Goal: Task Accomplishment & Management: Use online tool/utility

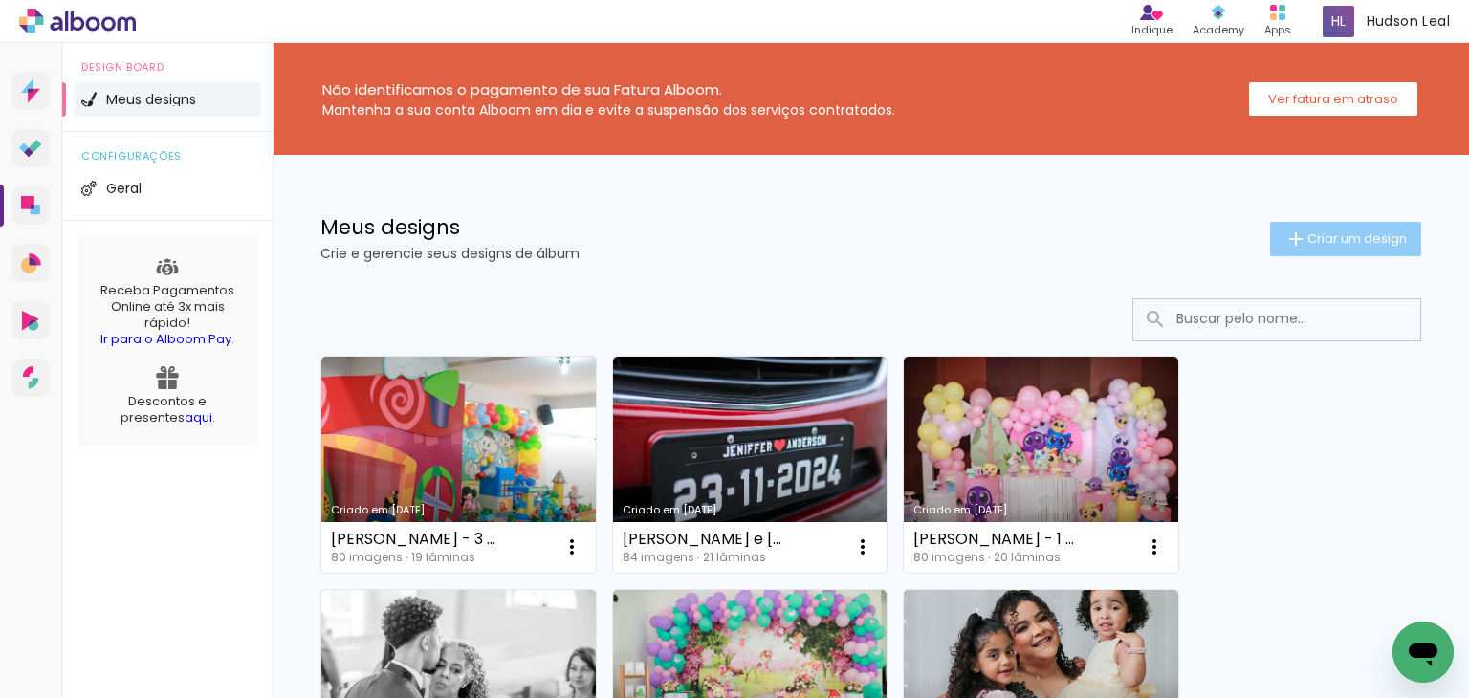
click at [1316, 244] on span "Criar um design" at bounding box center [1357, 238] width 99 height 12
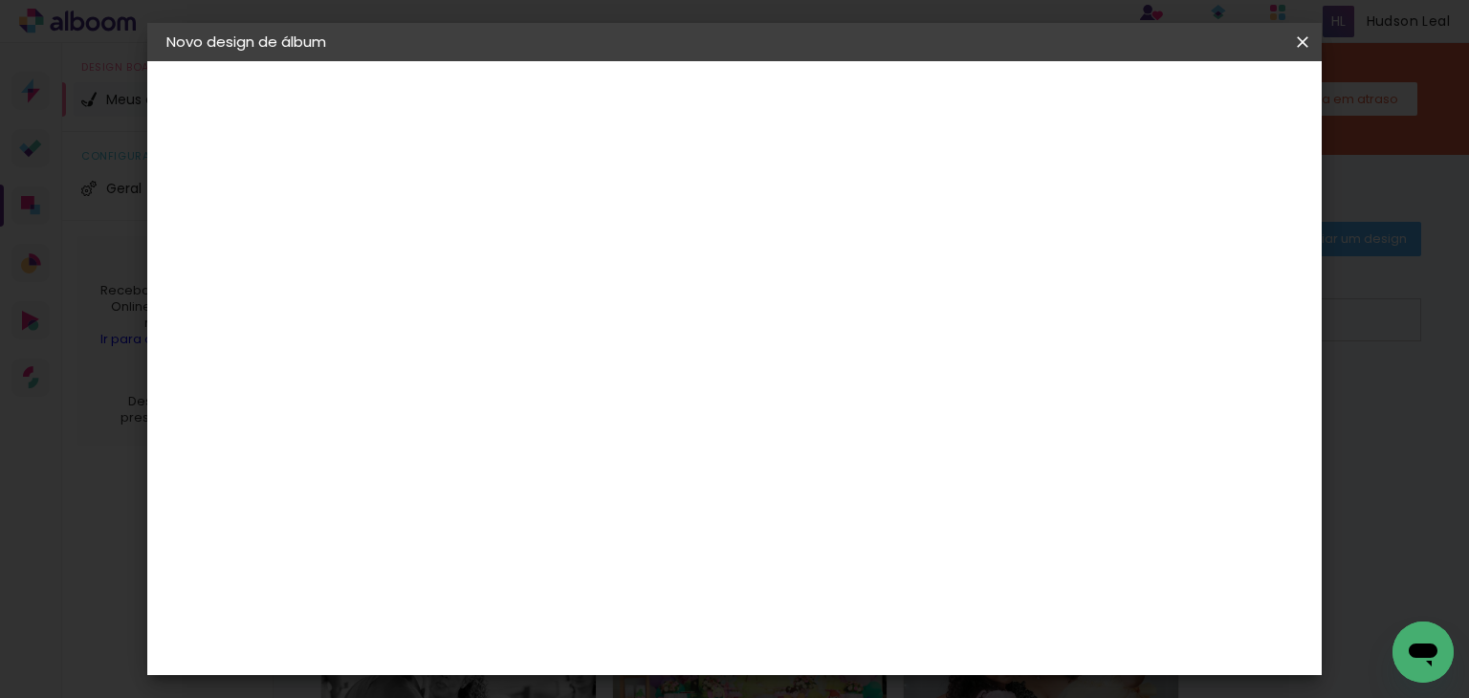
click at [479, 265] on input at bounding box center [479, 257] width 0 height 30
type input "Heitor - 1 ano"
type paper-input "Heitor - 1 ano"
click at [675, 89] on paper-button "Avançar" at bounding box center [629, 101] width 94 height 33
click at [0, 0] on slot "Tamanho Livre" at bounding box center [0, 0] width 0 height 0
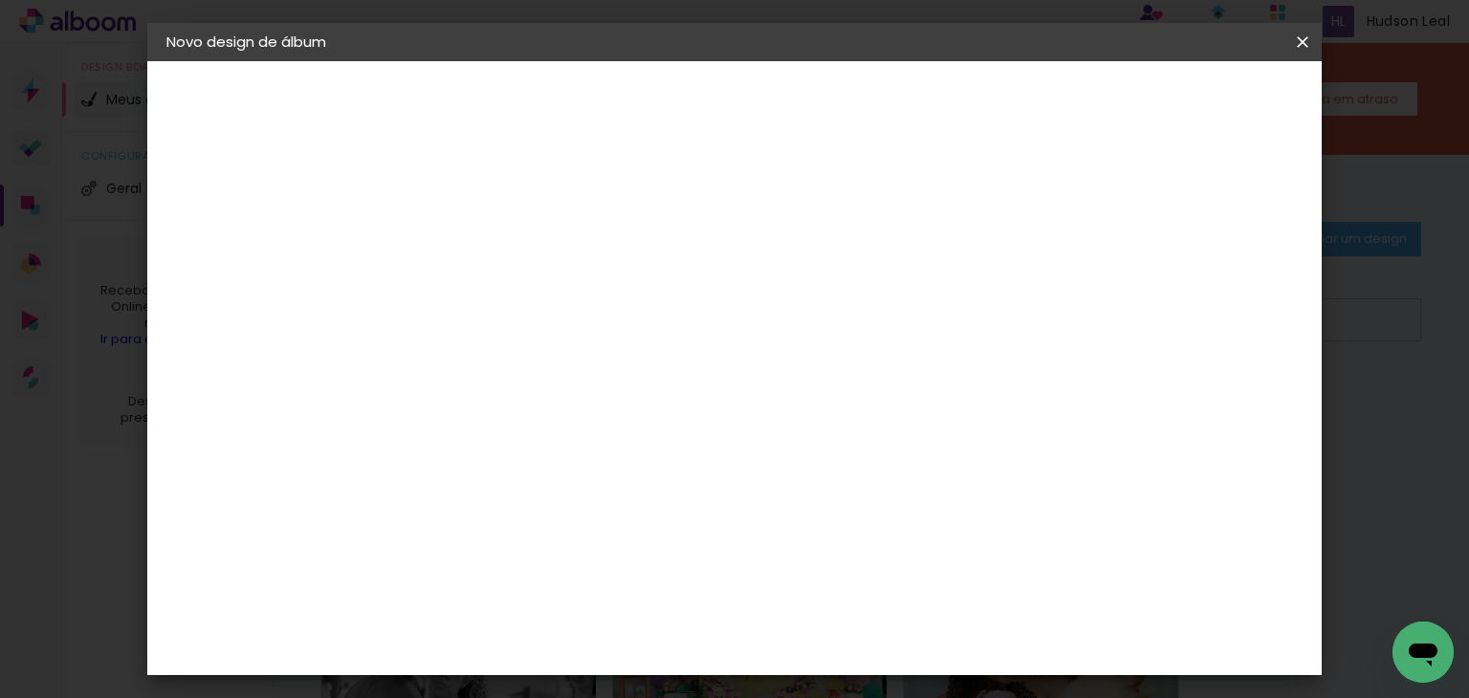
click at [0, 0] on slot "Tamanho Livre" at bounding box center [0, 0] width 0 height 0
click at [0, 0] on slot "Avançar" at bounding box center [0, 0] width 0 height 0
drag, startPoint x: 440, startPoint y: 521, endPoint x: 380, endPoint y: 520, distance: 60.3
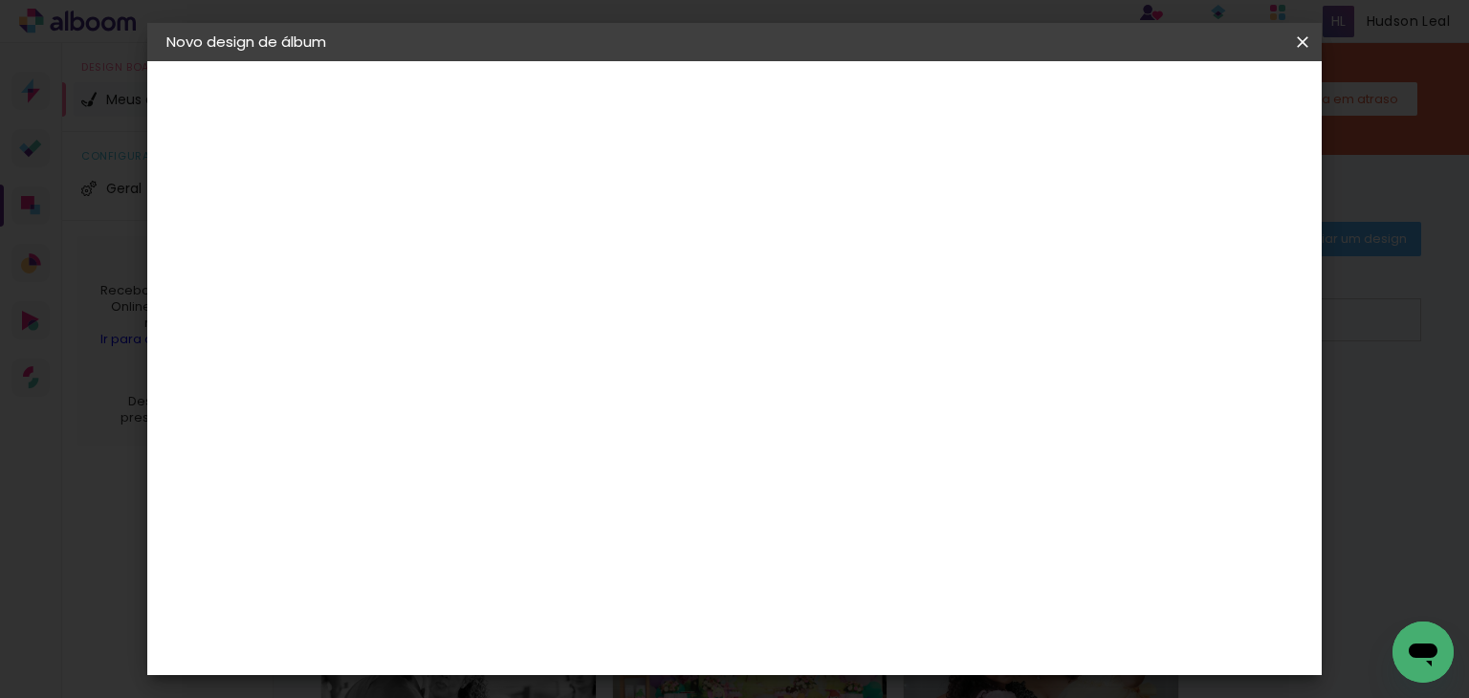
click at [380, 61] on quentale-album-spec "Iniciar design Iniciar design" at bounding box center [735, 61] width 1176 height 0
type input "3"
type input "25"
type paper-input "25"
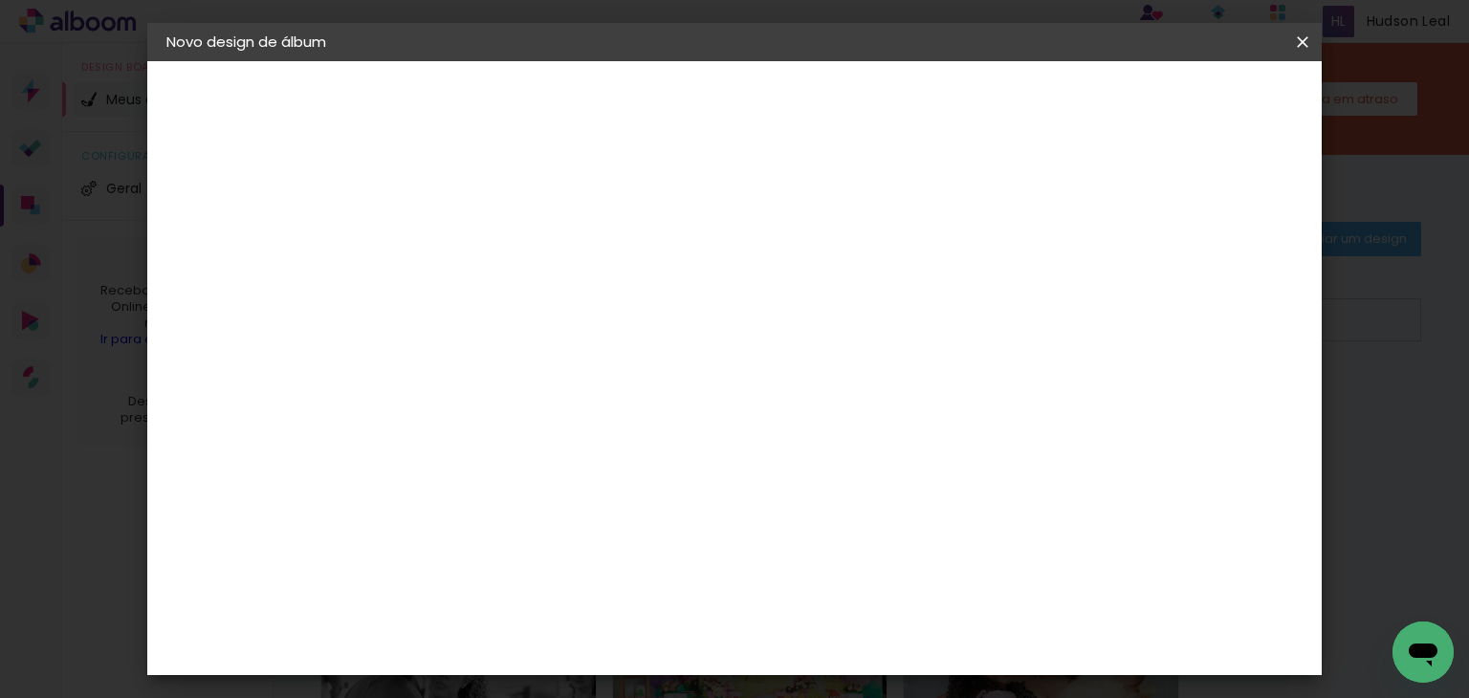
click at [865, 563] on input "60" at bounding box center [841, 565] width 50 height 29
type input "6"
type input "50"
type paper-input "50"
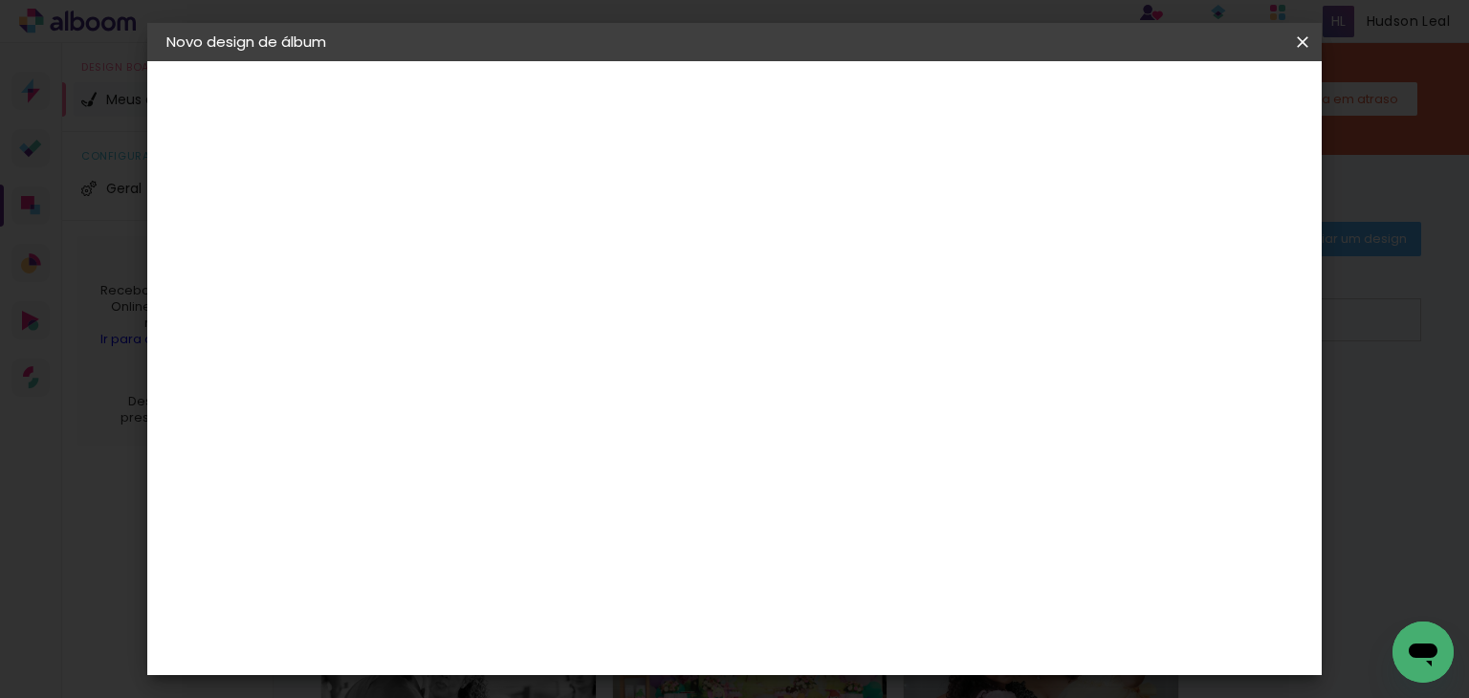
click at [1183, 97] on span "Iniciar design" at bounding box center [1139, 101] width 87 height 13
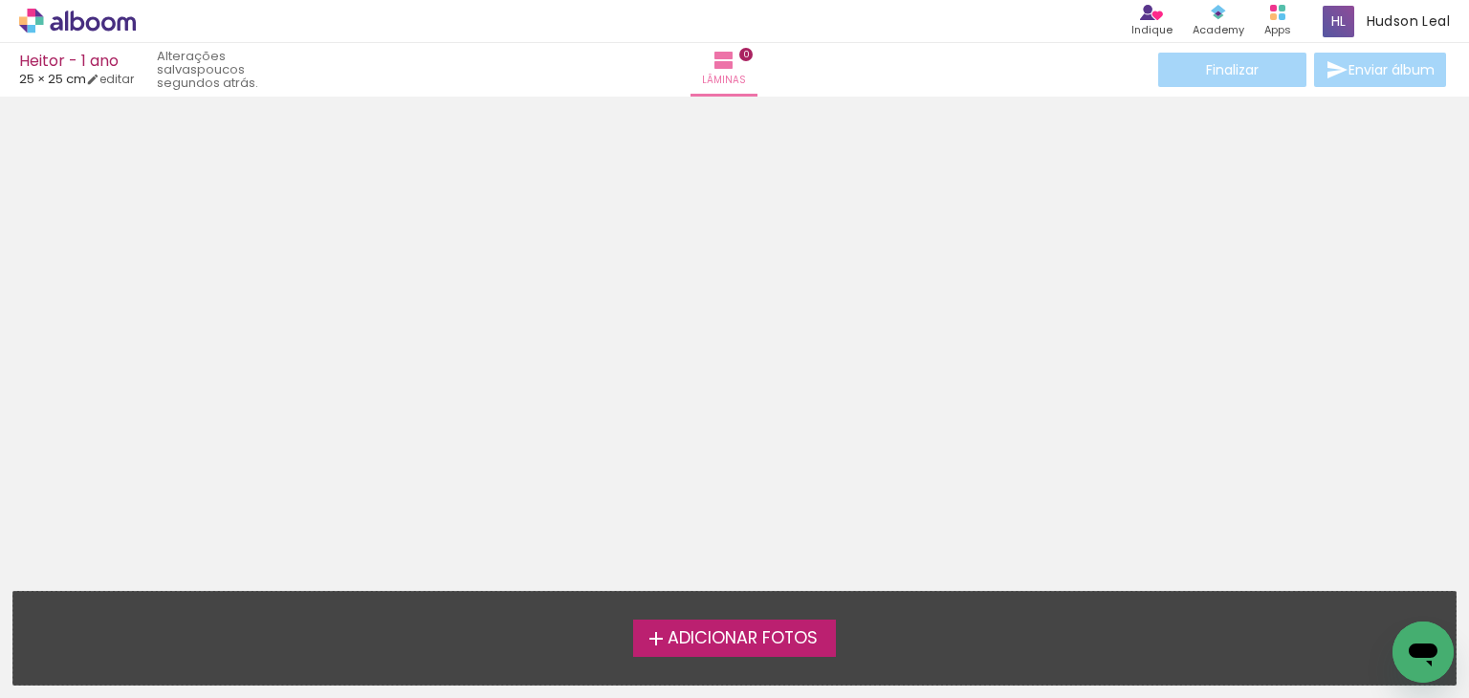
click at [742, 632] on span "Adicionar Fotos" at bounding box center [743, 638] width 150 height 17
click at [0, 0] on input "file" at bounding box center [0, 0] width 0 height 0
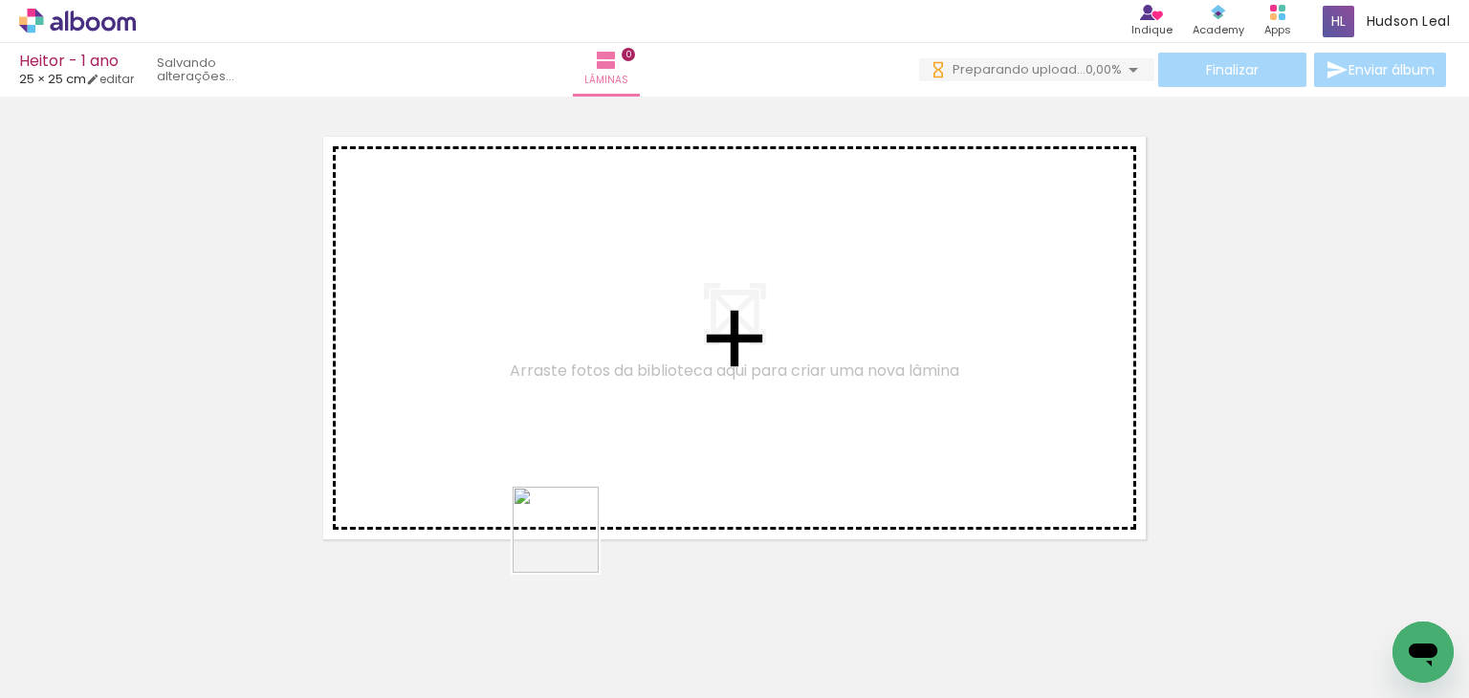
drag, startPoint x: 566, startPoint y: 631, endPoint x: 562, endPoint y: 380, distance: 251.6
click at [562, 380] on quentale-workspace at bounding box center [734, 349] width 1469 height 698
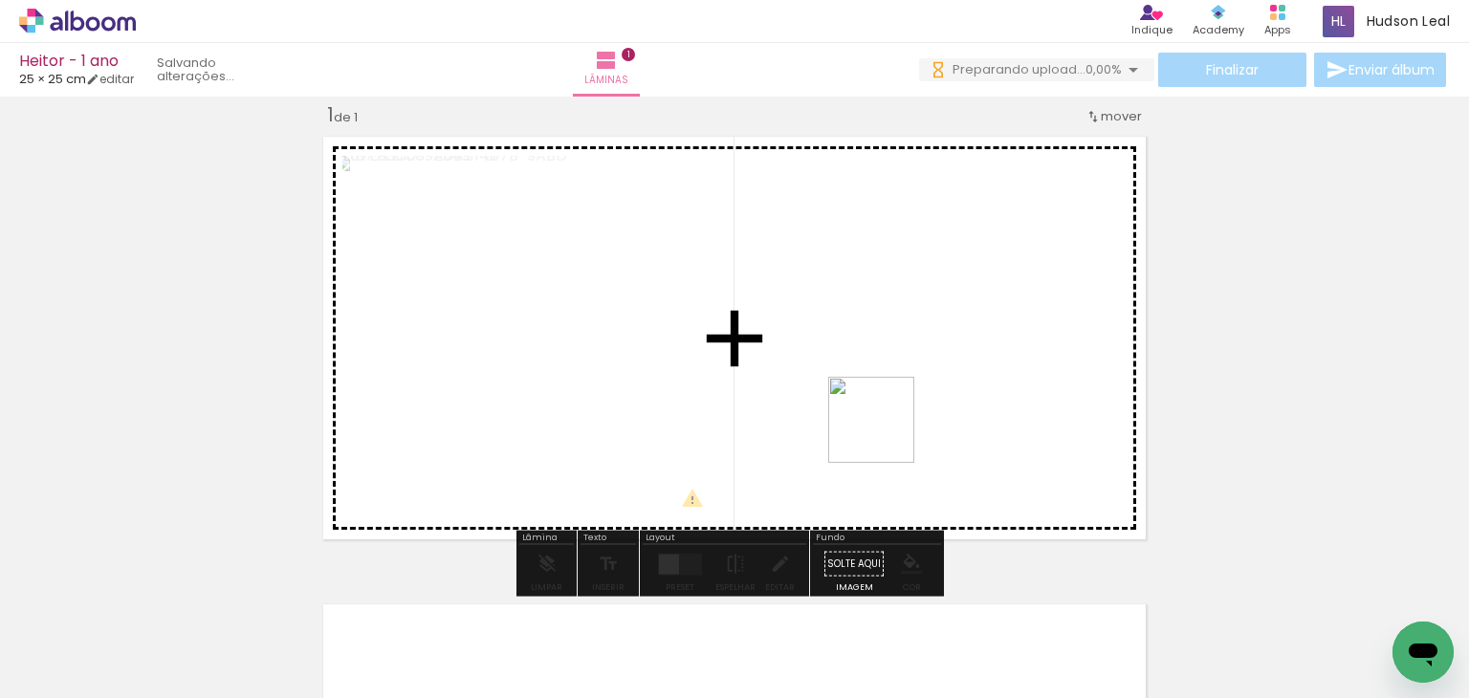
drag, startPoint x: 1195, startPoint y: 637, endPoint x: 864, endPoint y: 380, distance: 419.2
click at [864, 380] on quentale-workspace at bounding box center [734, 349] width 1469 height 698
drag, startPoint x: 685, startPoint y: 640, endPoint x: 704, endPoint y: 416, distance: 224.6
click at [704, 416] on quentale-workspace at bounding box center [734, 349] width 1469 height 698
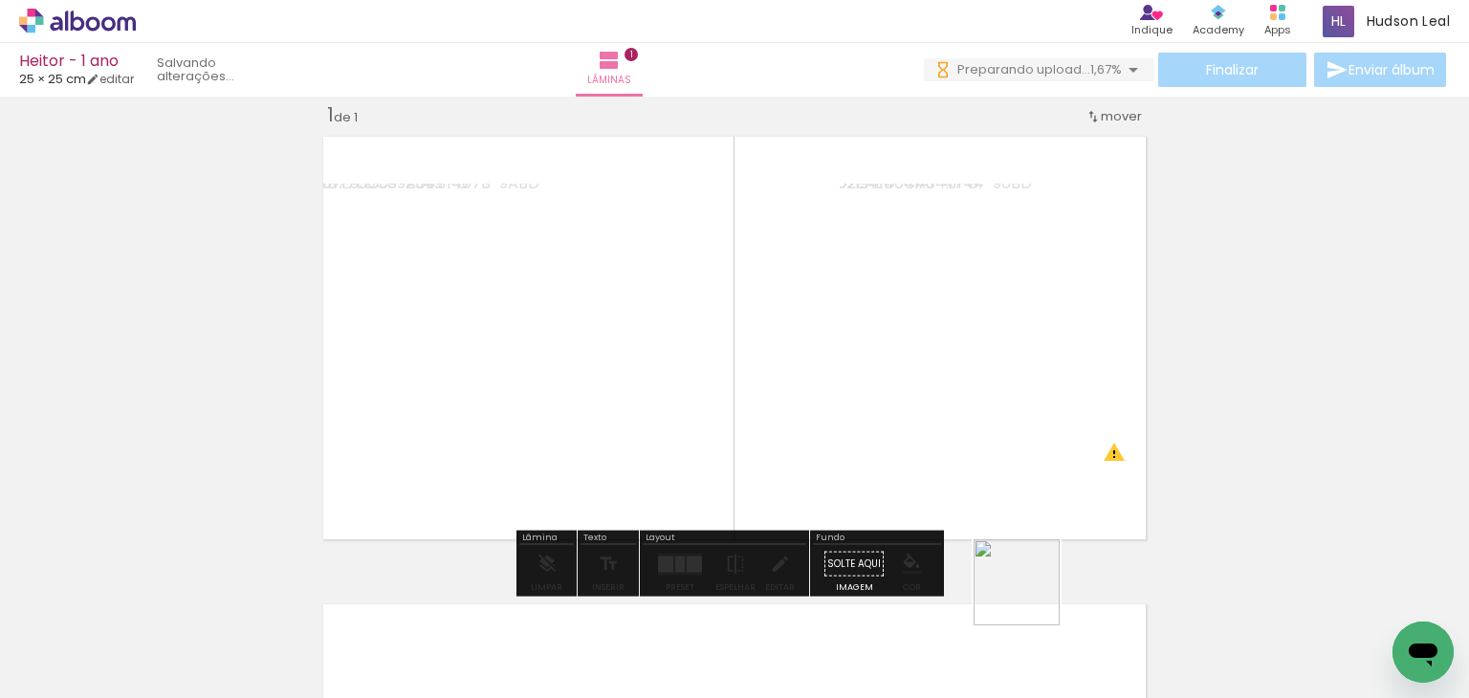
drag, startPoint x: 1066, startPoint y: 644, endPoint x: 863, endPoint y: 506, distance: 245.1
click at [895, 401] on quentale-workspace at bounding box center [734, 349] width 1469 height 698
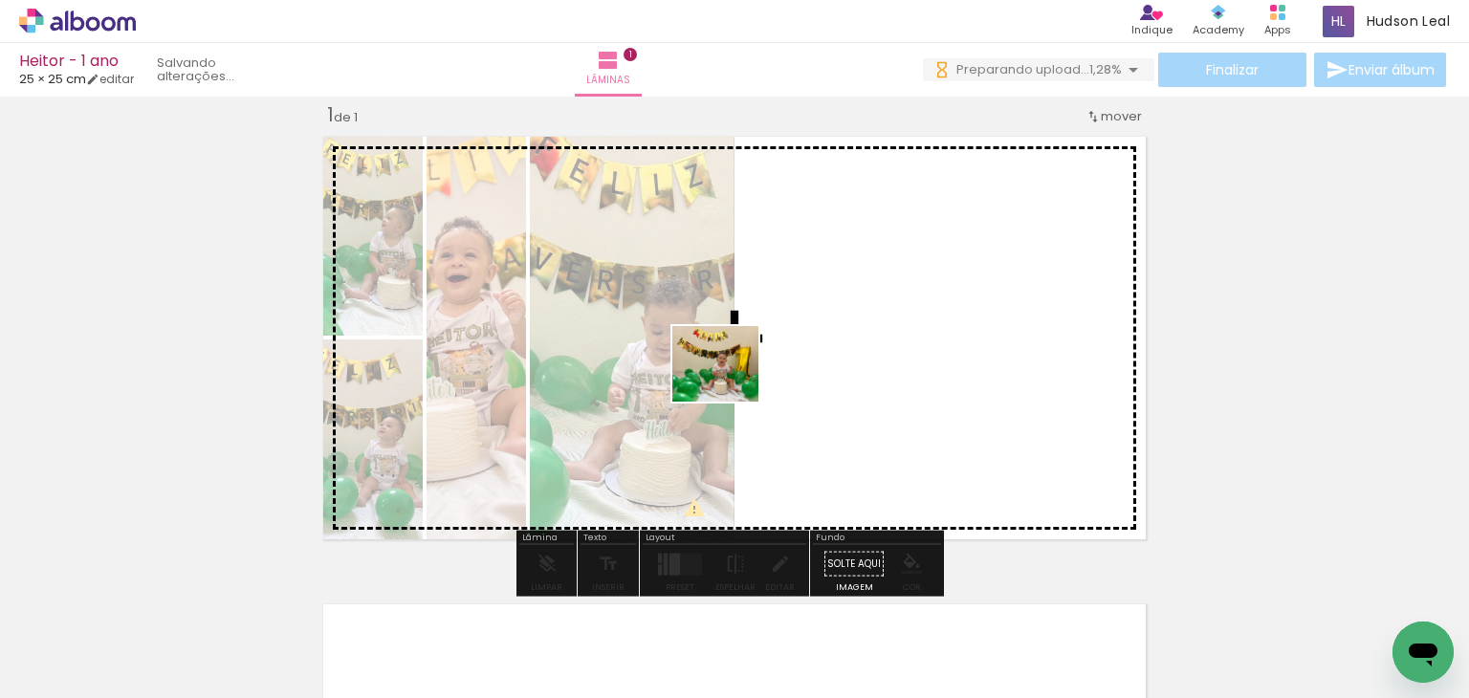
drag, startPoint x: 457, startPoint y: 640, endPoint x: 730, endPoint y: 384, distance: 374.2
click at [730, 384] on quentale-workspace at bounding box center [734, 349] width 1469 height 698
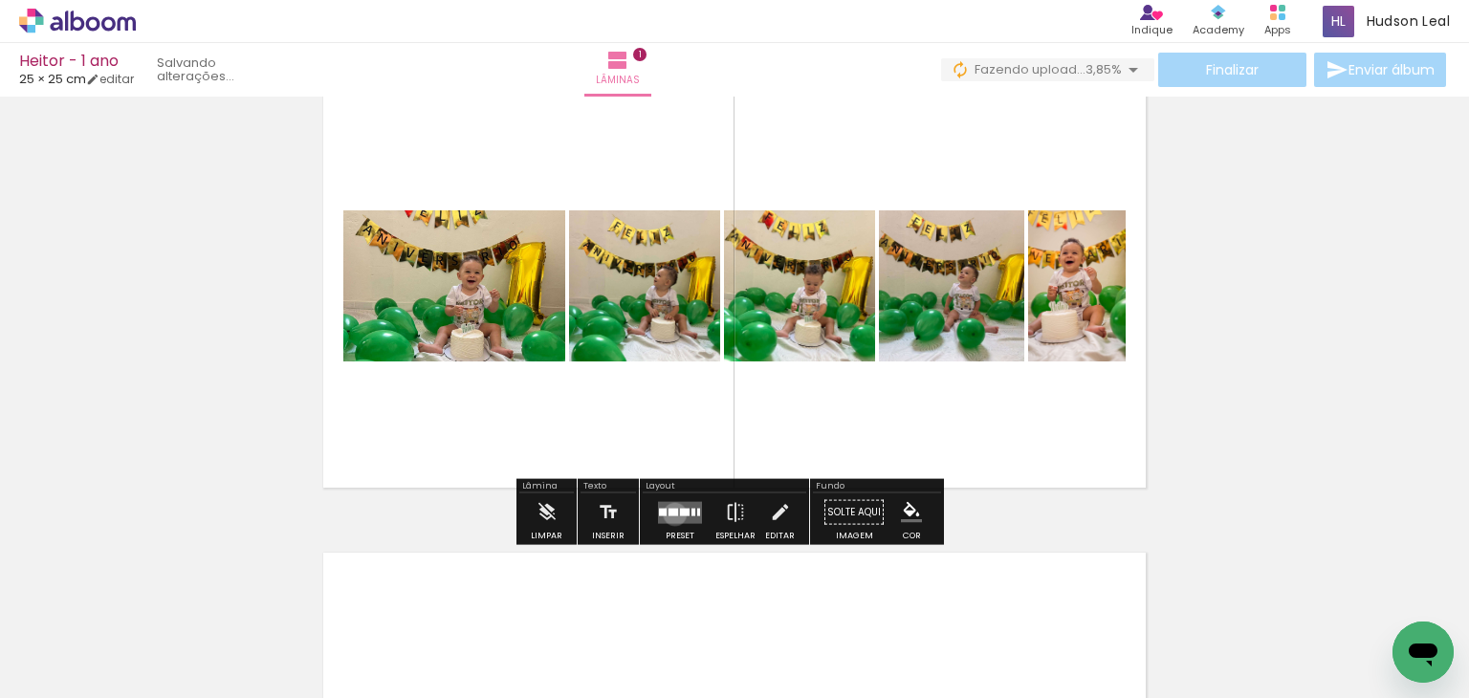
click at [671, 514] on div at bounding box center [674, 512] width 10 height 8
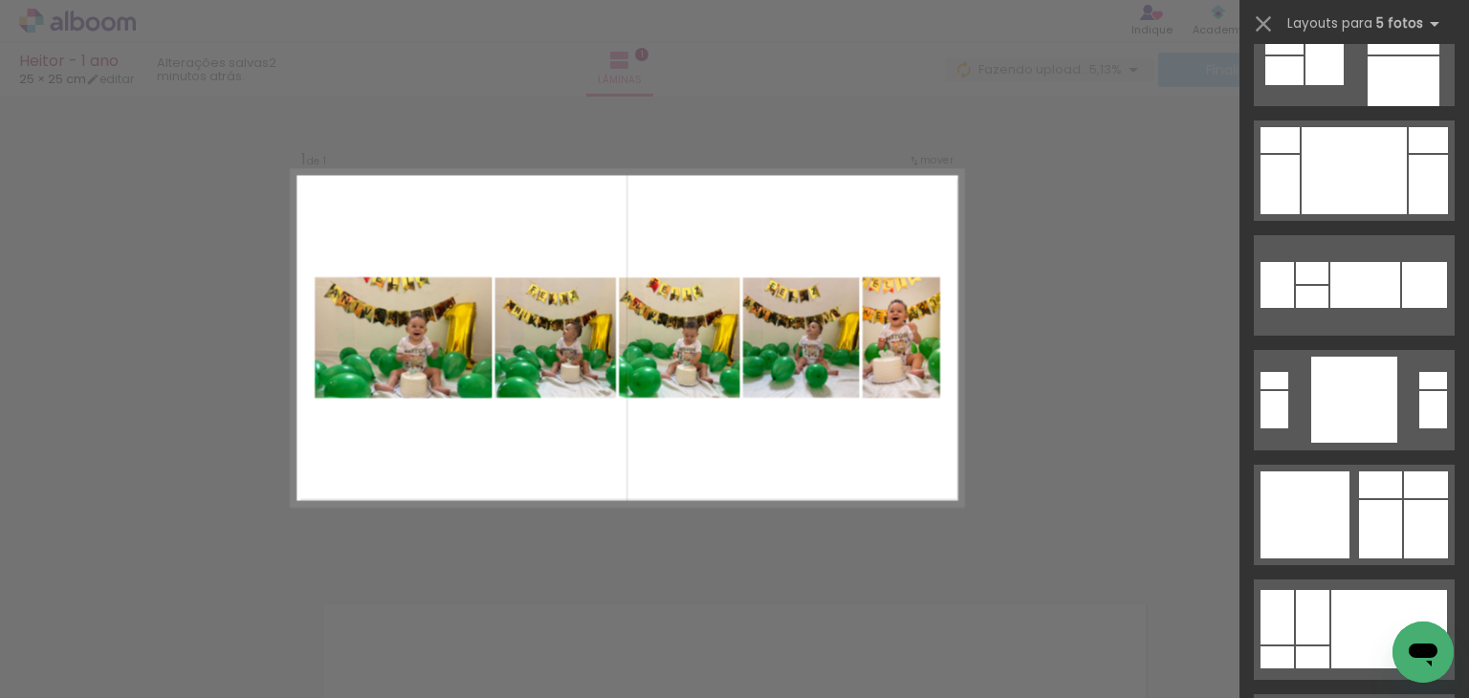
scroll to position [654, 0]
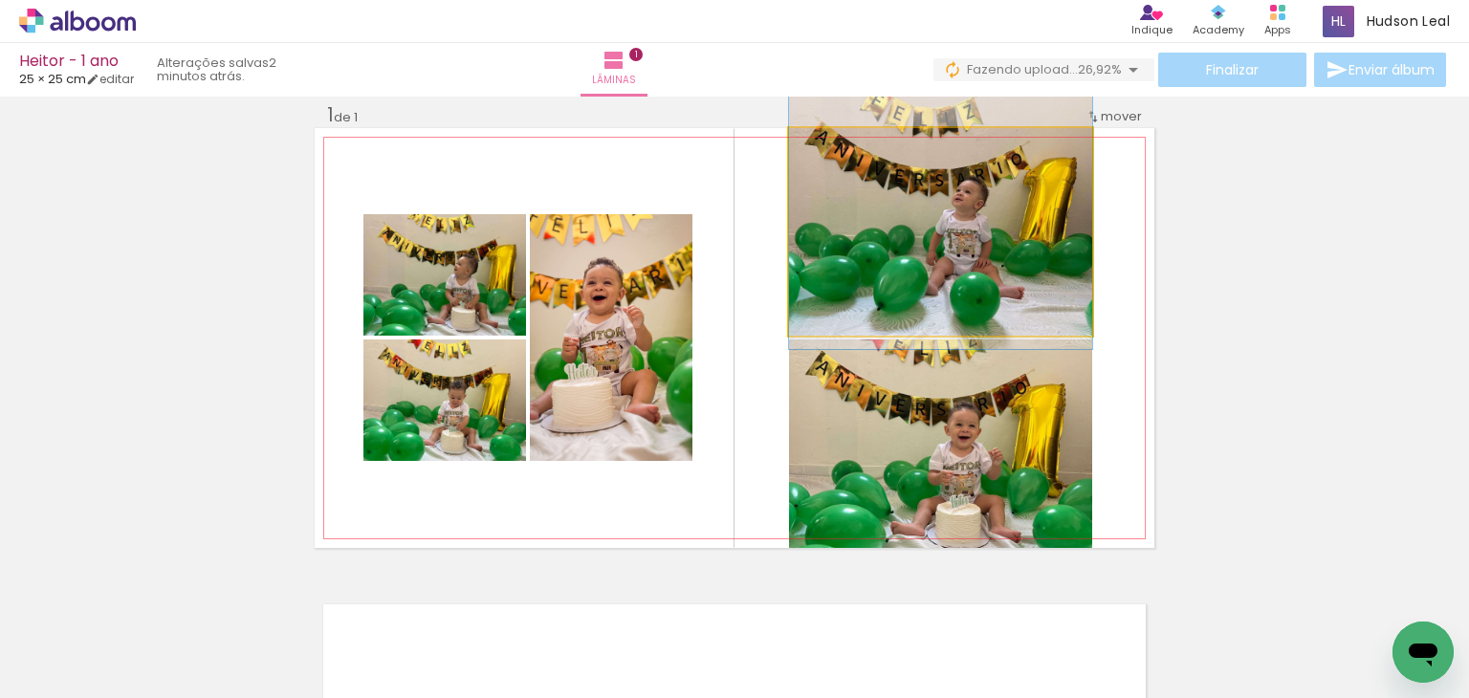
drag, startPoint x: 961, startPoint y: 225, endPoint x: 969, endPoint y: 208, distance: 18.8
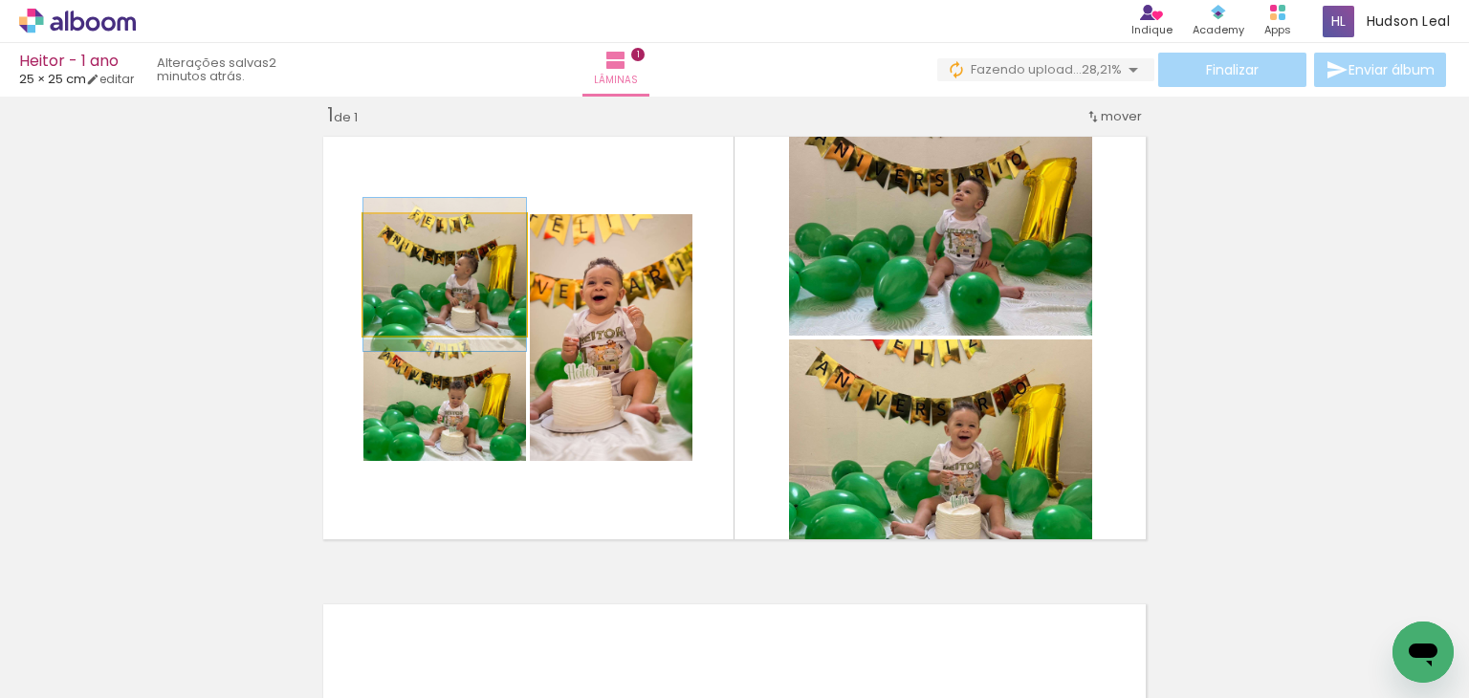
click at [418, 285] on quentale-photo at bounding box center [444, 274] width 163 height 121
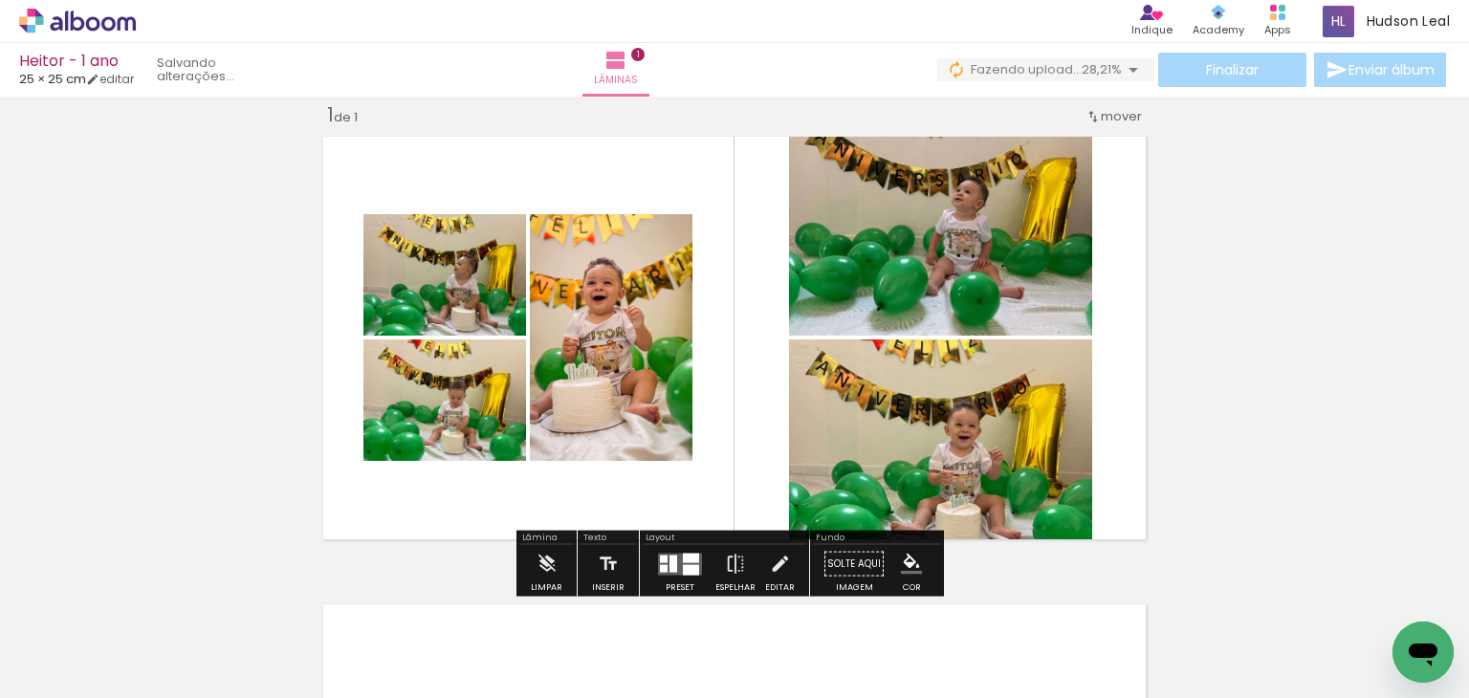
click at [418, 285] on quentale-photo at bounding box center [444, 274] width 163 height 121
click at [673, 563] on quentale-layouter at bounding box center [680, 564] width 44 height 22
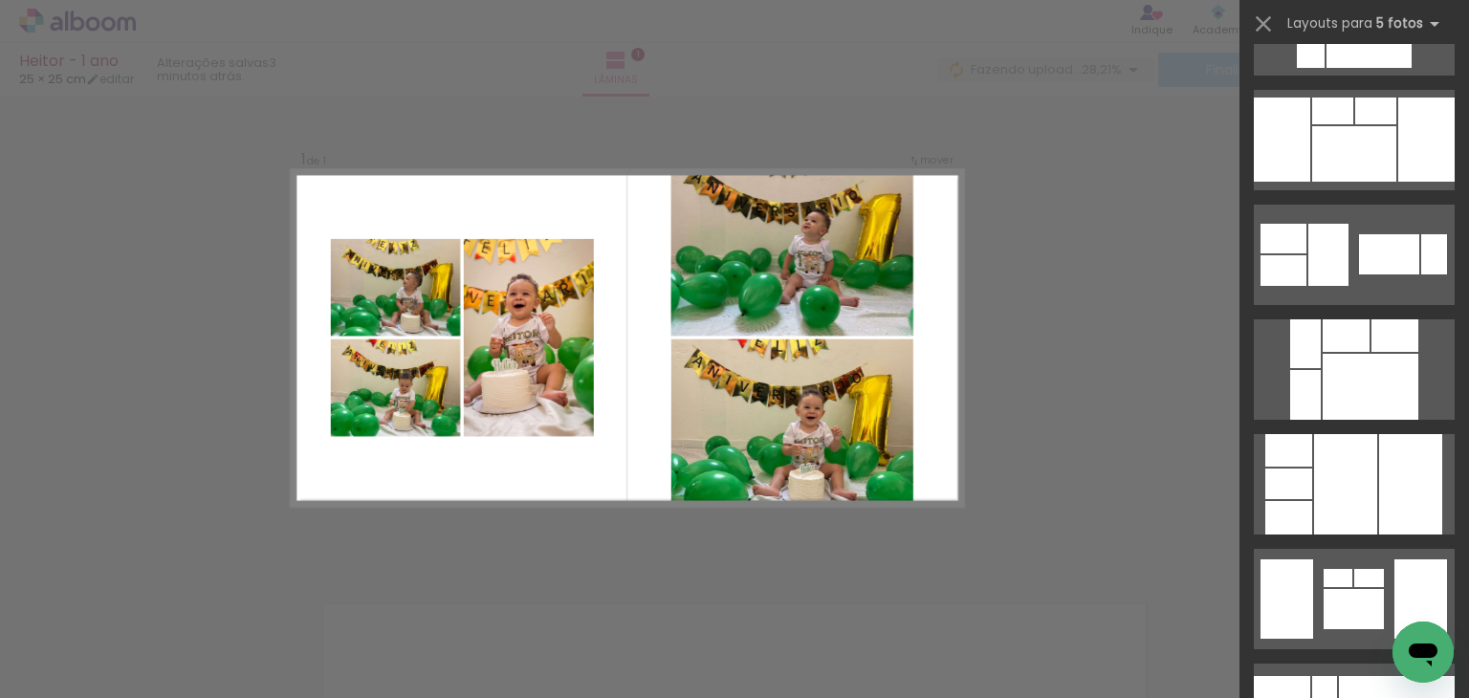
scroll to position [2330, 0]
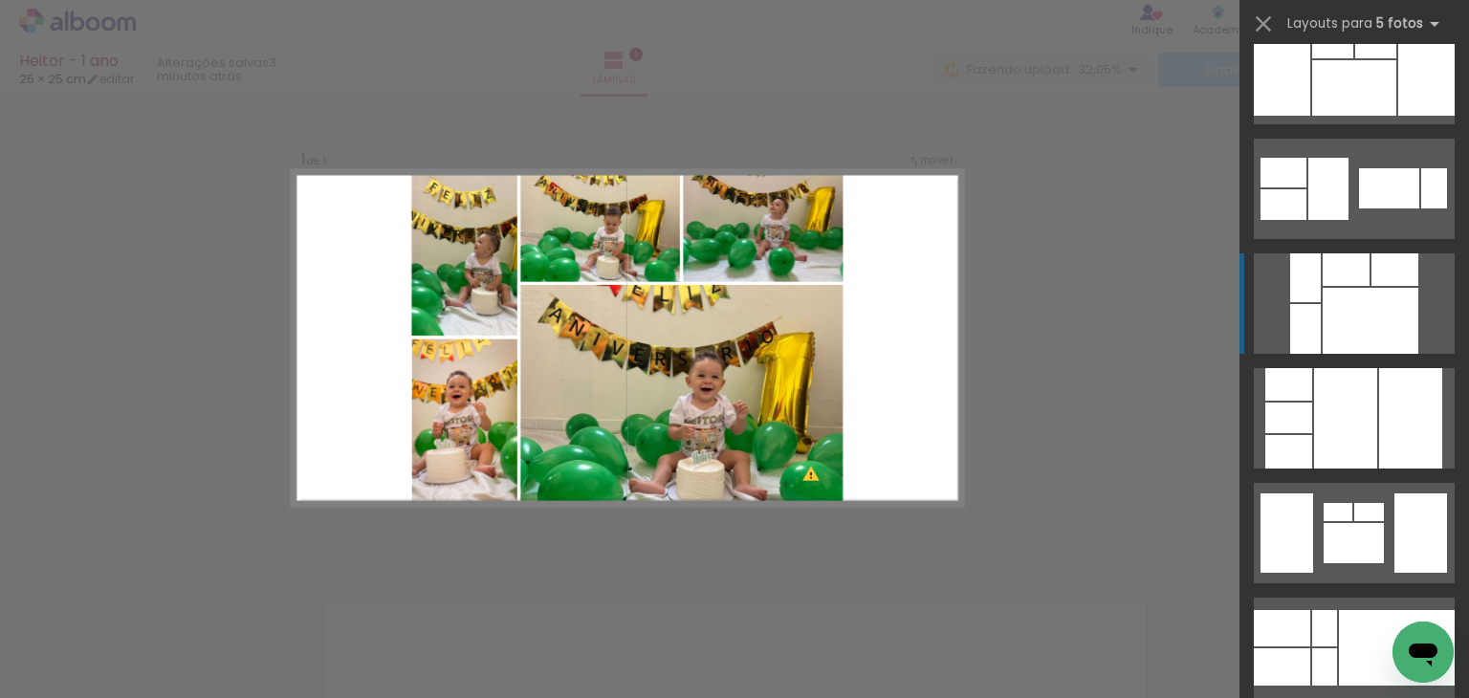
click at [1327, 292] on div at bounding box center [1371, 321] width 96 height 66
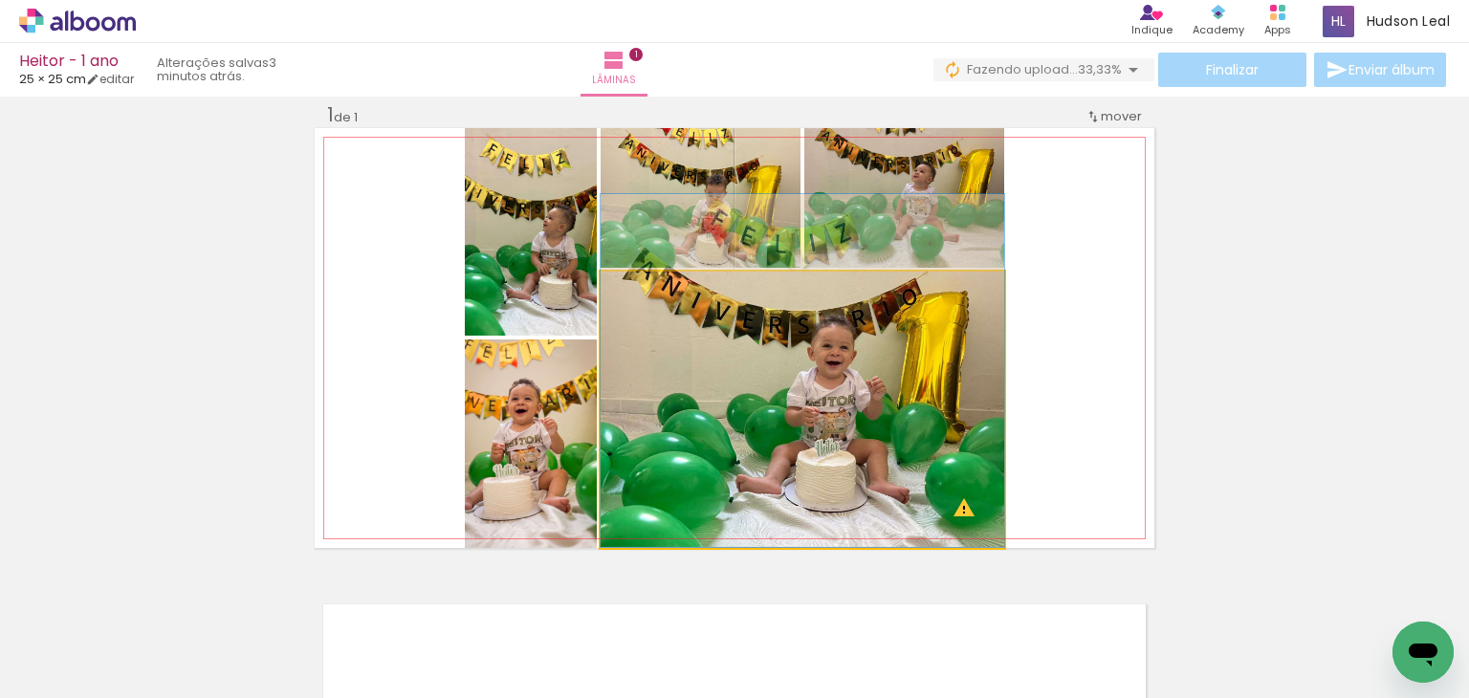
drag, startPoint x: 784, startPoint y: 378, endPoint x: 806, endPoint y: 326, distance: 56.1
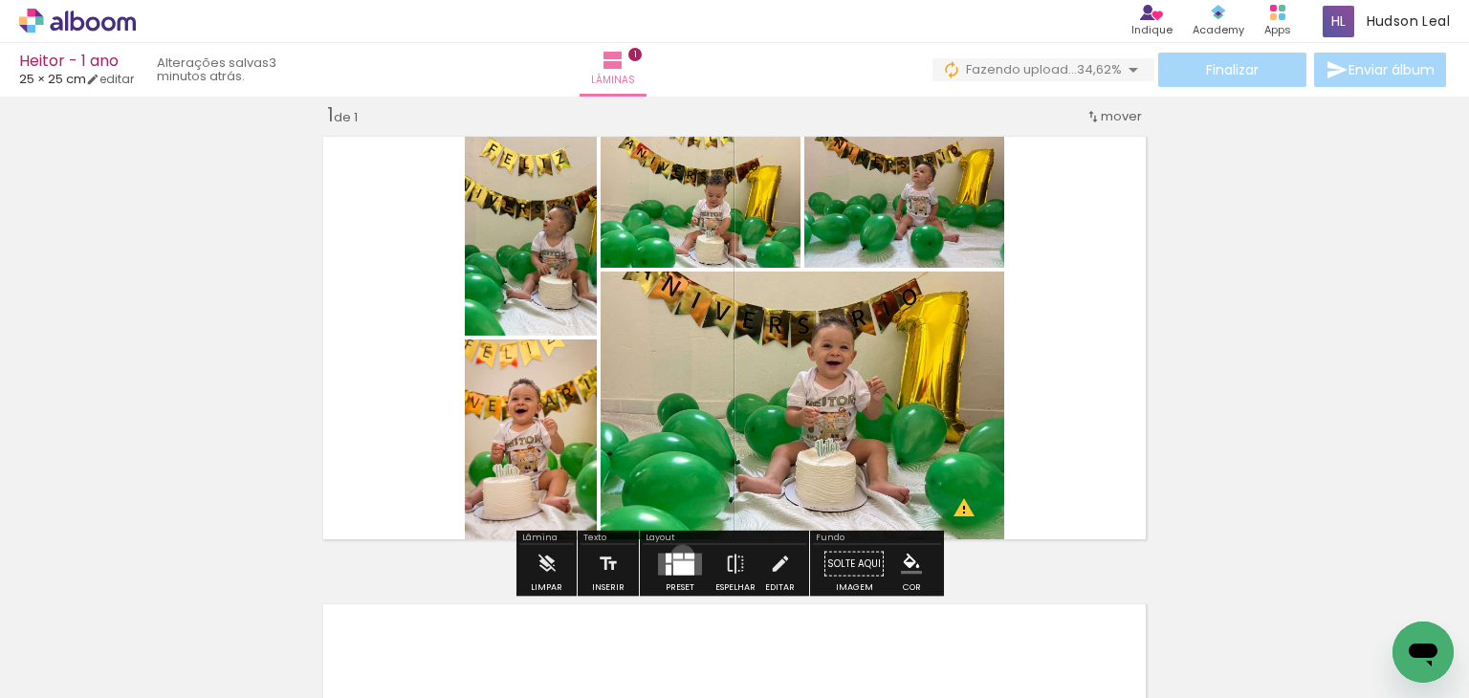
click at [678, 556] on quentale-layouter at bounding box center [680, 564] width 44 height 22
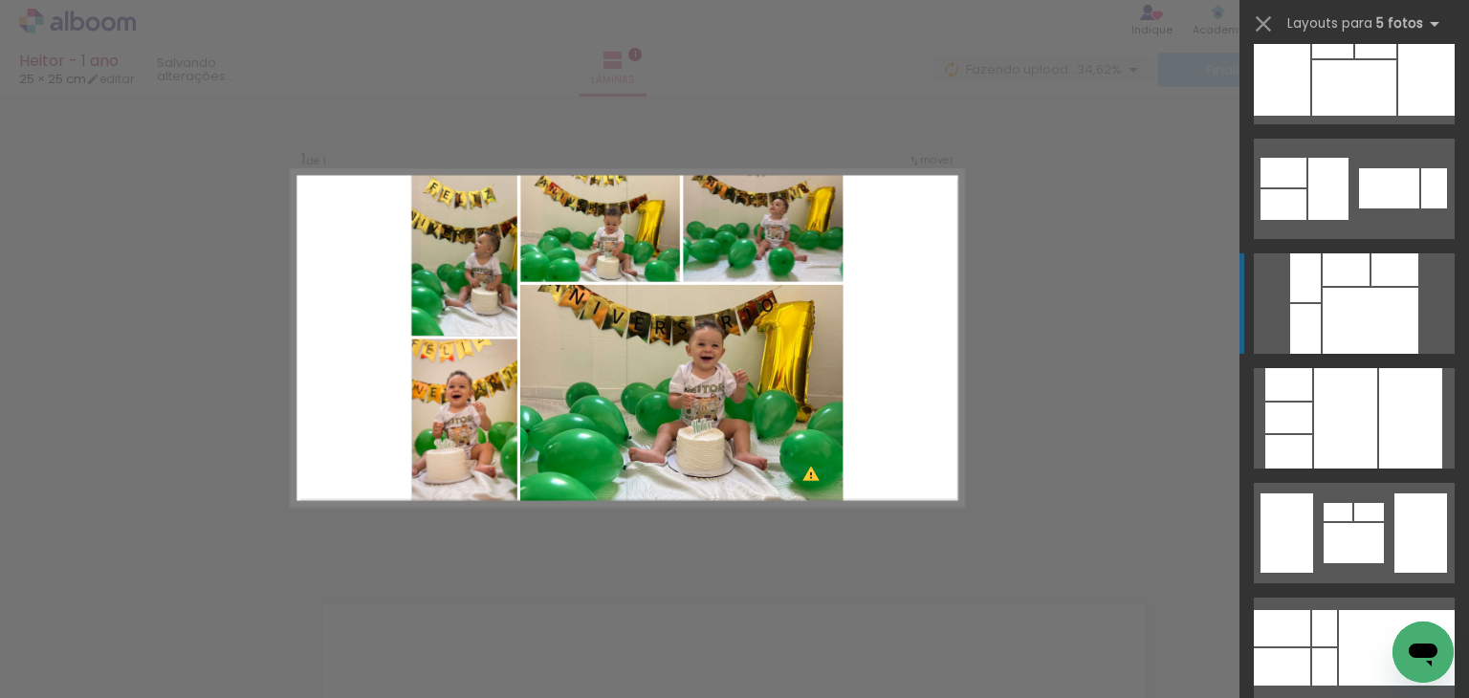
scroll to position [2525, 0]
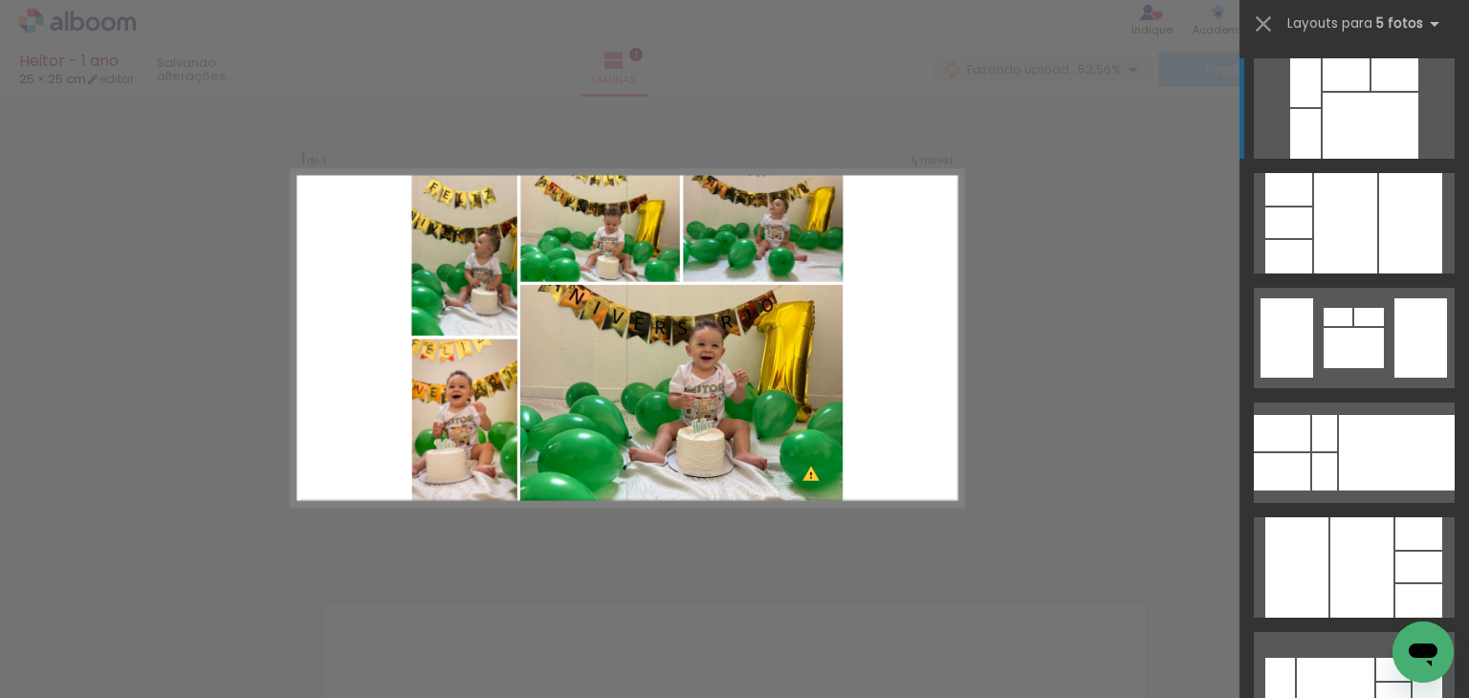
click at [1184, 227] on div "Confirmar Cancelar" at bounding box center [734, 563] width 1469 height 981
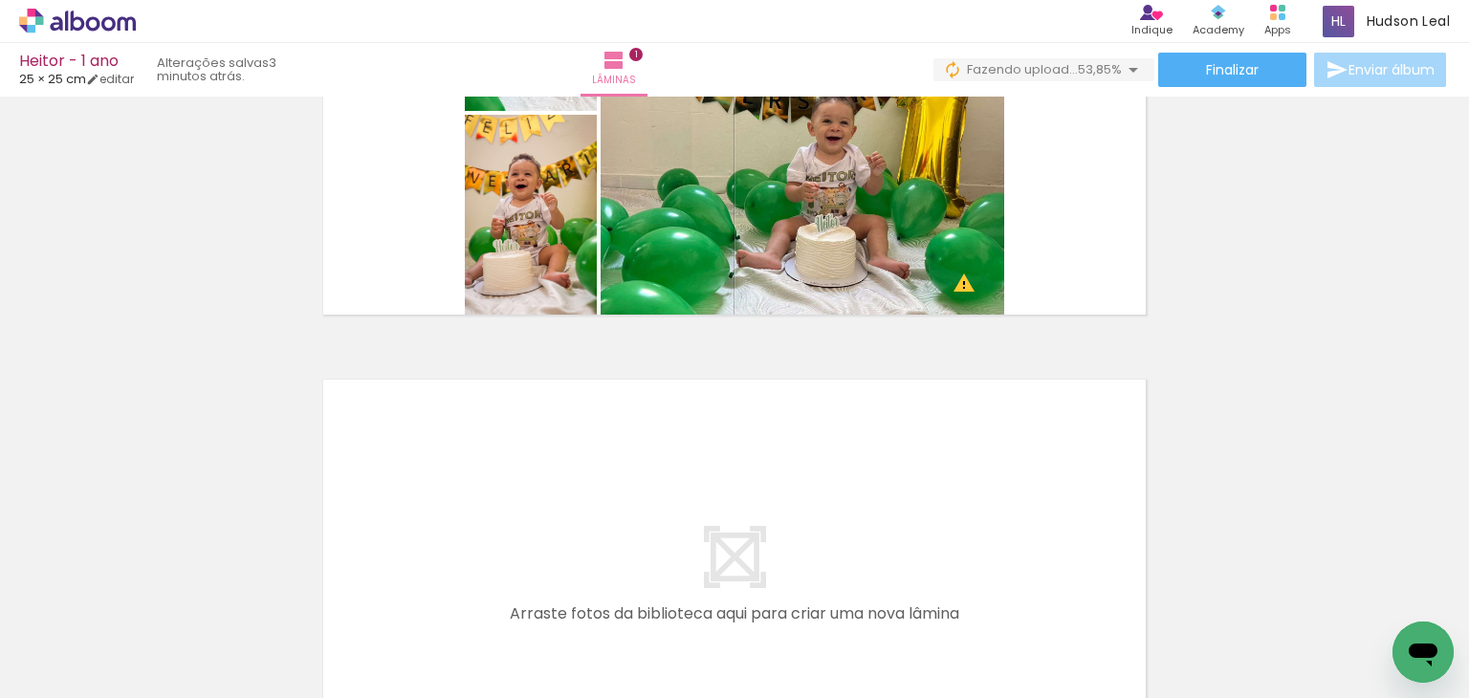
scroll to position [252, 0]
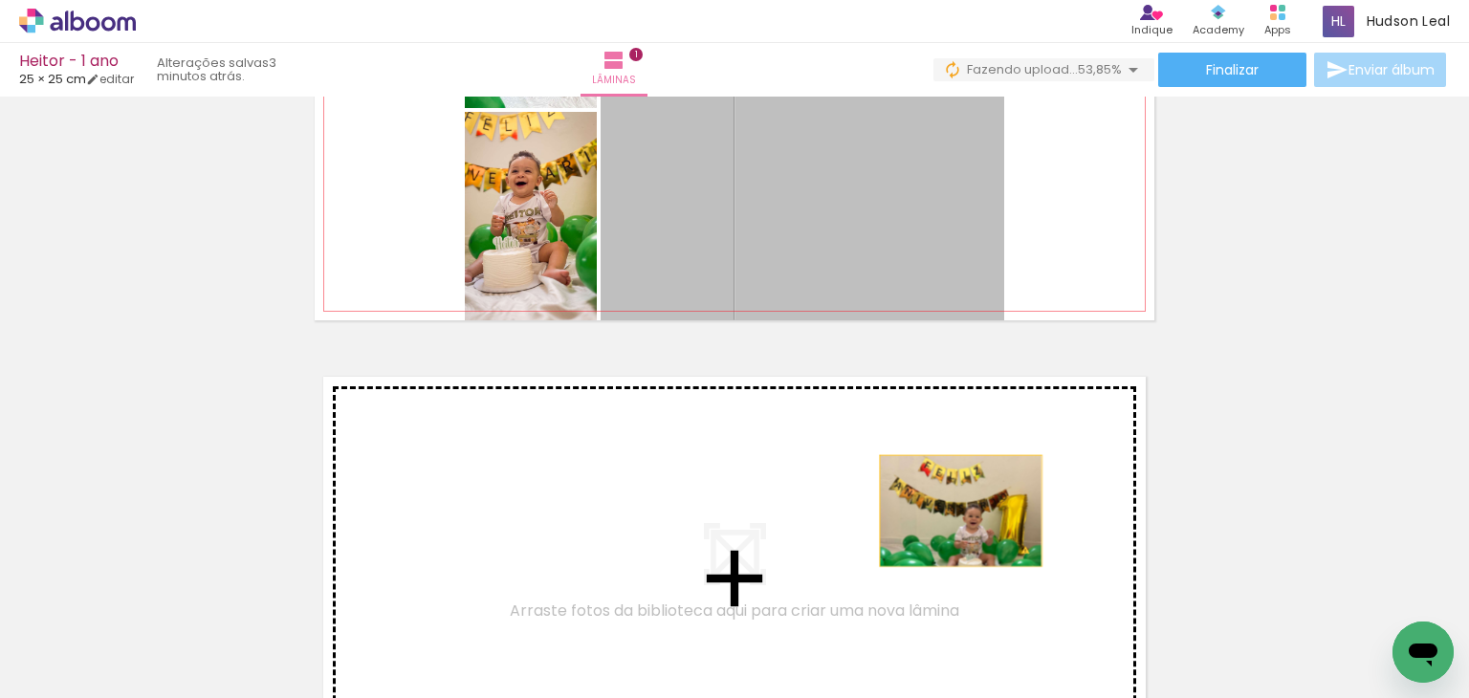
drag, startPoint x: 945, startPoint y: 149, endPoint x: 954, endPoint y: 537, distance: 387.5
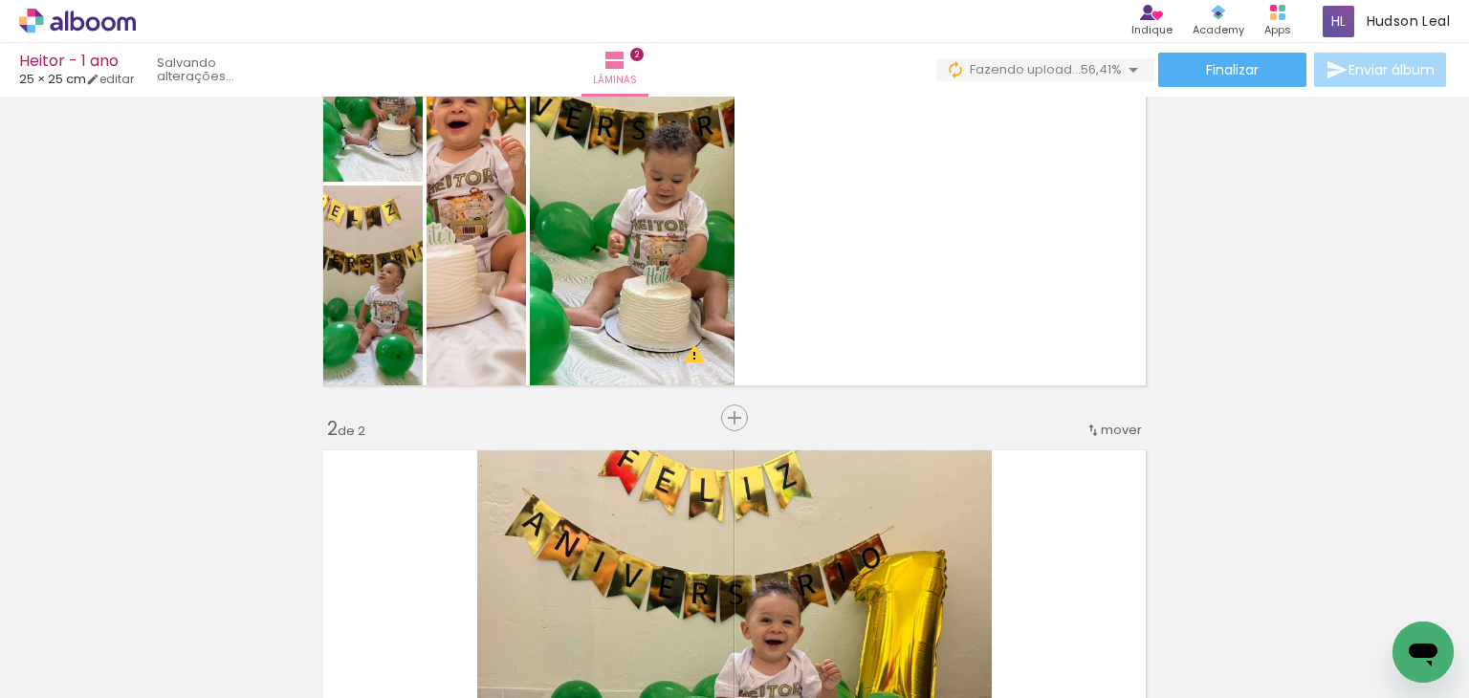
scroll to position [172, 0]
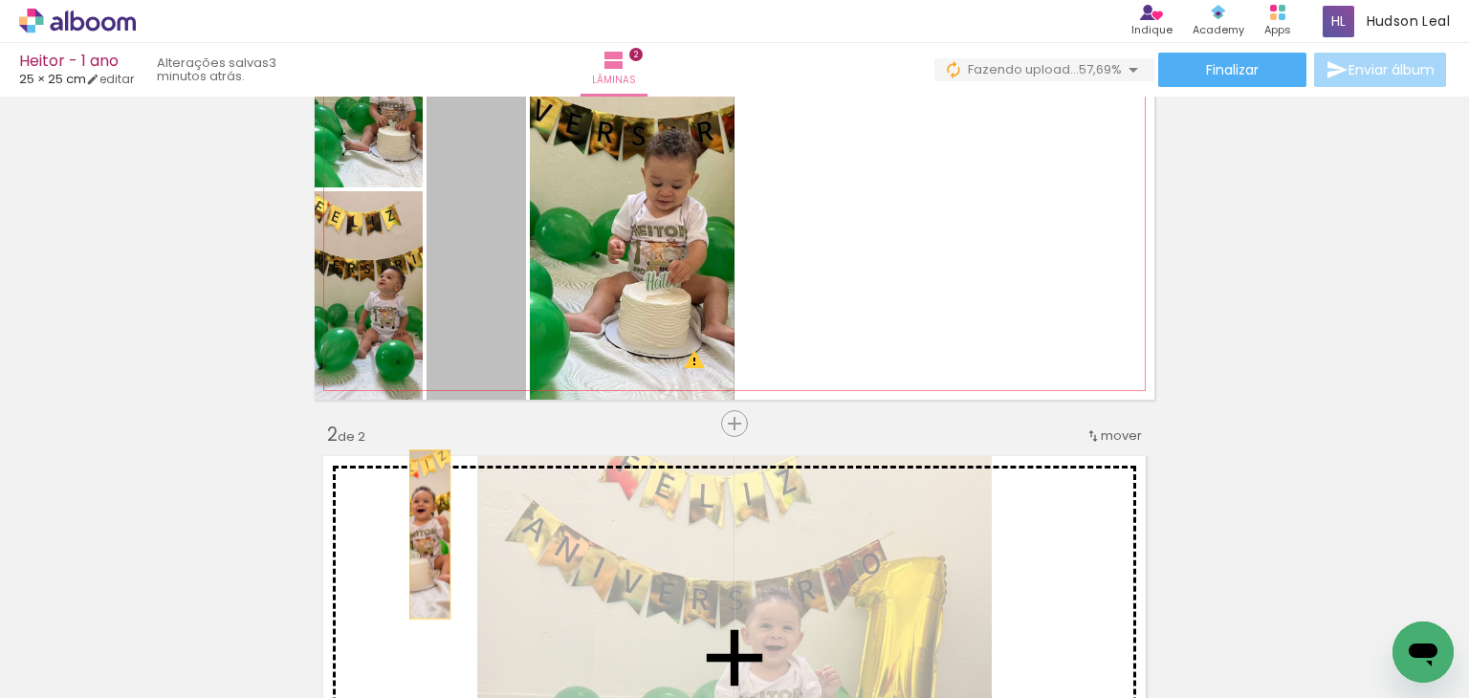
drag, startPoint x: 478, startPoint y: 287, endPoint x: 423, endPoint y: 535, distance: 253.9
click at [423, 535] on div "Inserir lâmina 1 de 2 Inserir lâmina 2 de 2 O Designbox precisará aumentar a su…" at bounding box center [734, 633] width 1469 height 1404
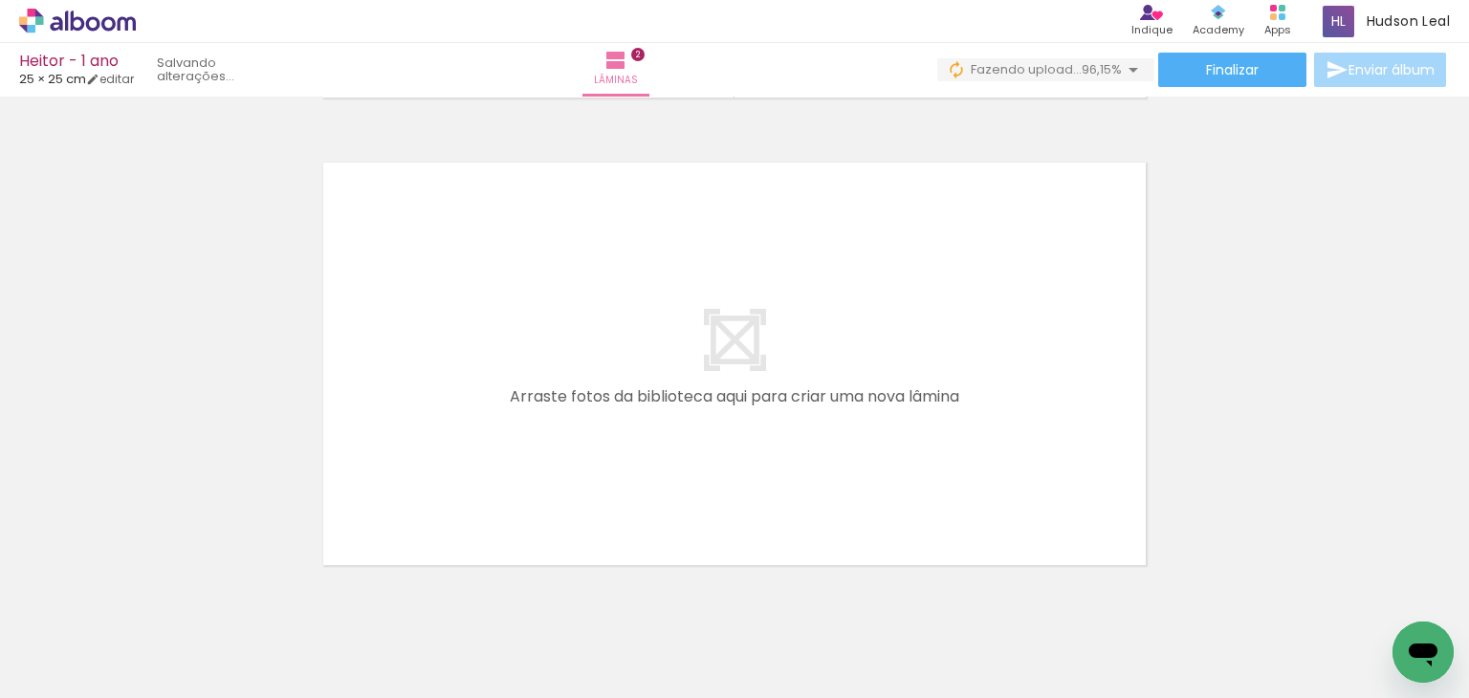
scroll to position [0, 6211]
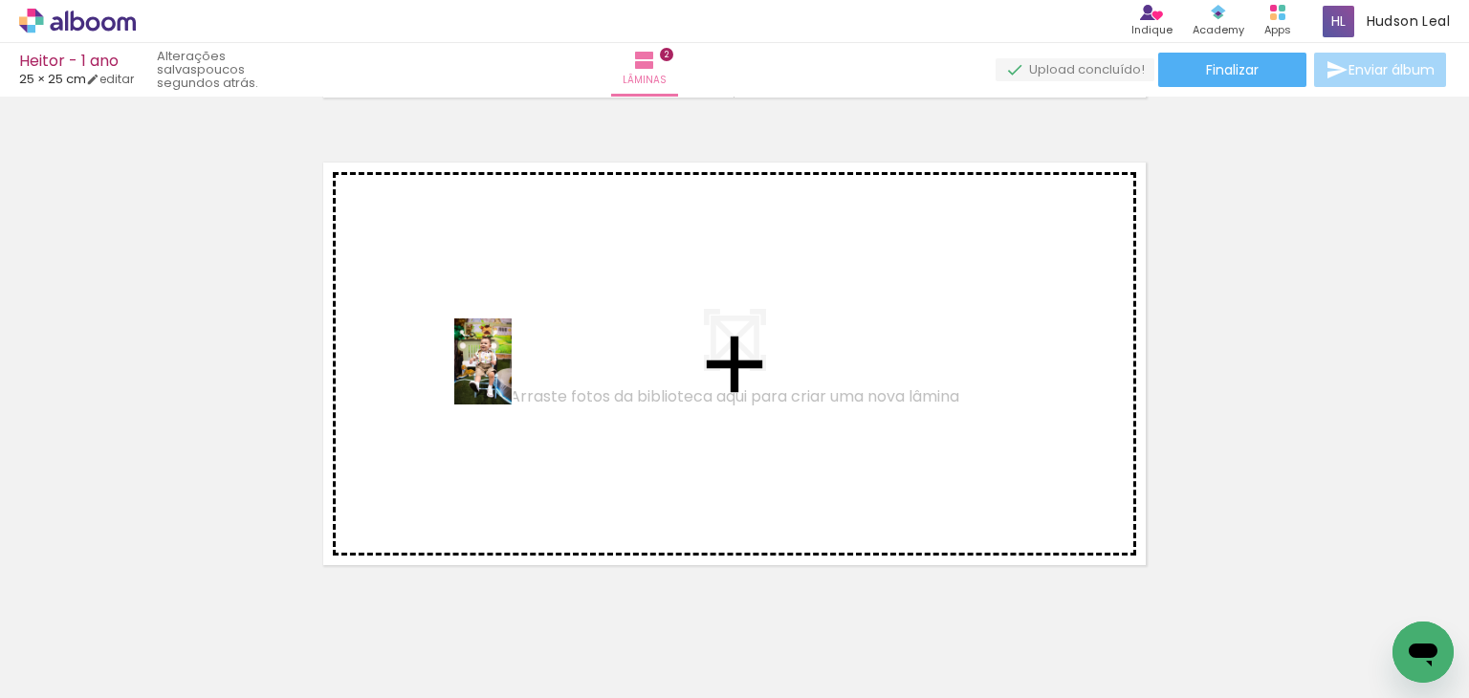
drag, startPoint x: 527, startPoint y: 636, endPoint x: 512, endPoint y: 376, distance: 260.6
click at [512, 376] on quentale-workspace at bounding box center [734, 349] width 1469 height 698
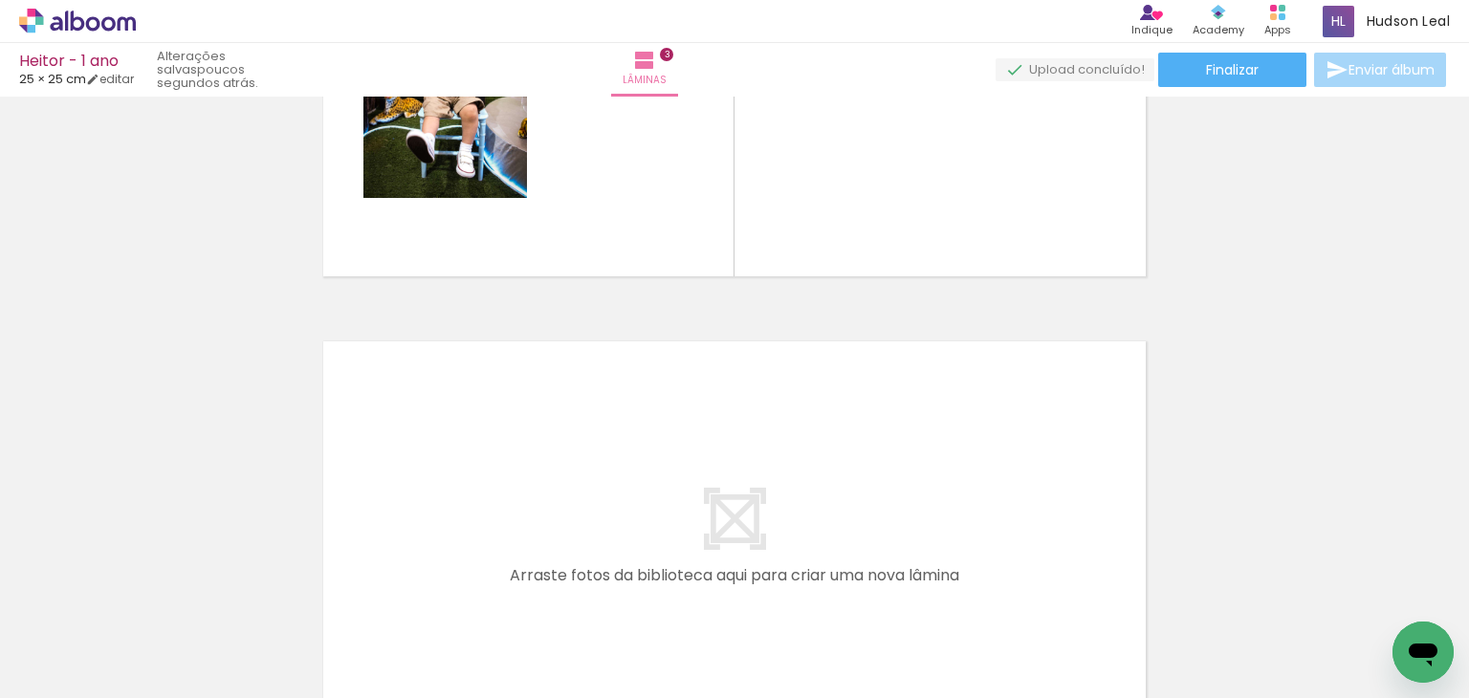
scroll to position [1266, 0]
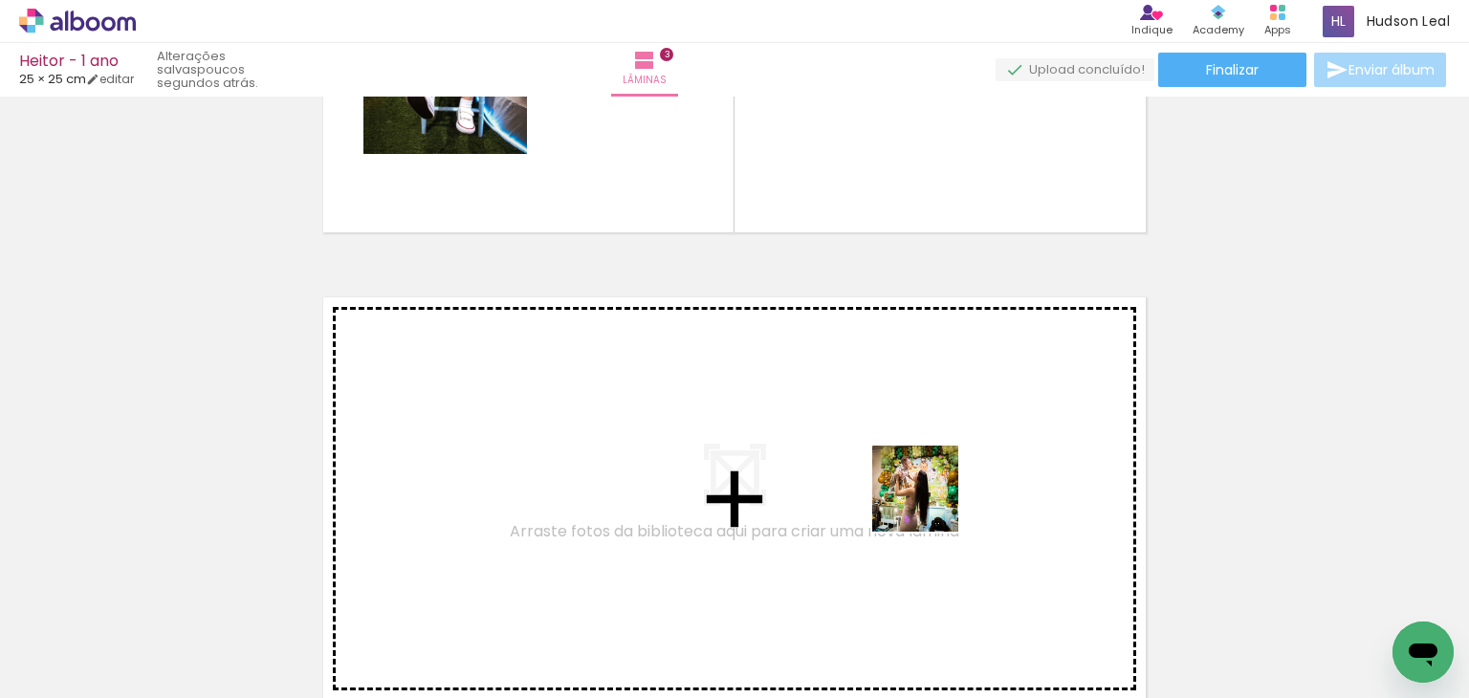
drag, startPoint x: 911, startPoint y: 628, endPoint x: 947, endPoint y: 468, distance: 164.8
click at [947, 468] on quentale-workspace at bounding box center [734, 349] width 1469 height 698
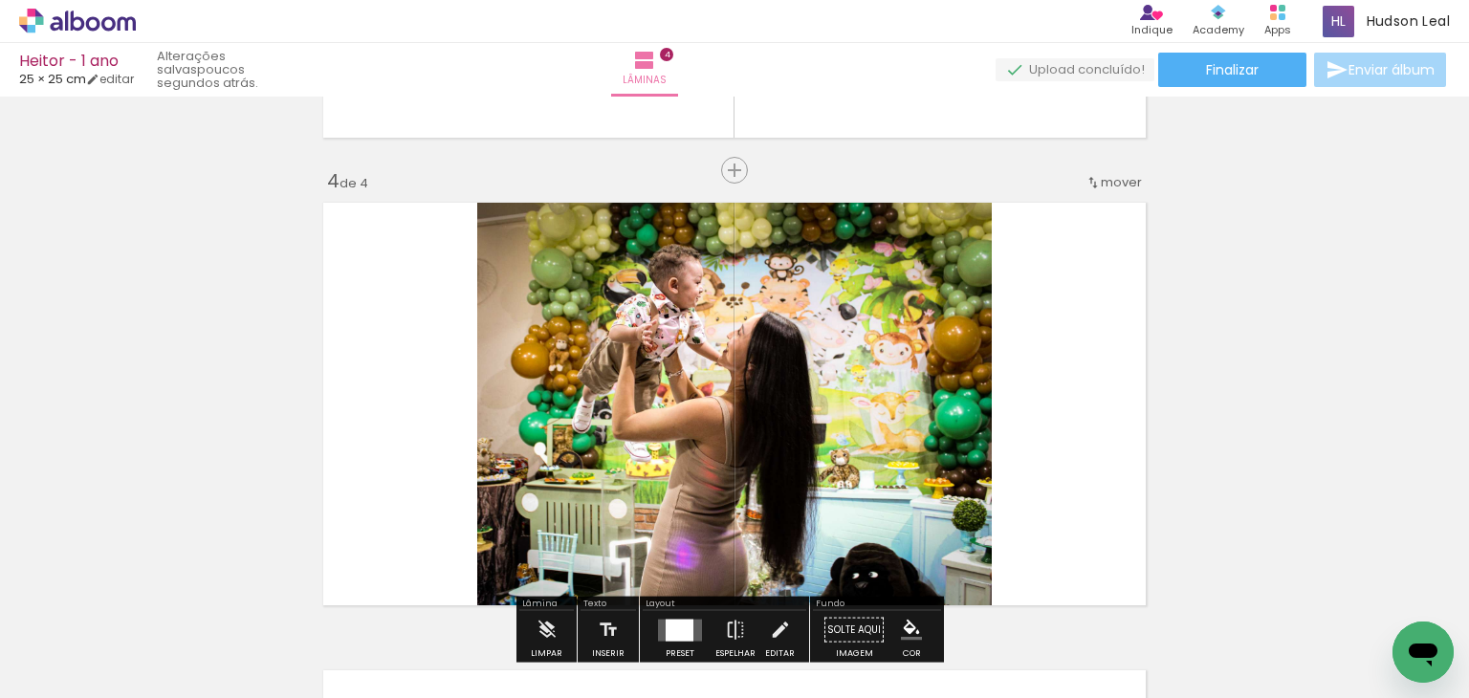
scroll to position [1427, 0]
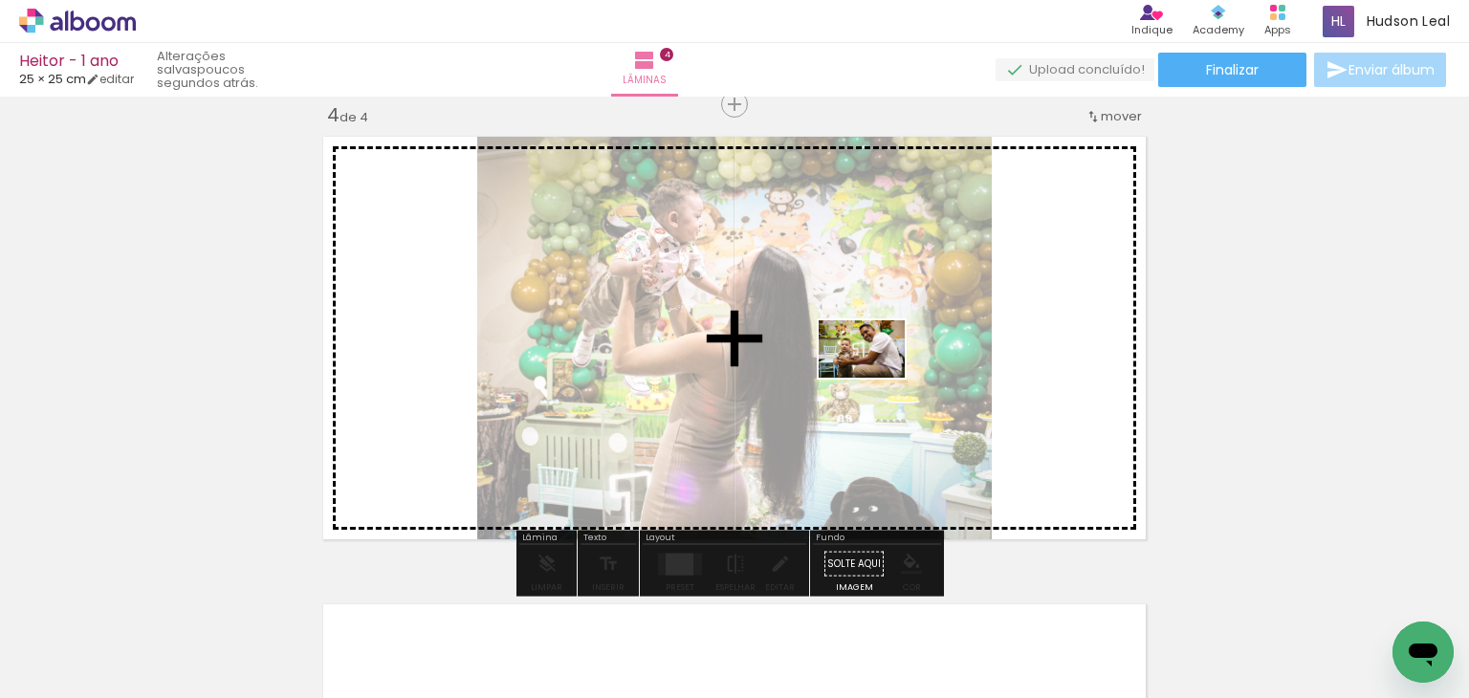
drag, startPoint x: 800, startPoint y: 614, endPoint x: 877, endPoint y: 377, distance: 249.6
click at [877, 377] on quentale-workspace at bounding box center [734, 349] width 1469 height 698
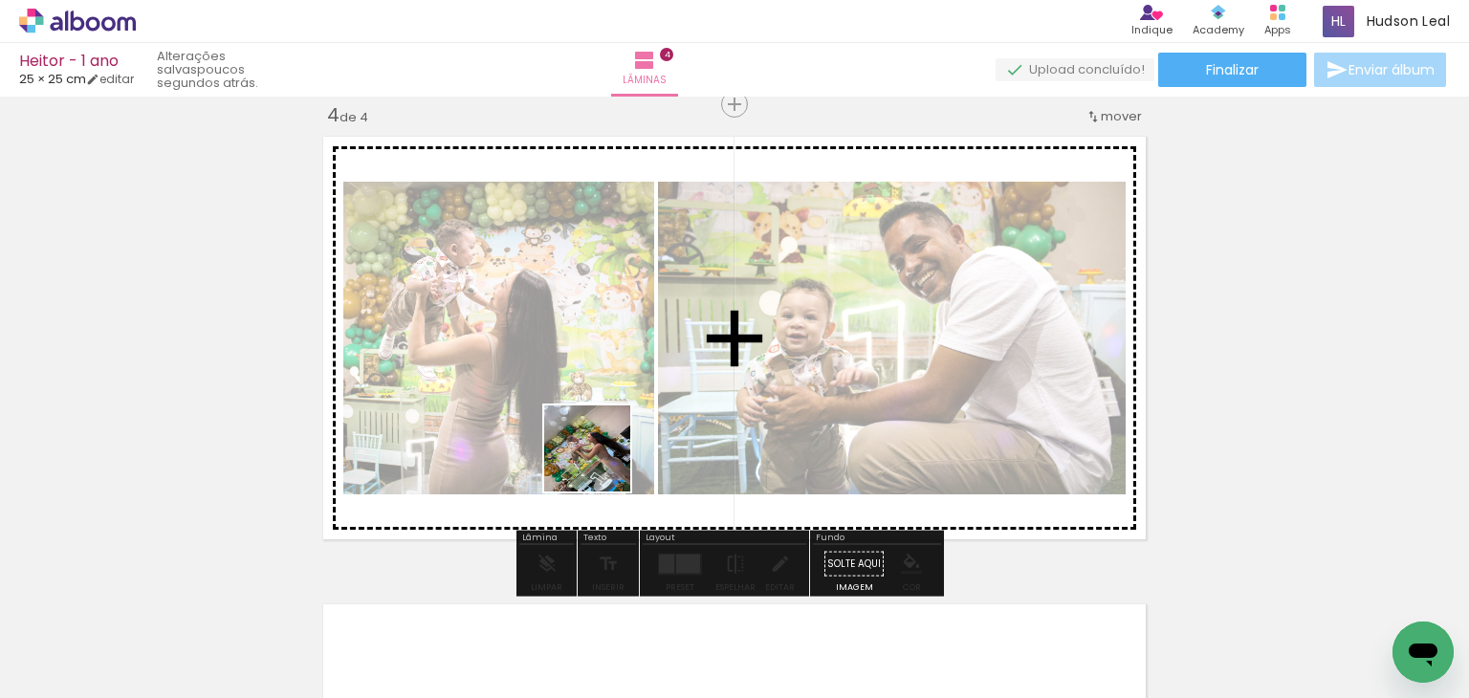
drag, startPoint x: 561, startPoint y: 655, endPoint x: 606, endPoint y: 451, distance: 209.8
click at [606, 451] on quentale-workspace at bounding box center [734, 349] width 1469 height 698
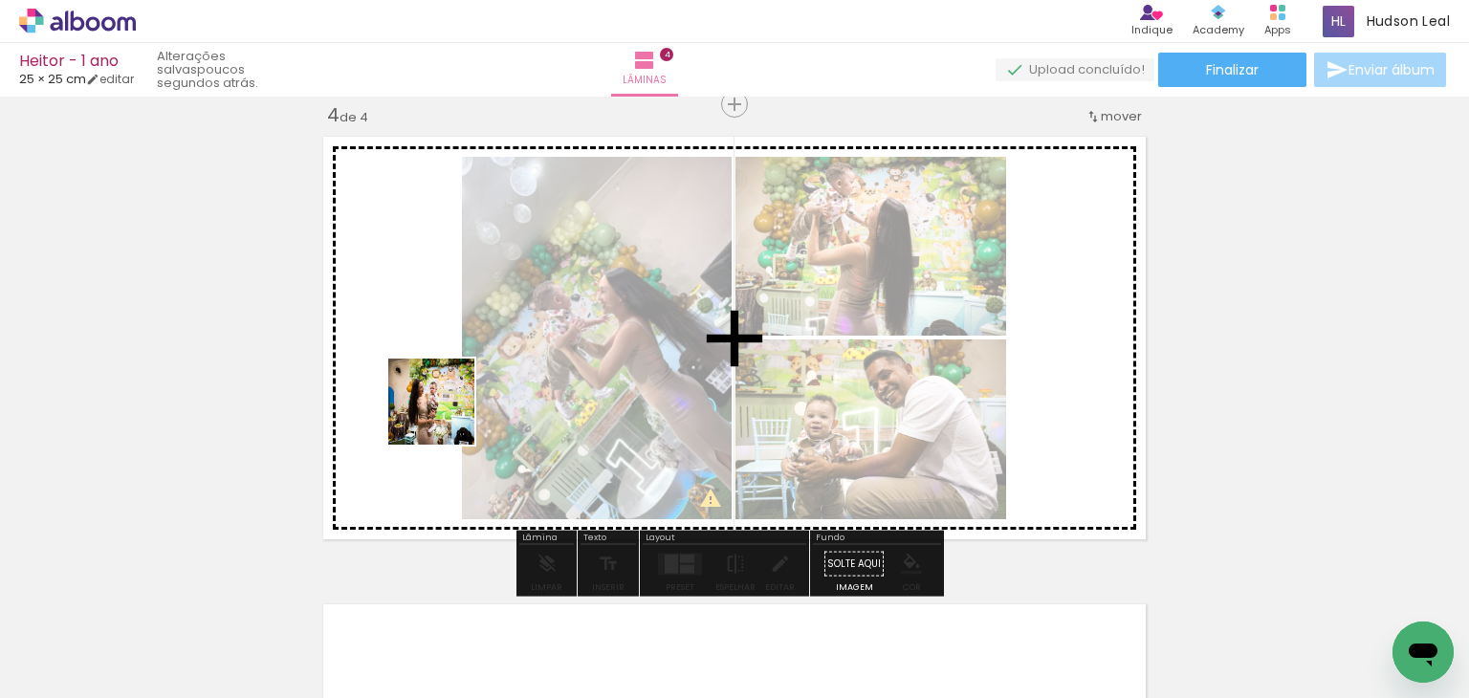
drag, startPoint x: 357, startPoint y: 643, endPoint x: 511, endPoint y: 364, distance: 318.1
click at [511, 364] on quentale-workspace at bounding box center [734, 349] width 1469 height 698
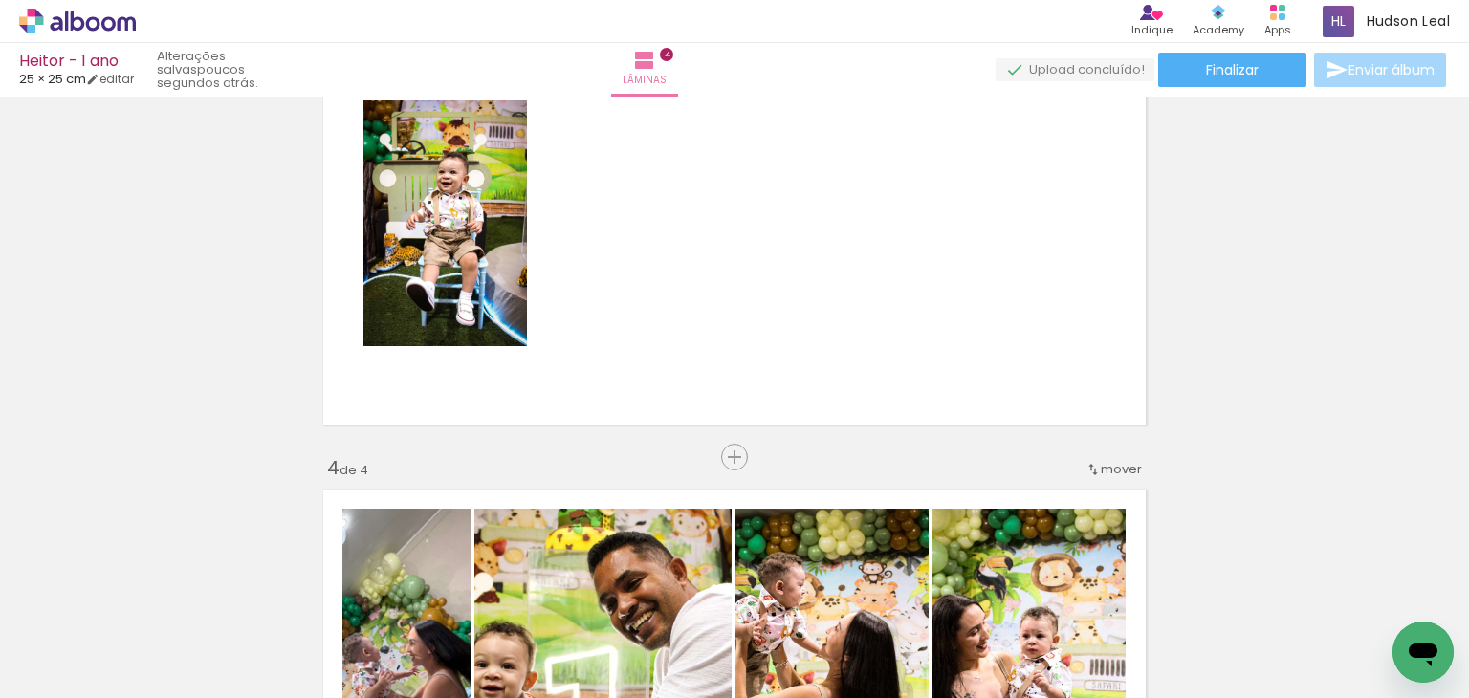
scroll to position [995, 0]
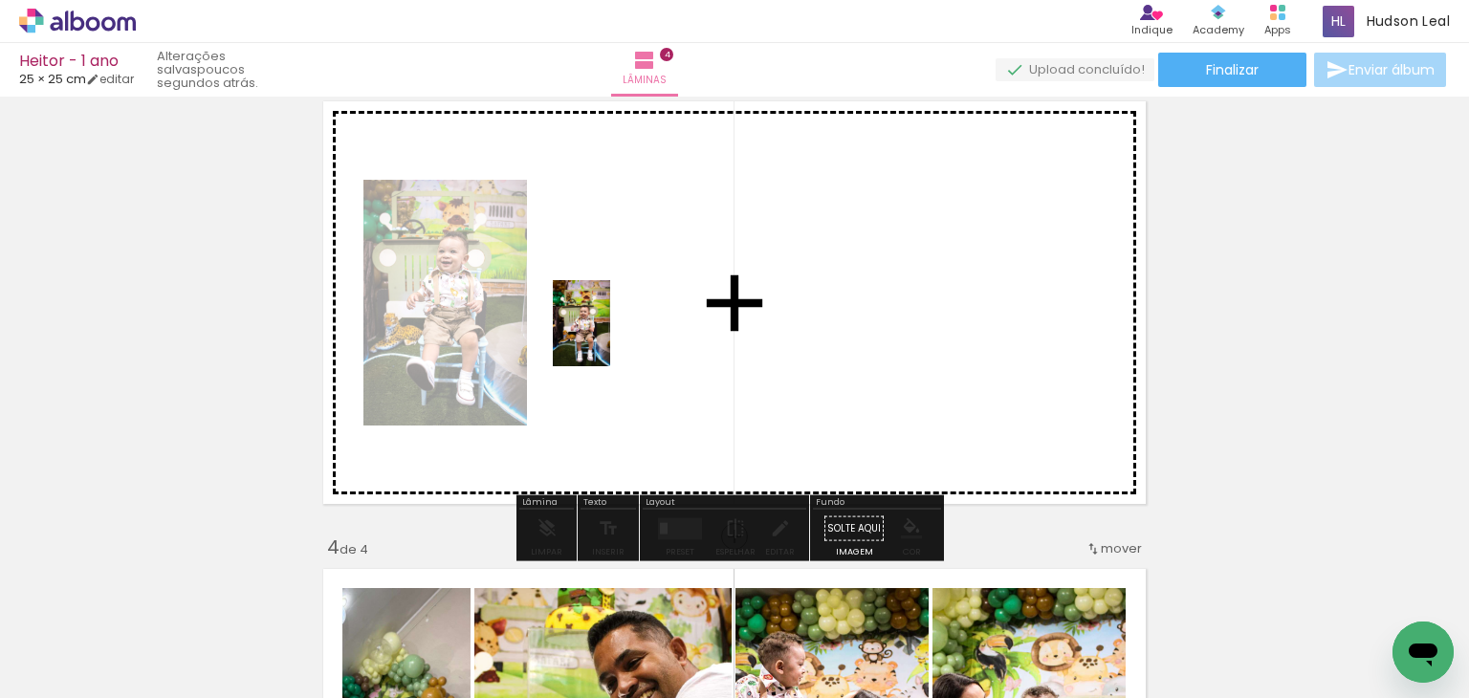
drag, startPoint x: 695, startPoint y: 646, endPoint x: 610, endPoint y: 338, distance: 319.6
click at [610, 338] on quentale-workspace at bounding box center [734, 349] width 1469 height 698
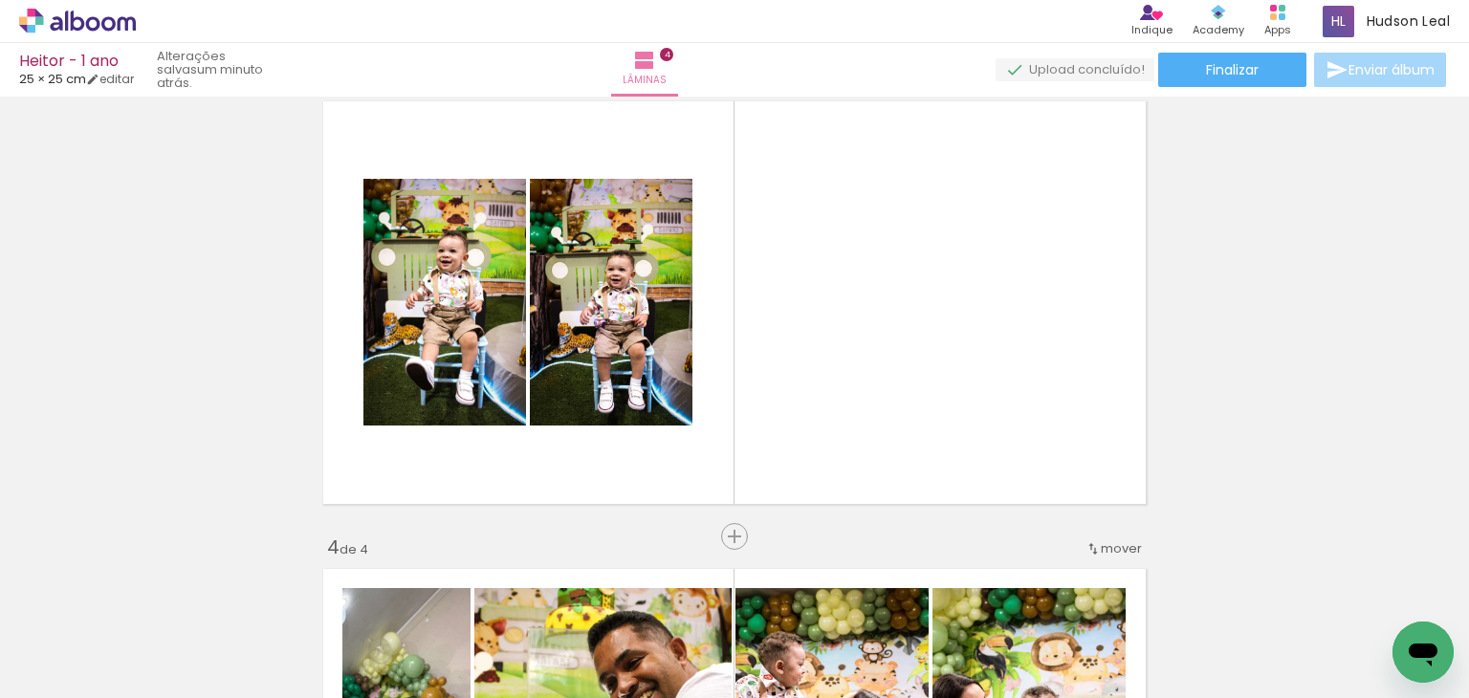
scroll to position [0, 4945]
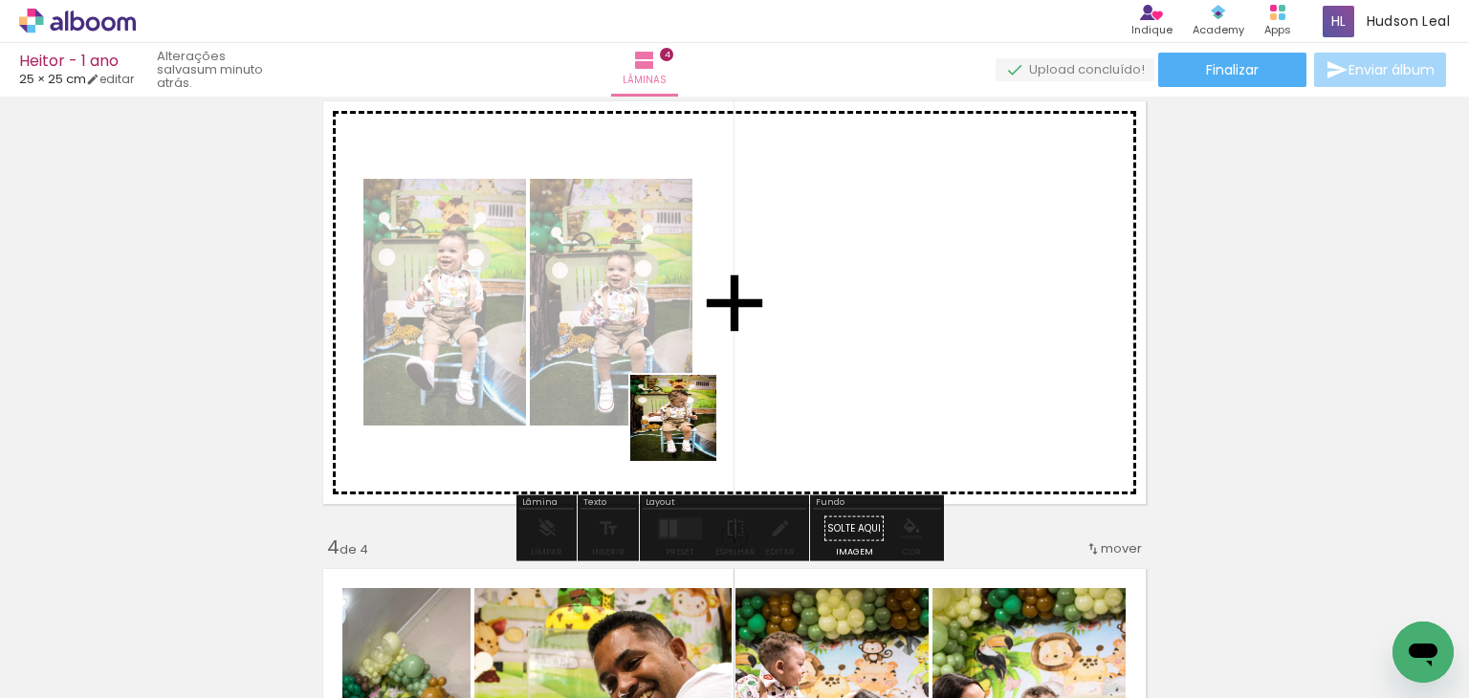
drag, startPoint x: 633, startPoint y: 634, endPoint x: 738, endPoint y: 388, distance: 267.4
click at [738, 388] on quentale-workspace at bounding box center [734, 349] width 1469 height 698
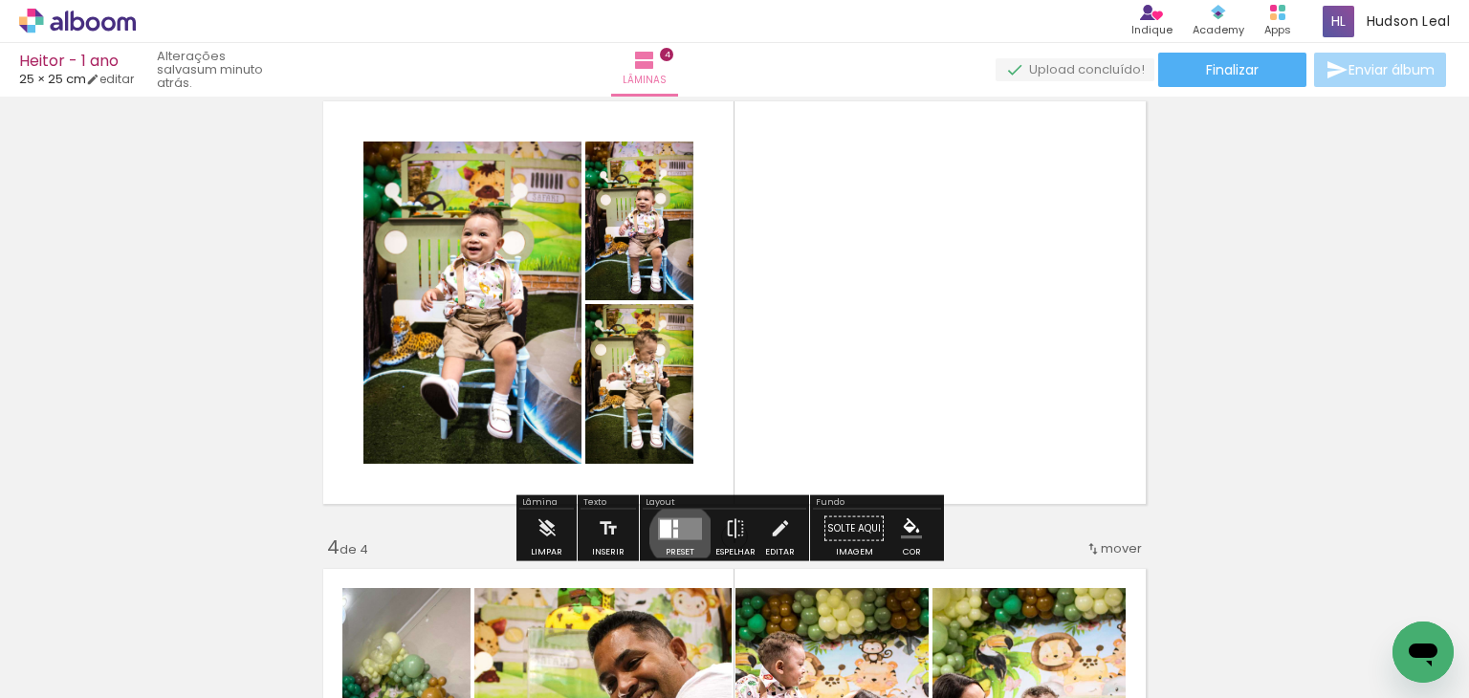
click at [677, 535] on quentale-layouter at bounding box center [680, 528] width 44 height 22
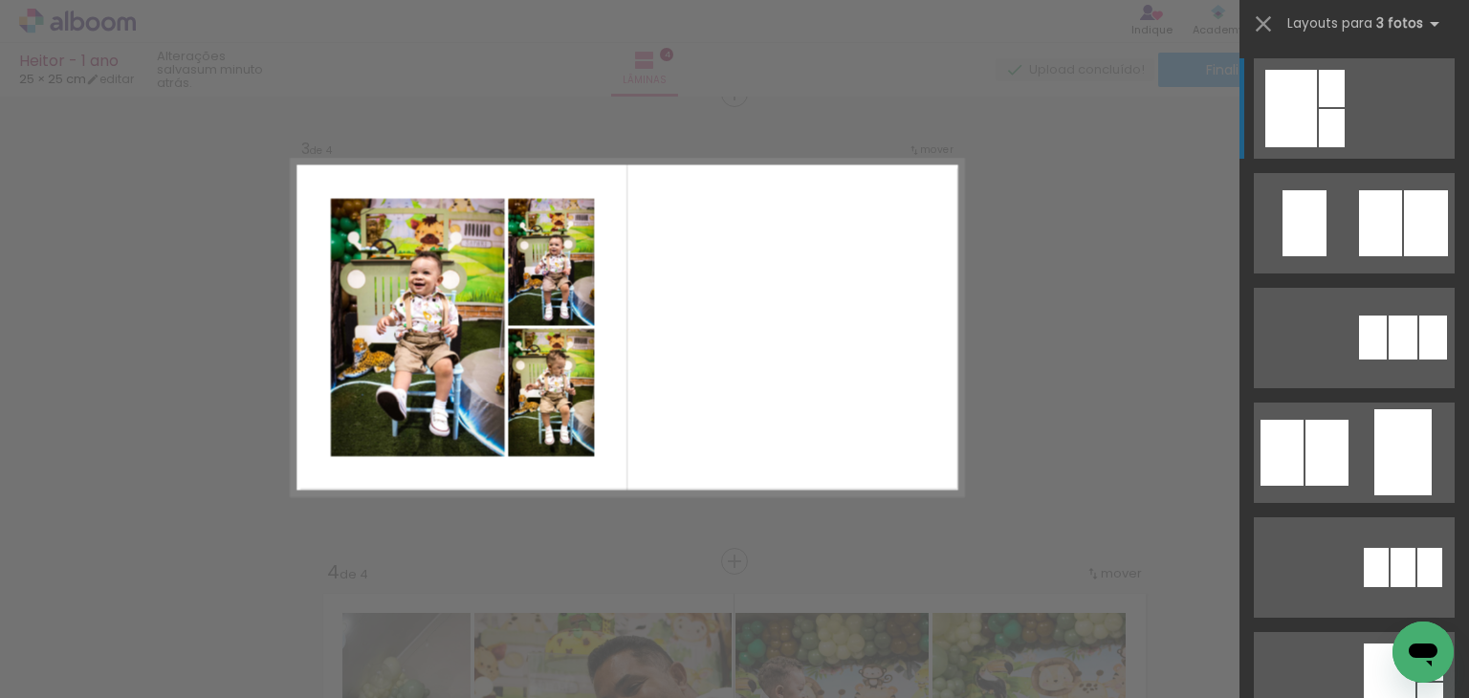
scroll to position [960, 0]
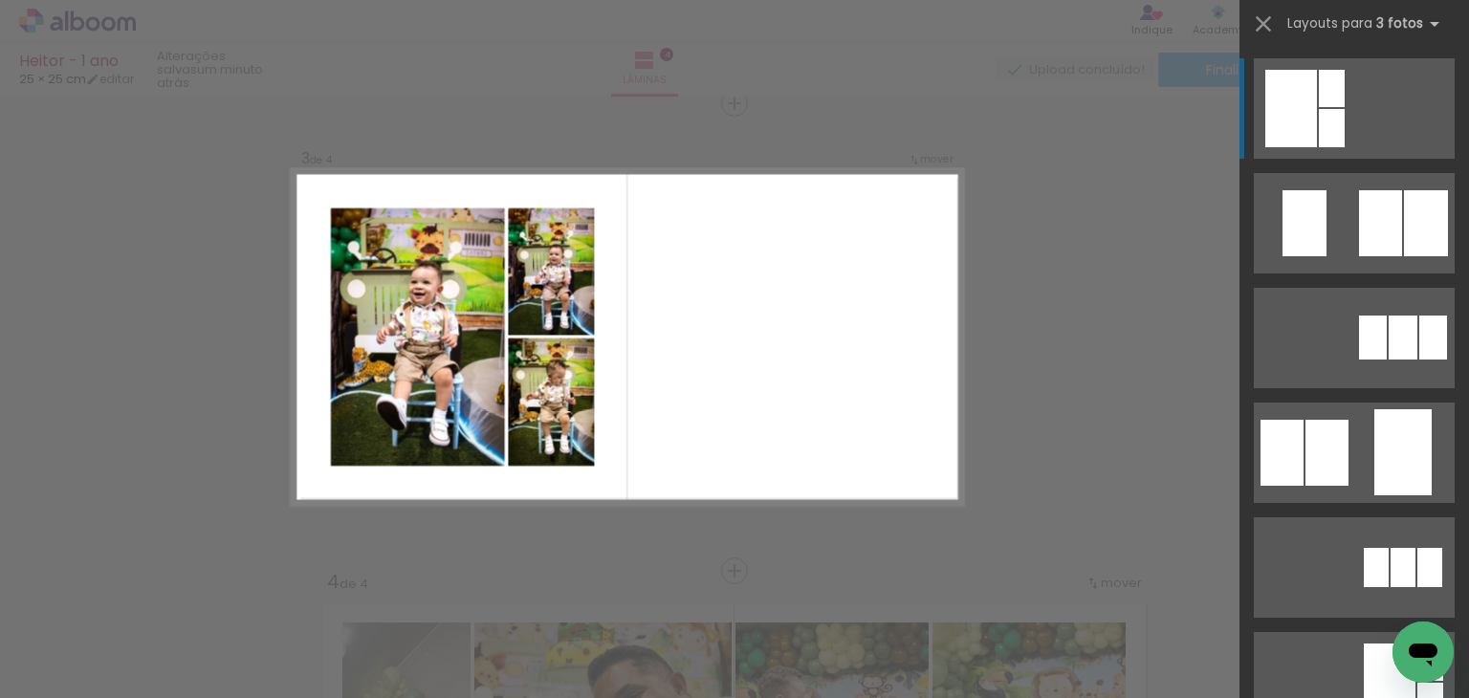
click at [804, 462] on quentale-layouter at bounding box center [627, 337] width 671 height 336
click at [1163, 346] on div "Confirmar Cancelar" at bounding box center [734, 328] width 1469 height 2385
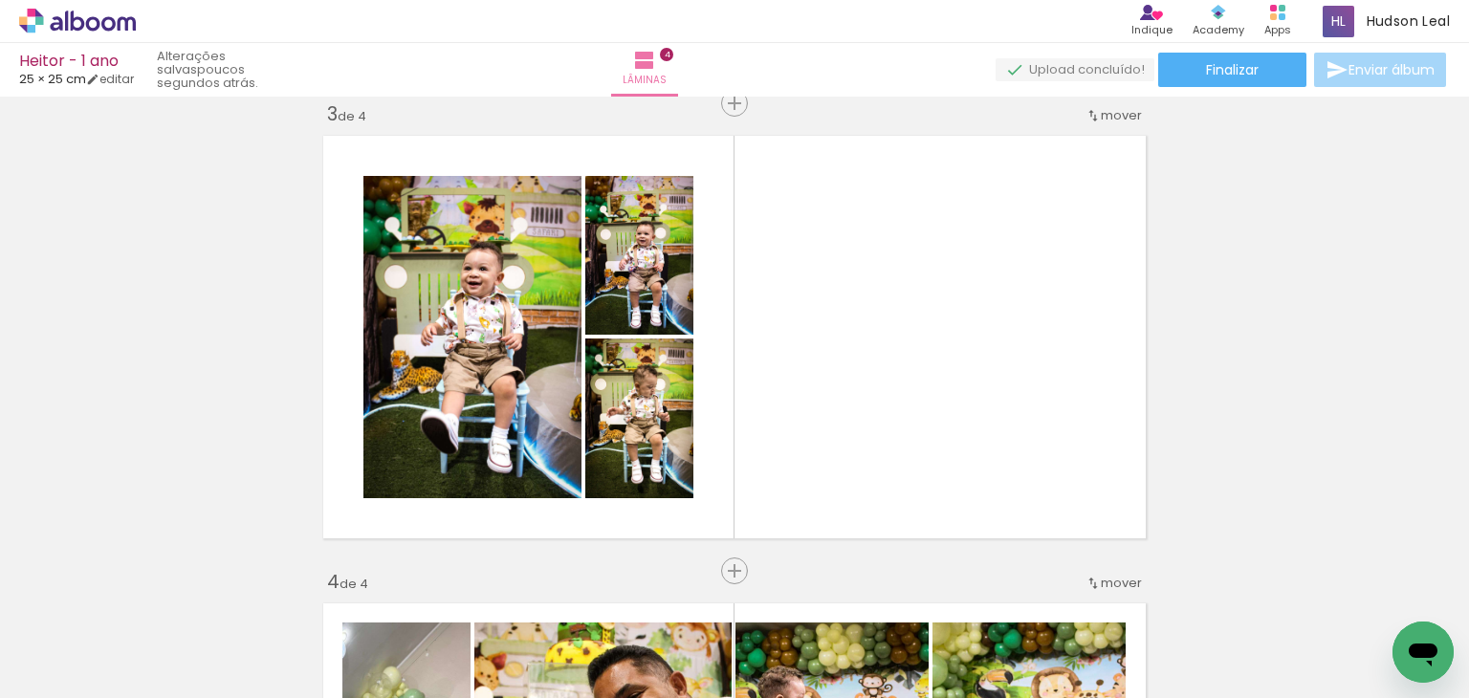
scroll to position [0, 446]
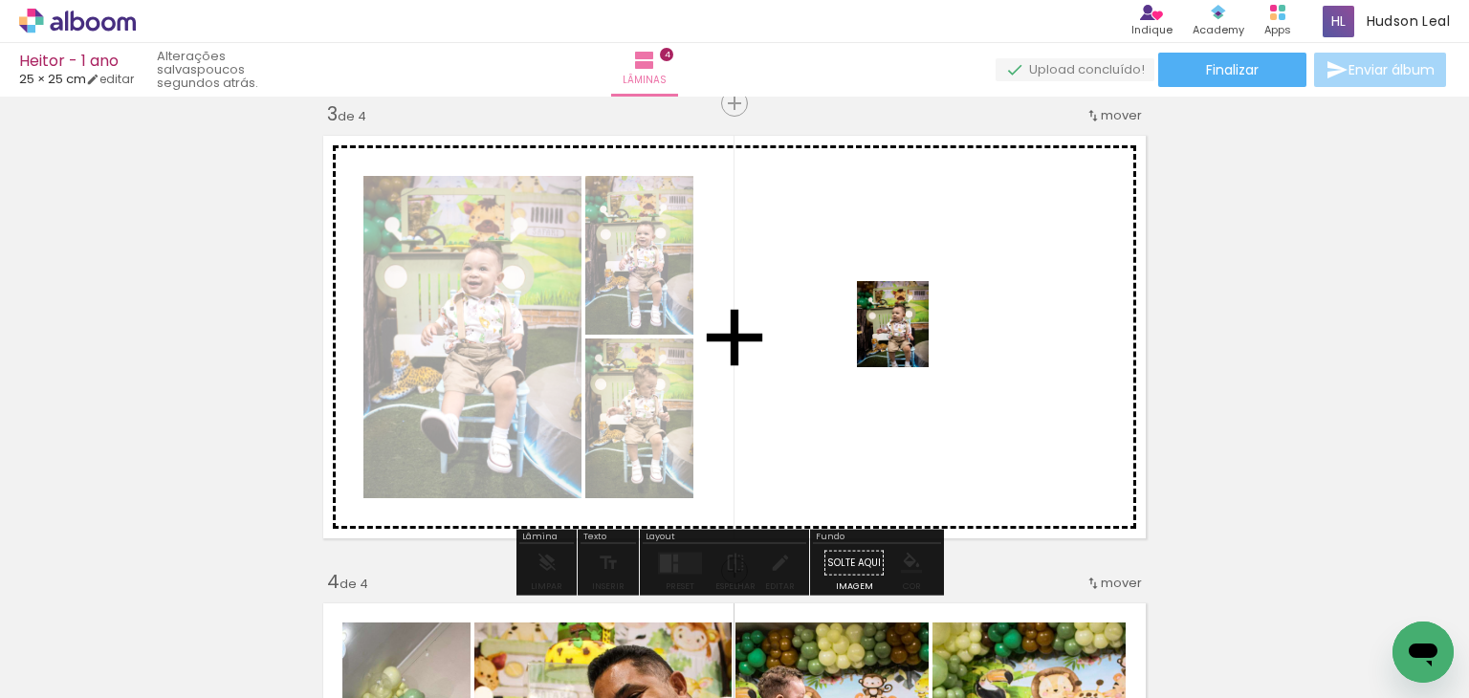
drag, startPoint x: 597, startPoint y: 636, endPoint x: 912, endPoint y: 332, distance: 437.7
click at [912, 332] on quentale-workspace at bounding box center [734, 349] width 1469 height 698
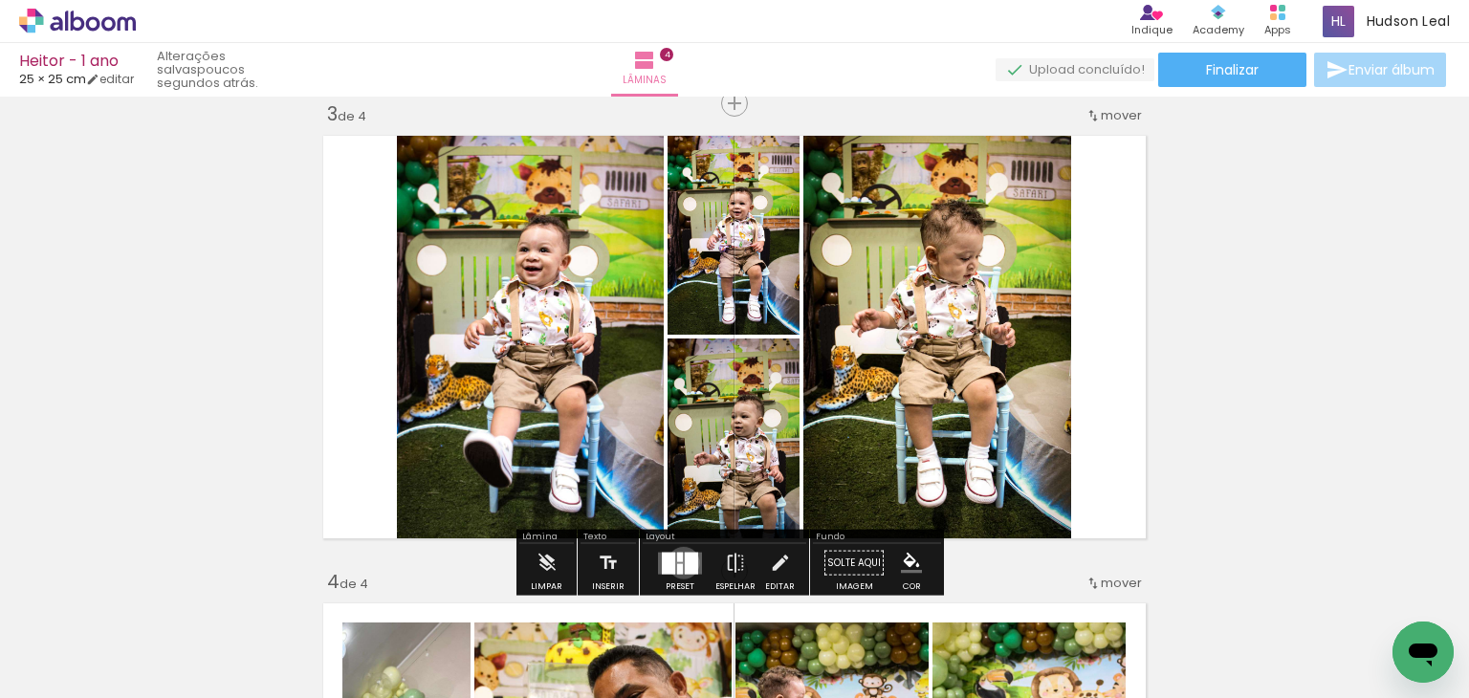
click at [679, 562] on quentale-layouter at bounding box center [680, 563] width 44 height 22
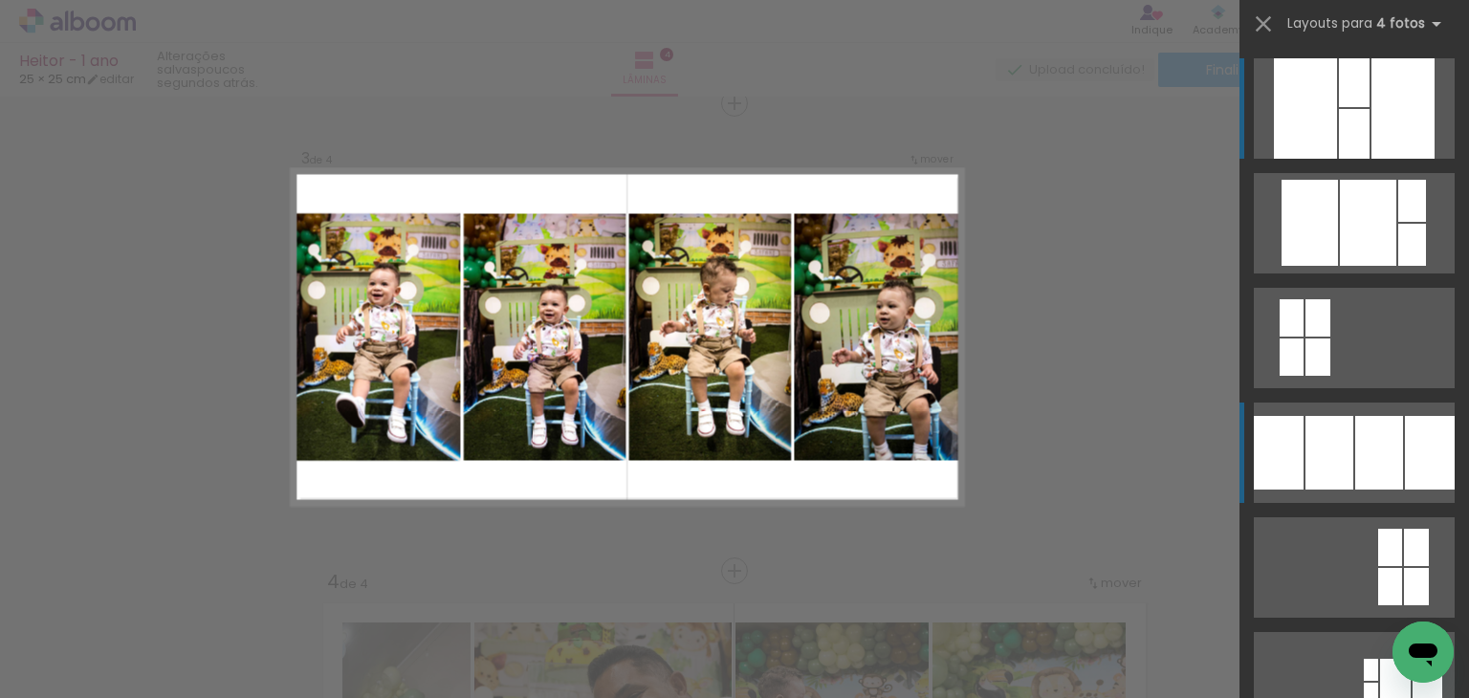
click at [1398, 222] on div at bounding box center [1412, 201] width 28 height 42
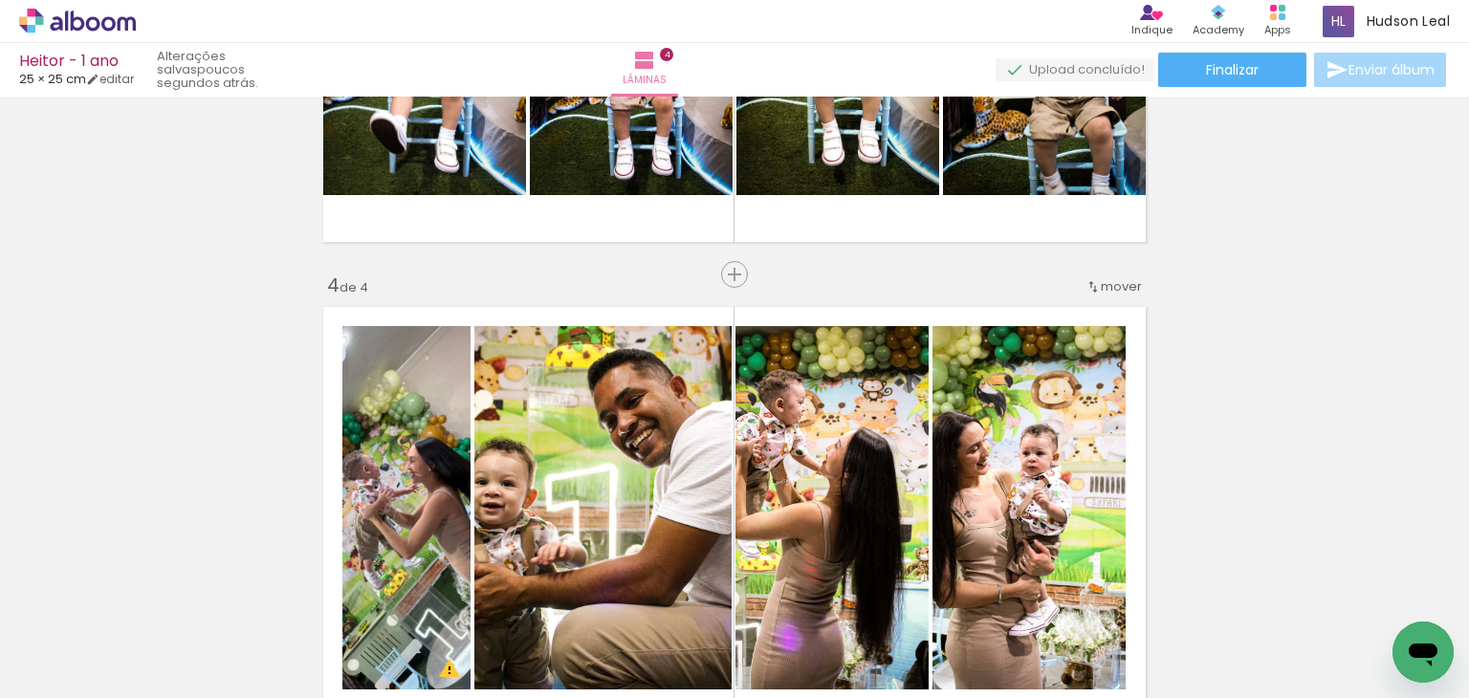
scroll to position [1287, 0]
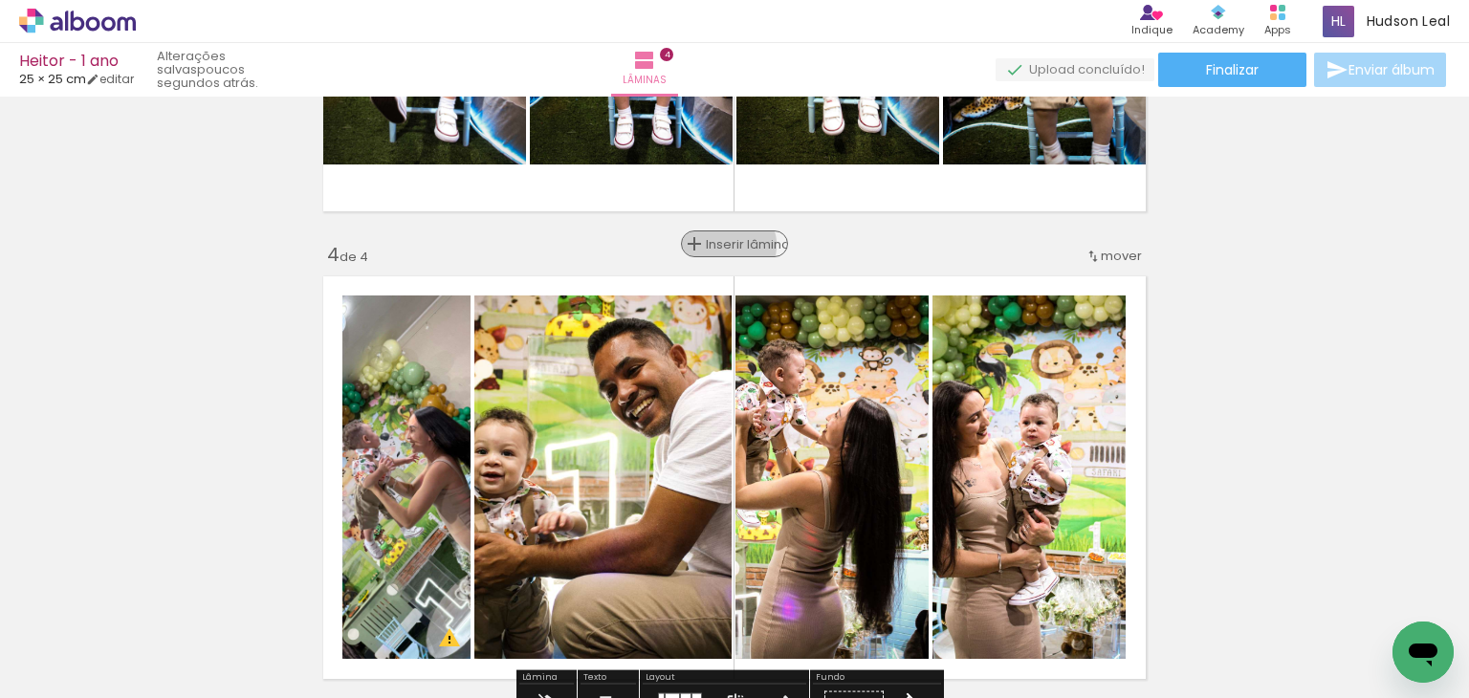
click at [723, 245] on span "Inserir lâmina" at bounding box center [743, 244] width 75 height 12
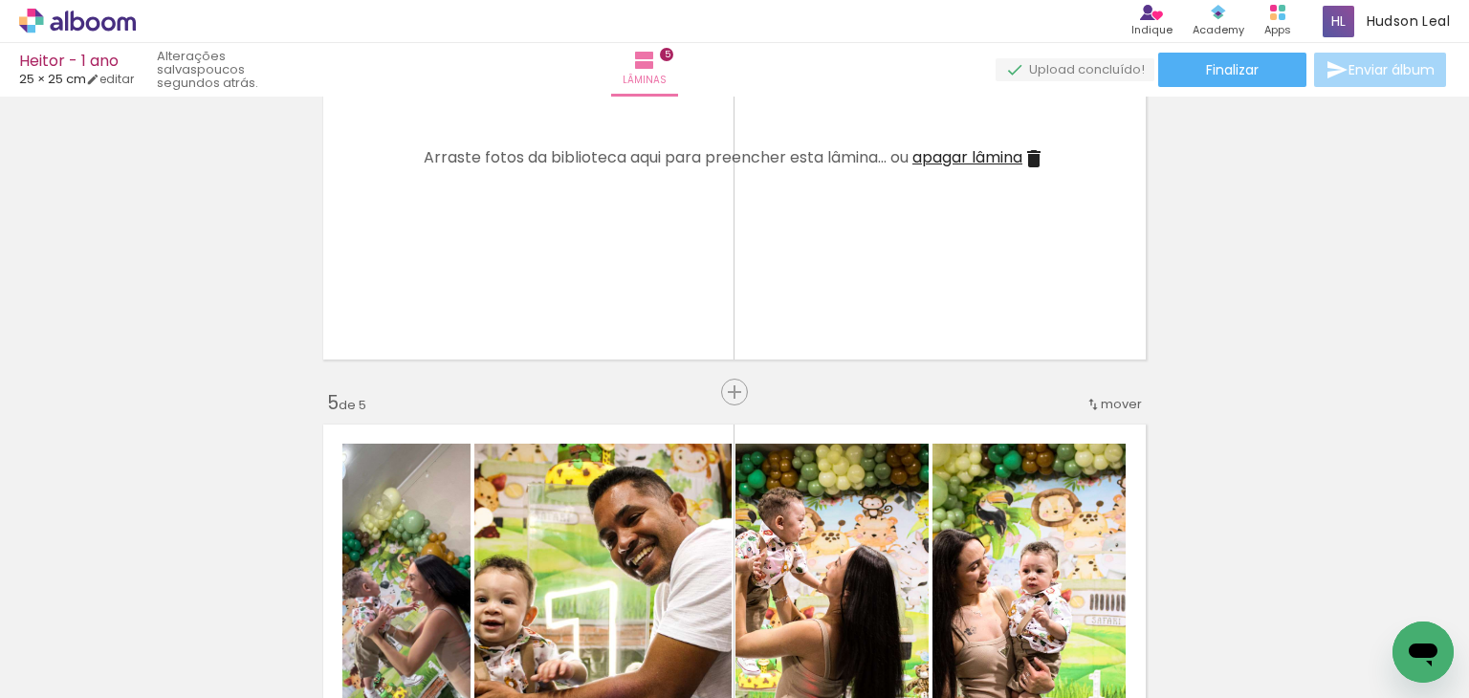
scroll to position [1643, 0]
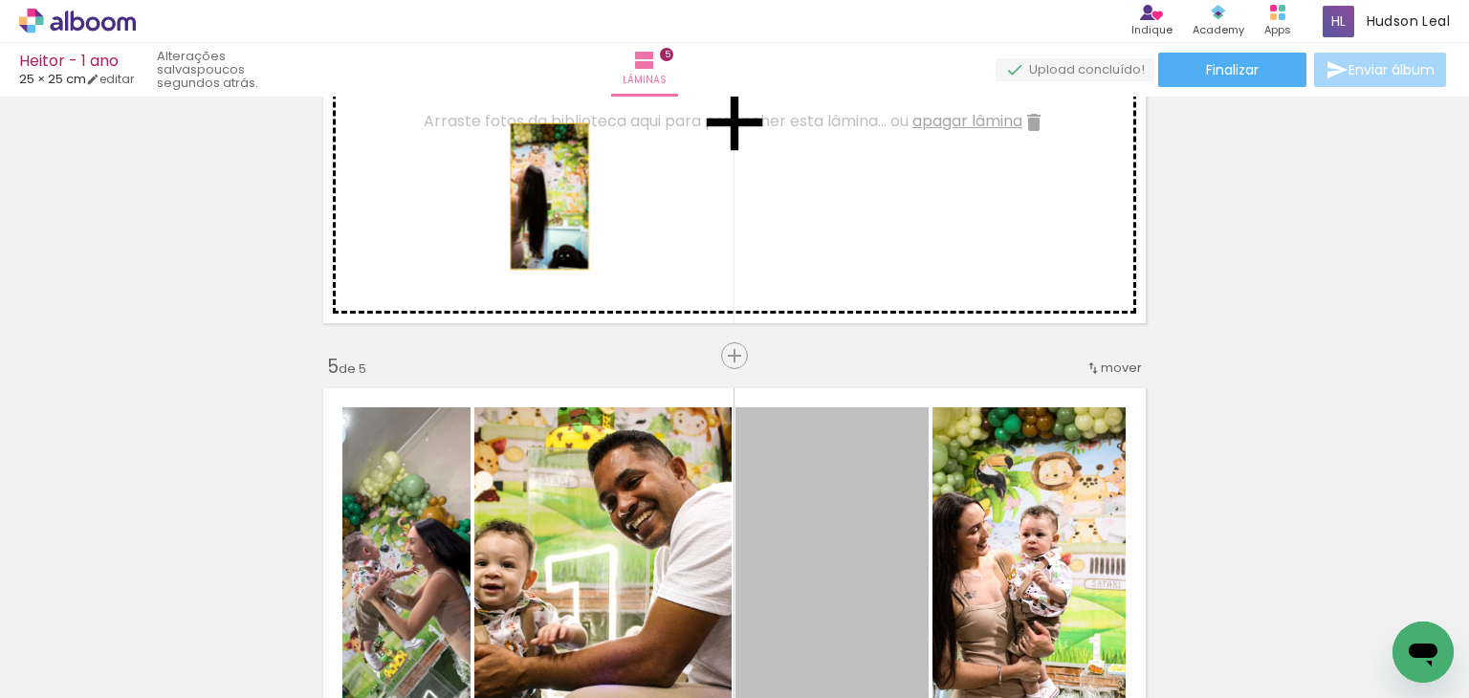
drag, startPoint x: 851, startPoint y: 493, endPoint x: 497, endPoint y: 204, distance: 456.8
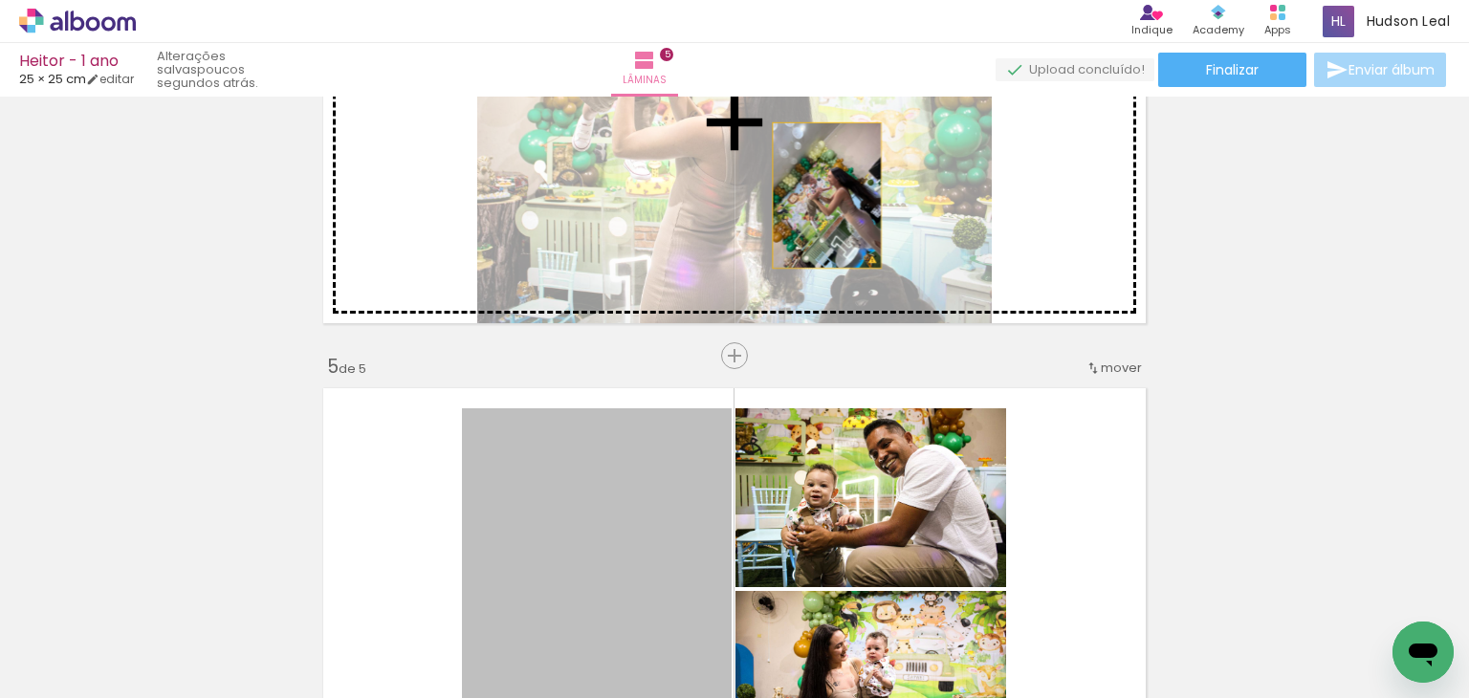
drag, startPoint x: 621, startPoint y: 520, endPoint x: 893, endPoint y: 158, distance: 453.6
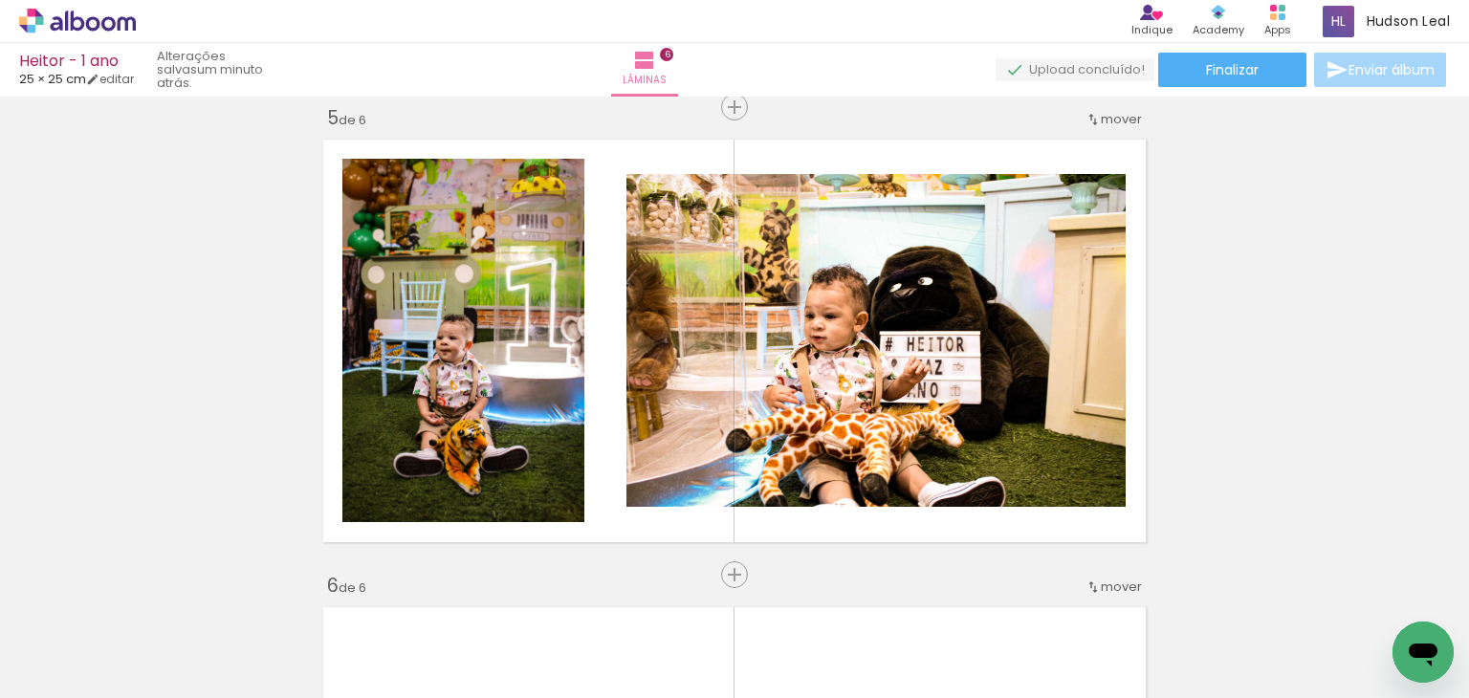
scroll to position [0, 1687]
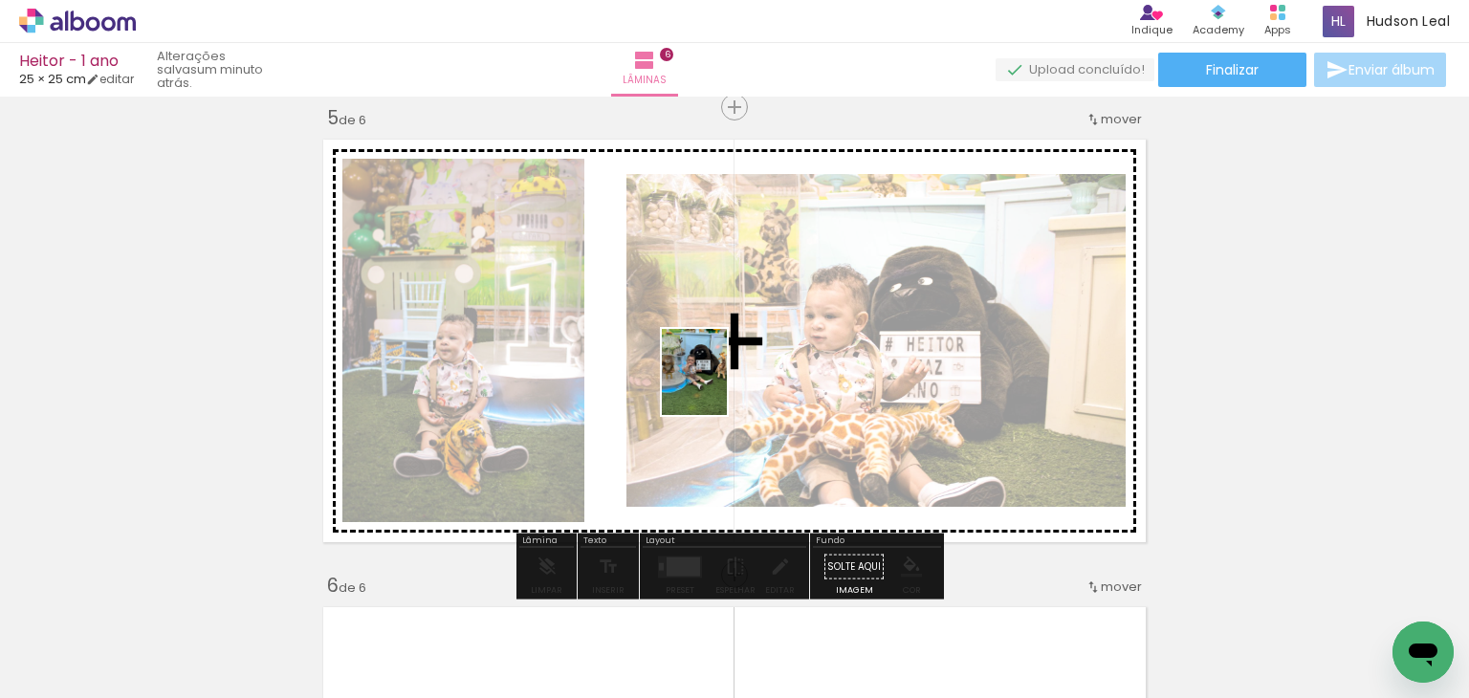
drag, startPoint x: 860, startPoint y: 627, endPoint x: 715, endPoint y: 376, distance: 289.3
click at [715, 376] on quentale-workspace at bounding box center [734, 349] width 1469 height 698
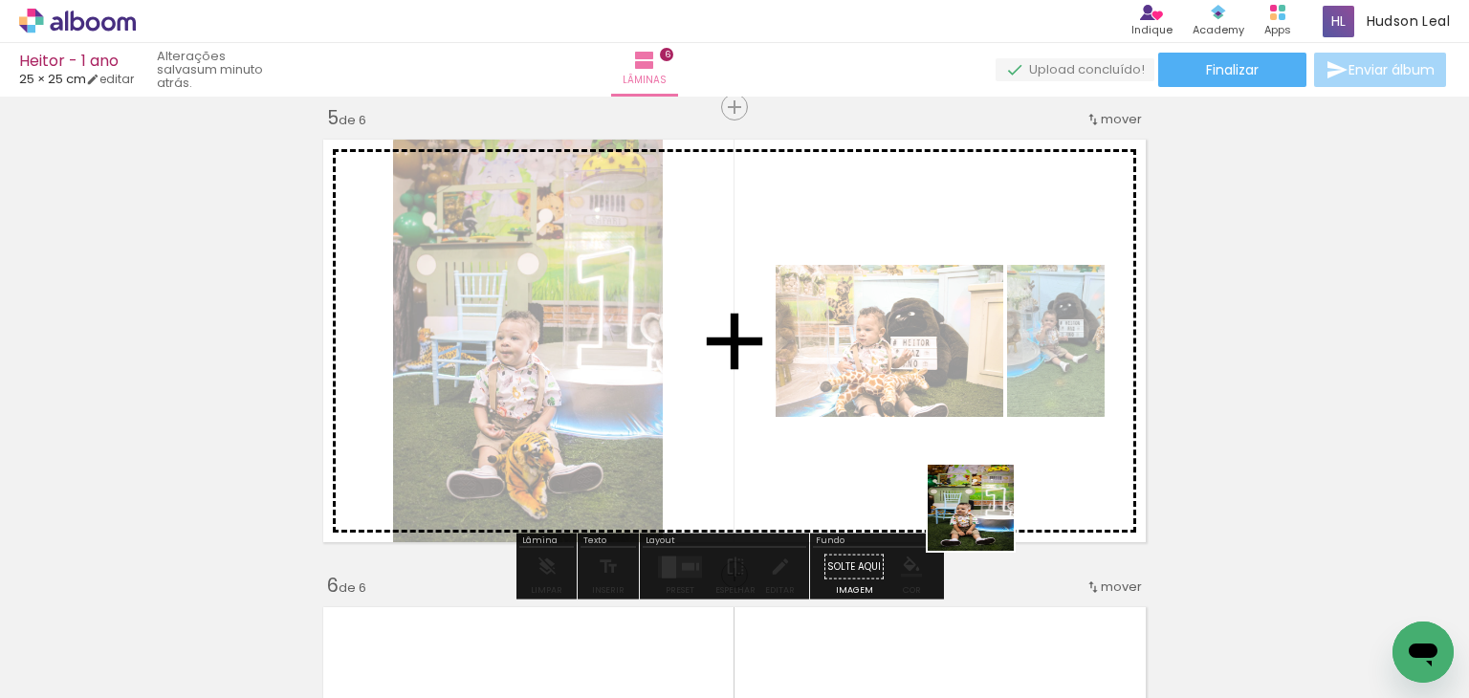
drag, startPoint x: 960, startPoint y: 640, endPoint x: 1026, endPoint y: 398, distance: 250.8
click at [1026, 398] on quentale-workspace at bounding box center [734, 349] width 1469 height 698
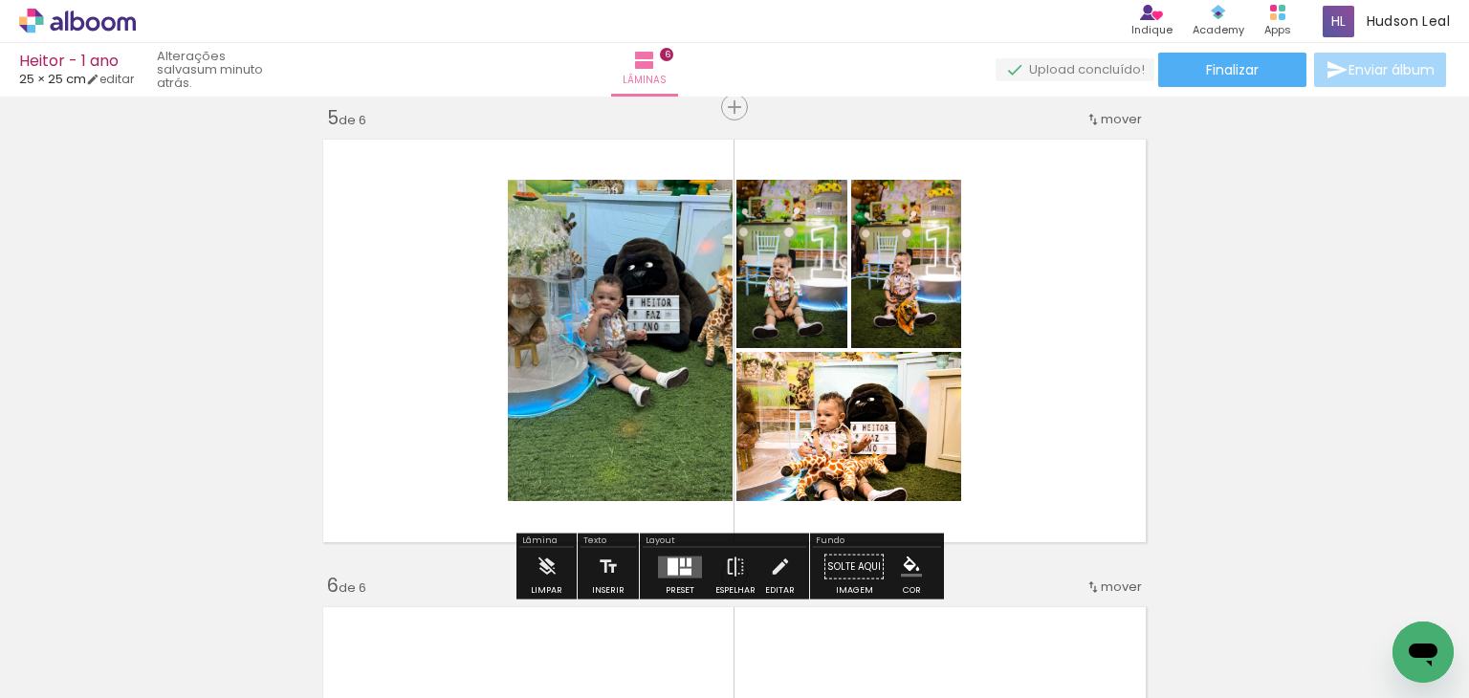
click at [680, 560] on div at bounding box center [682, 562] width 5 height 9
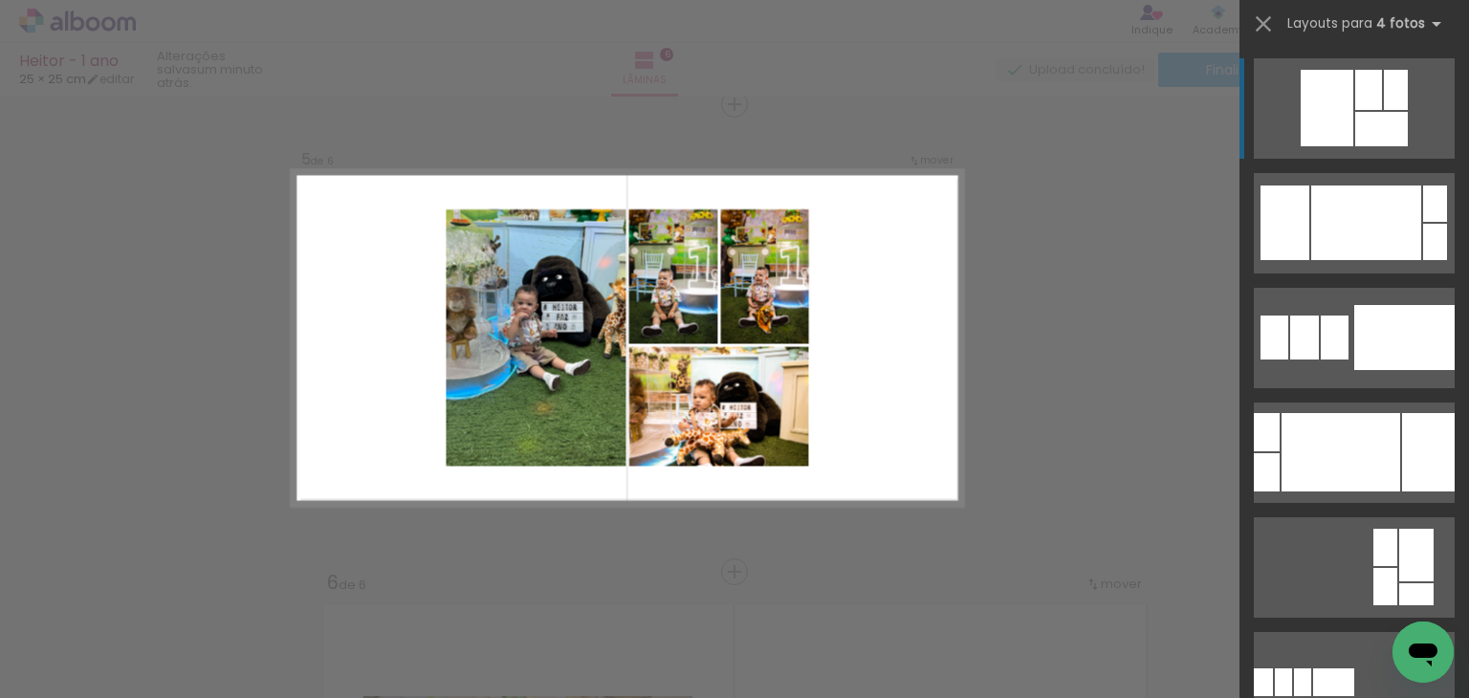
scroll to position [1895, 0]
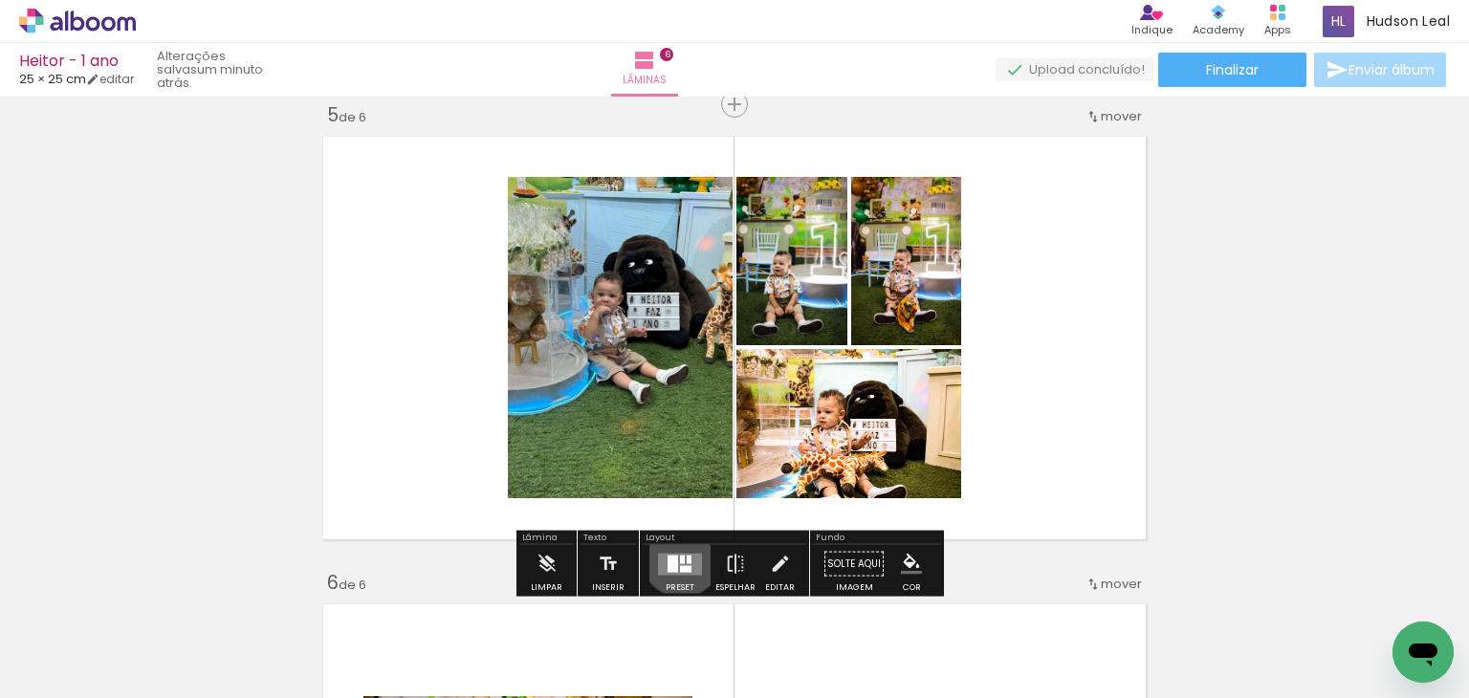
click at [680, 555] on div at bounding box center [682, 559] width 5 height 9
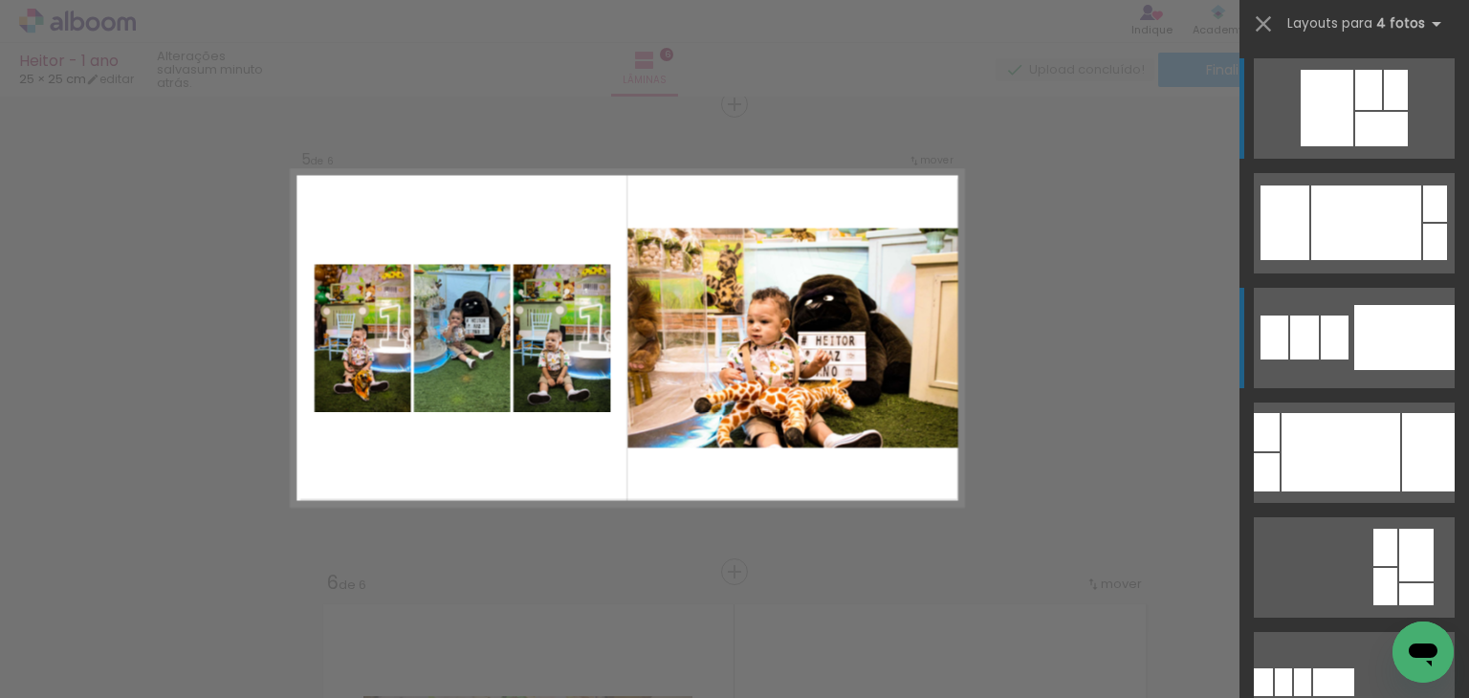
click at [1366, 311] on div at bounding box center [1404, 337] width 100 height 65
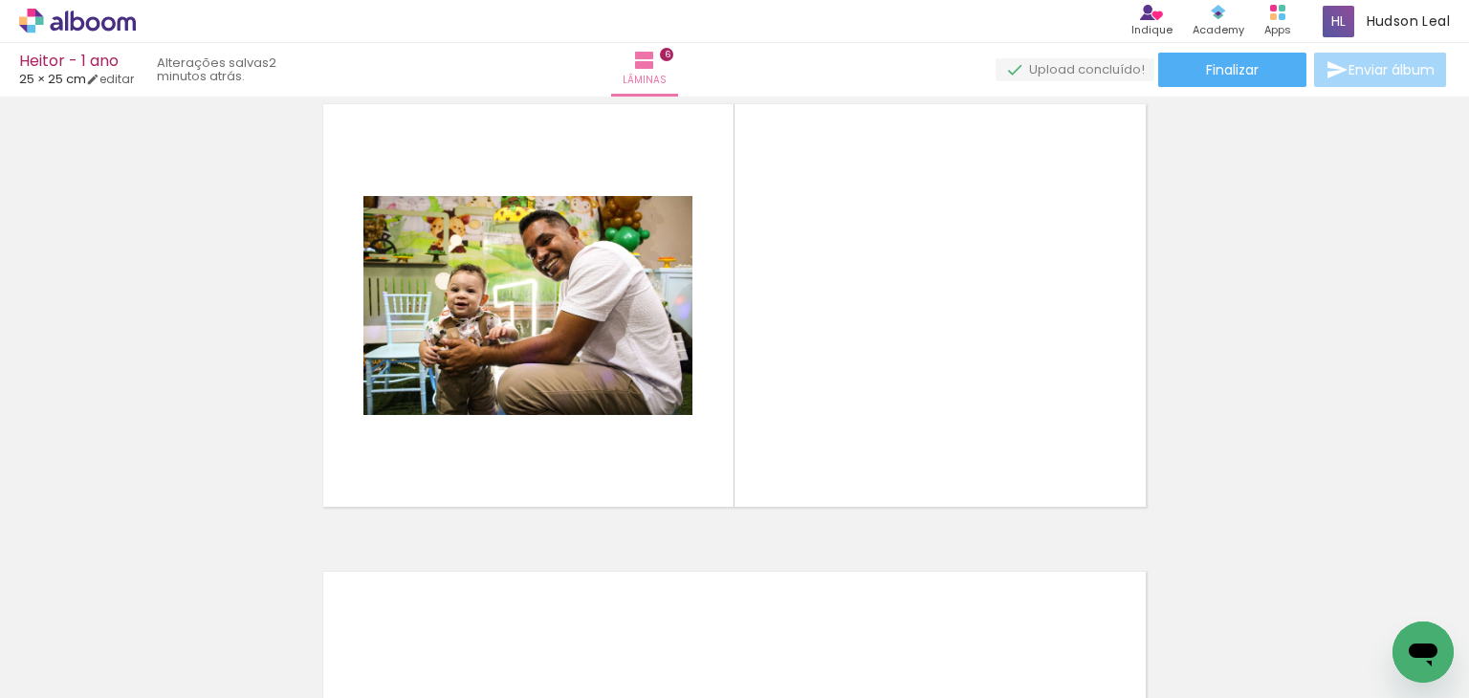
scroll to position [0, 2448]
drag, startPoint x: 884, startPoint y: 649, endPoint x: 848, endPoint y: 385, distance: 266.4
click at [848, 385] on quentale-workspace at bounding box center [734, 349] width 1469 height 698
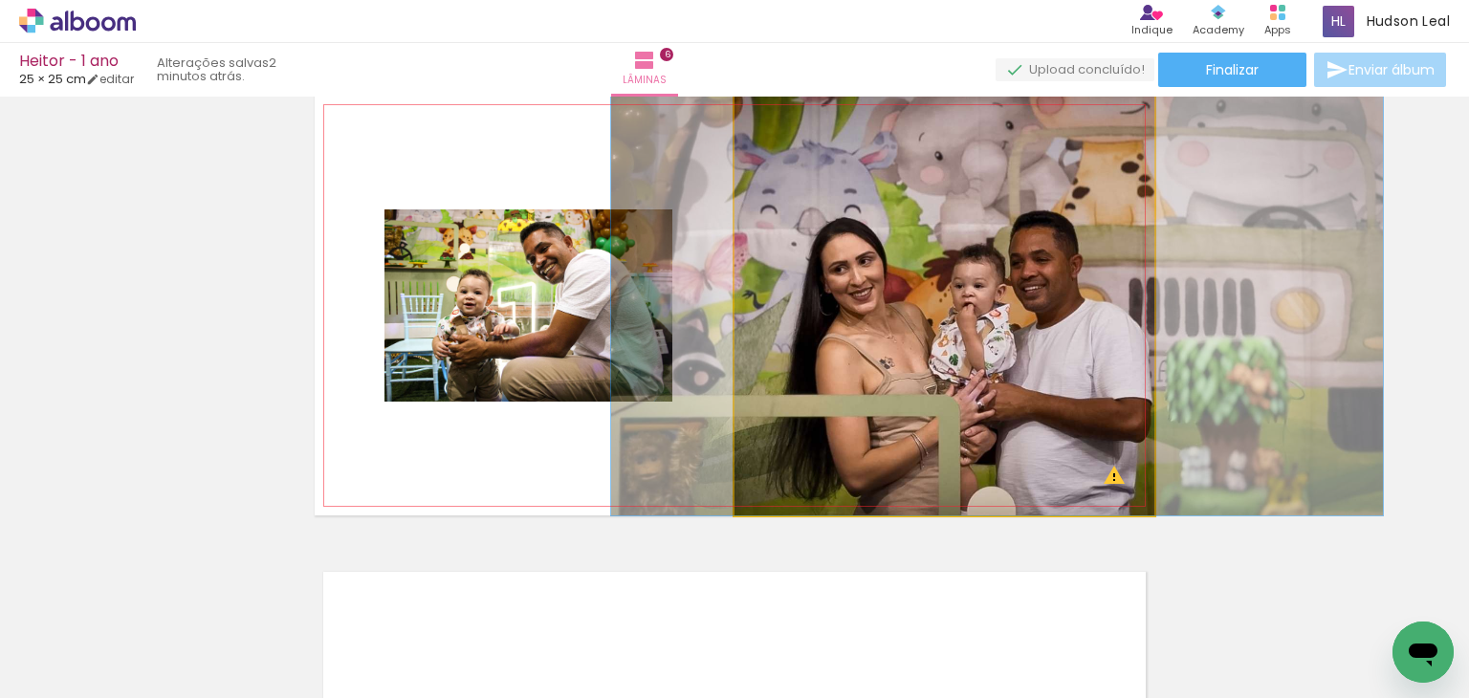
drag, startPoint x: 919, startPoint y: 292, endPoint x: 972, endPoint y: 282, distance: 53.5
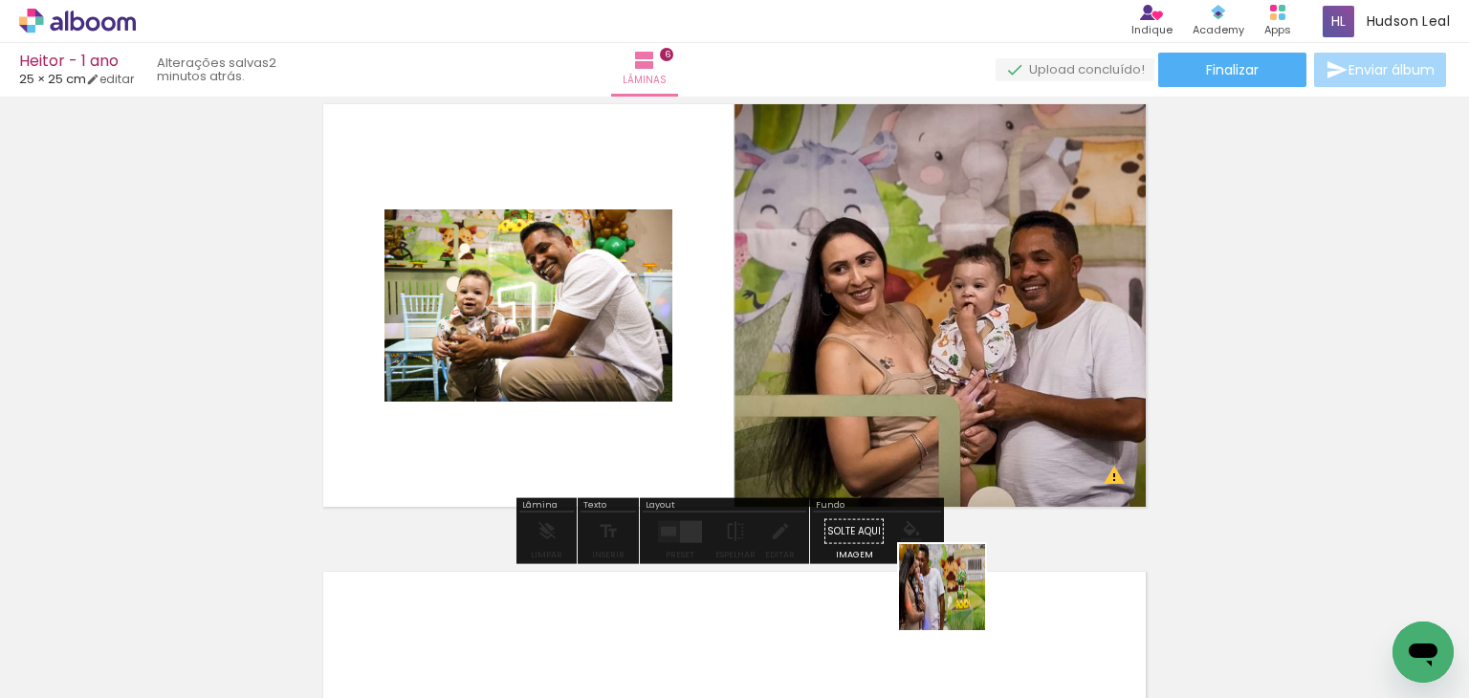
drag, startPoint x: 964, startPoint y: 634, endPoint x: 907, endPoint y: 374, distance: 266.4
click at [907, 374] on quentale-workspace at bounding box center [734, 349] width 1469 height 698
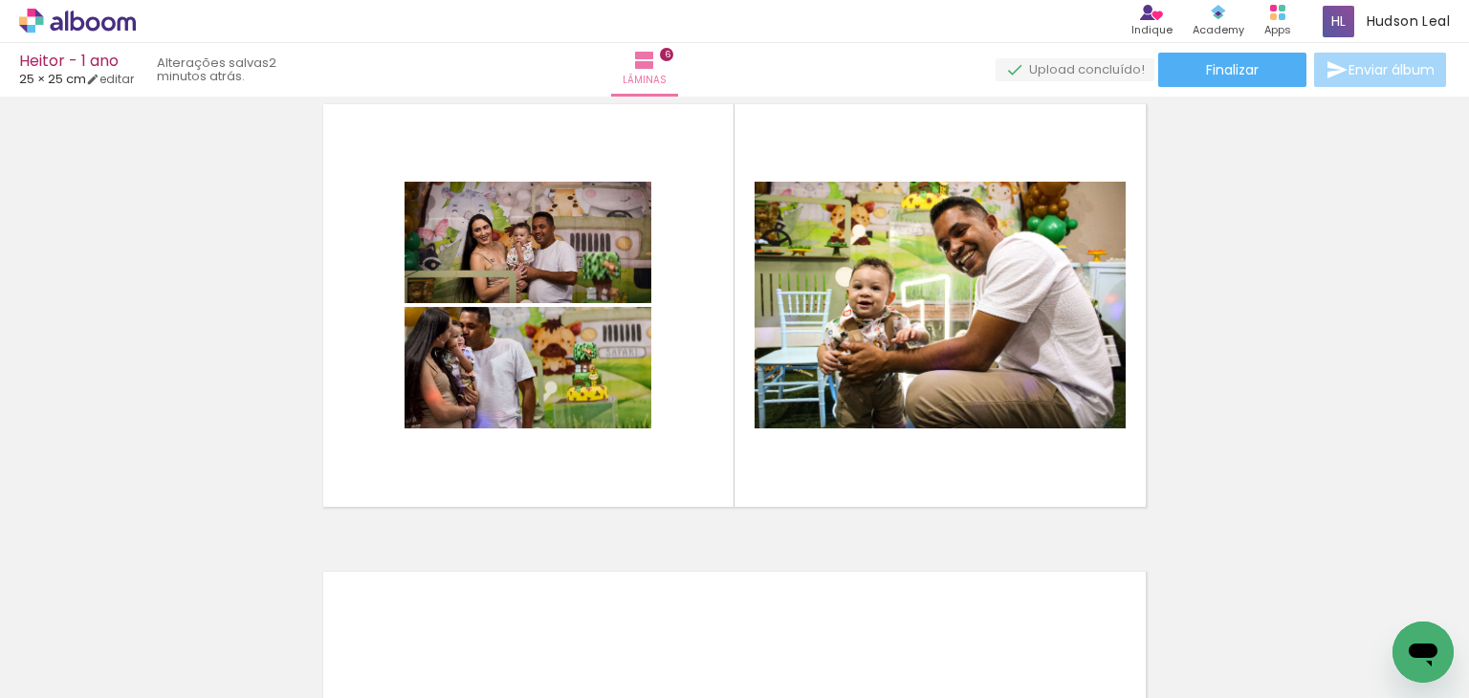
scroll to position [0, 3017]
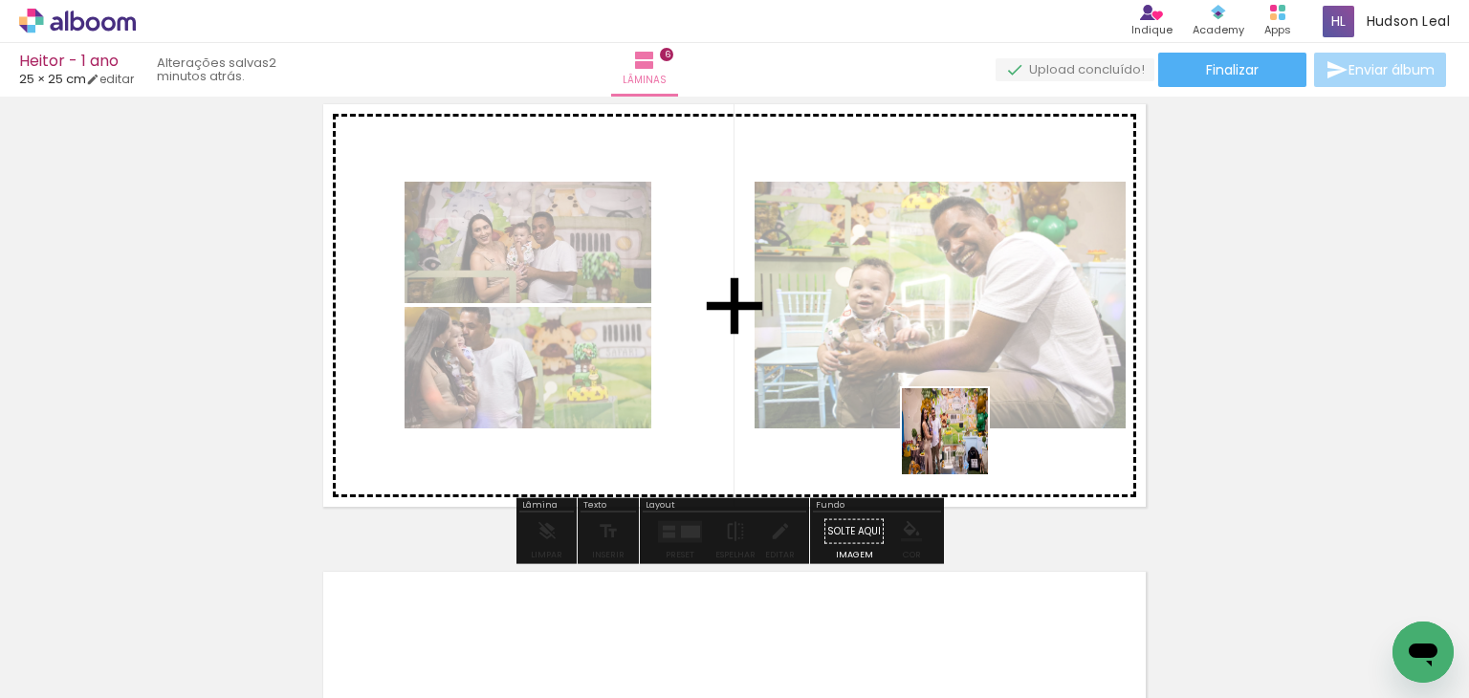
drag, startPoint x: 1236, startPoint y: 640, endPoint x: 842, endPoint y: 371, distance: 477.0
click at [842, 371] on quentale-workspace at bounding box center [734, 349] width 1469 height 698
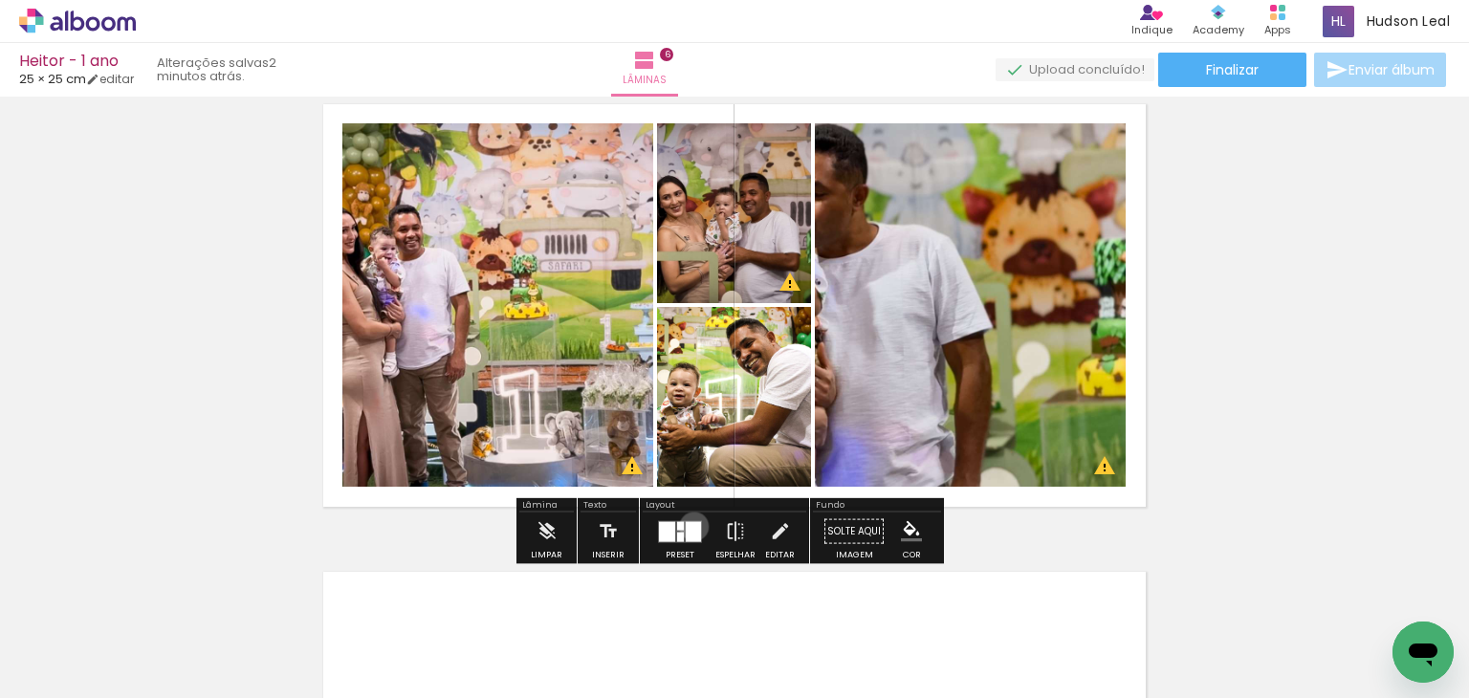
click at [690, 526] on div at bounding box center [693, 531] width 15 height 20
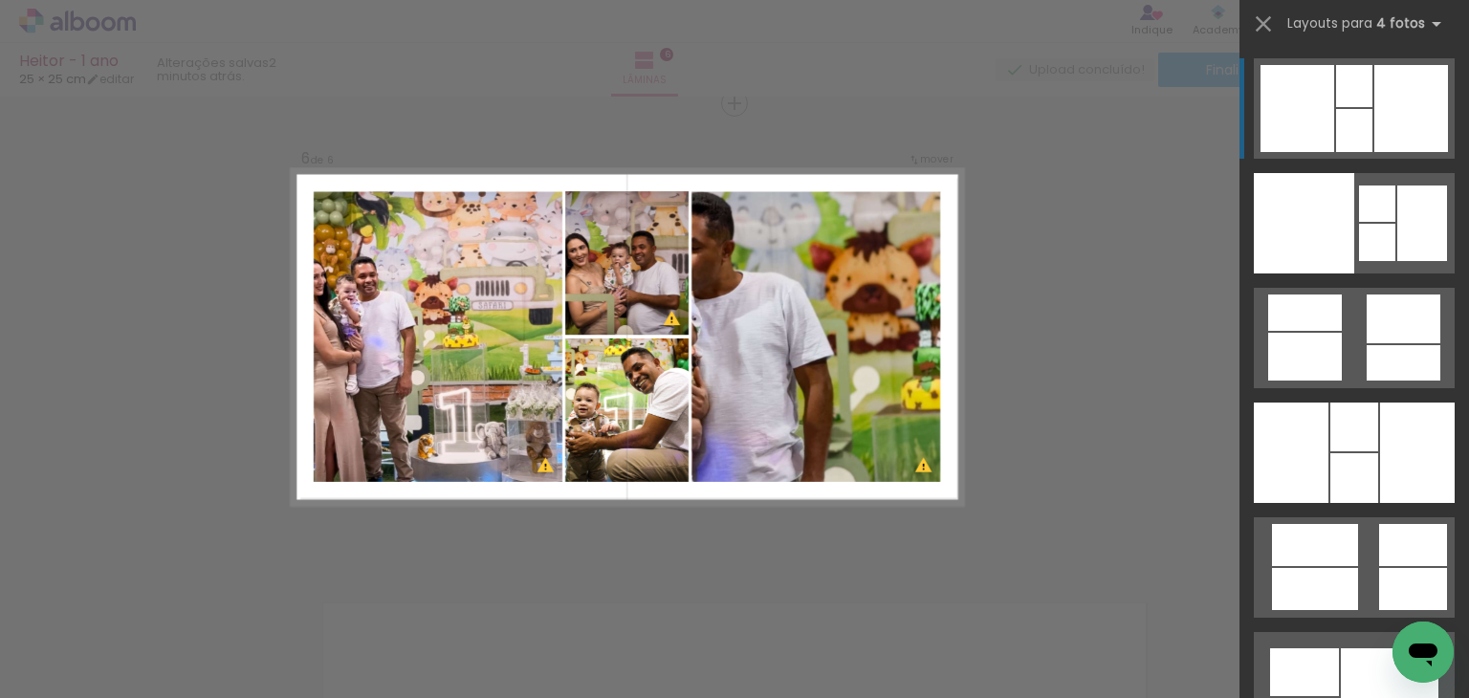
scroll to position [2363, 0]
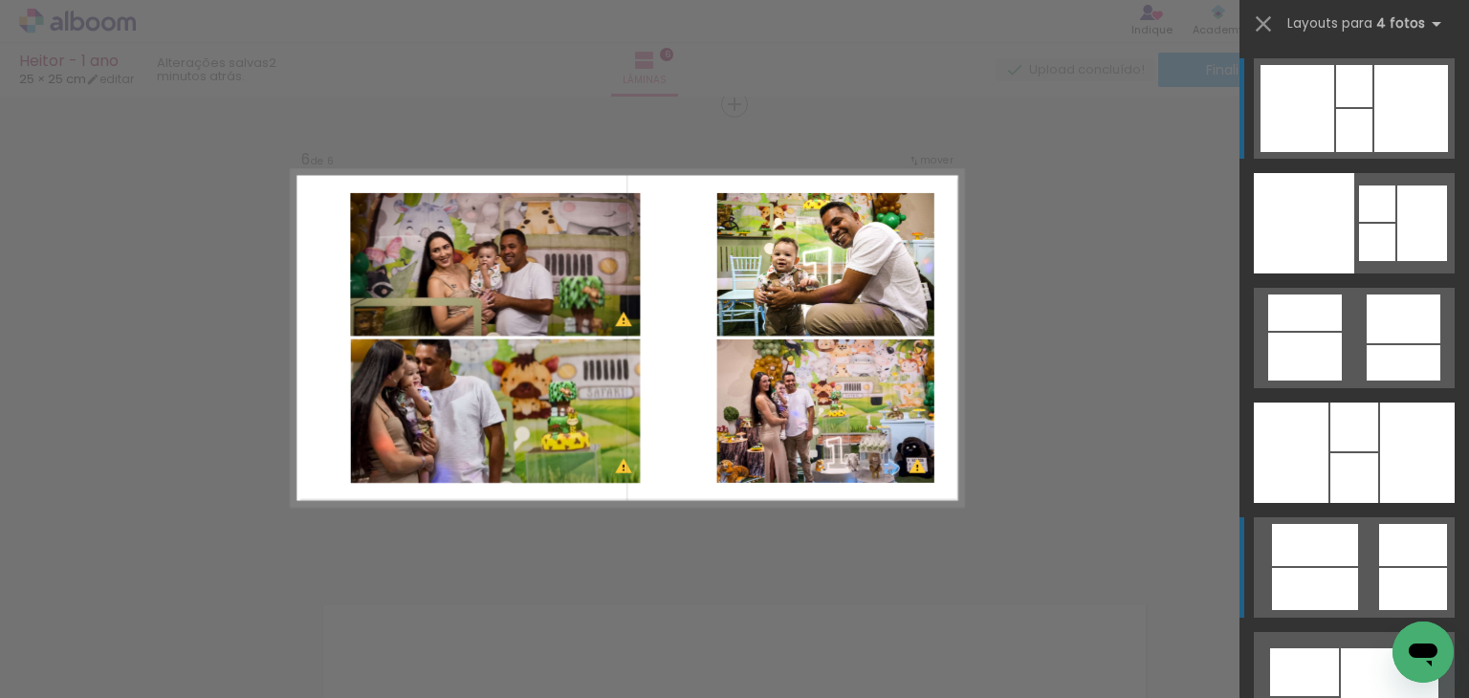
click at [1366, 274] on quentale-layouter at bounding box center [1354, 223] width 201 height 100
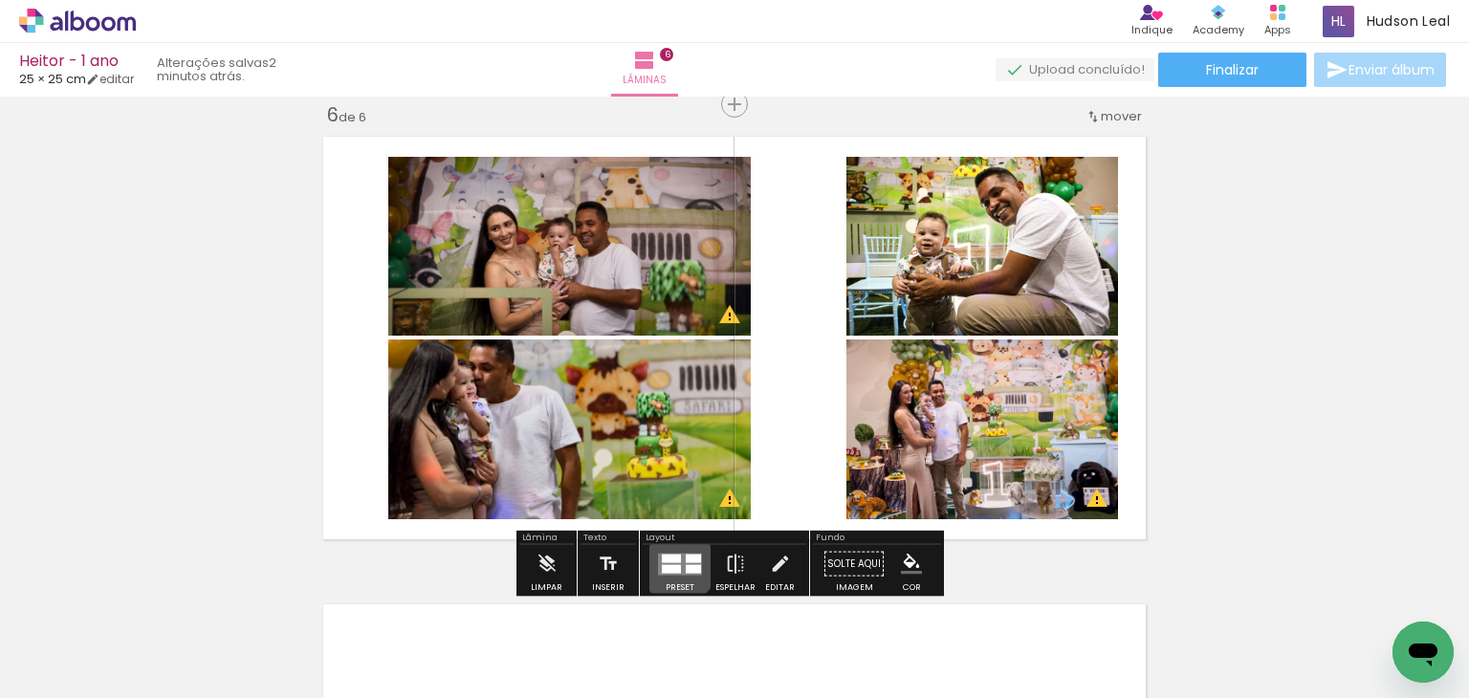
click at [674, 564] on div at bounding box center [671, 568] width 19 height 9
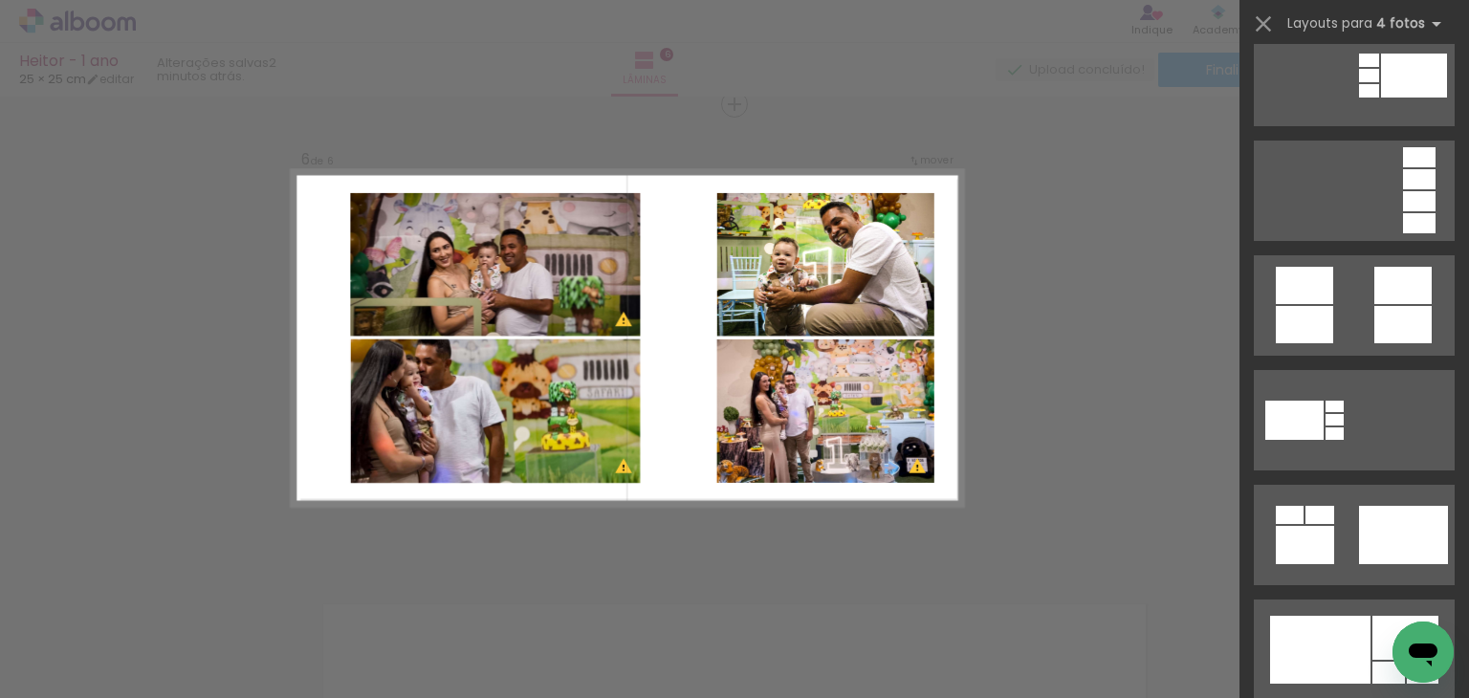
scroll to position [2696, 0]
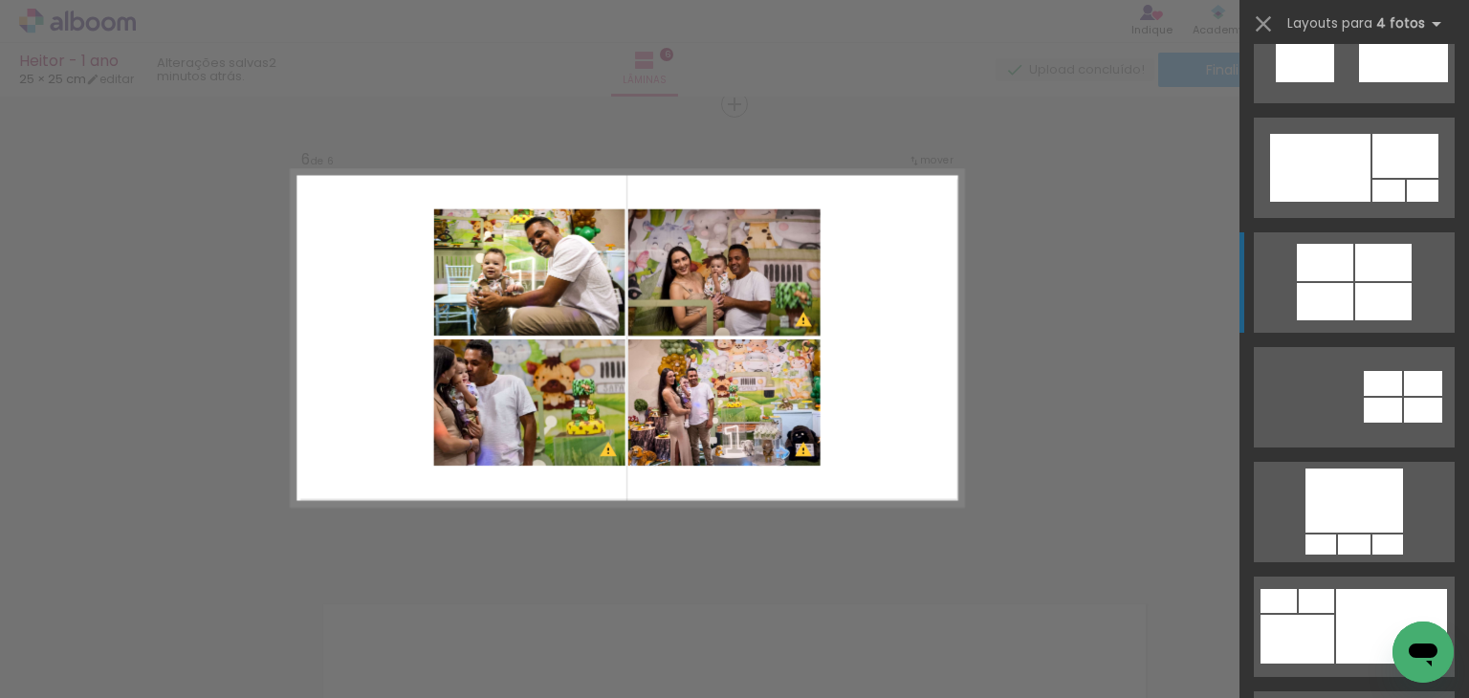
click at [1314, 260] on div at bounding box center [1325, 262] width 56 height 37
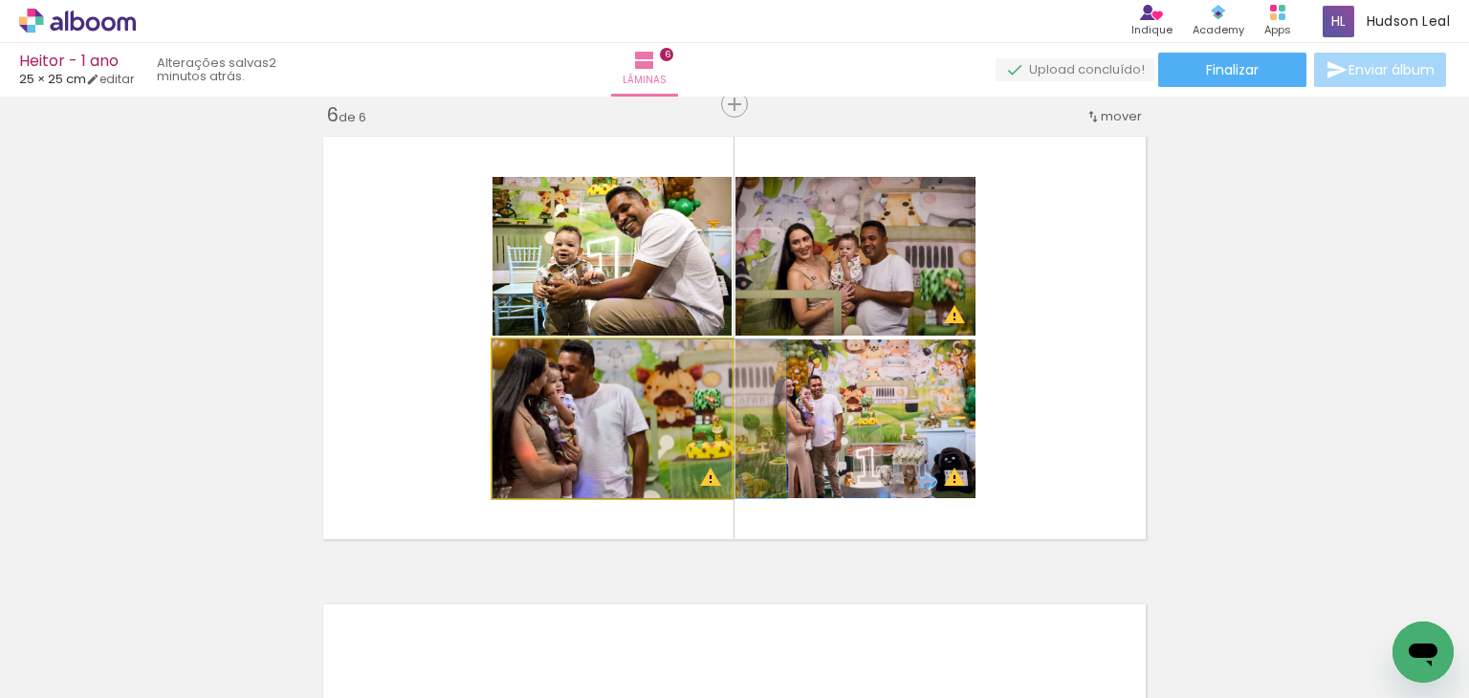
drag, startPoint x: 631, startPoint y: 395, endPoint x: 669, endPoint y: 394, distance: 37.3
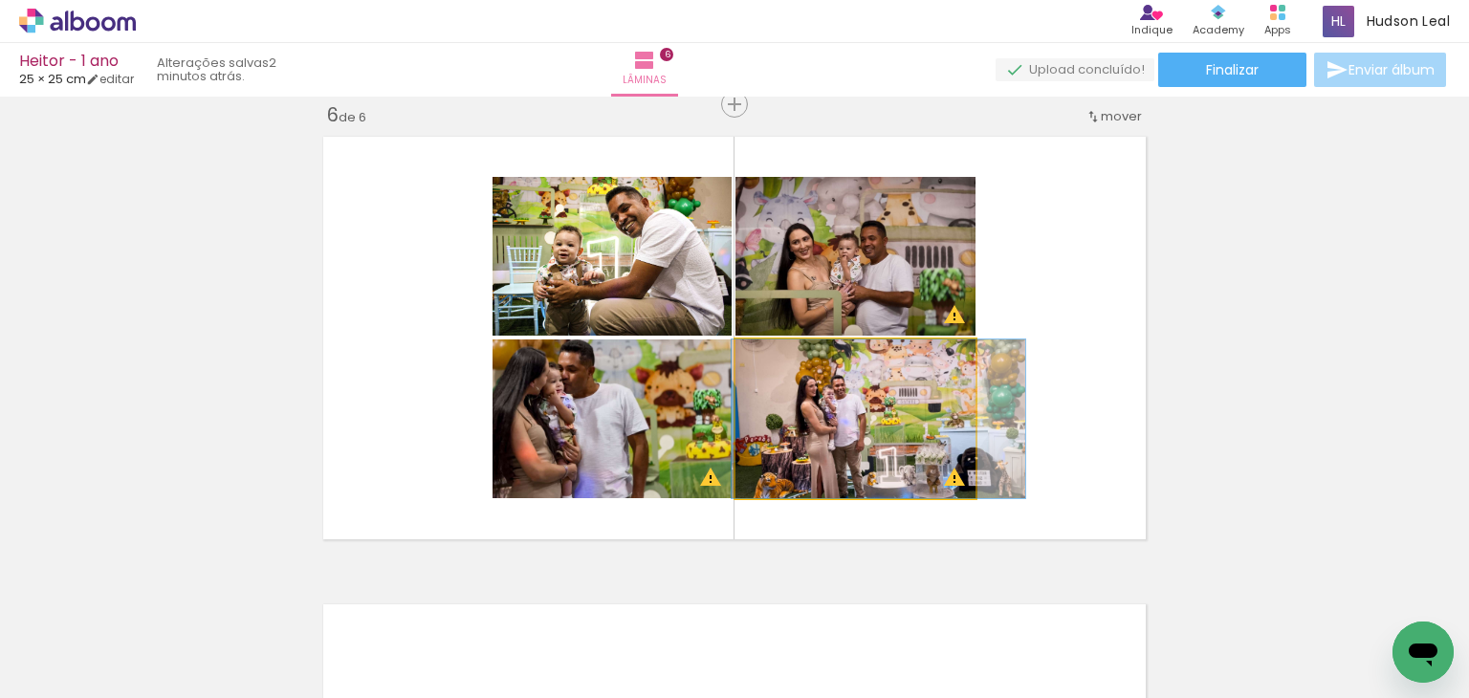
drag, startPoint x: 837, startPoint y: 399, endPoint x: 866, endPoint y: 401, distance: 28.8
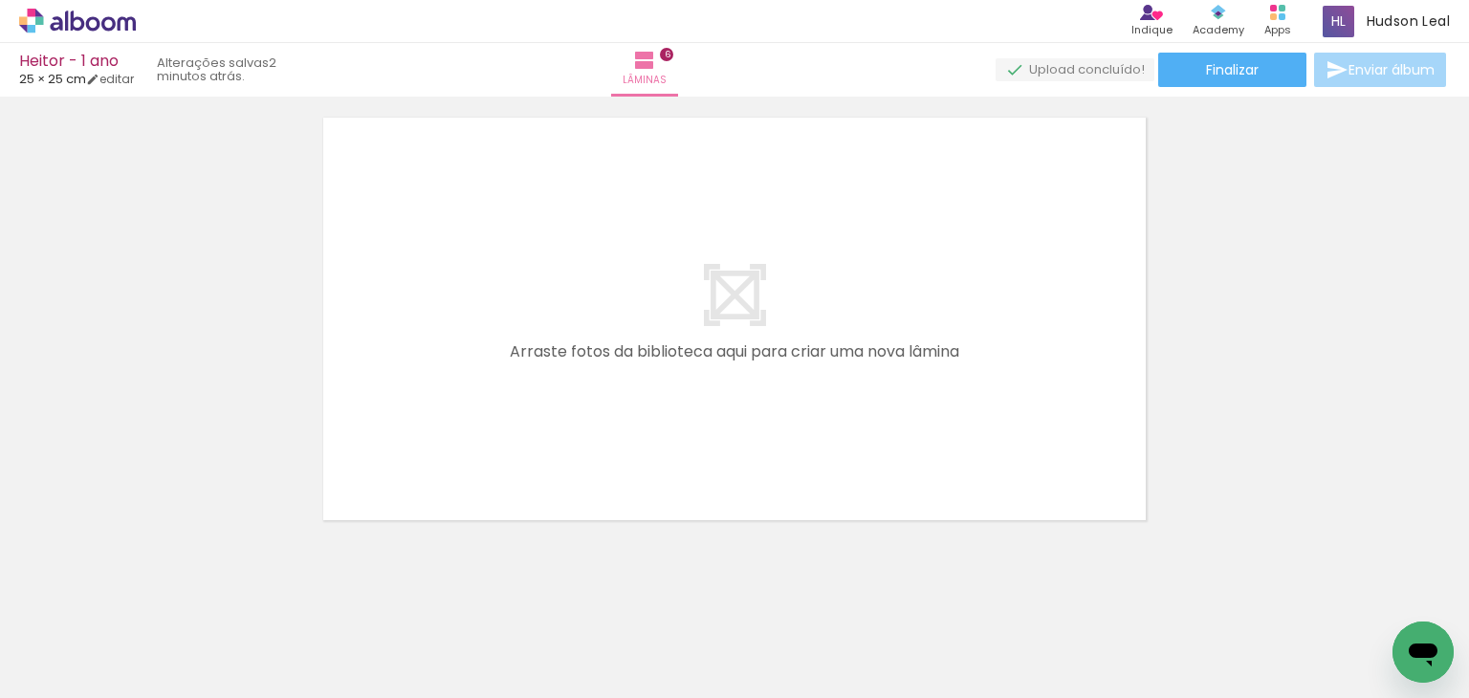
scroll to position [0, 0]
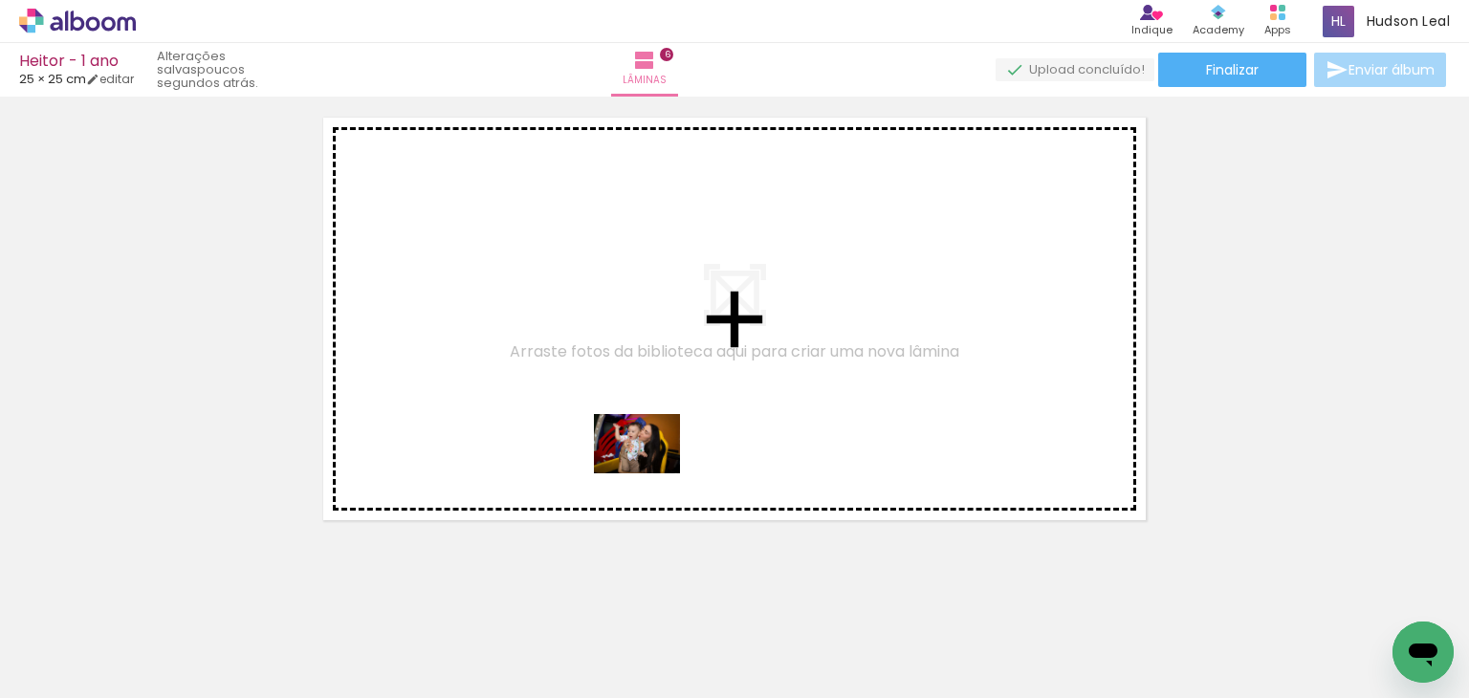
drag, startPoint x: 742, startPoint y: 660, endPoint x: 567, endPoint y: 279, distance: 419.0
click at [567, 279] on quentale-workspace at bounding box center [734, 349] width 1469 height 698
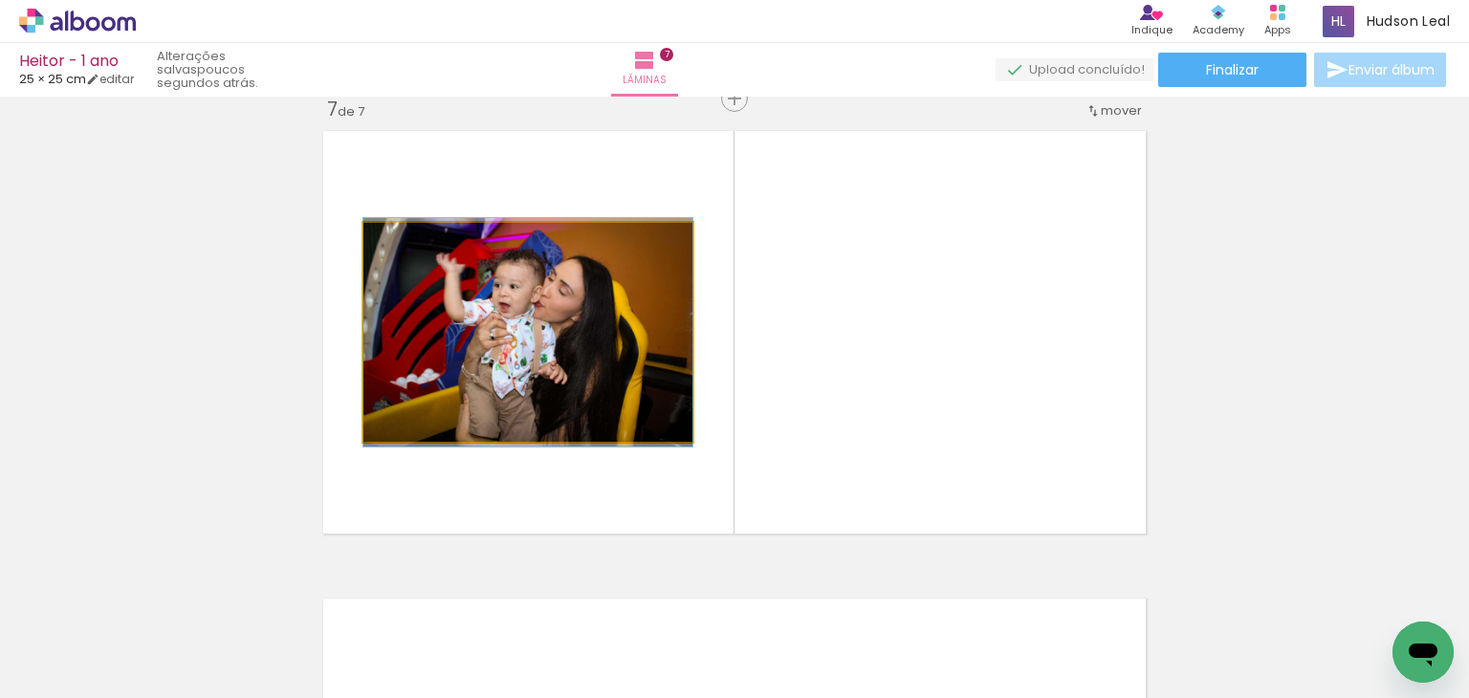
scroll to position [2831, 0]
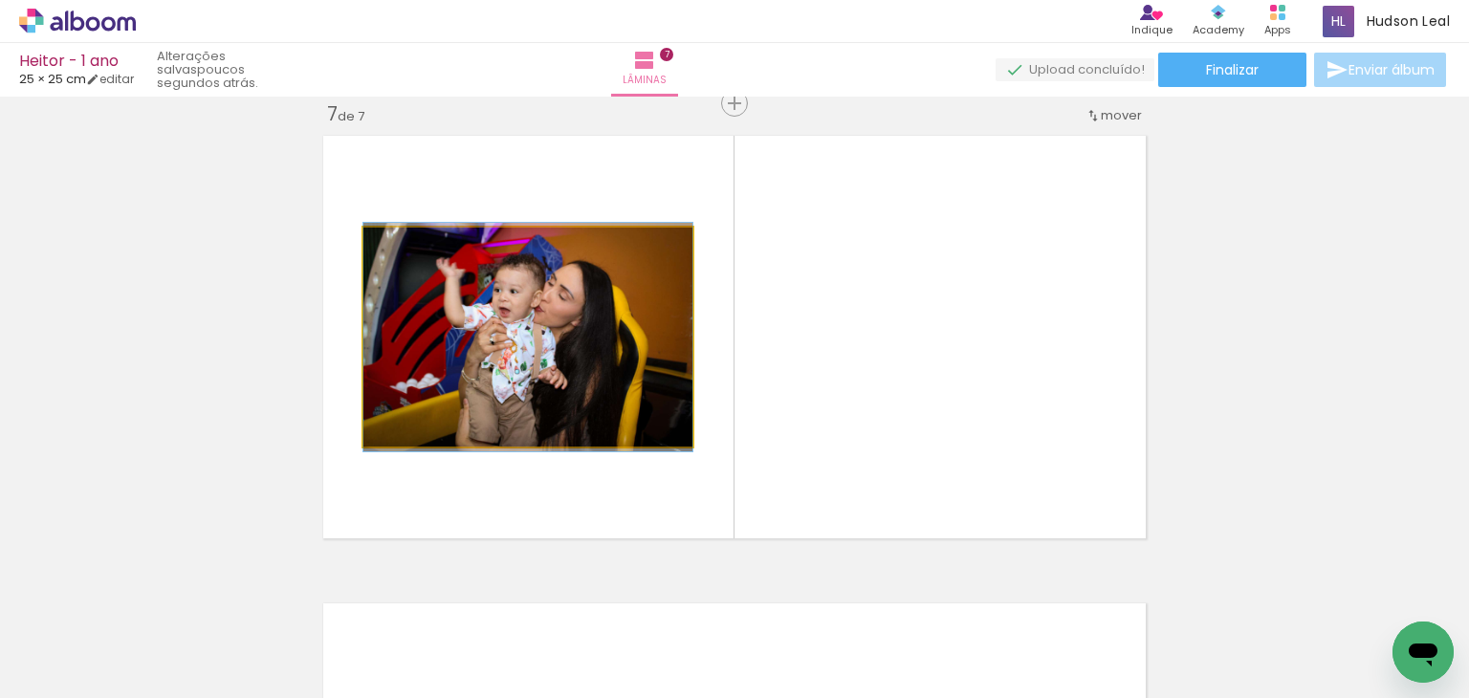
click at [567, 279] on quentale-photo at bounding box center [527, 337] width 329 height 219
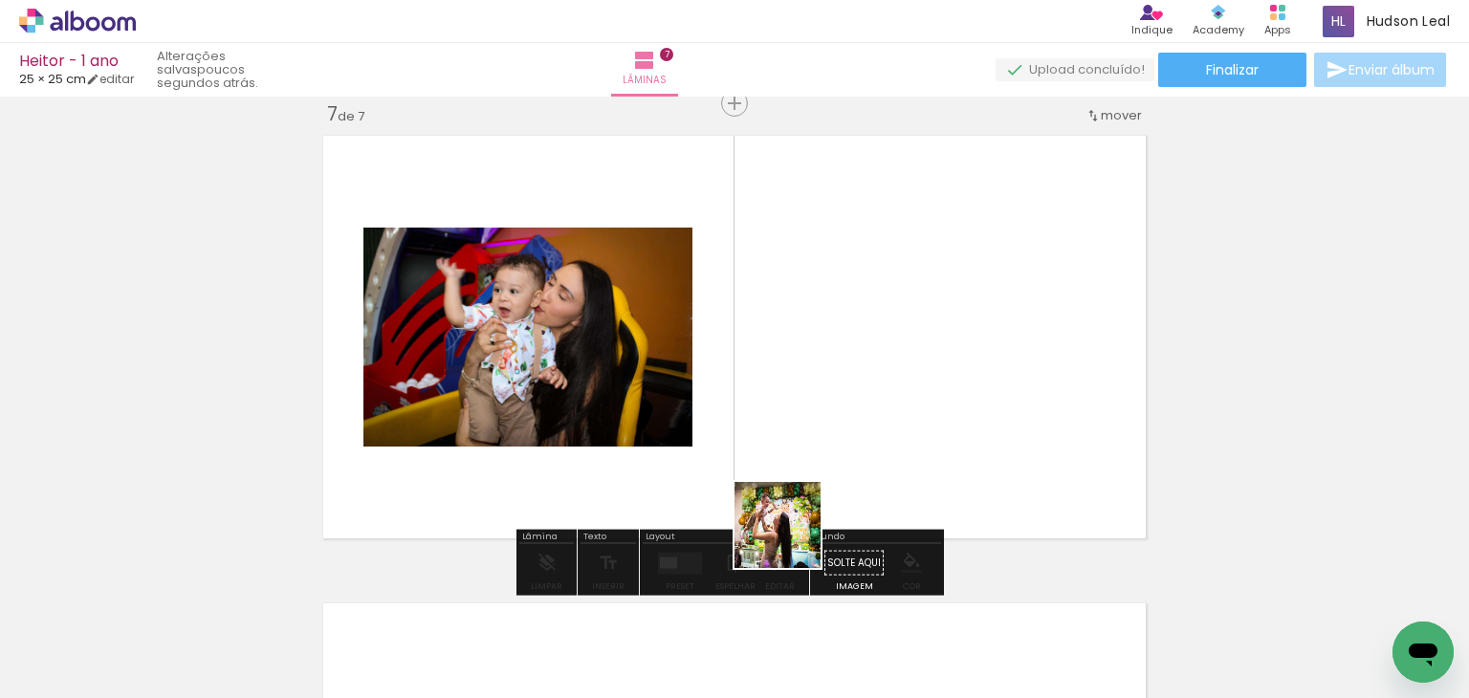
drag, startPoint x: 817, startPoint y: 634, endPoint x: 681, endPoint y: 365, distance: 301.2
click at [681, 365] on quentale-workspace at bounding box center [734, 349] width 1469 height 698
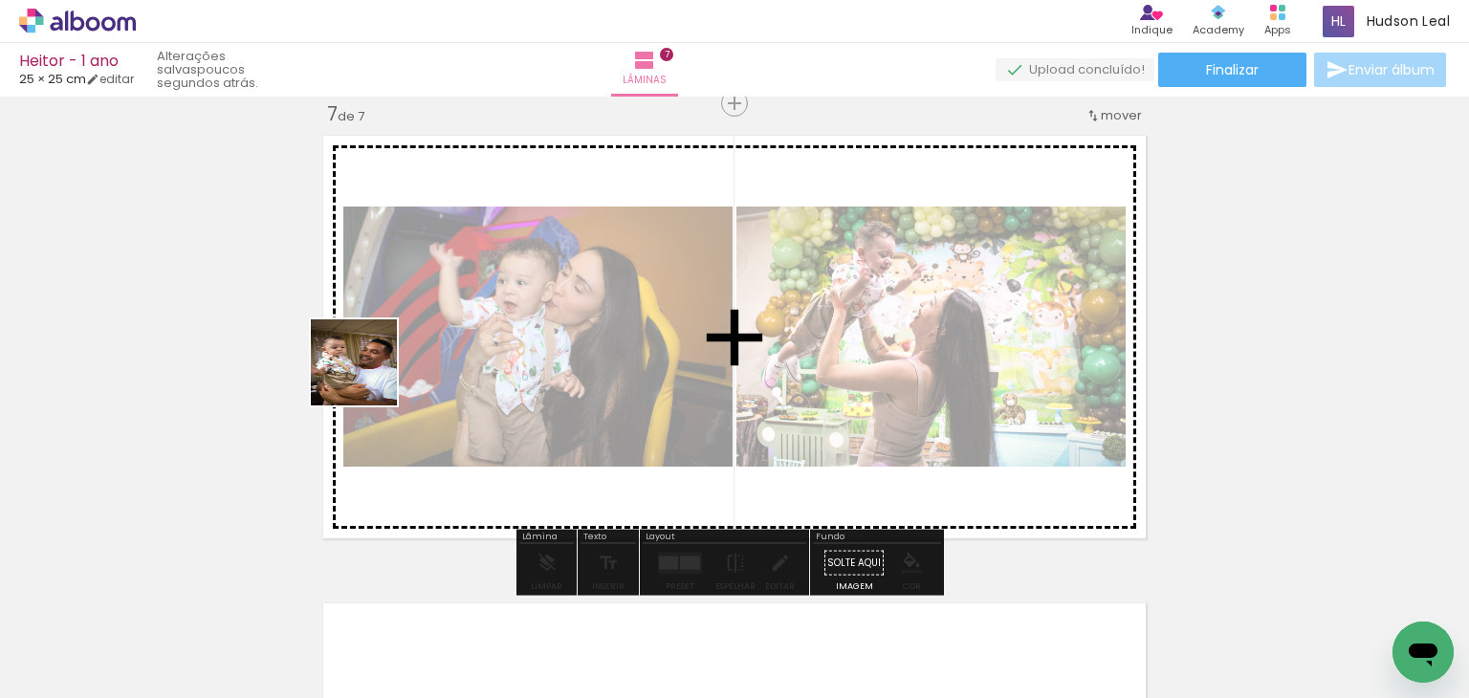
drag, startPoint x: 322, startPoint y: 650, endPoint x: 406, endPoint y: 347, distance: 314.4
click at [406, 347] on quentale-workspace at bounding box center [734, 349] width 1469 height 698
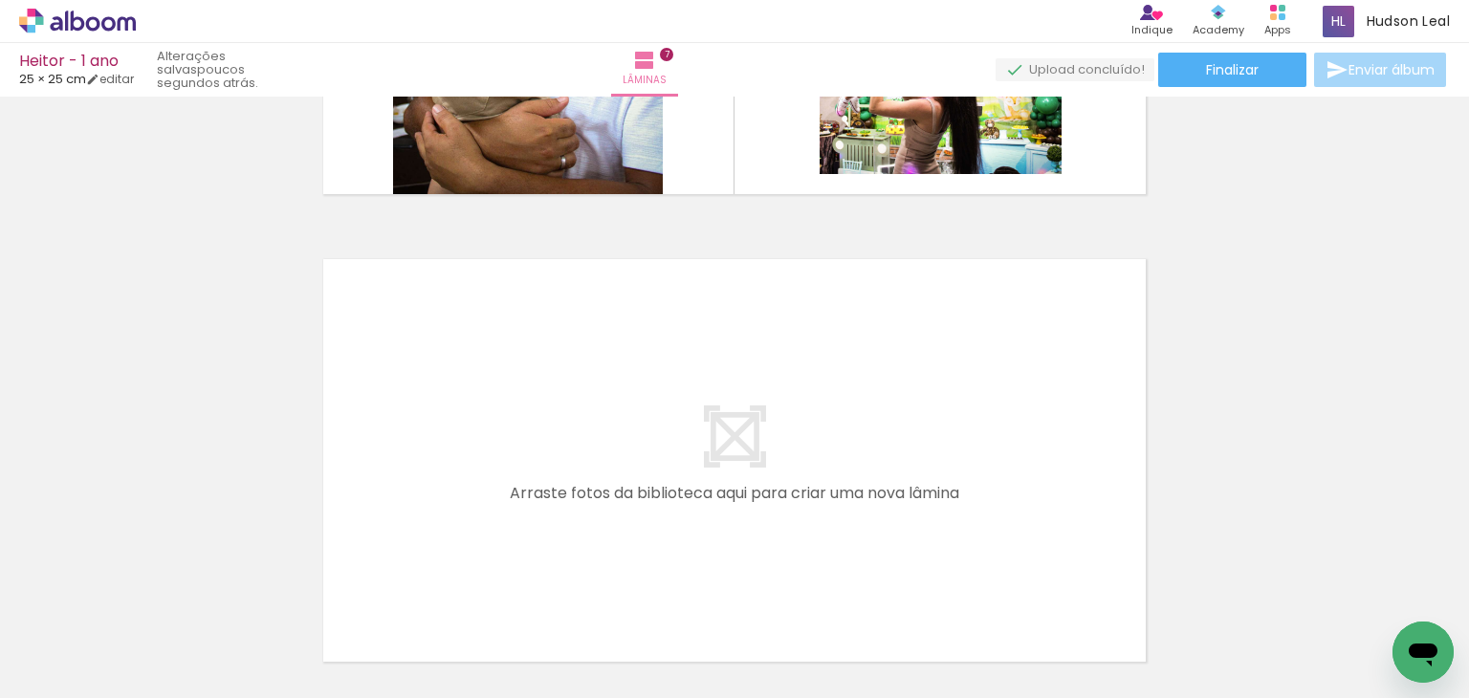
scroll to position [0, 647]
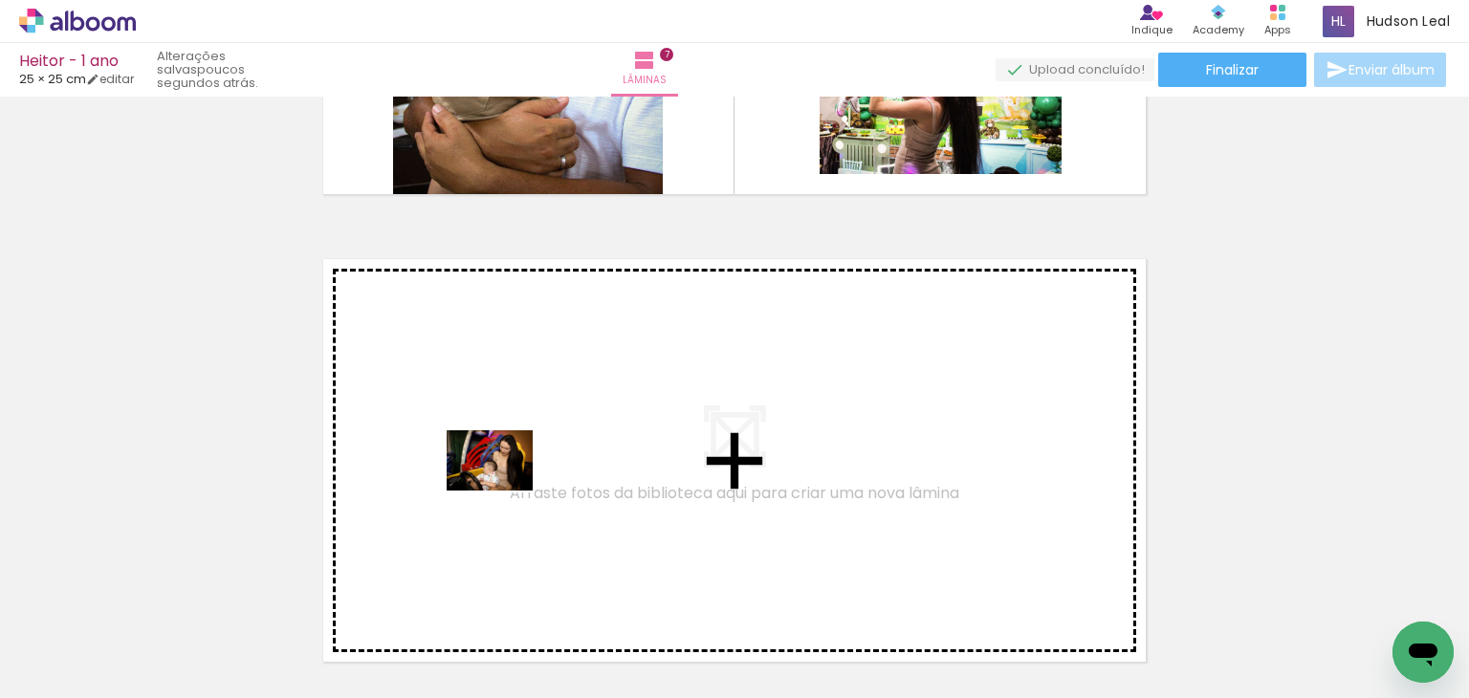
drag, startPoint x: 525, startPoint y: 639, endPoint x: 504, endPoint y: 488, distance: 152.6
click at [504, 488] on quentale-workspace at bounding box center [734, 349] width 1469 height 698
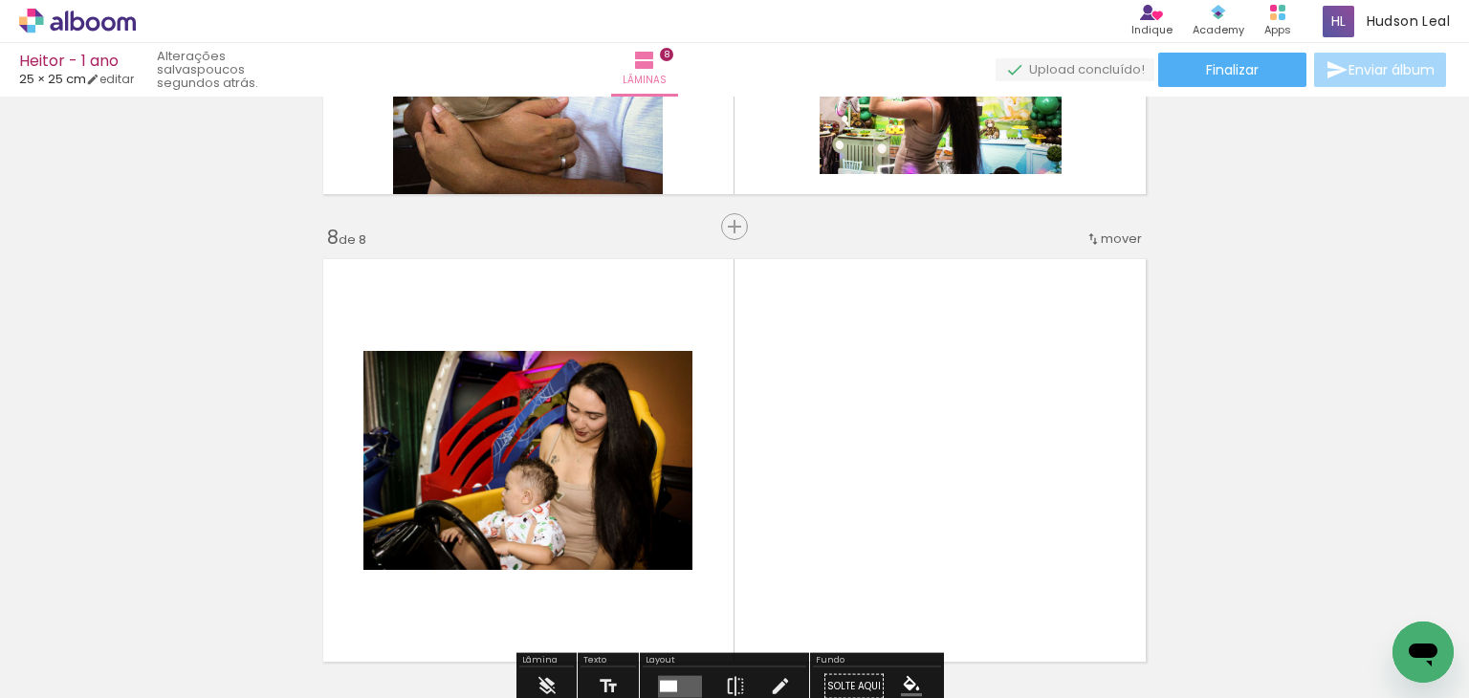
scroll to position [3298, 0]
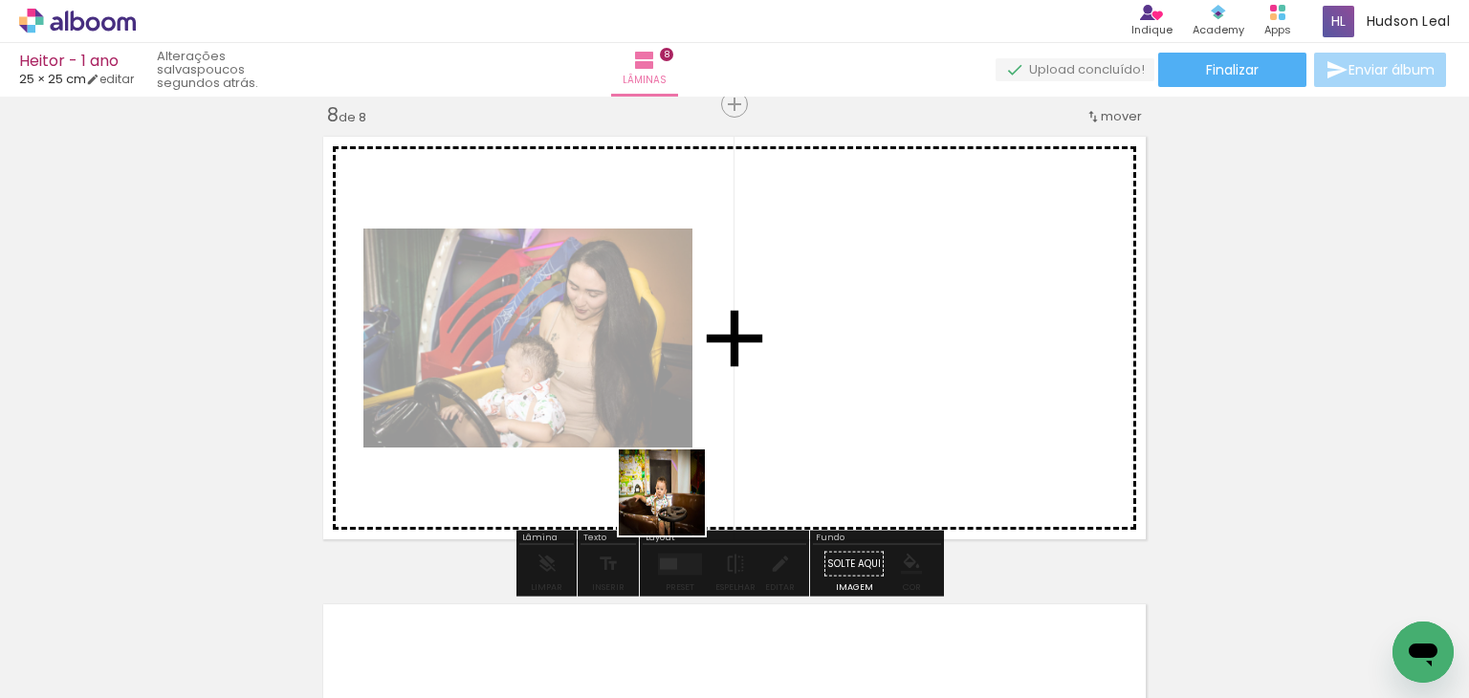
drag, startPoint x: 719, startPoint y: 640, endPoint x: 671, endPoint y: 452, distance: 193.5
click at [671, 452] on quentale-workspace at bounding box center [734, 349] width 1469 height 698
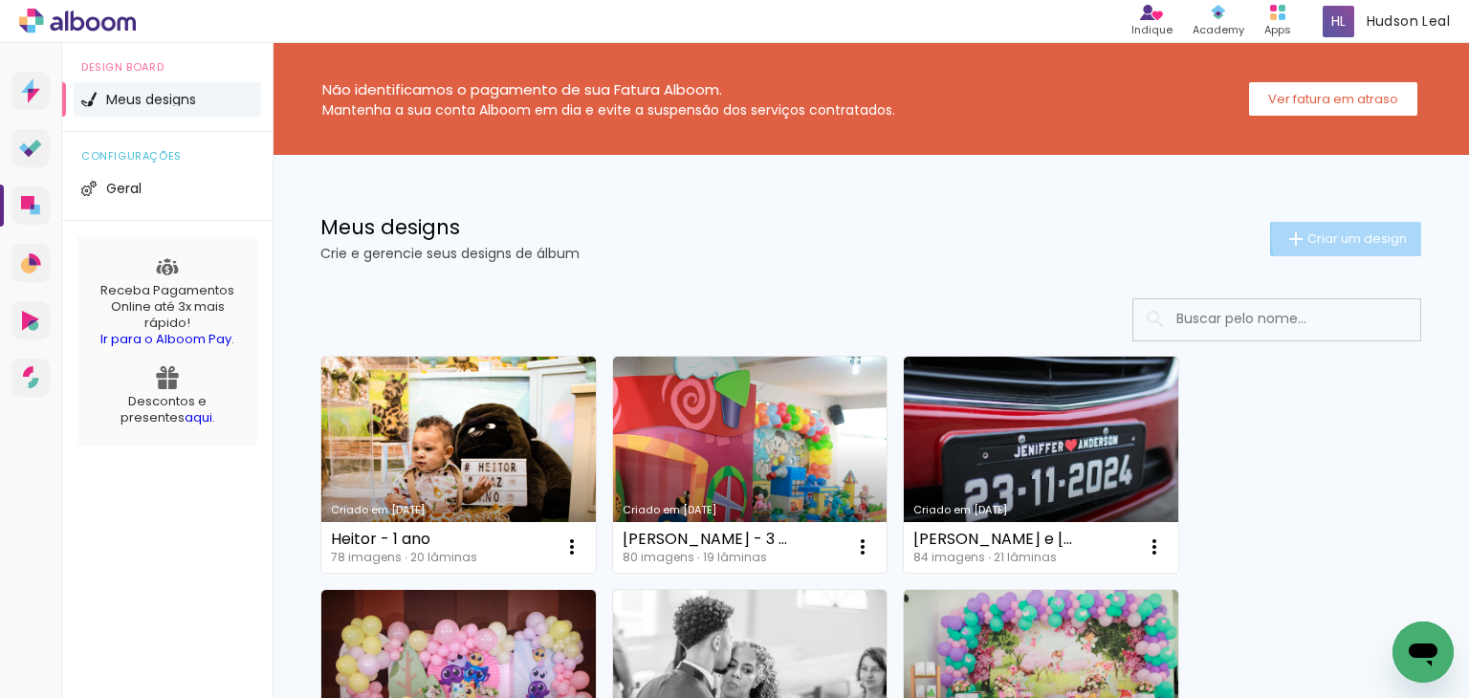
click at [1339, 235] on span "Criar um design" at bounding box center [1357, 238] width 99 height 12
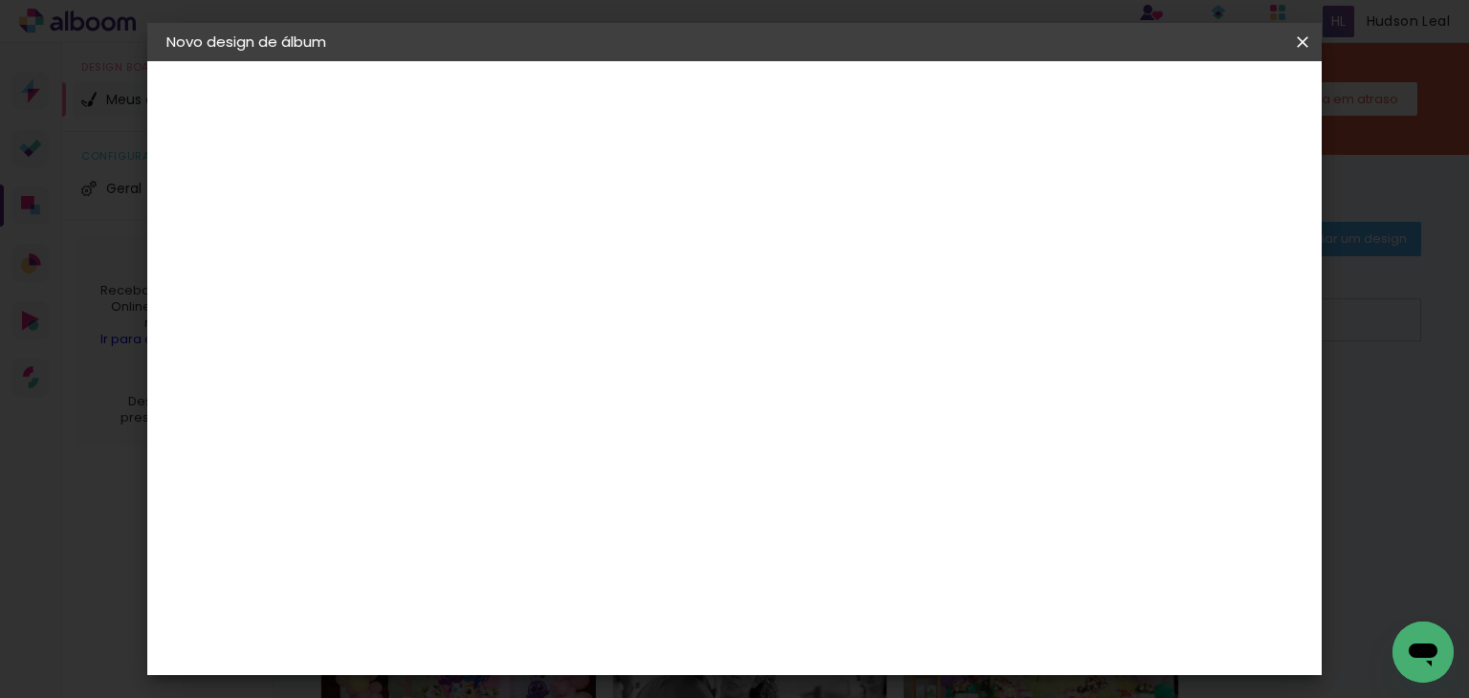
click at [479, 253] on input at bounding box center [479, 257] width 0 height 30
type input "Matheus - 6 anos"
type paper-input "Matheus - 6 anos"
click at [0, 0] on slot "Avançar" at bounding box center [0, 0] width 0 height 0
click at [0, 0] on slot "Tamanho Livre" at bounding box center [0, 0] width 0 height 0
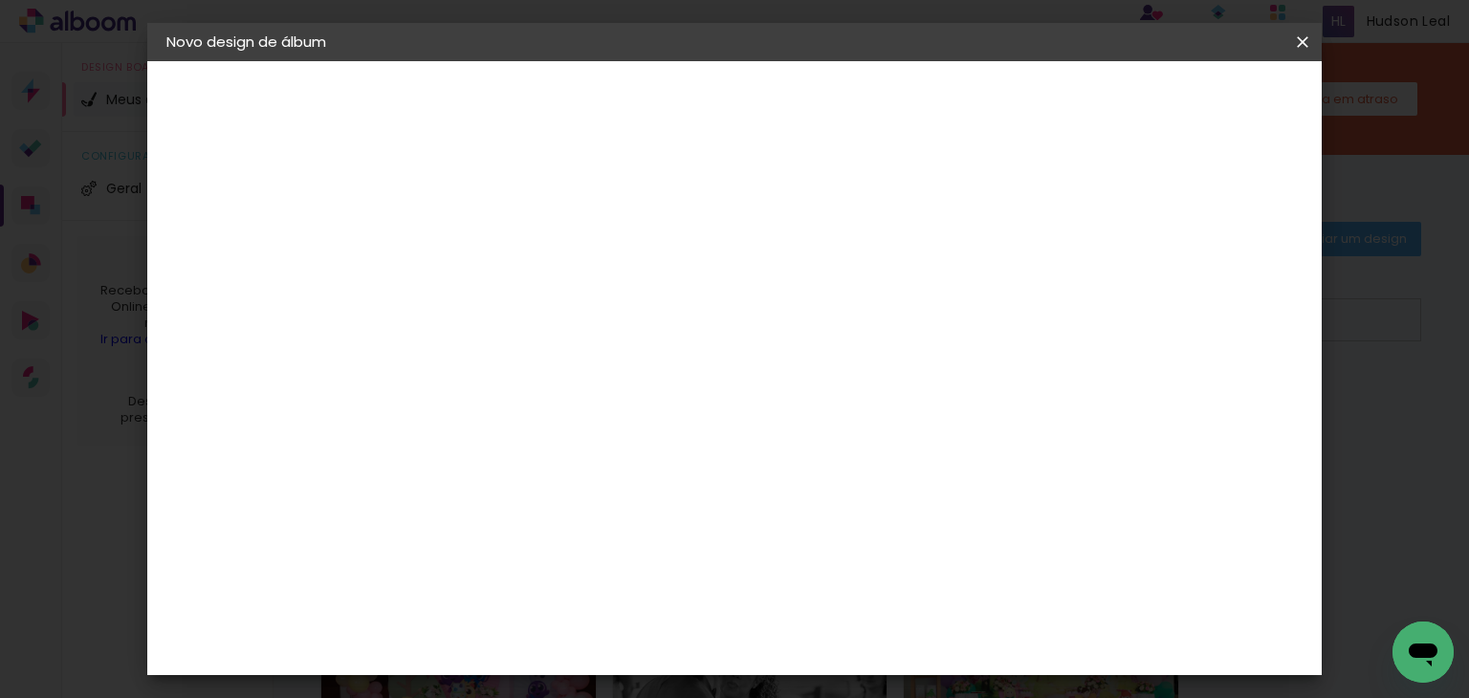
click at [0, 0] on slot "Tamanho Livre" at bounding box center [0, 0] width 0 height 0
click at [837, 112] on paper-button "Avançar" at bounding box center [790, 101] width 94 height 33
click at [1202, 112] on paper-button "Iniciar design" at bounding box center [1139, 101] width 125 height 33
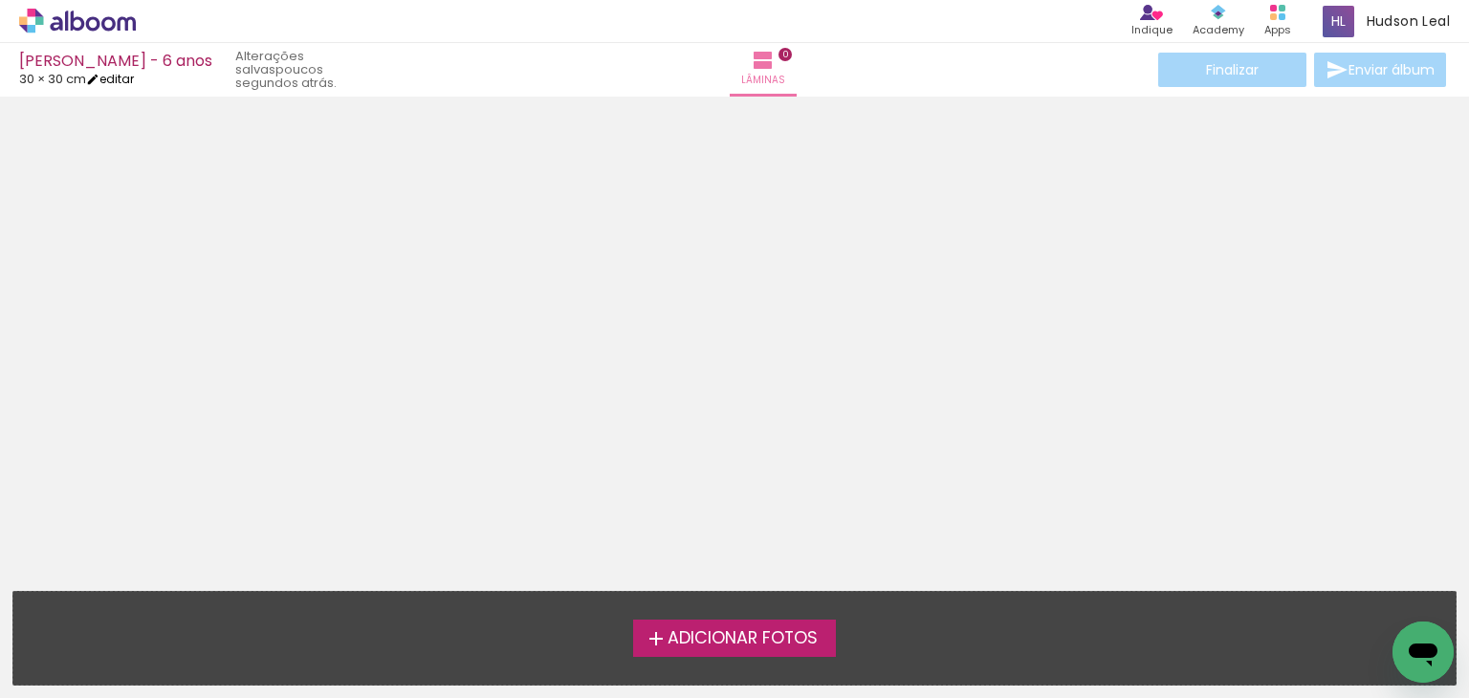
click at [121, 77] on link "editar" at bounding box center [110, 79] width 48 height 16
type input "30"
type input "60"
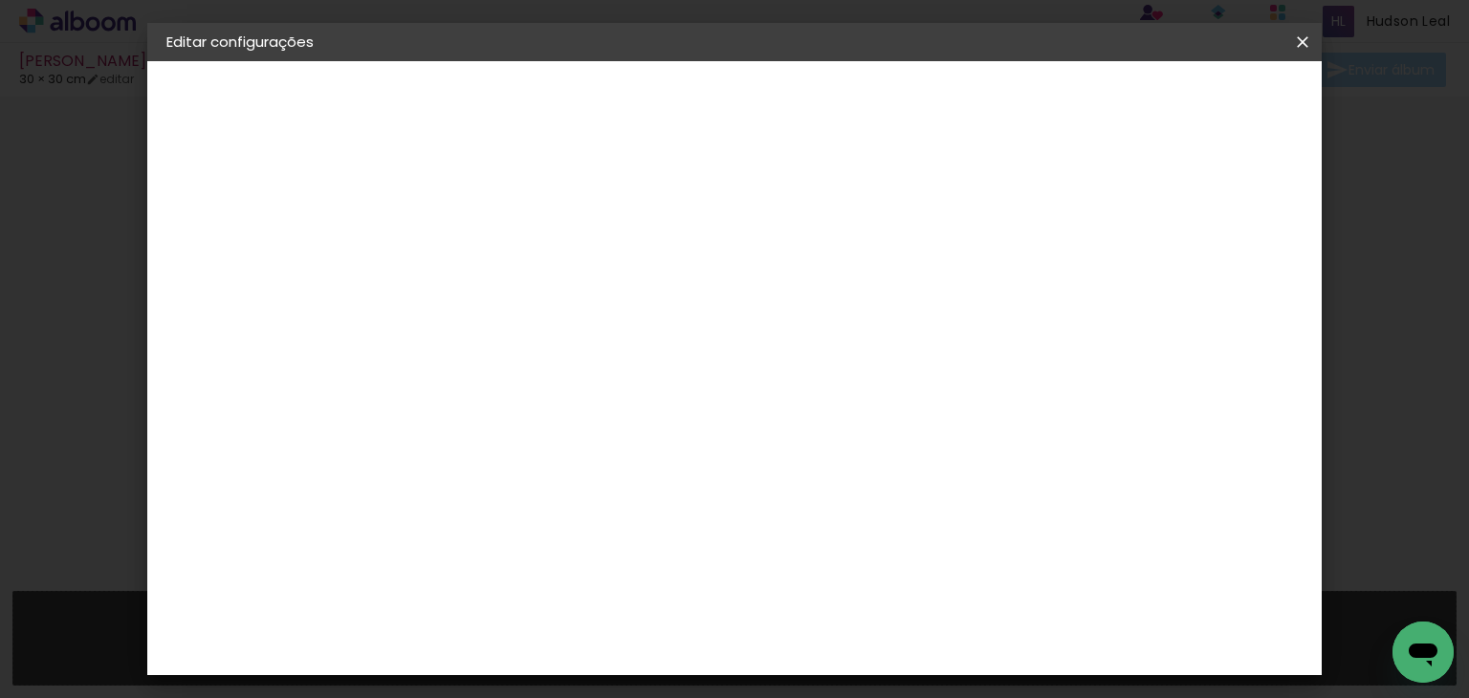
drag, startPoint x: 540, startPoint y: 472, endPoint x: 509, endPoint y: 471, distance: 31.6
click at [509, 471] on input "30" at bounding box center [521, 475] width 50 height 29
type input "25"
type paper-input "25"
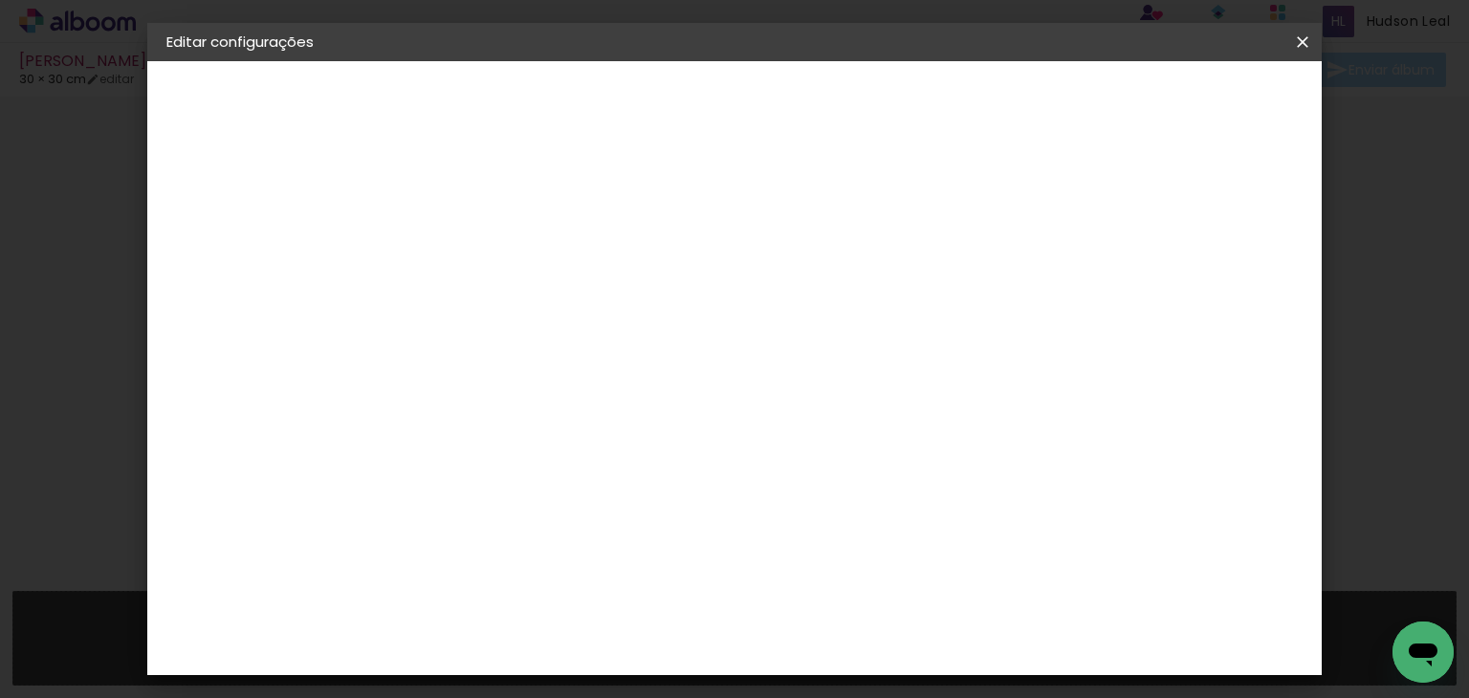
drag, startPoint x: 863, startPoint y: 567, endPoint x: 820, endPoint y: 567, distance: 43.0
click at [820, 567] on input "60" at bounding box center [841, 565] width 50 height 29
type input "50"
type paper-input "50"
click at [979, 95] on span "Salvar configurações" at bounding box center [918, 108] width 122 height 27
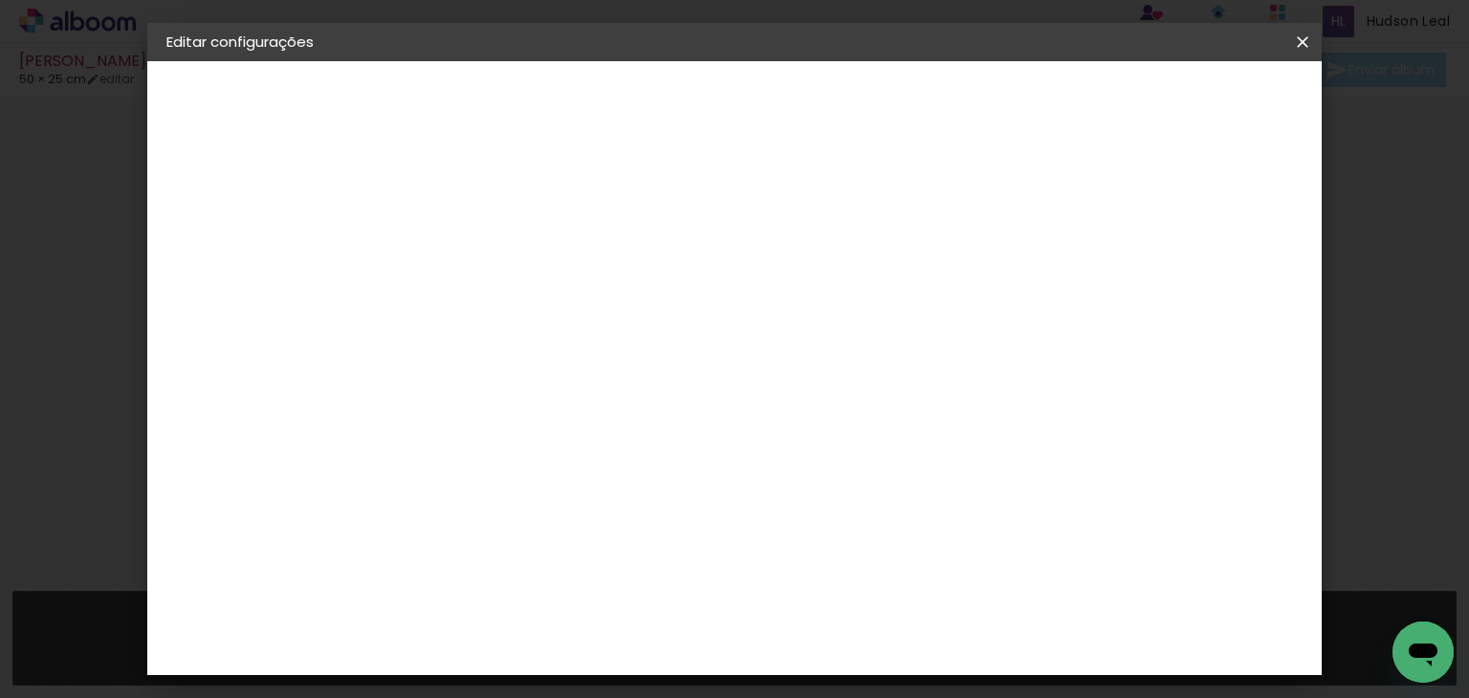
click at [999, 86] on paper-button "Salvar configurações" at bounding box center [918, 108] width 161 height 46
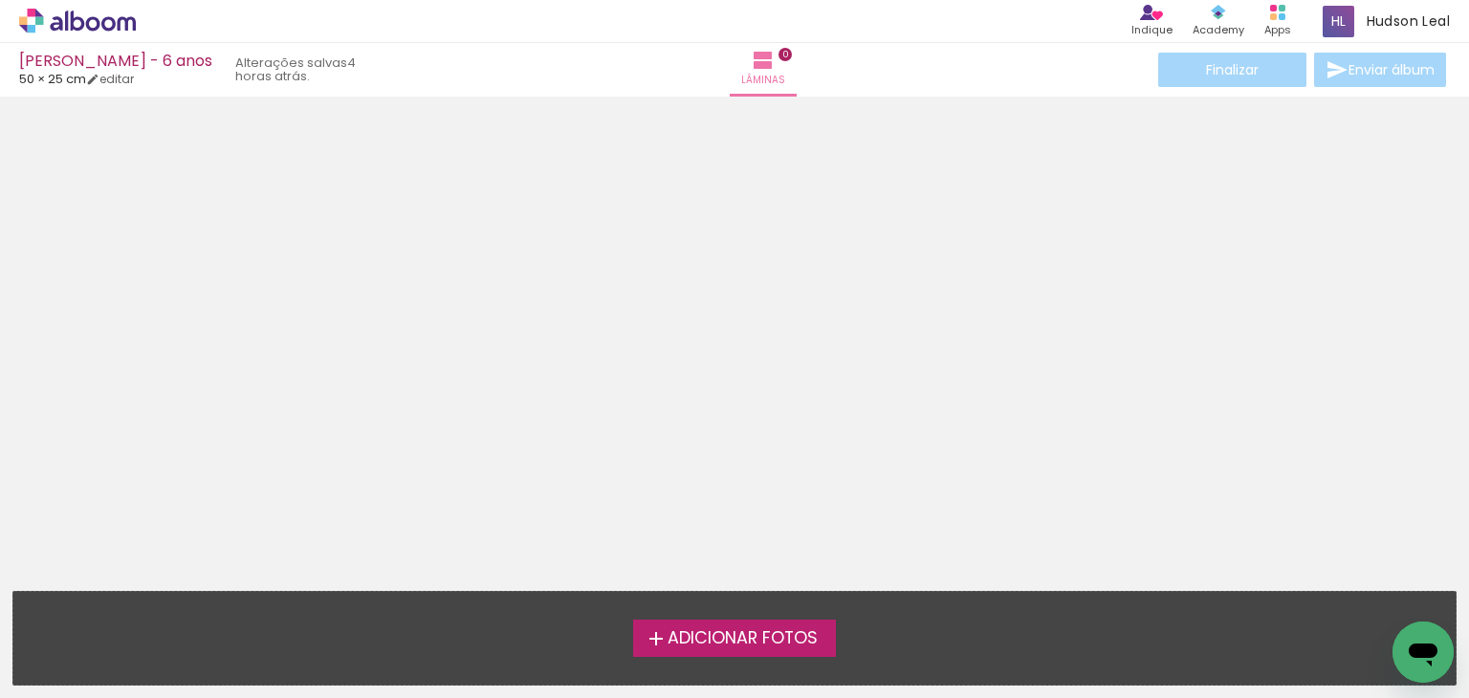
click at [732, 640] on span "Adicionar Fotos" at bounding box center [743, 638] width 150 height 17
click at [0, 0] on input "file" at bounding box center [0, 0] width 0 height 0
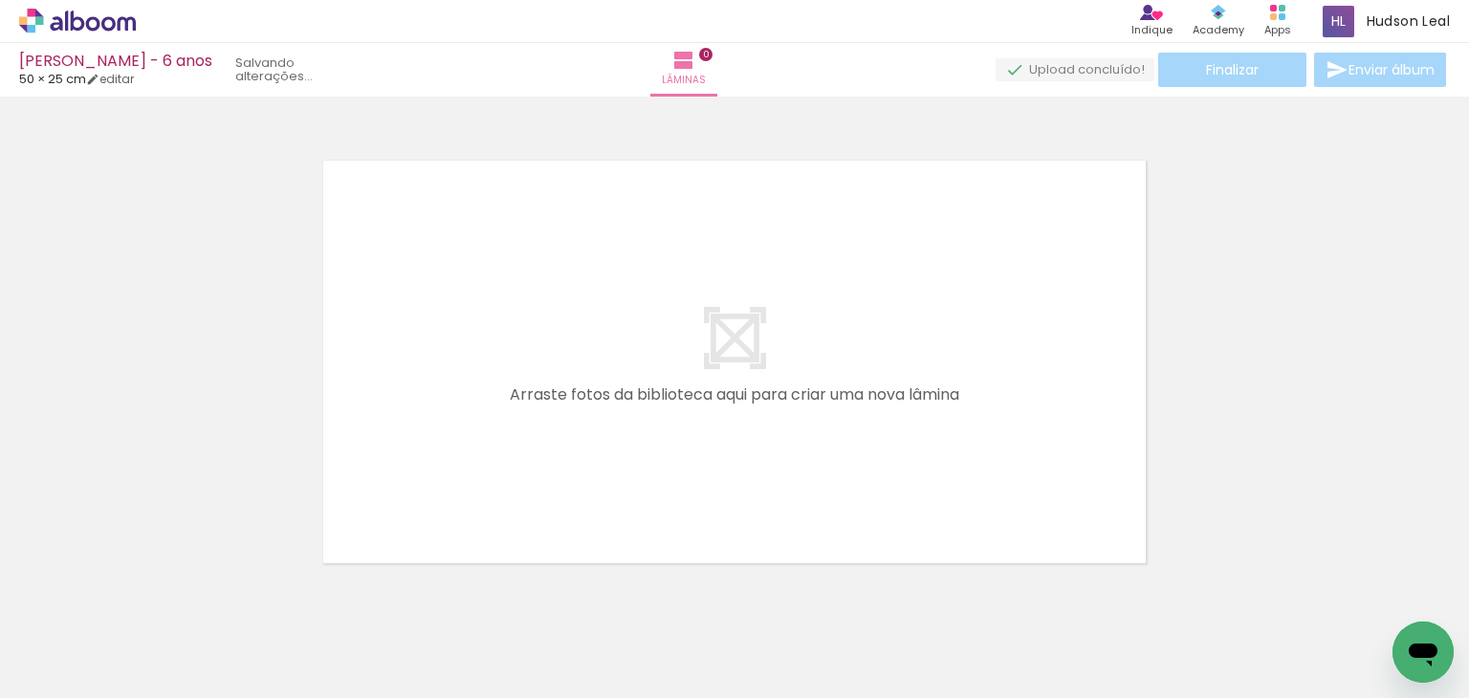
scroll to position [24, 0]
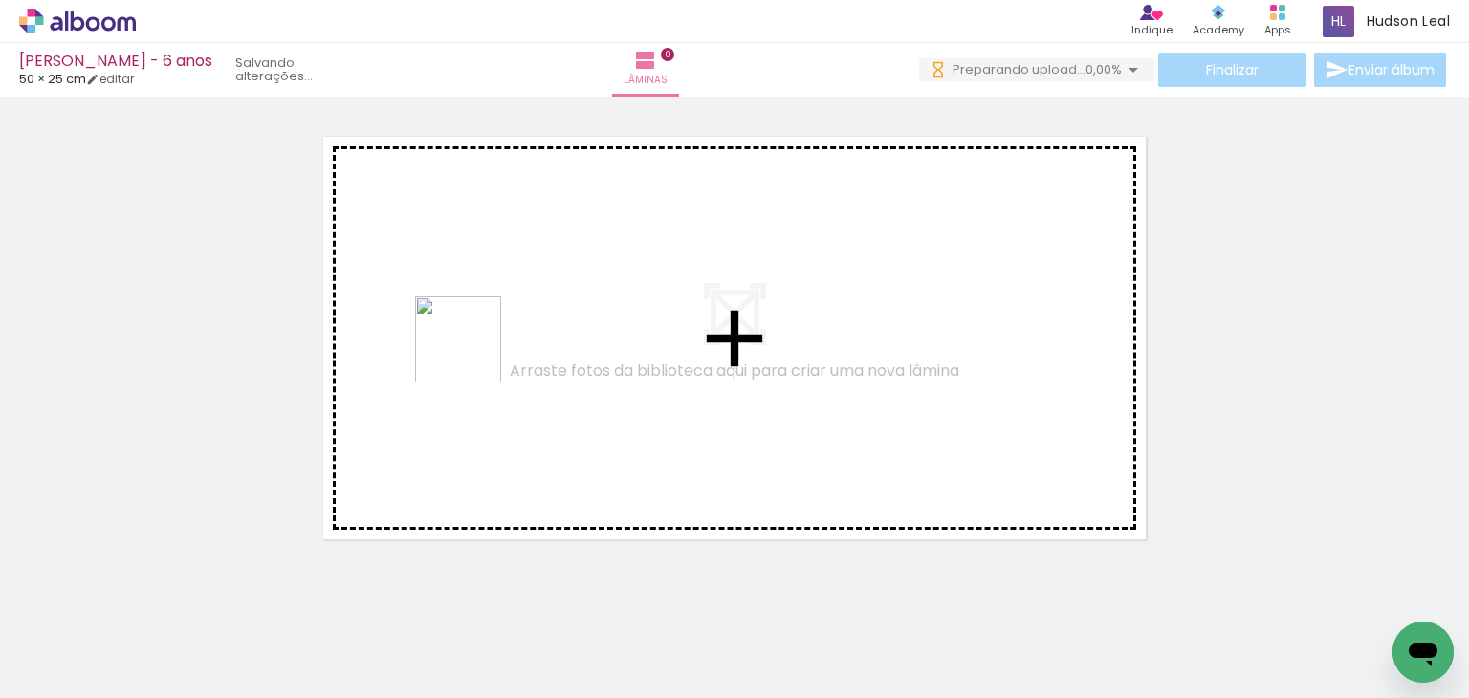
drag, startPoint x: 819, startPoint y: 621, endPoint x: 473, endPoint y: 354, distance: 437.2
click at [473, 354] on quentale-workspace at bounding box center [734, 349] width 1469 height 698
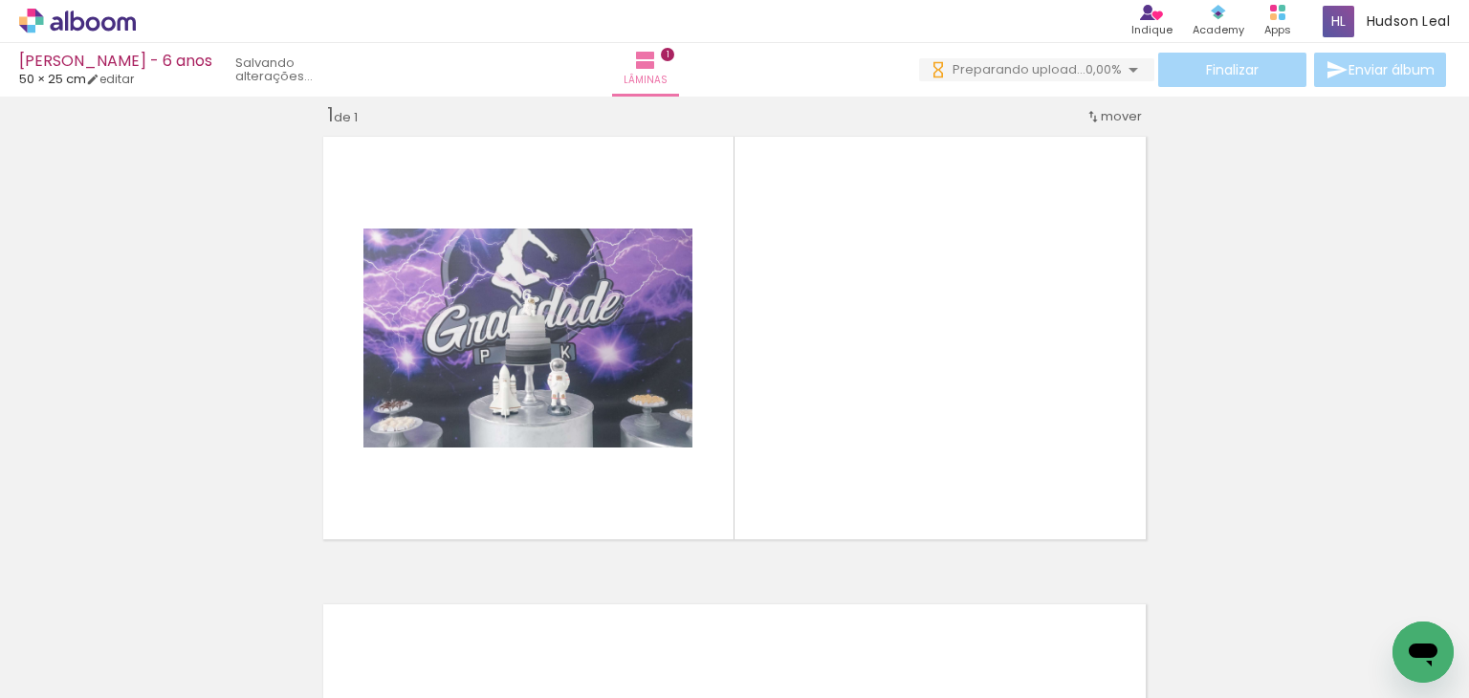
scroll to position [0, 4451]
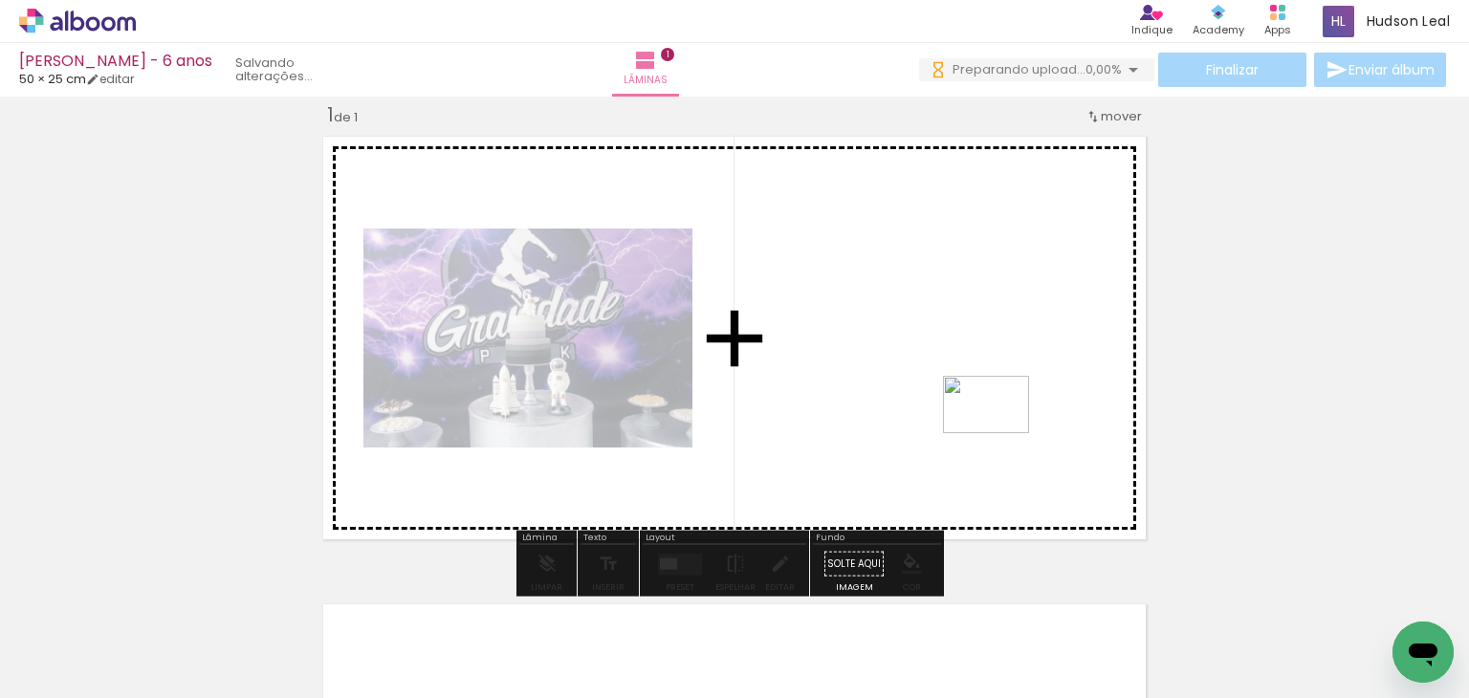
drag, startPoint x: 1228, startPoint y: 626, endPoint x: 979, endPoint y: 349, distance: 371.8
click at [979, 349] on quentale-workspace at bounding box center [734, 349] width 1469 height 698
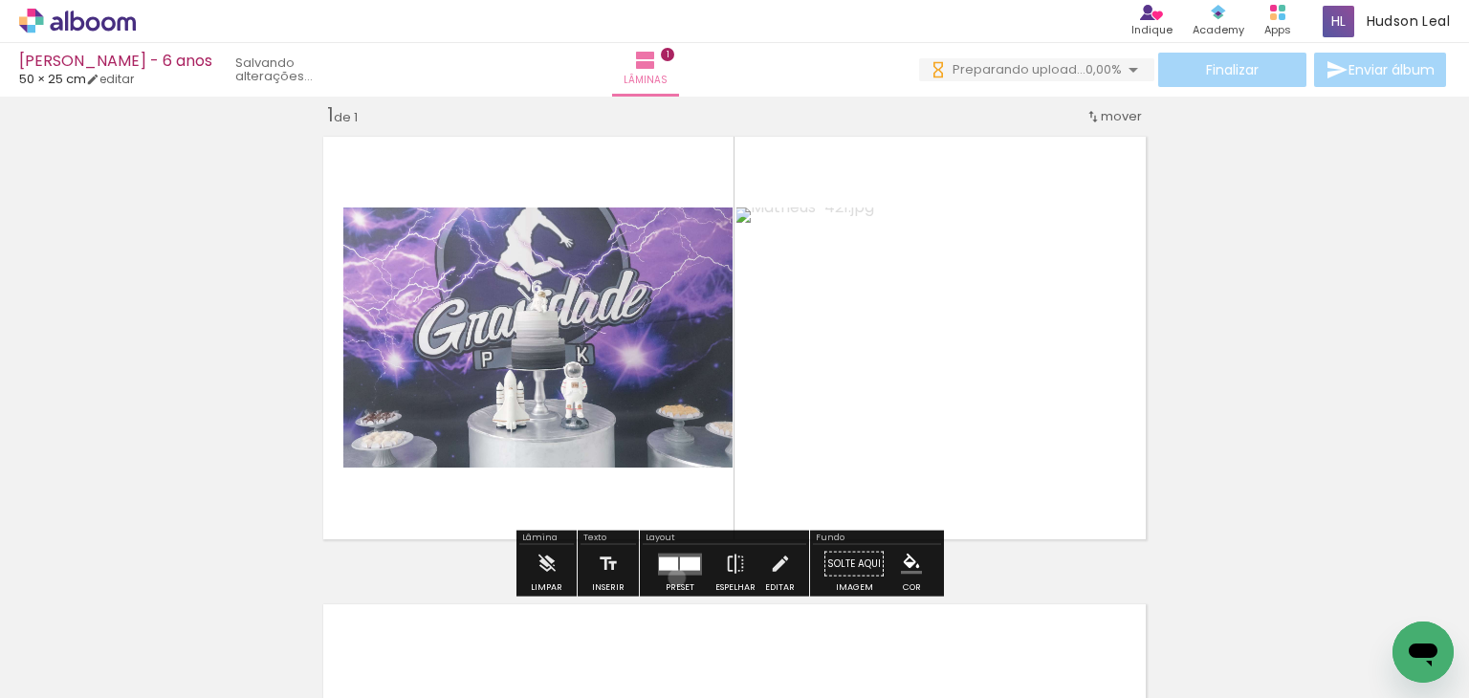
click at [672, 577] on div at bounding box center [680, 564] width 52 height 38
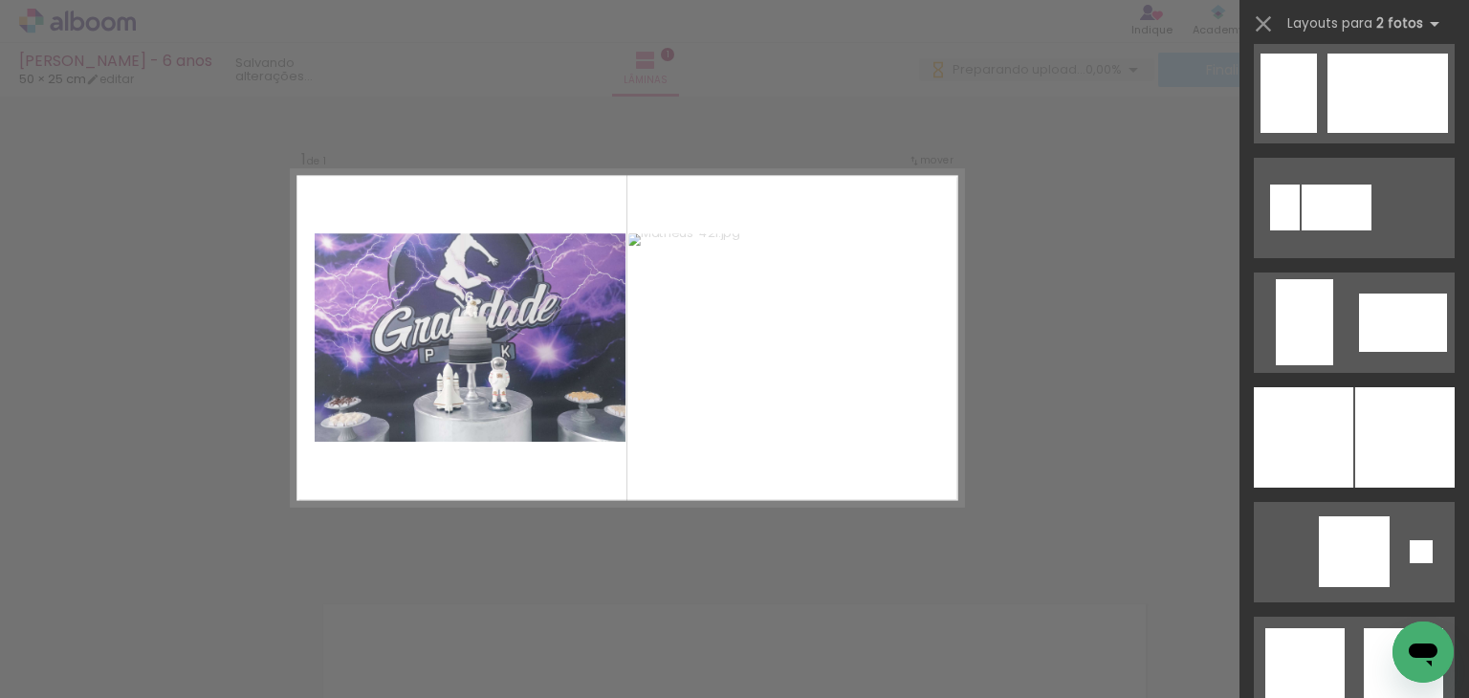
scroll to position [4511, 0]
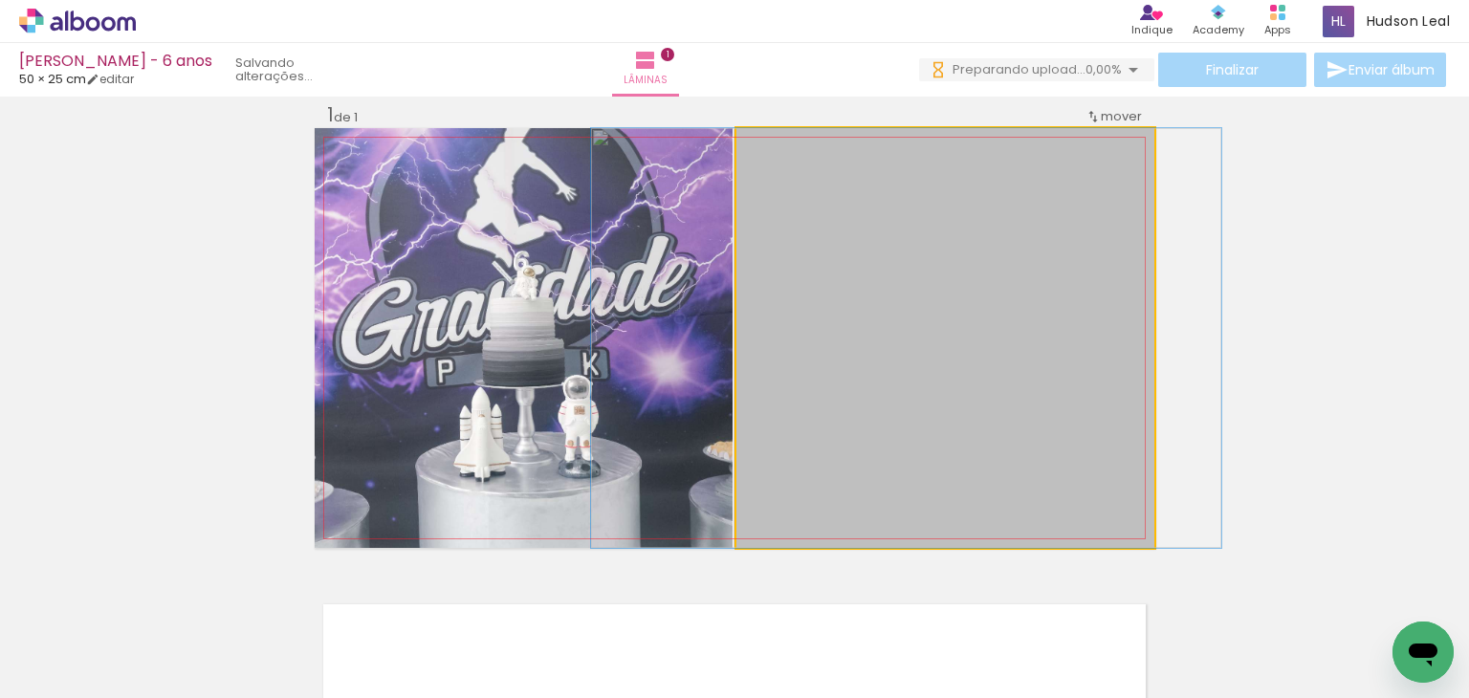
drag, startPoint x: 1005, startPoint y: 327, endPoint x: 966, endPoint y: 332, distance: 39.5
drag, startPoint x: 979, startPoint y: 284, endPoint x: 977, endPoint y: 341, distance: 56.5
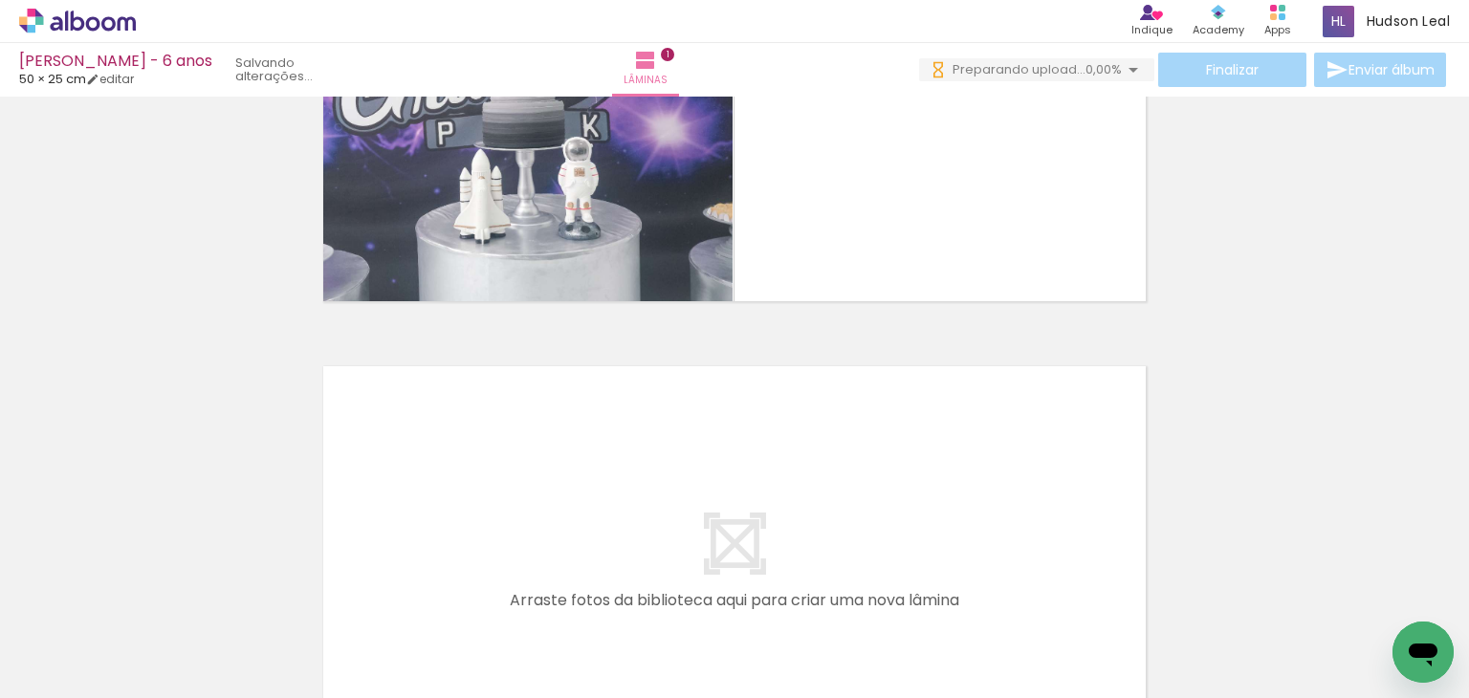
scroll to position [0, 5116]
drag, startPoint x: 1090, startPoint y: 620, endPoint x: 1023, endPoint y: 539, distance: 105.2
click at [1023, 539] on quentale-workspace at bounding box center [734, 349] width 1469 height 698
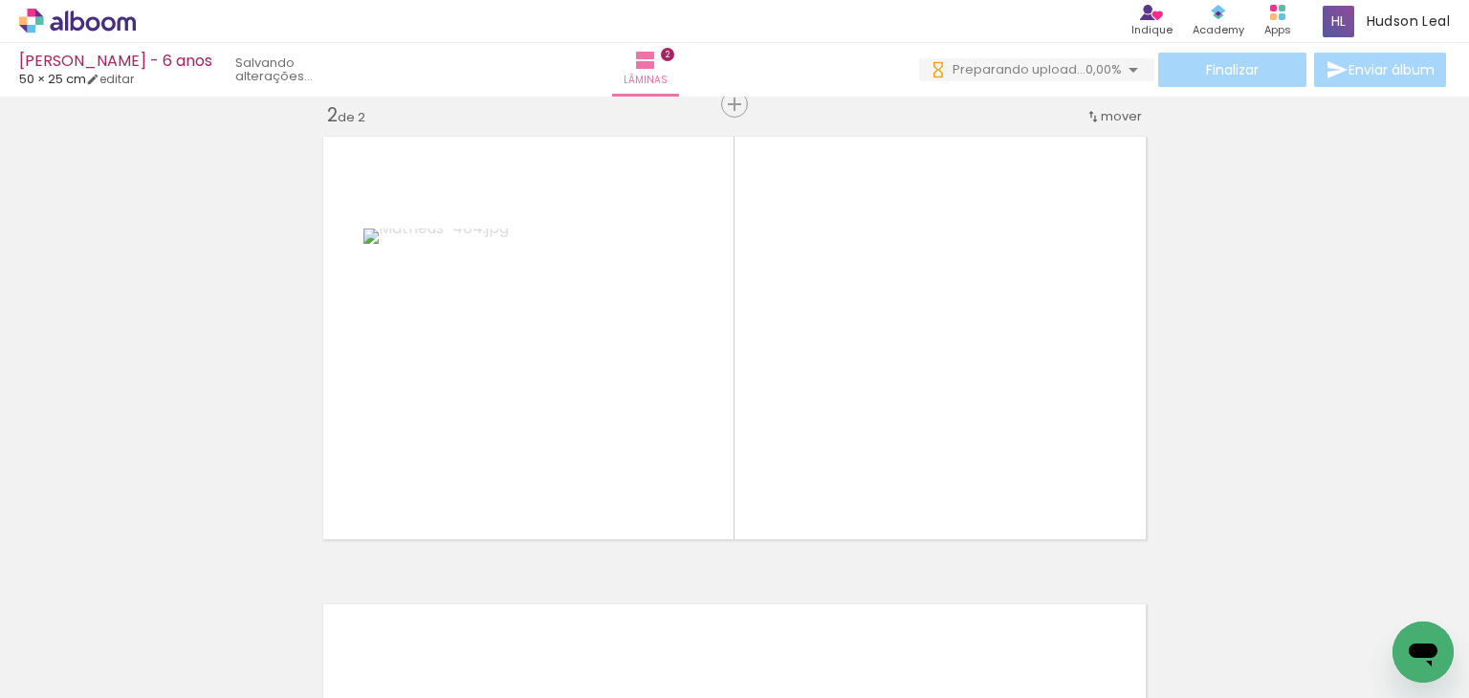
scroll to position [0, 1504]
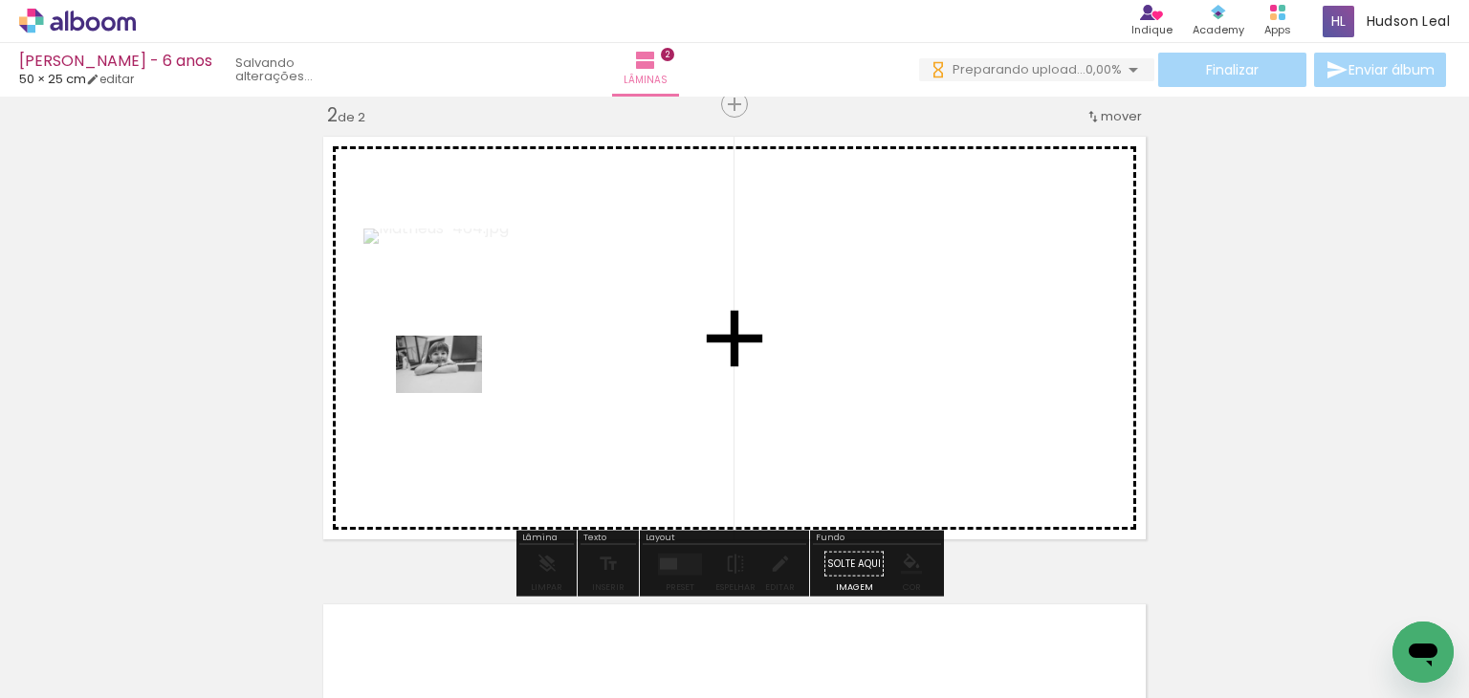
drag, startPoint x: 295, startPoint y: 628, endPoint x: 454, endPoint y: 391, distance: 286.0
click at [454, 391] on quentale-workspace at bounding box center [734, 349] width 1469 height 698
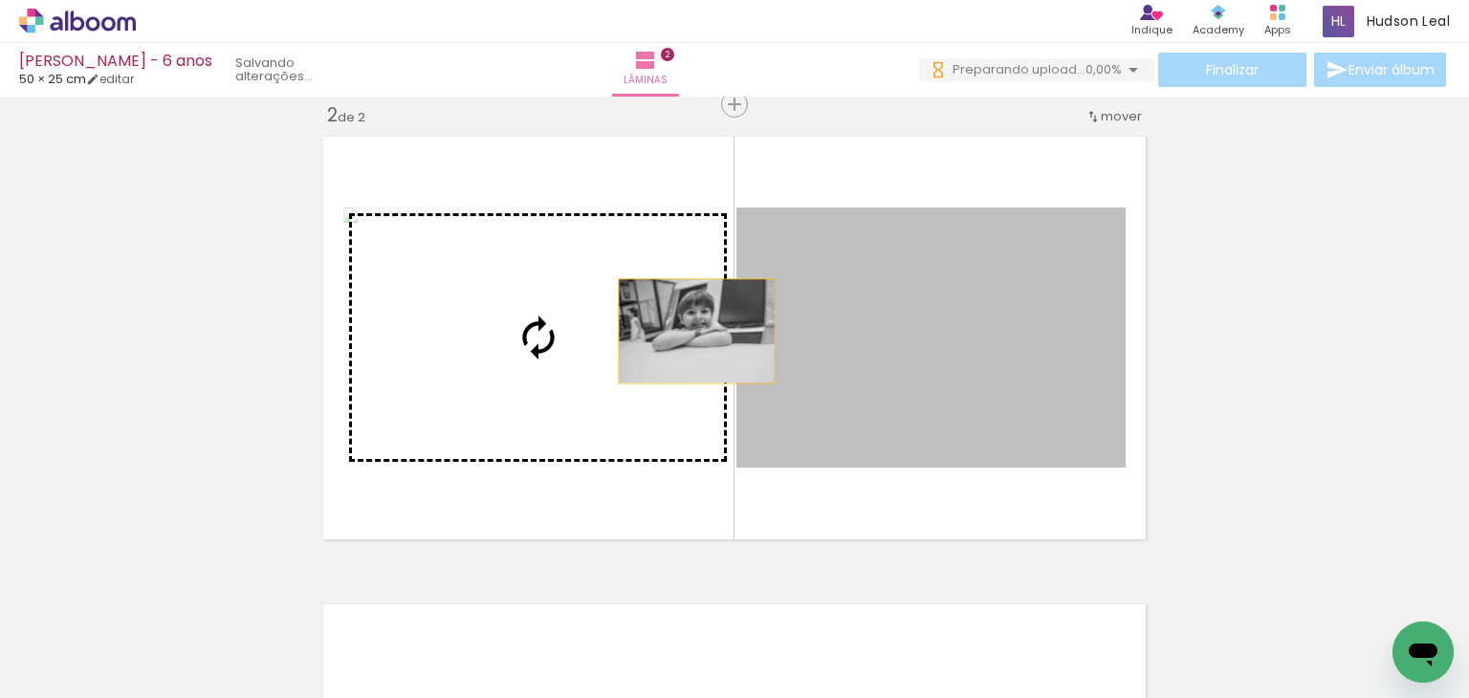
drag, startPoint x: 911, startPoint y: 317, endPoint x: 640, endPoint y: 322, distance: 270.8
click at [0, 0] on slot at bounding box center [0, 0] width 0 height 0
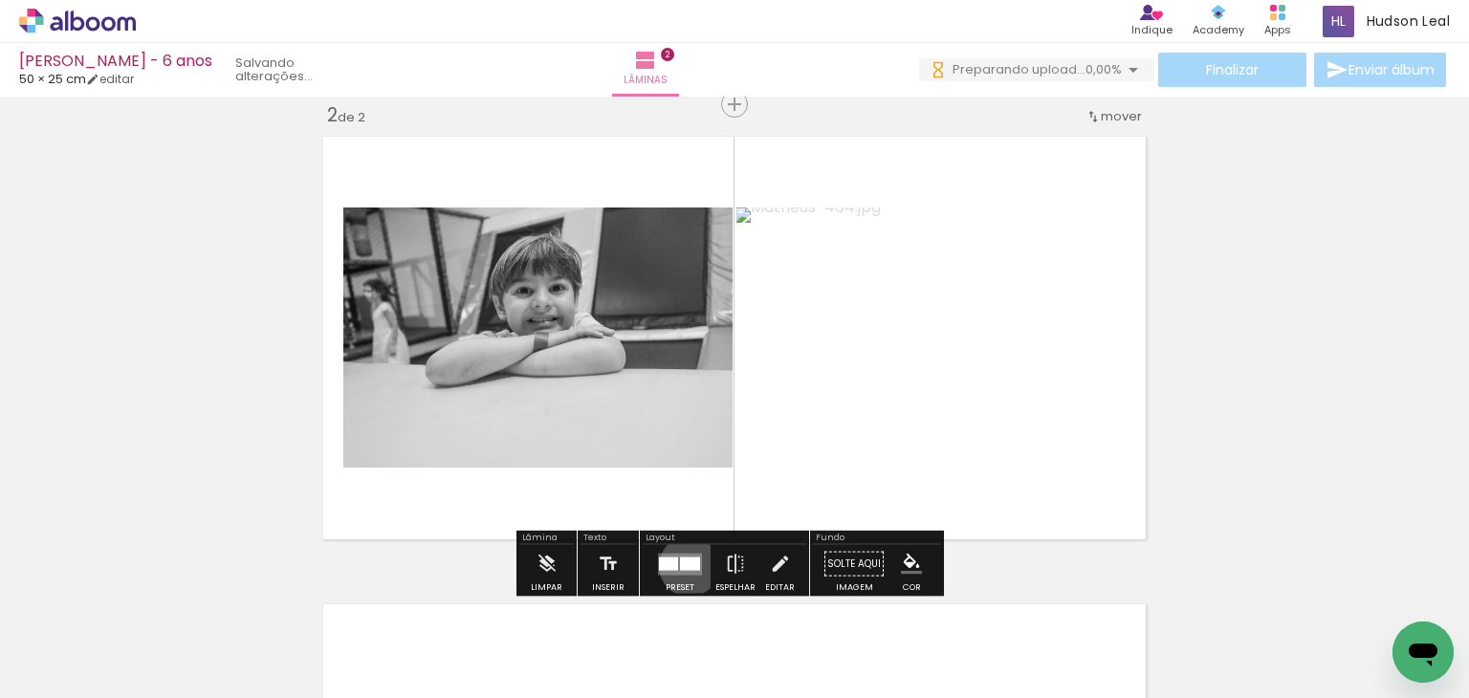
click at [685, 565] on div at bounding box center [690, 563] width 20 height 13
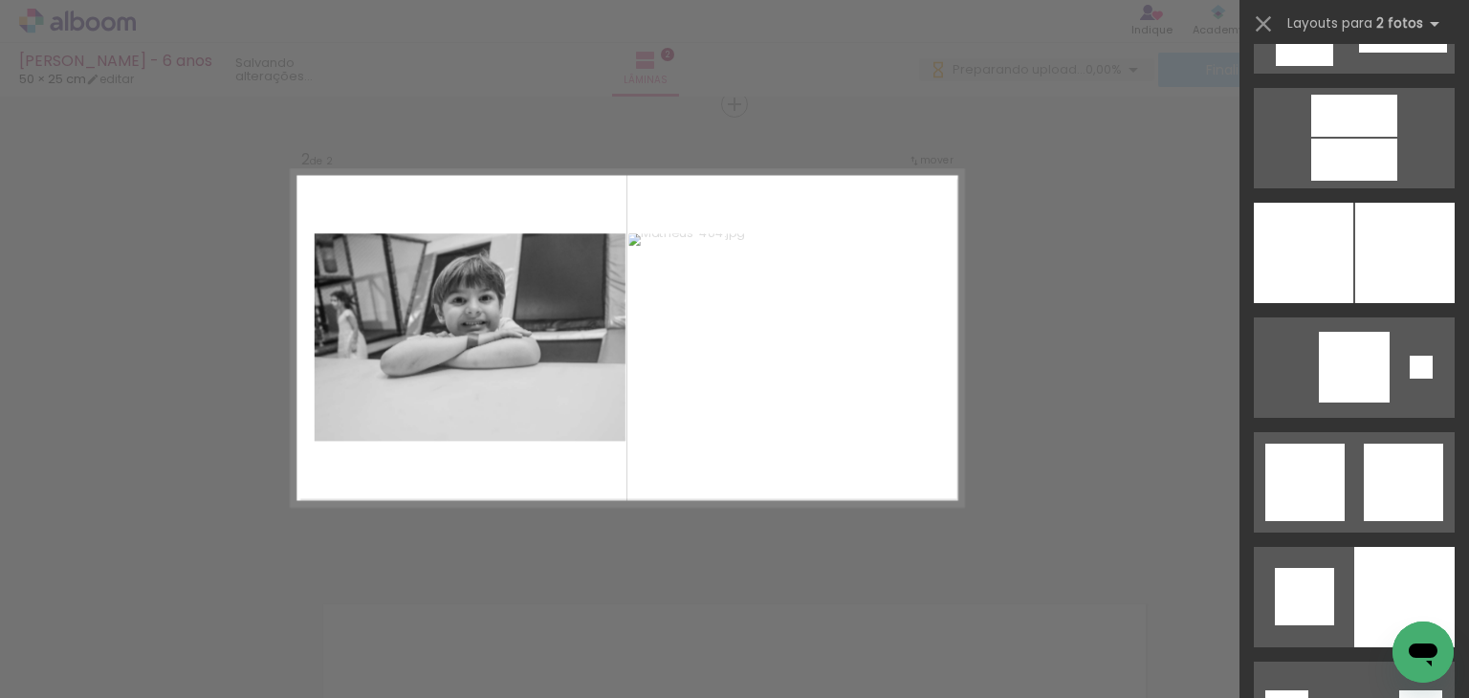
scroll to position [4691, 0]
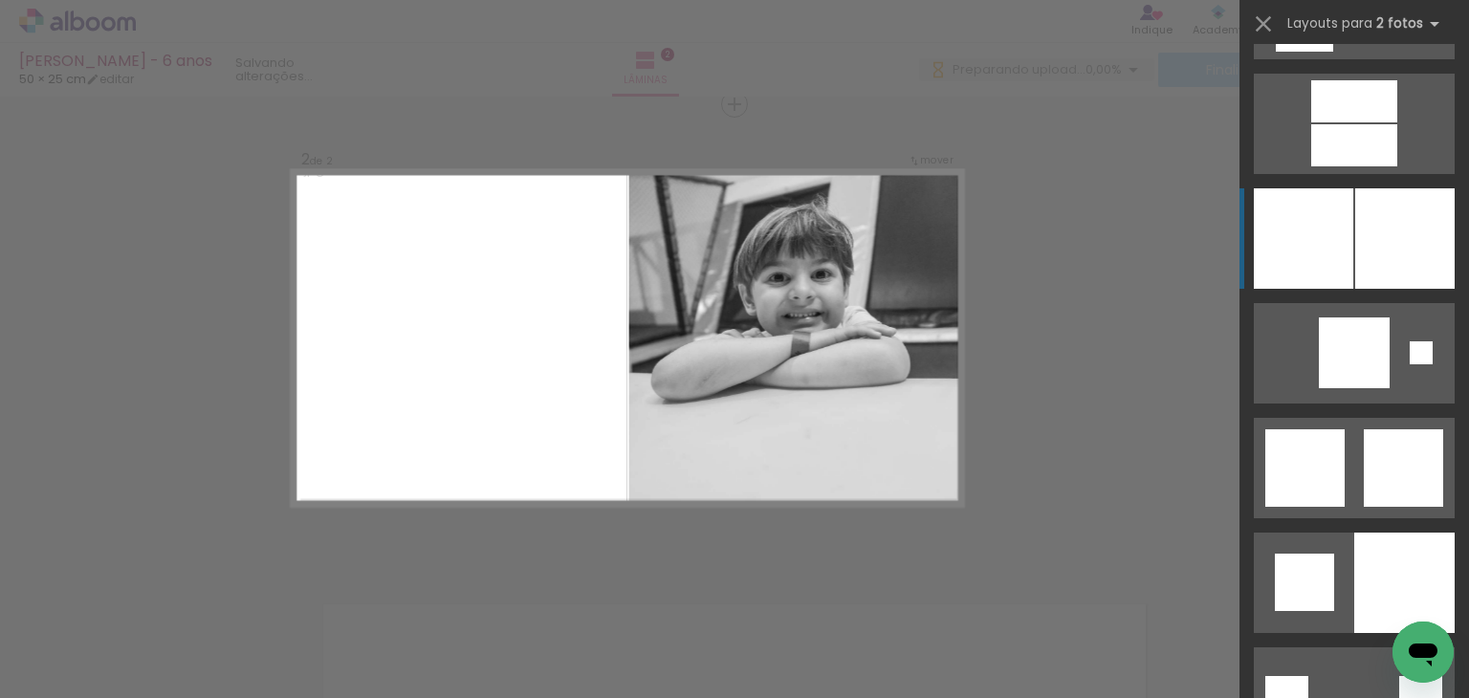
click at [1385, 208] on div at bounding box center [1404, 238] width 99 height 100
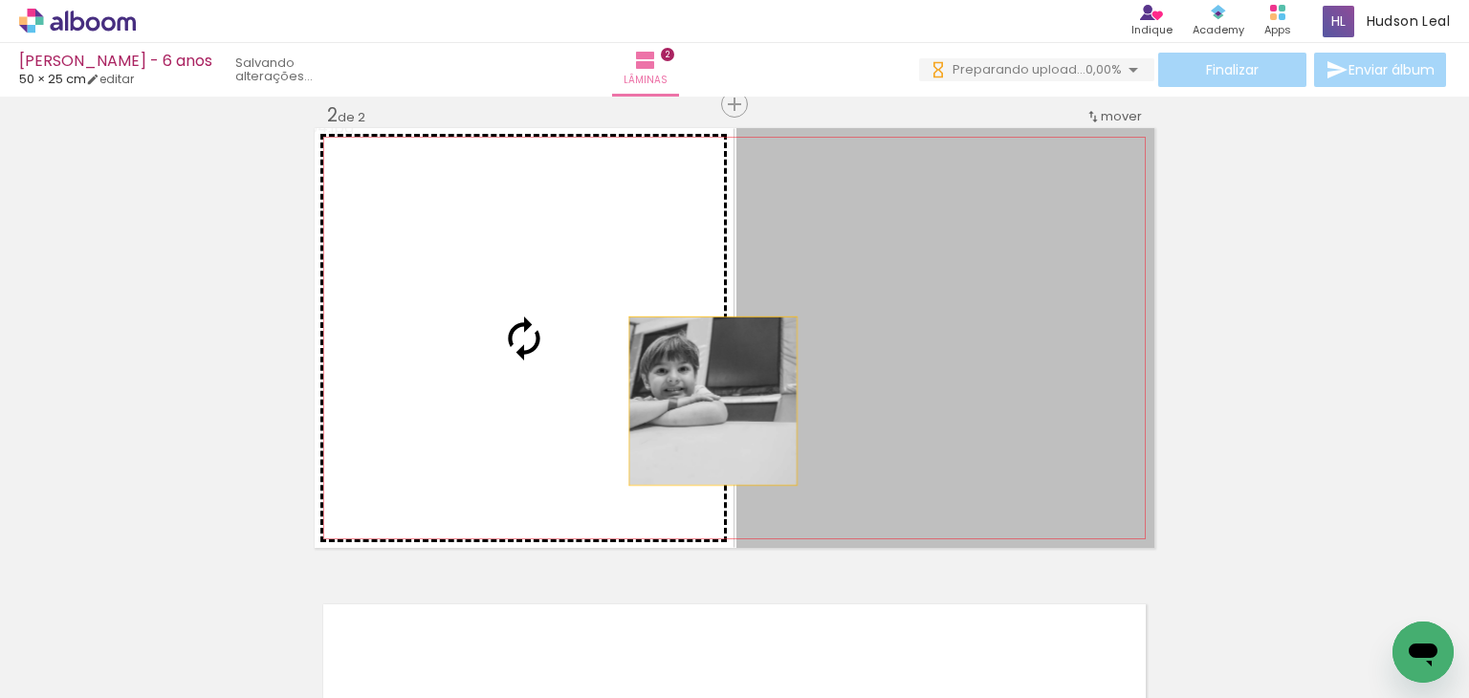
drag, startPoint x: 974, startPoint y: 377, endPoint x: 625, endPoint y: 413, distance: 351.0
click at [0, 0] on slot at bounding box center [0, 0] width 0 height 0
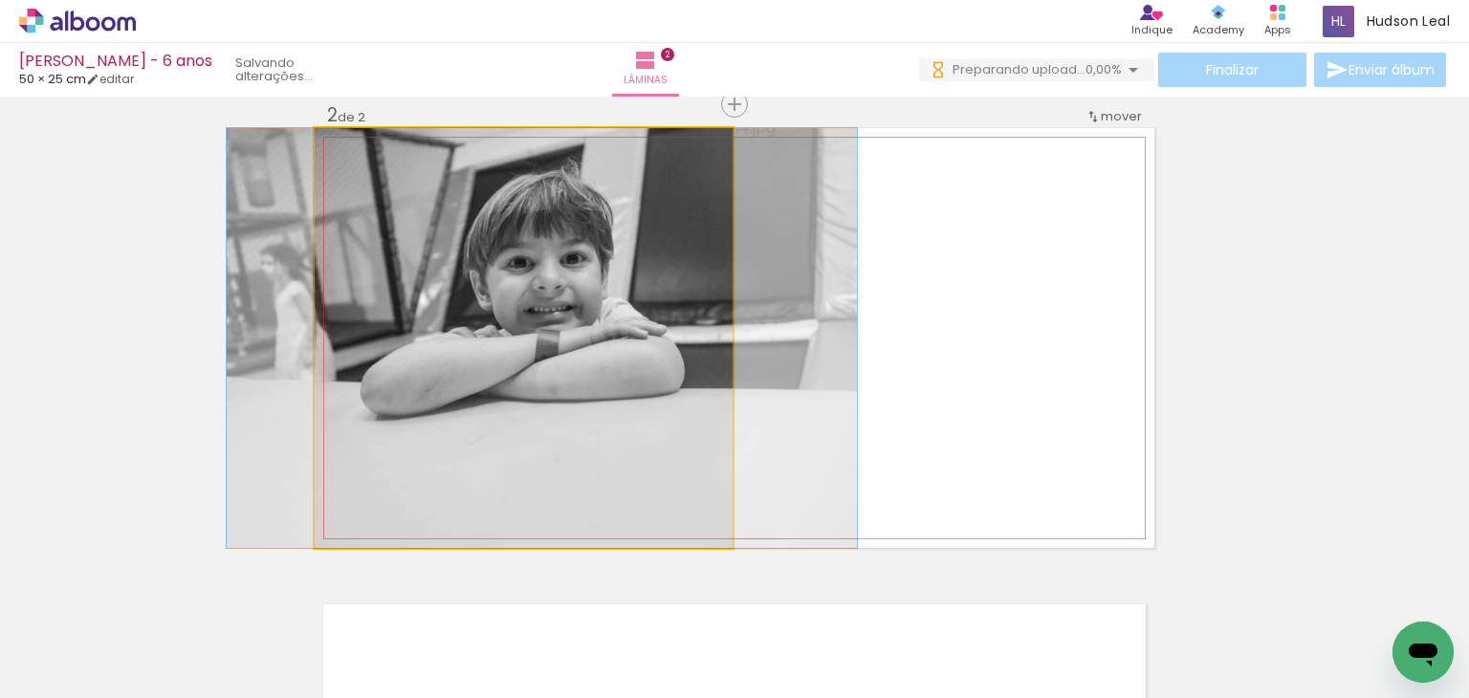
drag, startPoint x: 605, startPoint y: 380, endPoint x: 624, endPoint y: 382, distance: 18.3
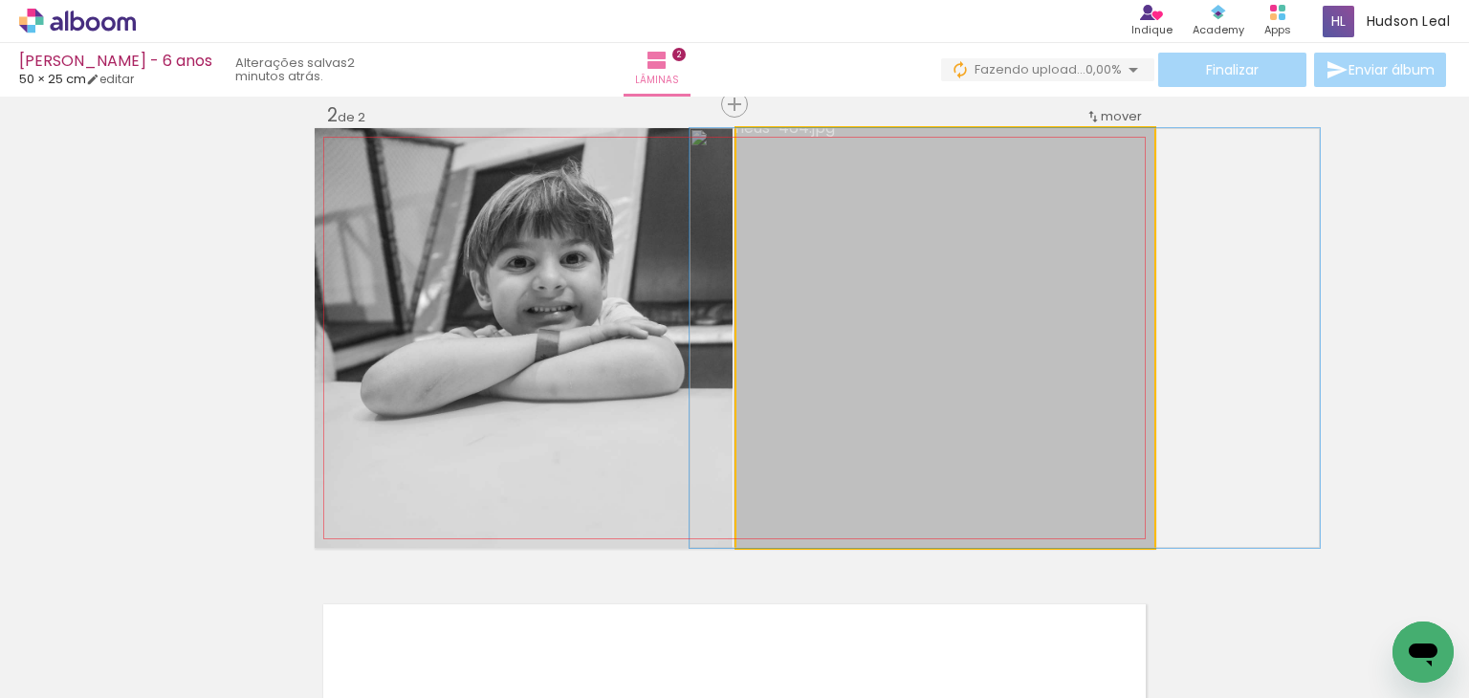
drag, startPoint x: 892, startPoint y: 355, endPoint x: 952, endPoint y: 357, distance: 59.3
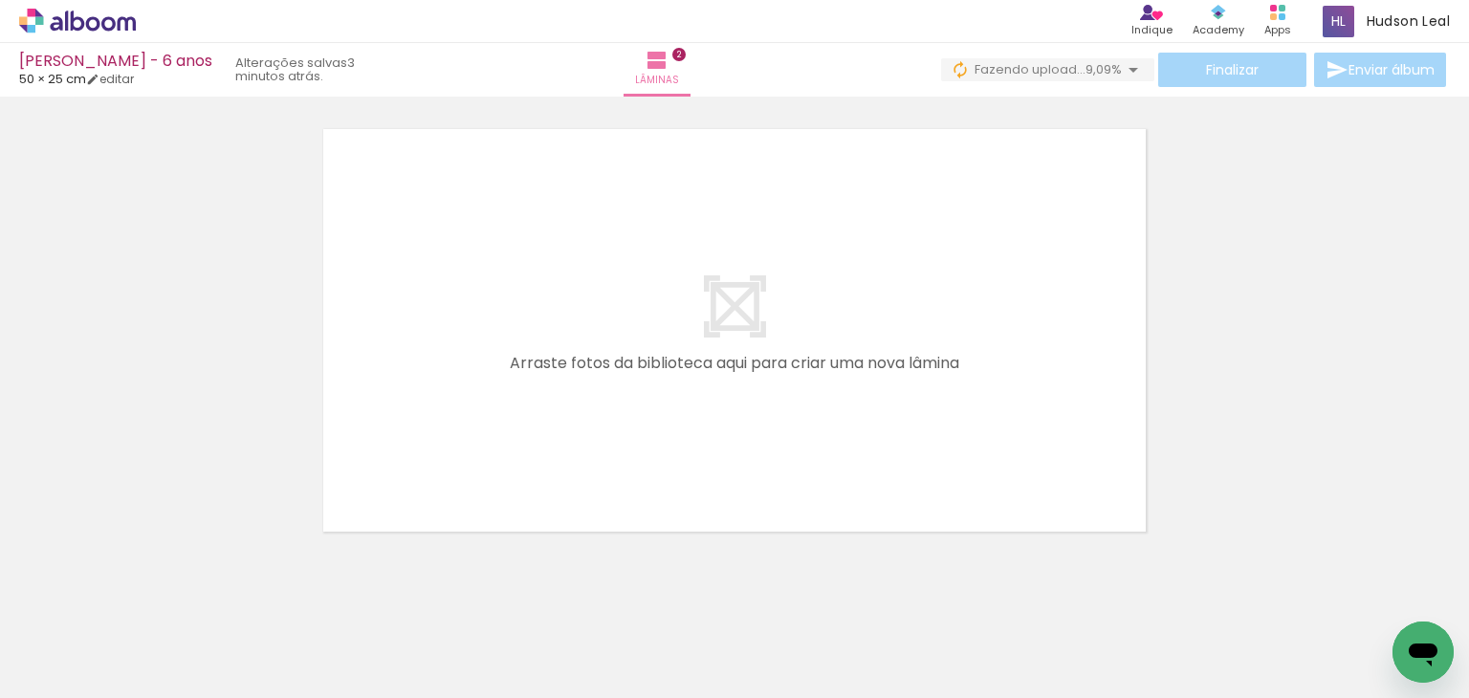
scroll to position [0, 5763]
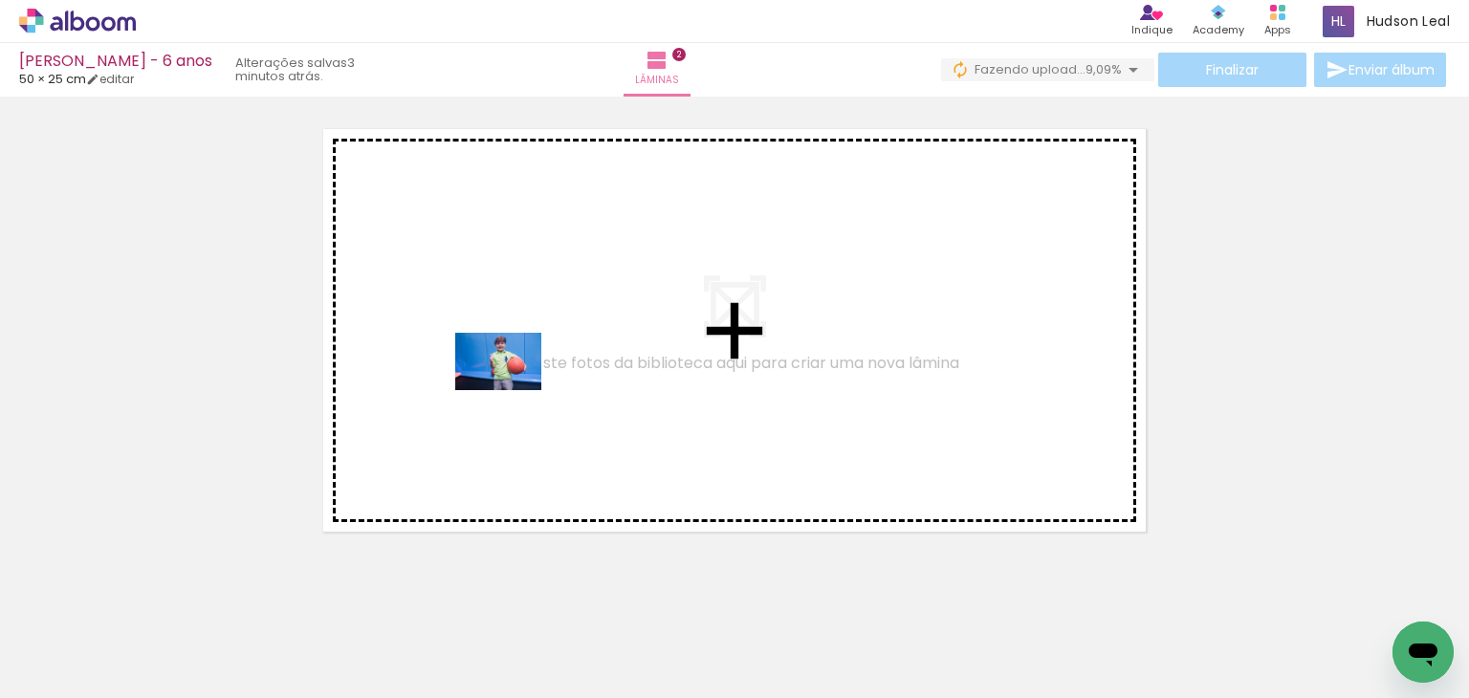
drag, startPoint x: 1201, startPoint y: 624, endPoint x: 445, endPoint y: 330, distance: 811.6
click at [445, 330] on quentale-workspace at bounding box center [734, 349] width 1469 height 698
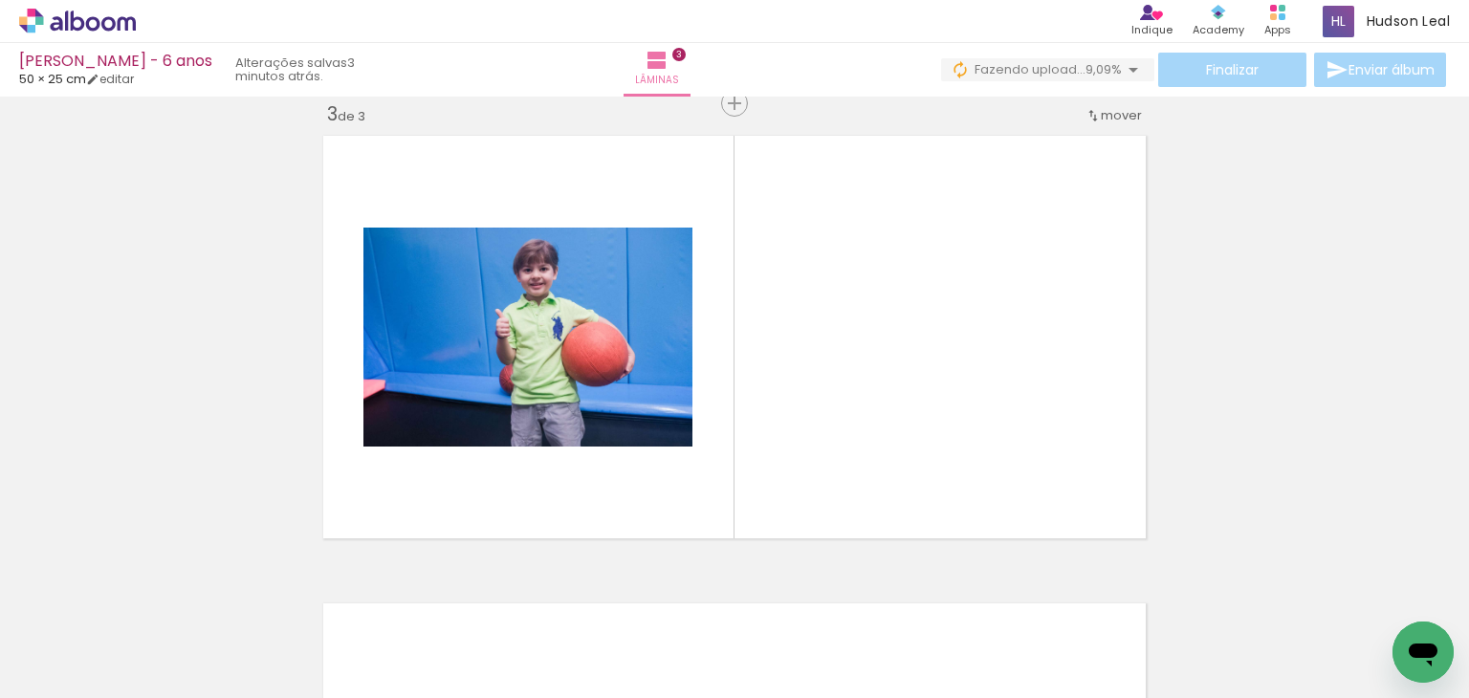
scroll to position [0, 3158]
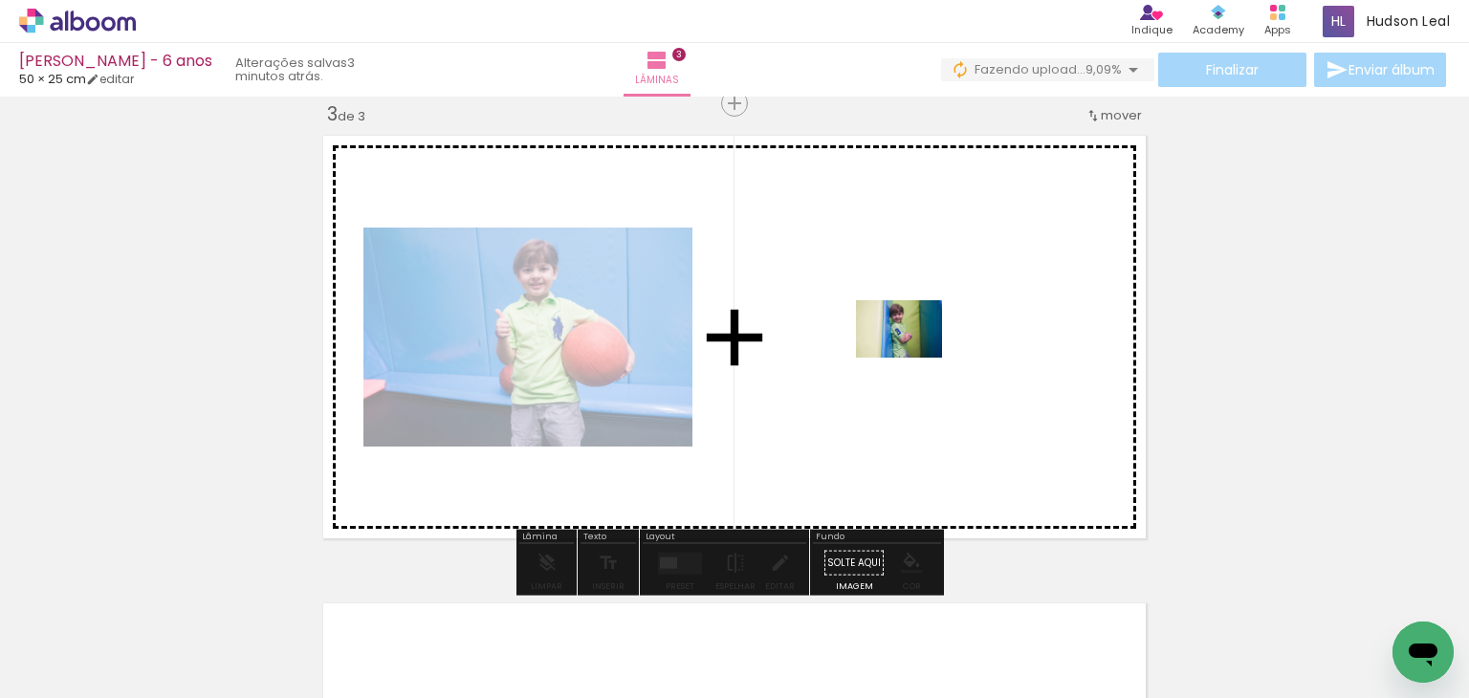
drag, startPoint x: 365, startPoint y: 640, endPoint x: 913, endPoint y: 358, distance: 616.5
click at [913, 358] on quentale-workspace at bounding box center [734, 349] width 1469 height 698
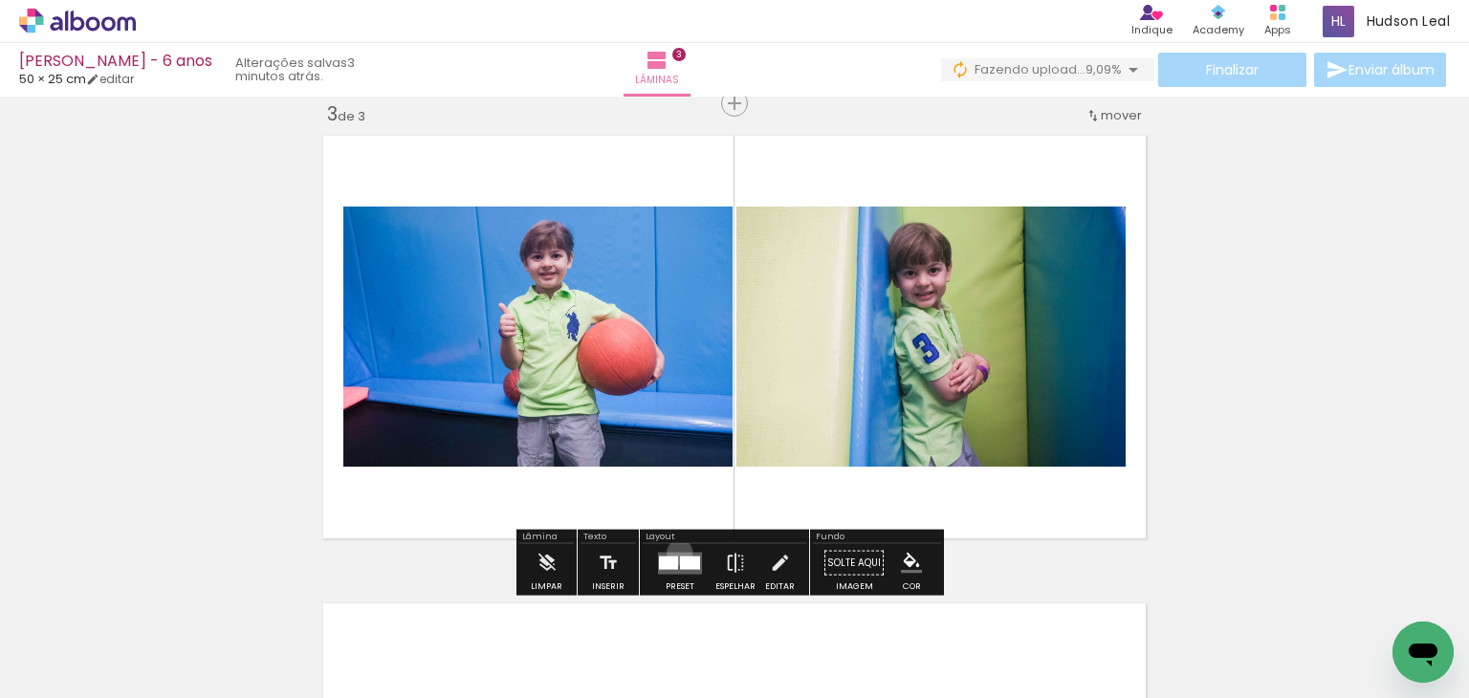
click at [675, 552] on quentale-layouter at bounding box center [680, 563] width 44 height 22
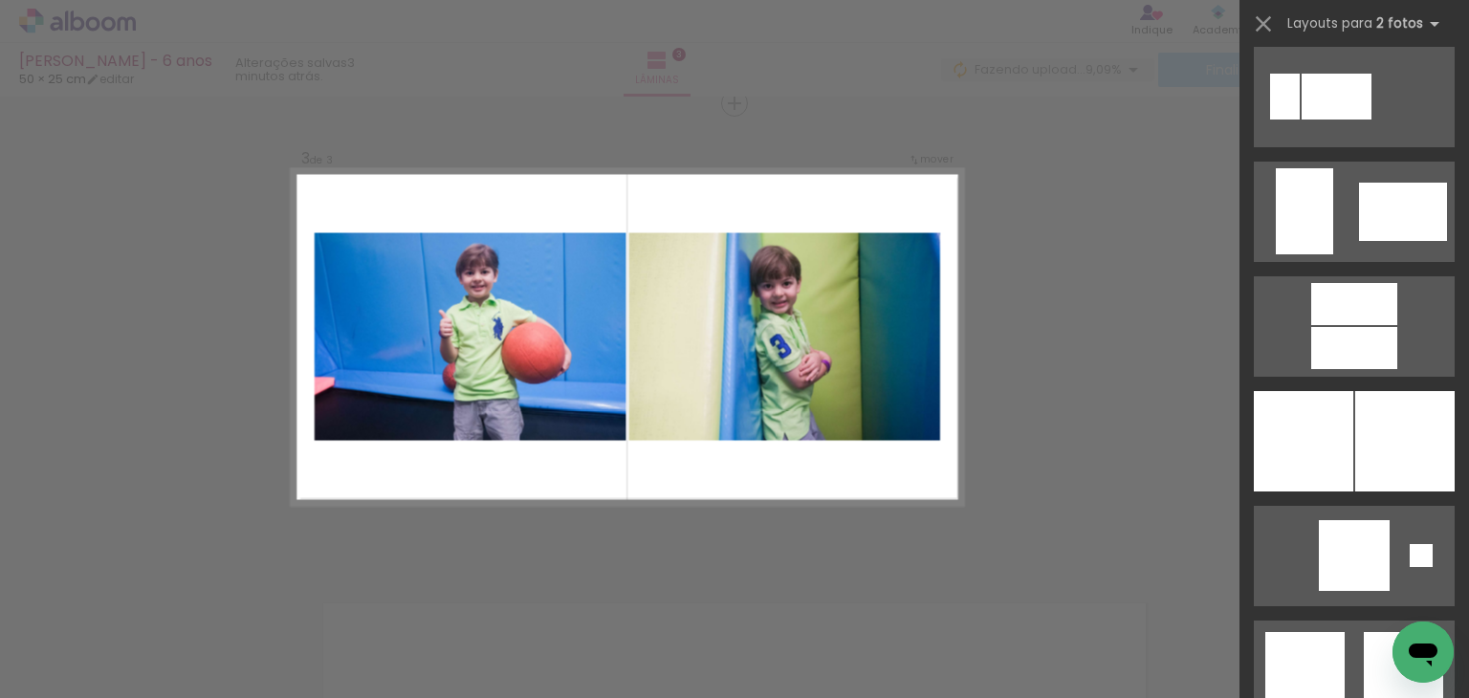
scroll to position [4542, 0]
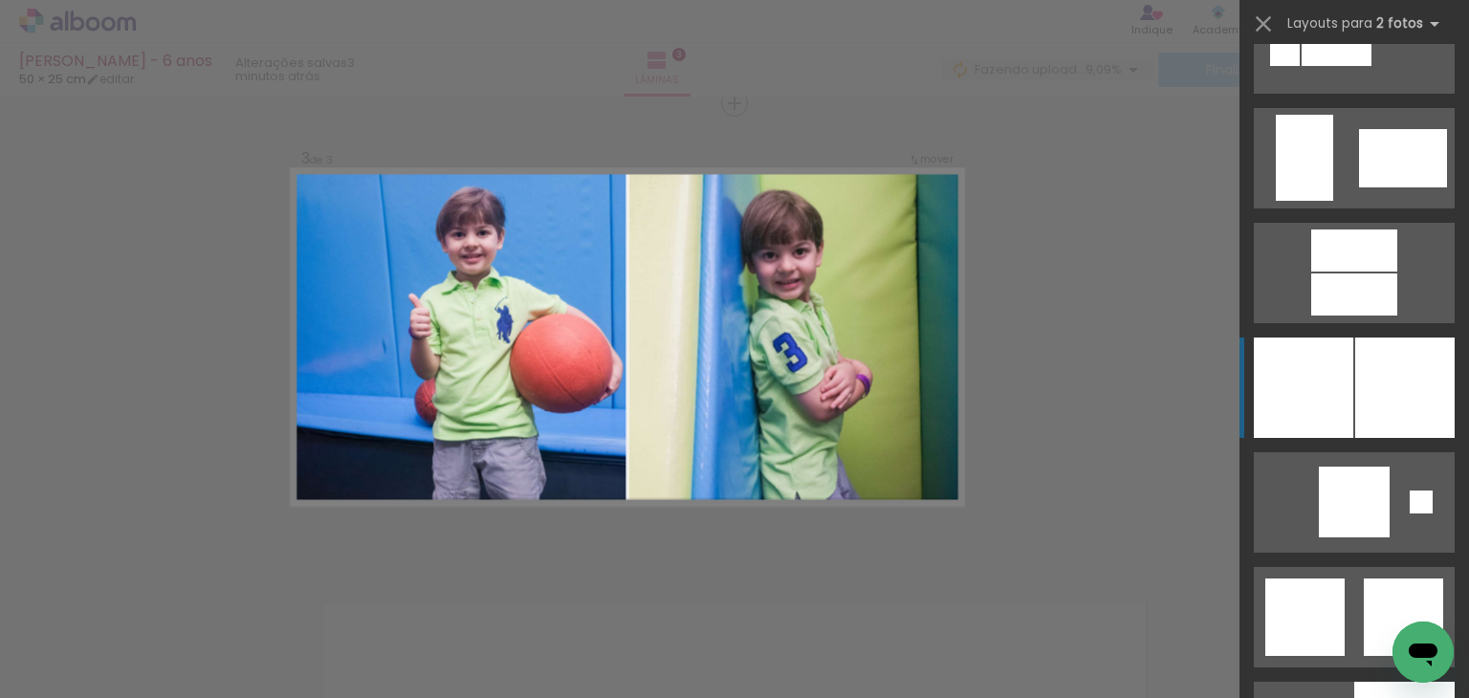
click at [1370, 412] on div at bounding box center [1404, 388] width 99 height 100
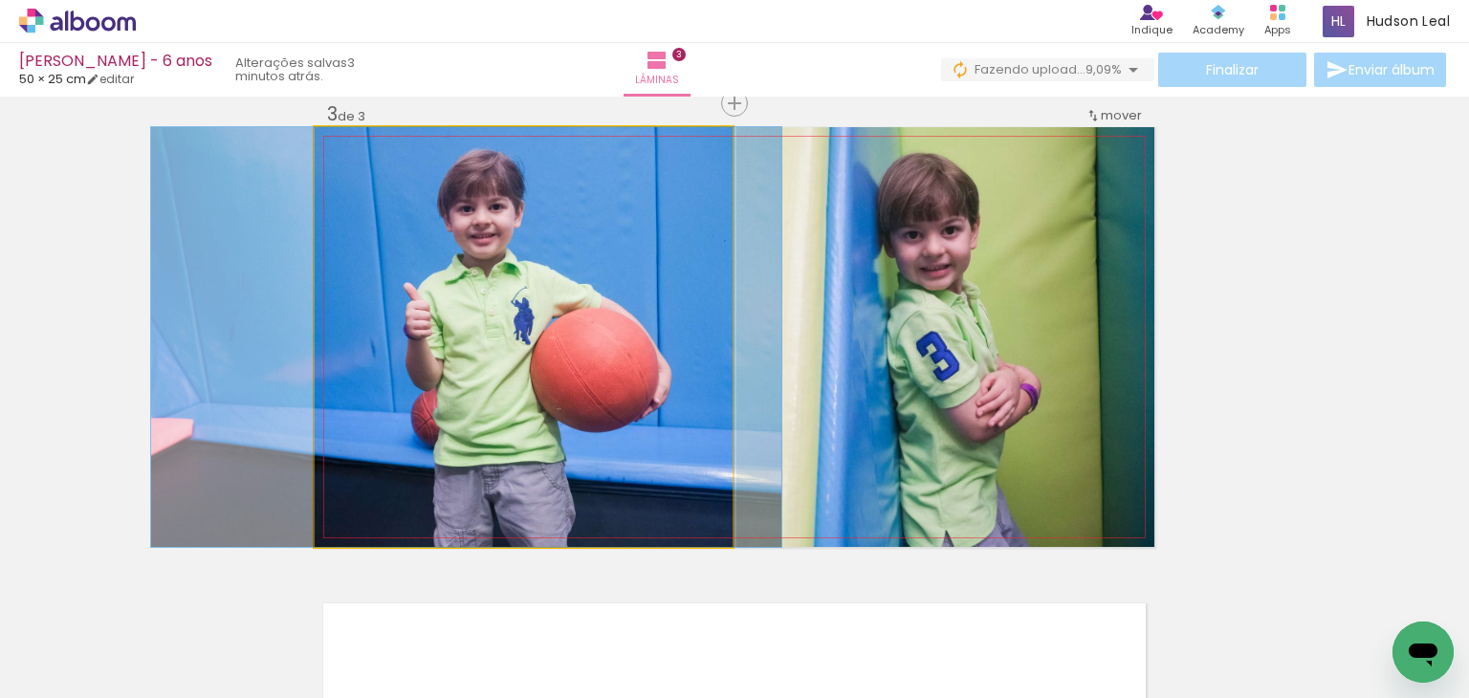
drag, startPoint x: 647, startPoint y: 361, endPoint x: 589, endPoint y: 373, distance: 58.7
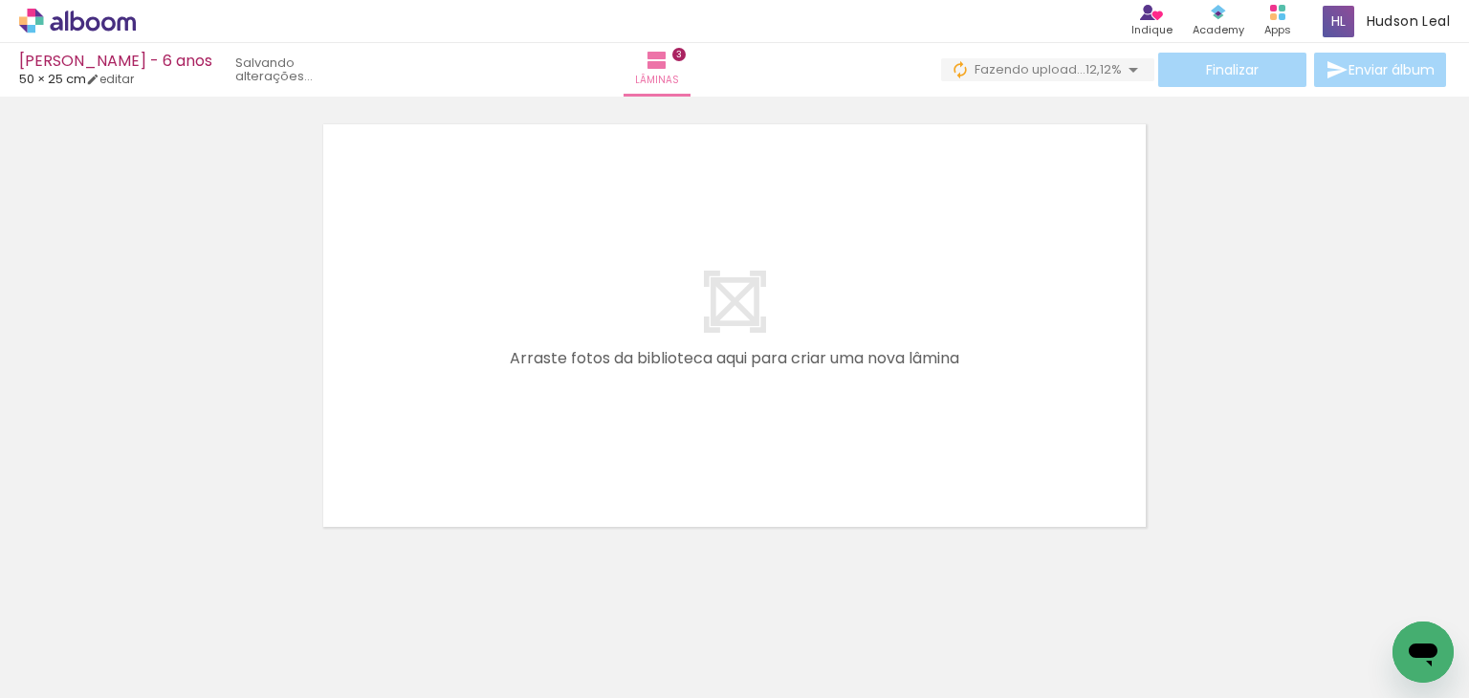
scroll to position [0, 1948]
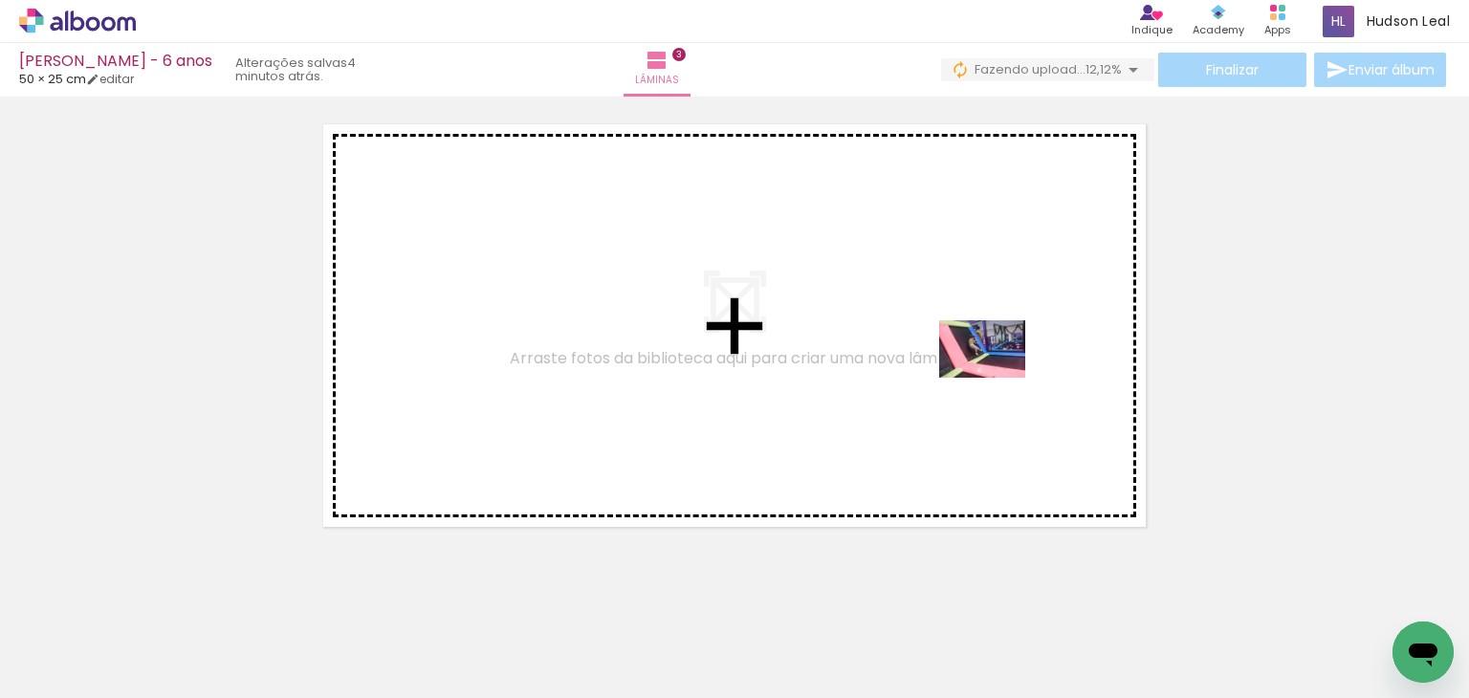
drag, startPoint x: 283, startPoint y: 634, endPoint x: 953, endPoint y: 369, distance: 720.1
click at [953, 369] on quentale-workspace at bounding box center [734, 349] width 1469 height 698
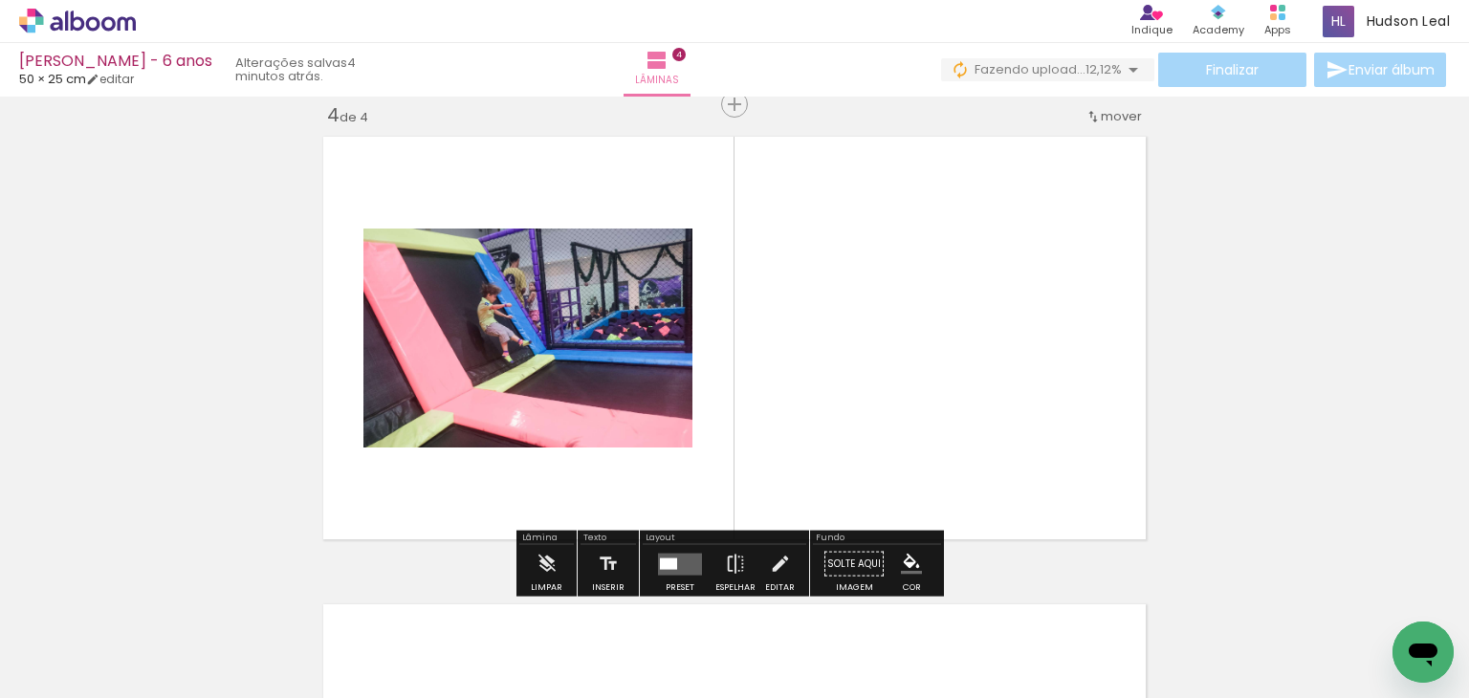
scroll to position [0, 1350]
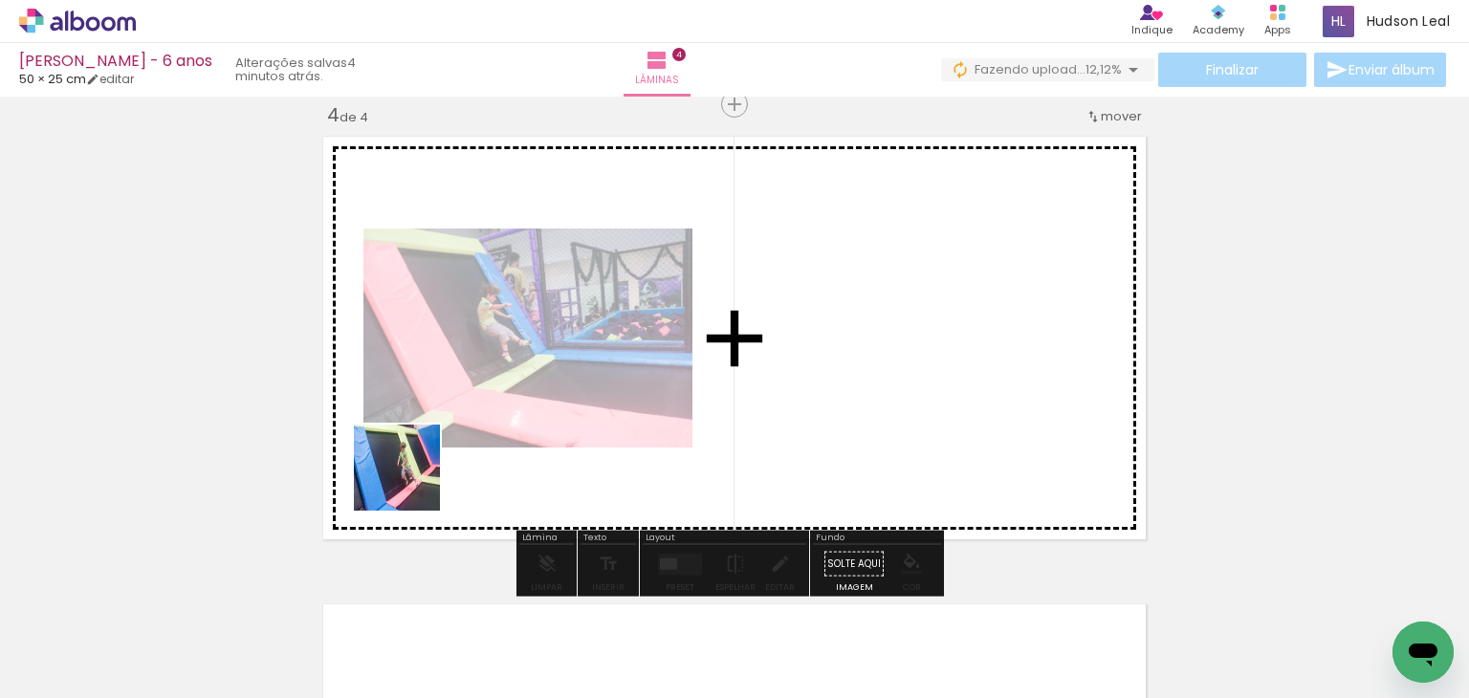
drag, startPoint x: 246, startPoint y: 632, endPoint x: 488, endPoint y: 399, distance: 336.2
click at [488, 399] on quentale-workspace at bounding box center [734, 349] width 1469 height 698
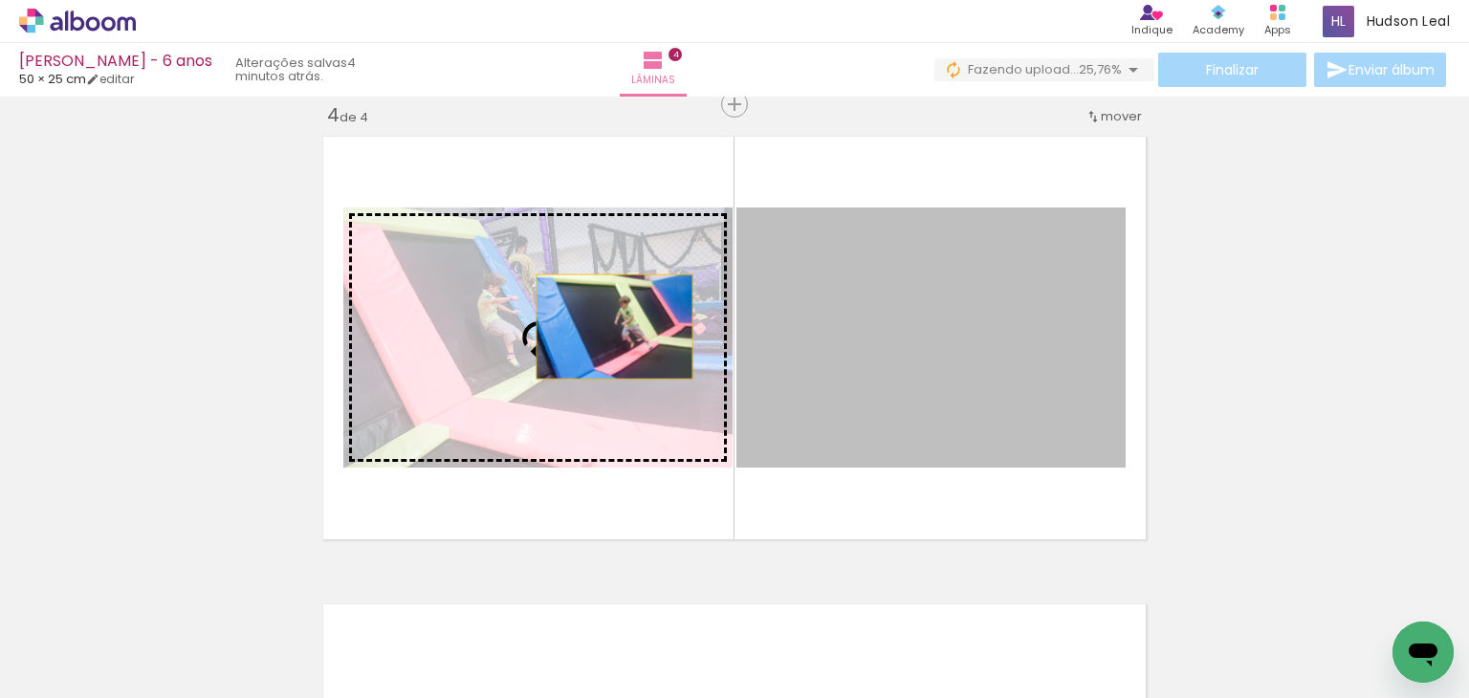
drag, startPoint x: 847, startPoint y: 307, endPoint x: 594, endPoint y: 328, distance: 253.4
click at [0, 0] on slot at bounding box center [0, 0] width 0 height 0
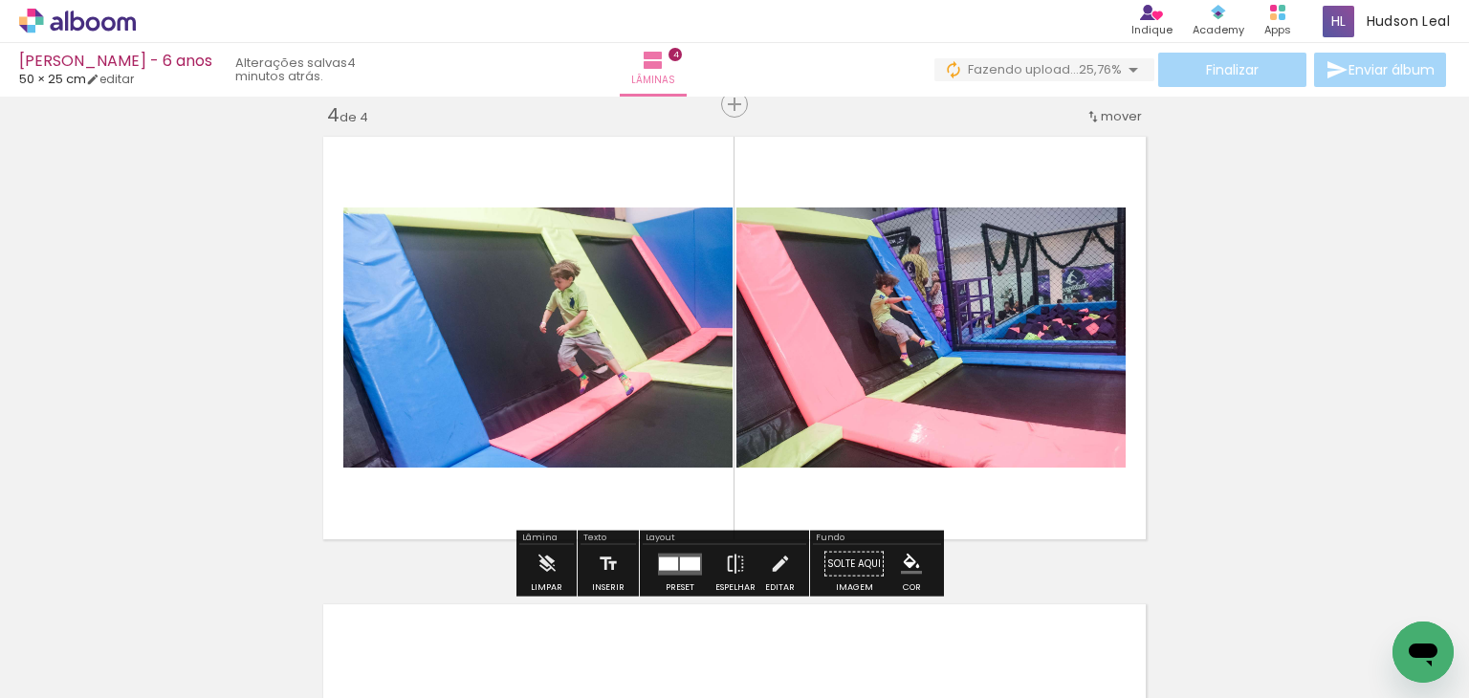
click at [681, 553] on quentale-layouter at bounding box center [680, 564] width 44 height 22
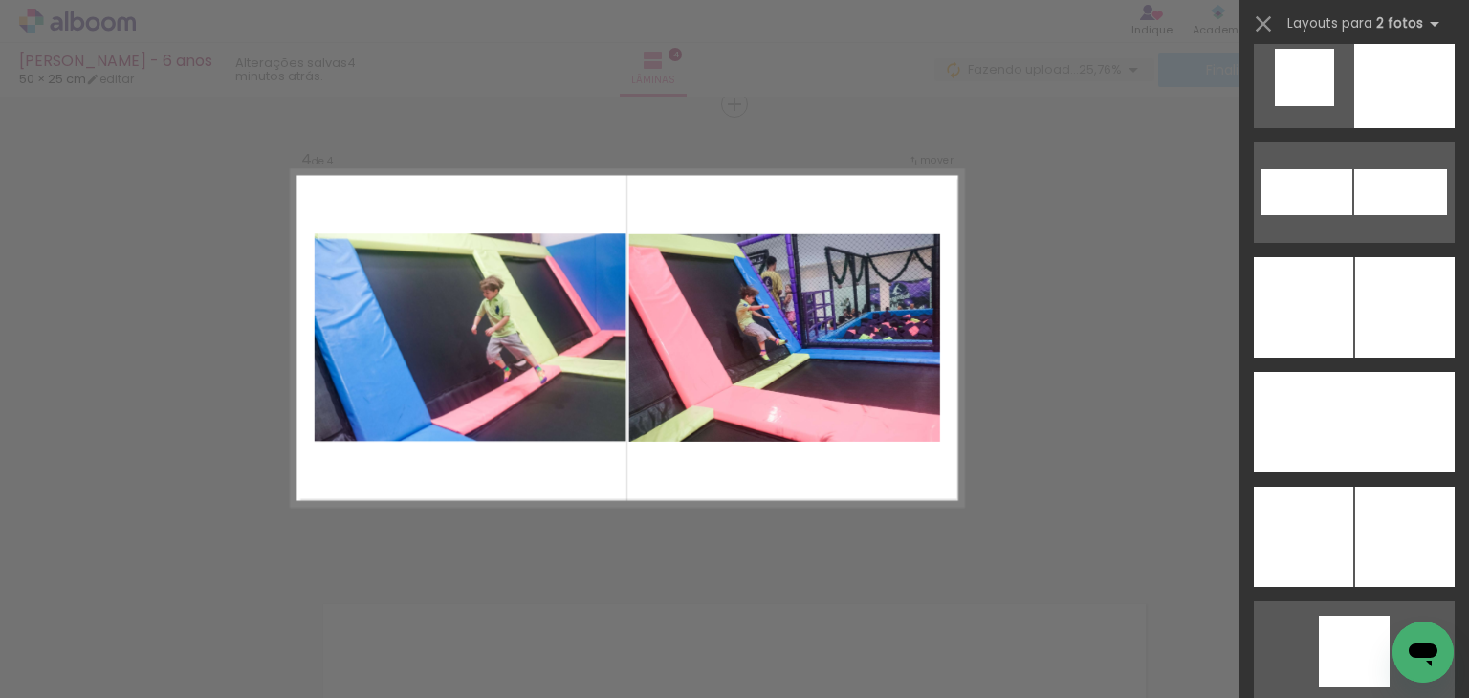
scroll to position [4906, 0]
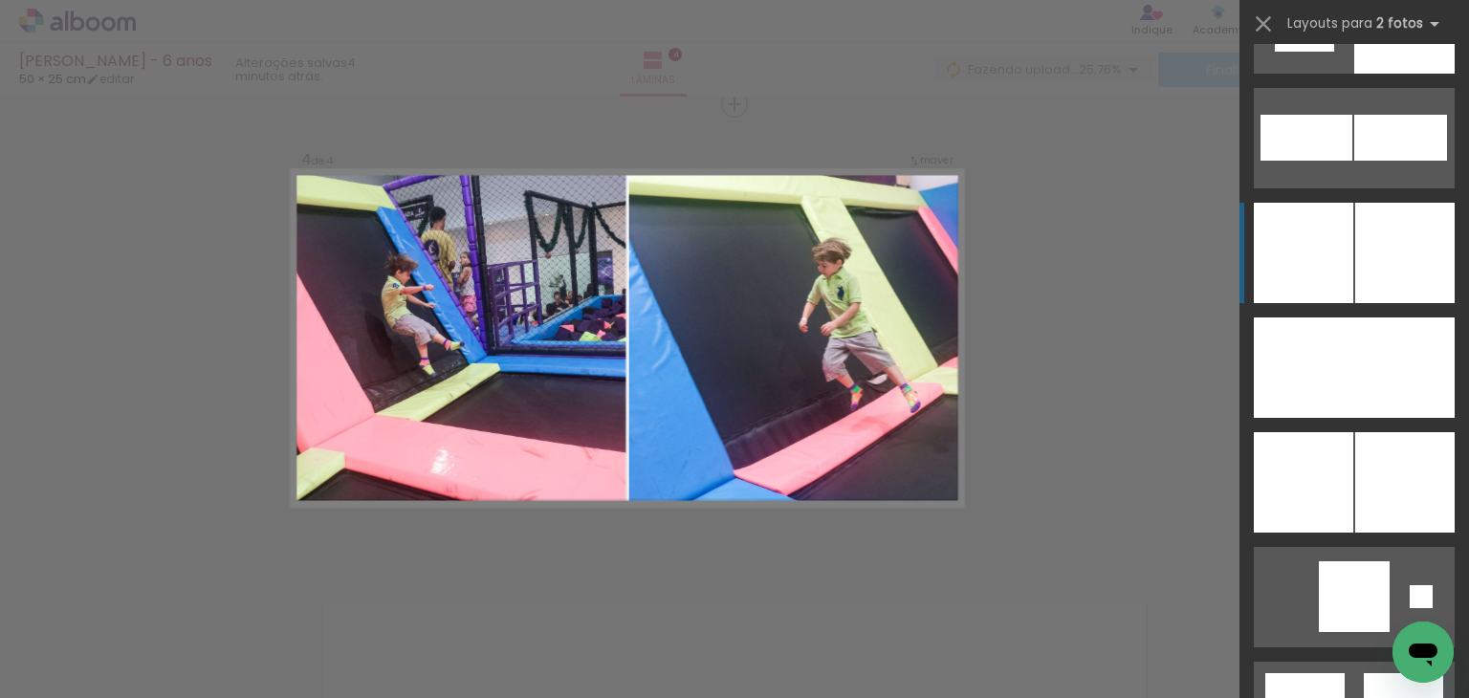
click at [1355, 244] on div at bounding box center [1404, 253] width 99 height 100
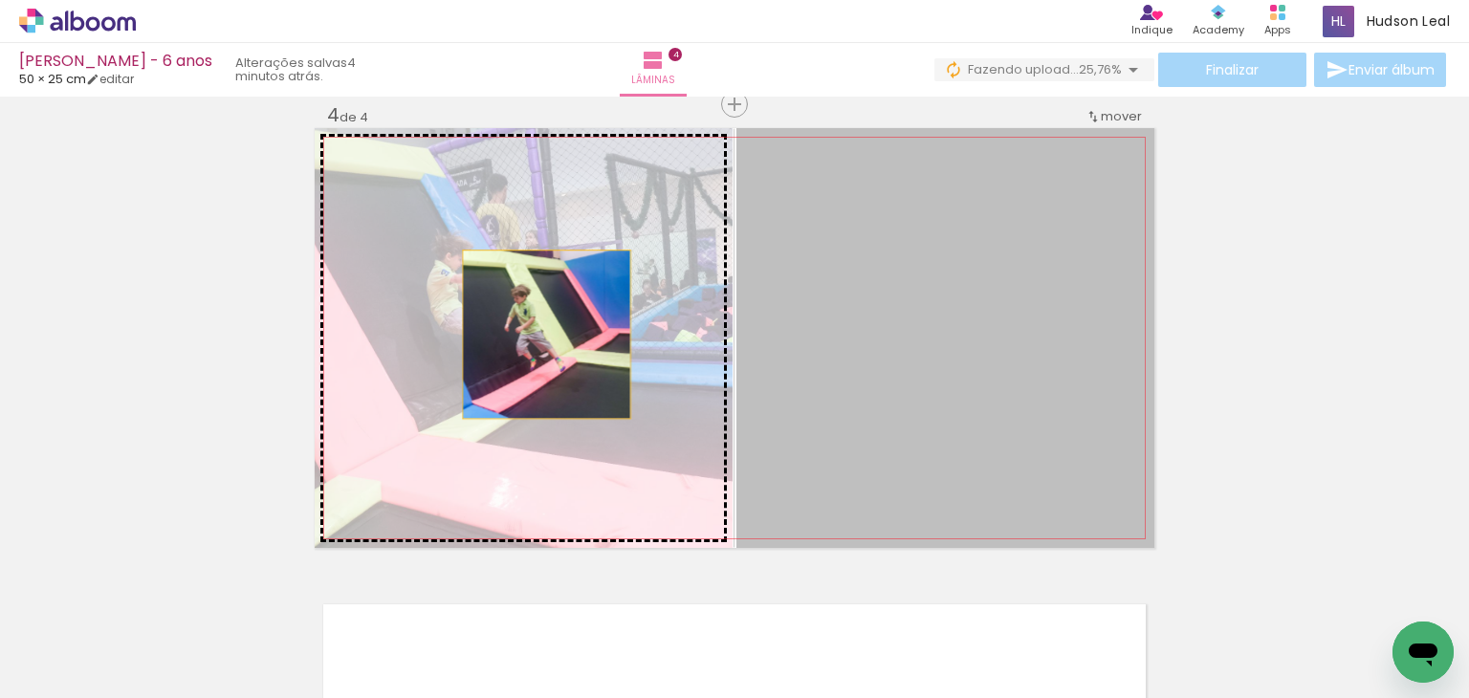
drag, startPoint x: 991, startPoint y: 306, endPoint x: 539, endPoint y: 334, distance: 452.3
click at [0, 0] on slot at bounding box center [0, 0] width 0 height 0
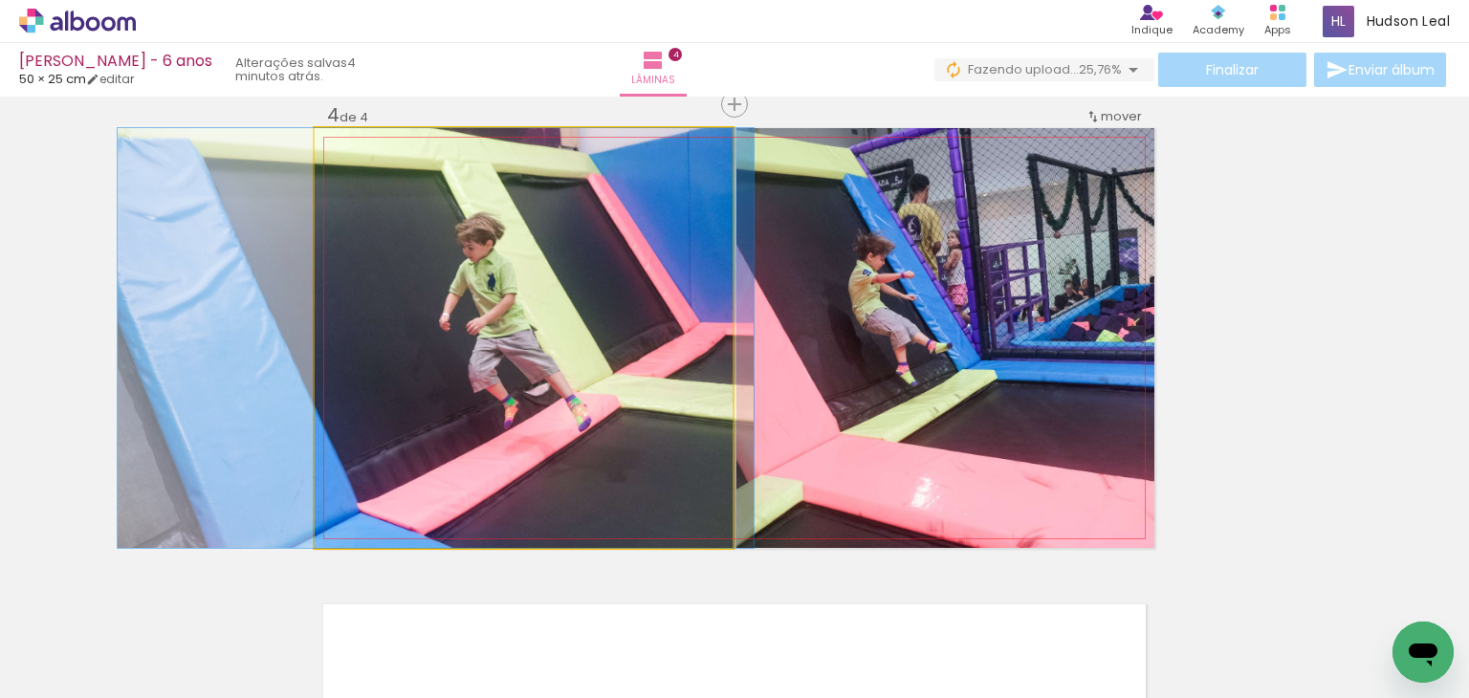
drag, startPoint x: 539, startPoint y: 334, endPoint x: 451, endPoint y: 337, distance: 88.0
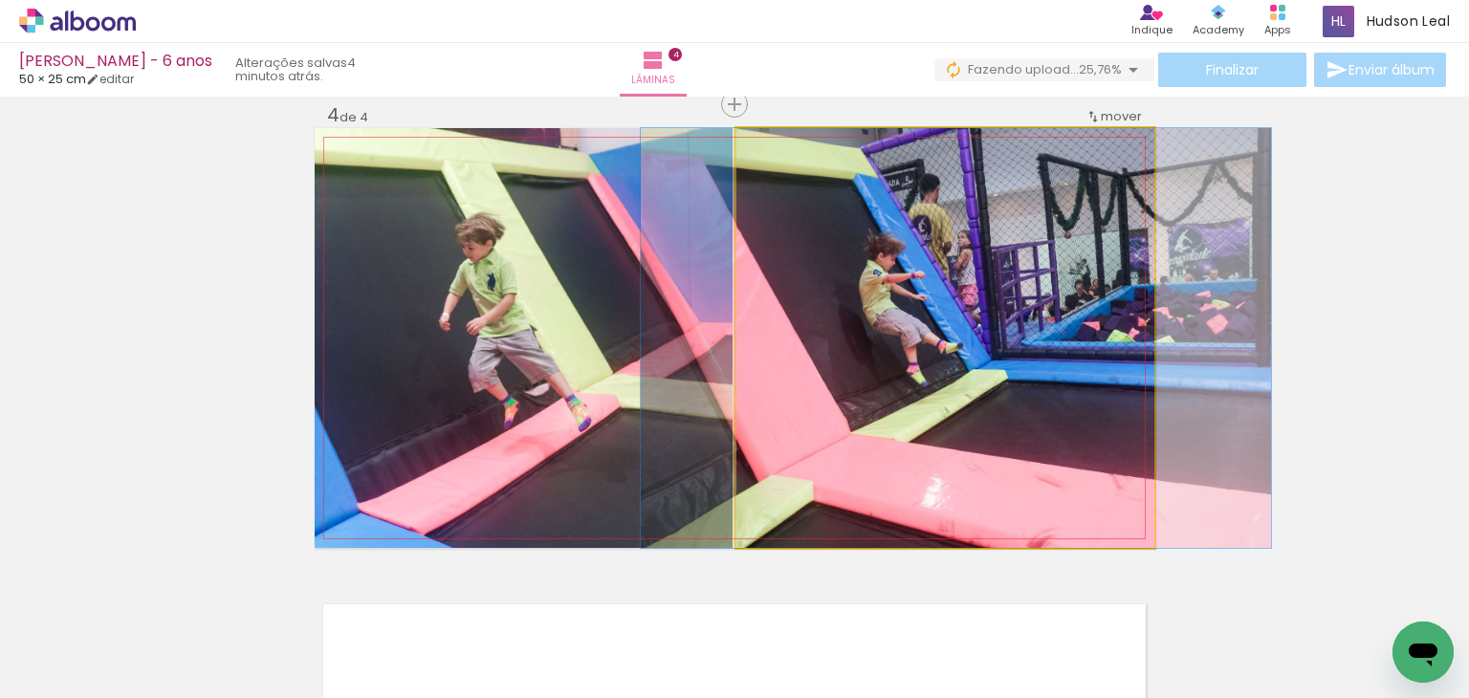
drag, startPoint x: 863, startPoint y: 290, endPoint x: 874, endPoint y: 296, distance: 12.8
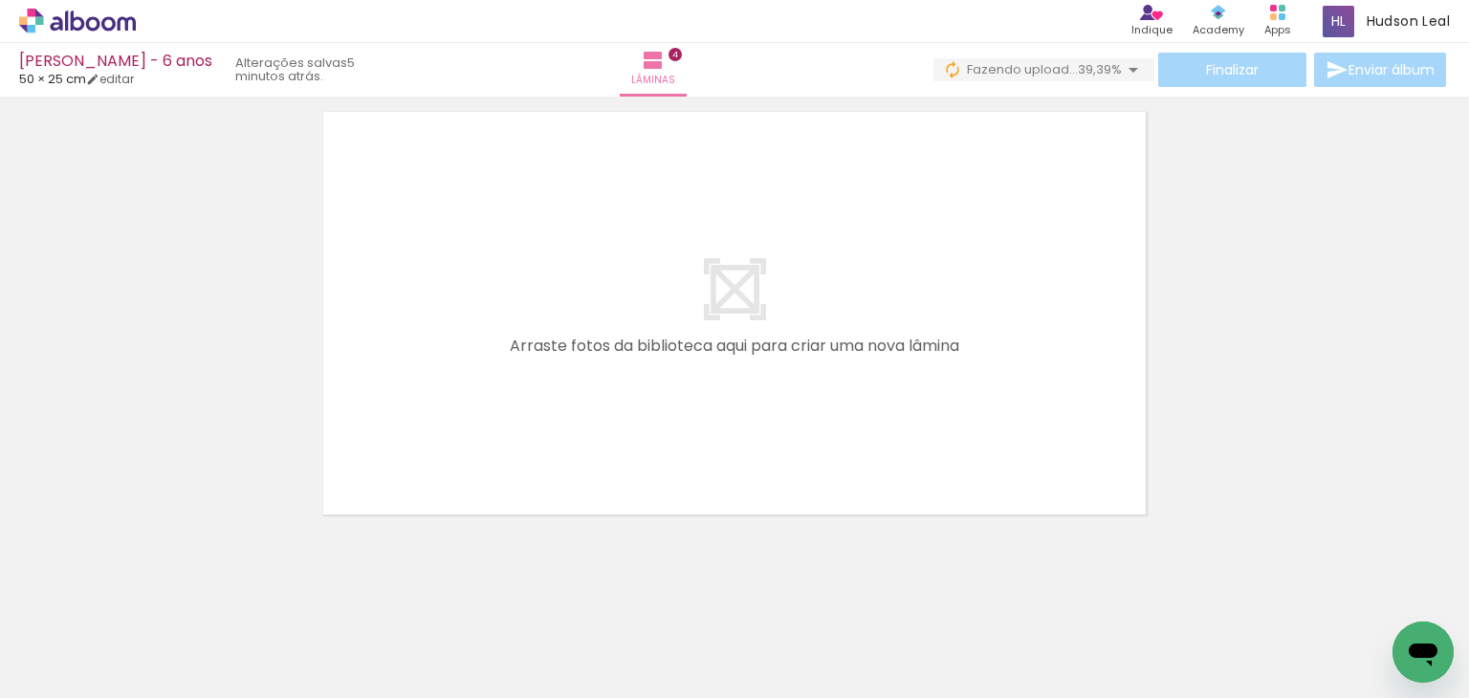
scroll to position [0, 1105]
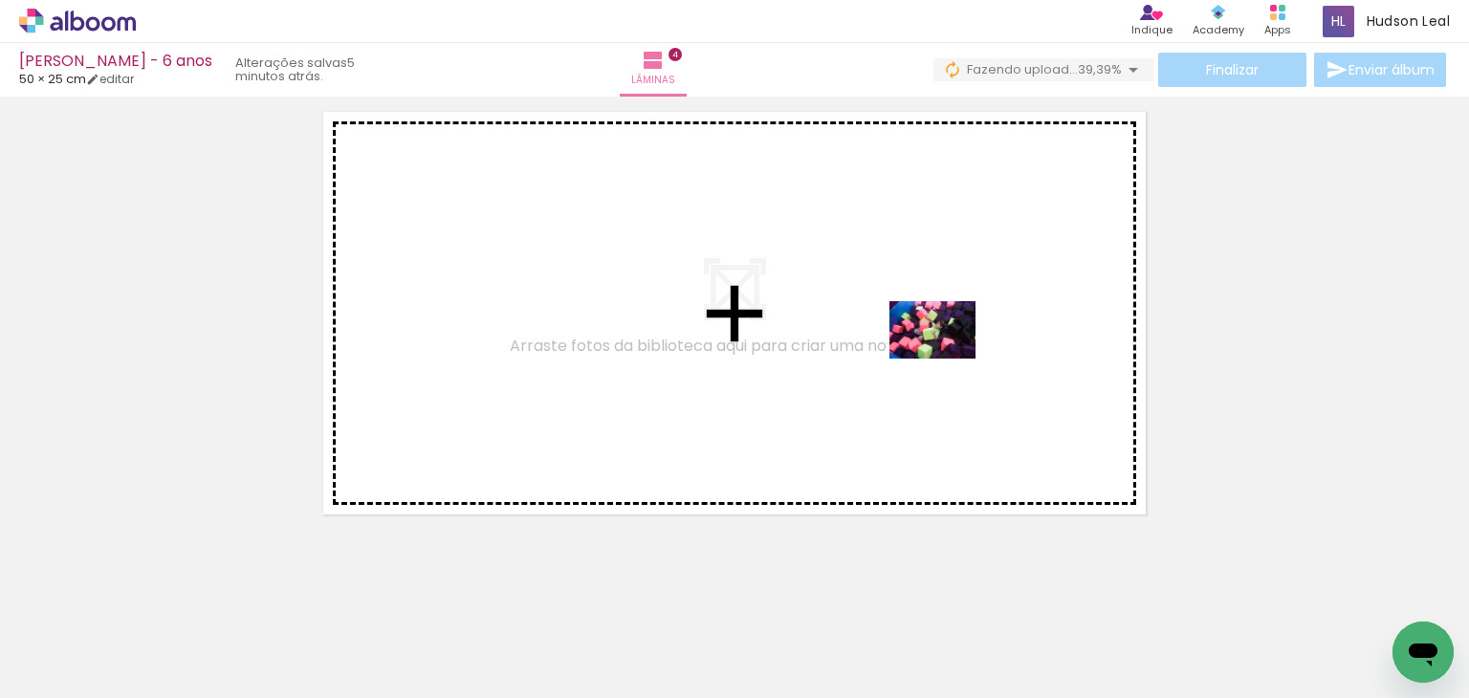
drag, startPoint x: 578, startPoint y: 631, endPoint x: 947, endPoint y: 359, distance: 459.0
click at [947, 359] on quentale-workspace at bounding box center [734, 349] width 1469 height 698
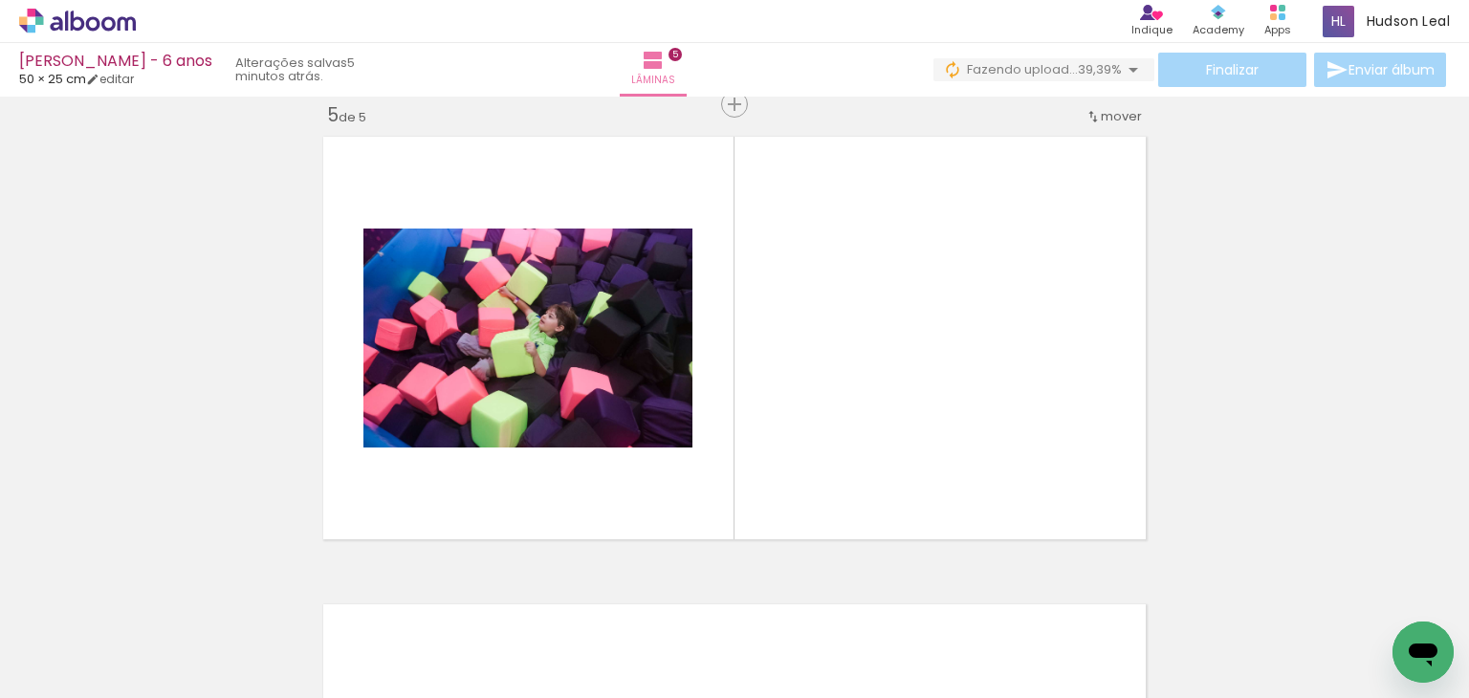
scroll to position [0, 1483]
drag, startPoint x: 552, startPoint y: 649, endPoint x: 568, endPoint y: 427, distance: 222.5
click at [568, 427] on quentale-workspace at bounding box center [734, 349] width 1469 height 698
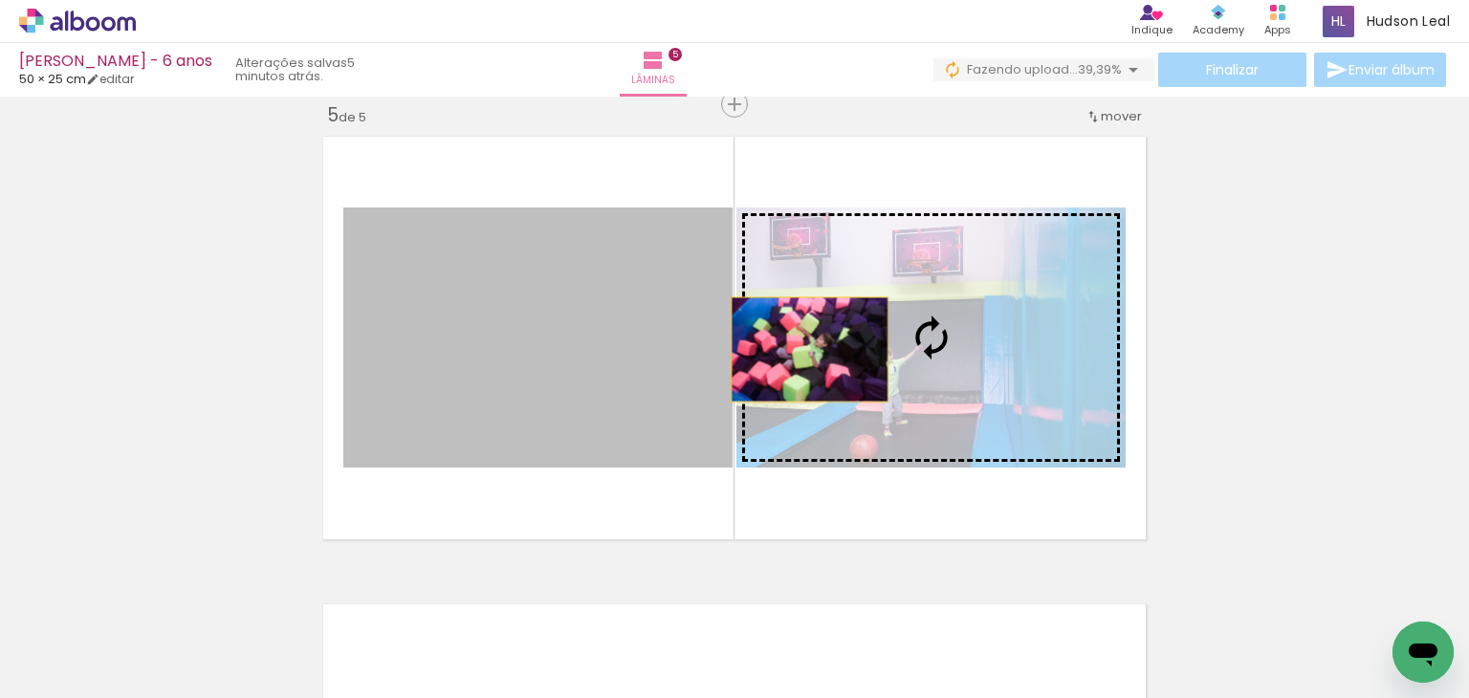
drag, startPoint x: 587, startPoint y: 395, endPoint x: 876, endPoint y: 342, distance: 293.6
click at [0, 0] on slot at bounding box center [0, 0] width 0 height 0
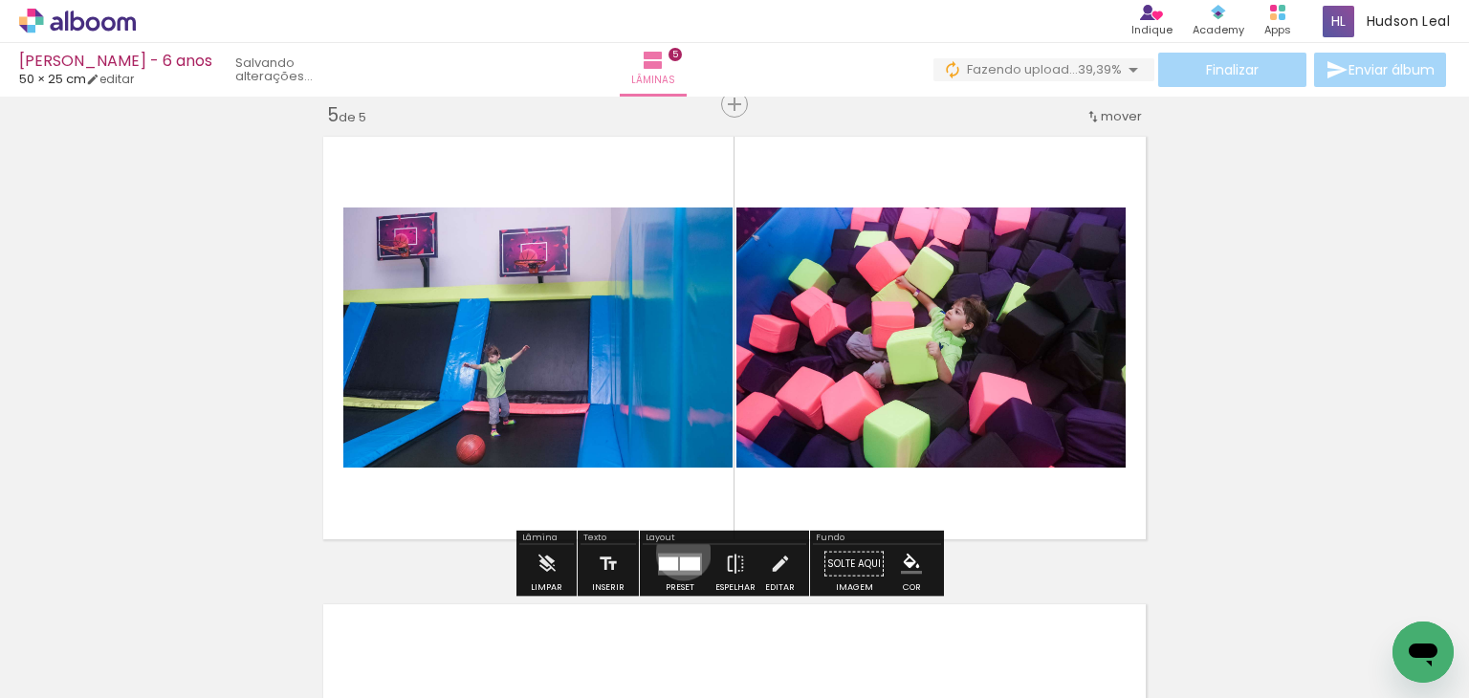
click at [679, 553] on quentale-layouter at bounding box center [680, 564] width 44 height 22
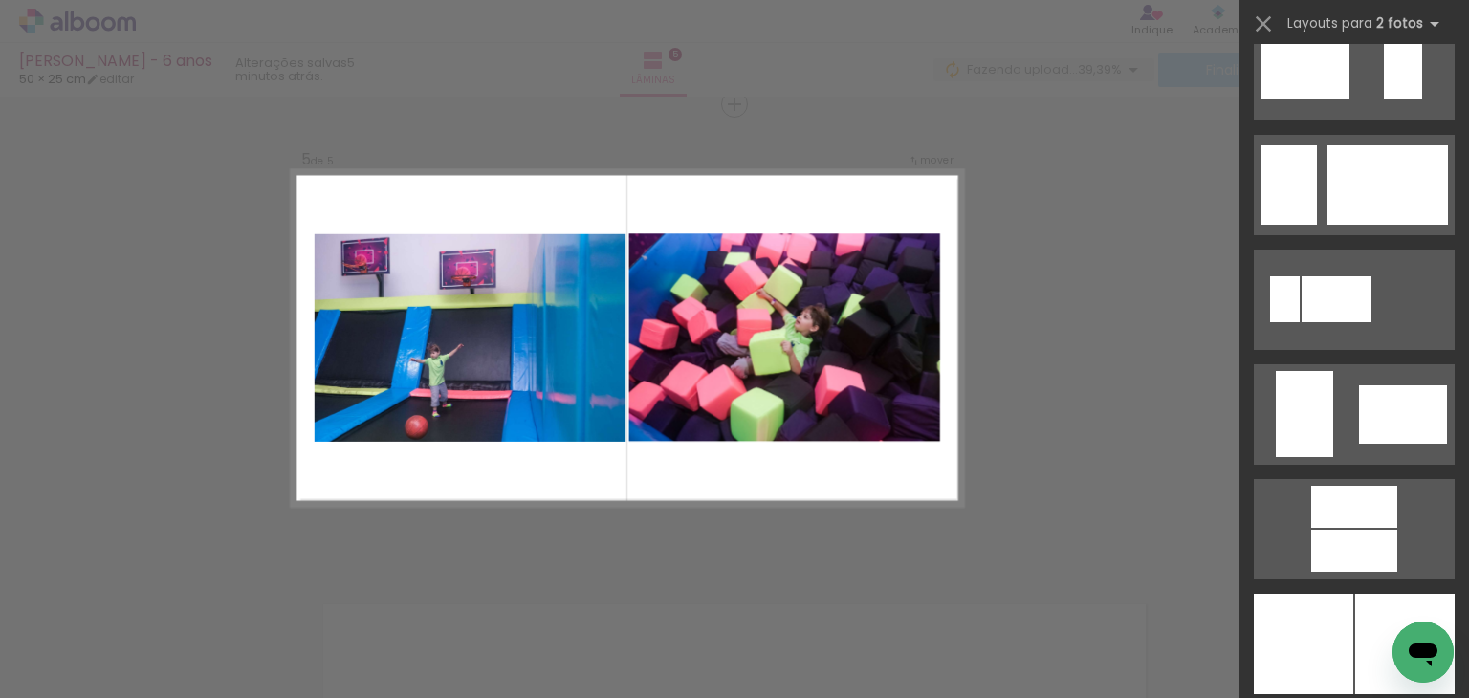
scroll to position [4420, 0]
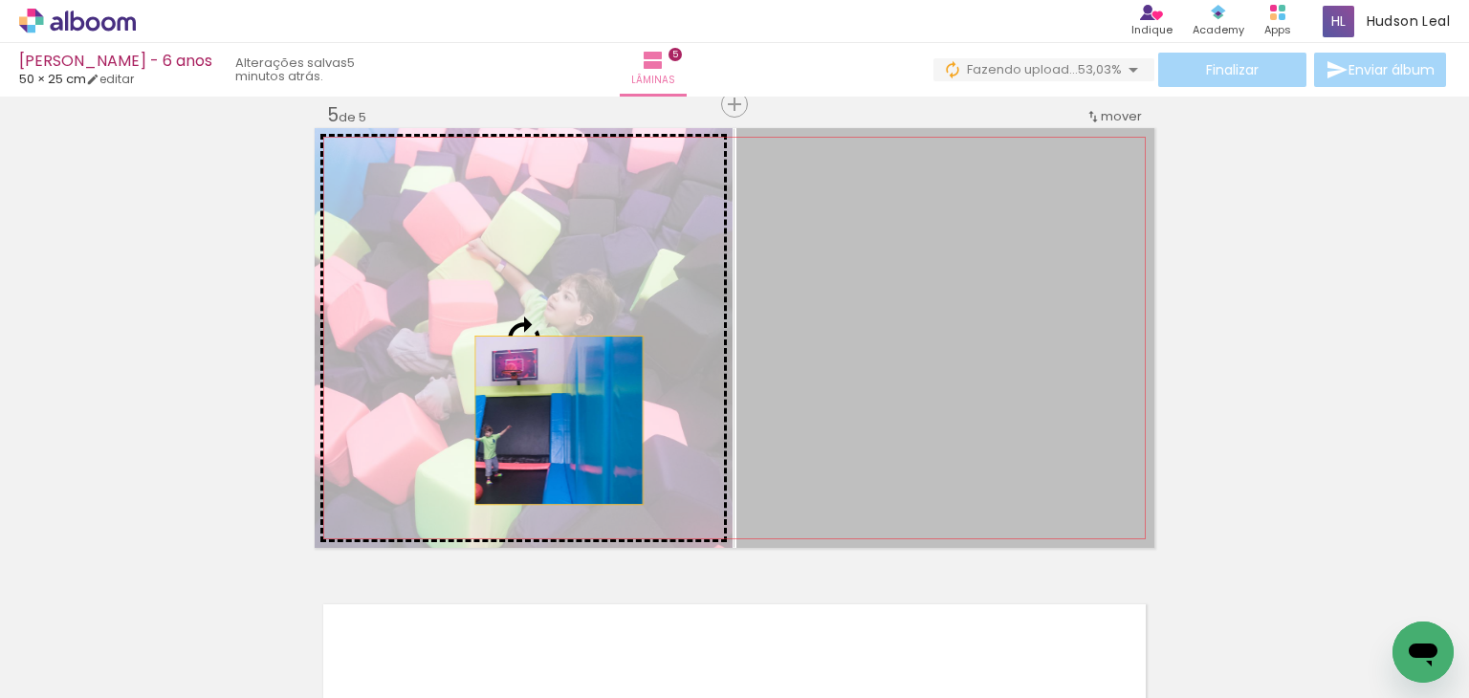
drag, startPoint x: 1089, startPoint y: 426, endPoint x: 551, endPoint y: 420, distance: 538.6
click at [0, 0] on slot at bounding box center [0, 0] width 0 height 0
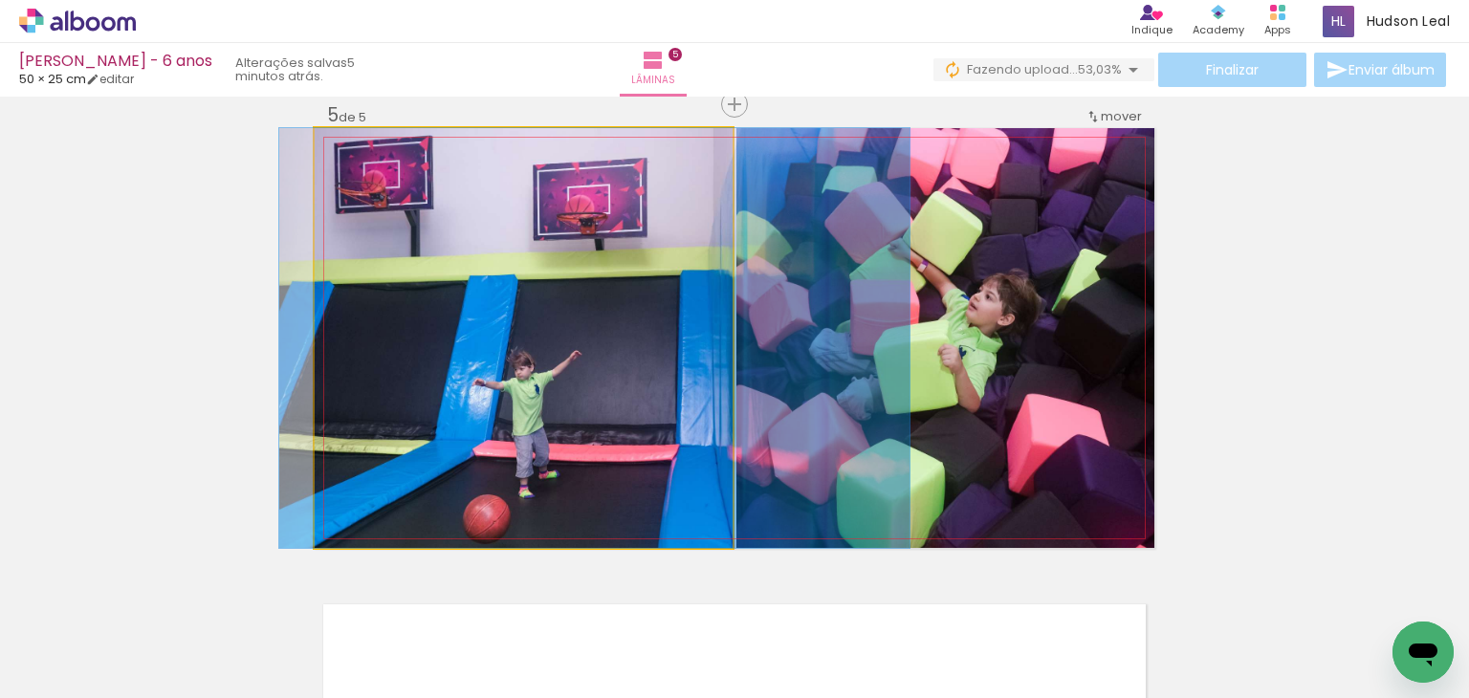
drag, startPoint x: 471, startPoint y: 390, endPoint x: 542, endPoint y: 395, distance: 71.9
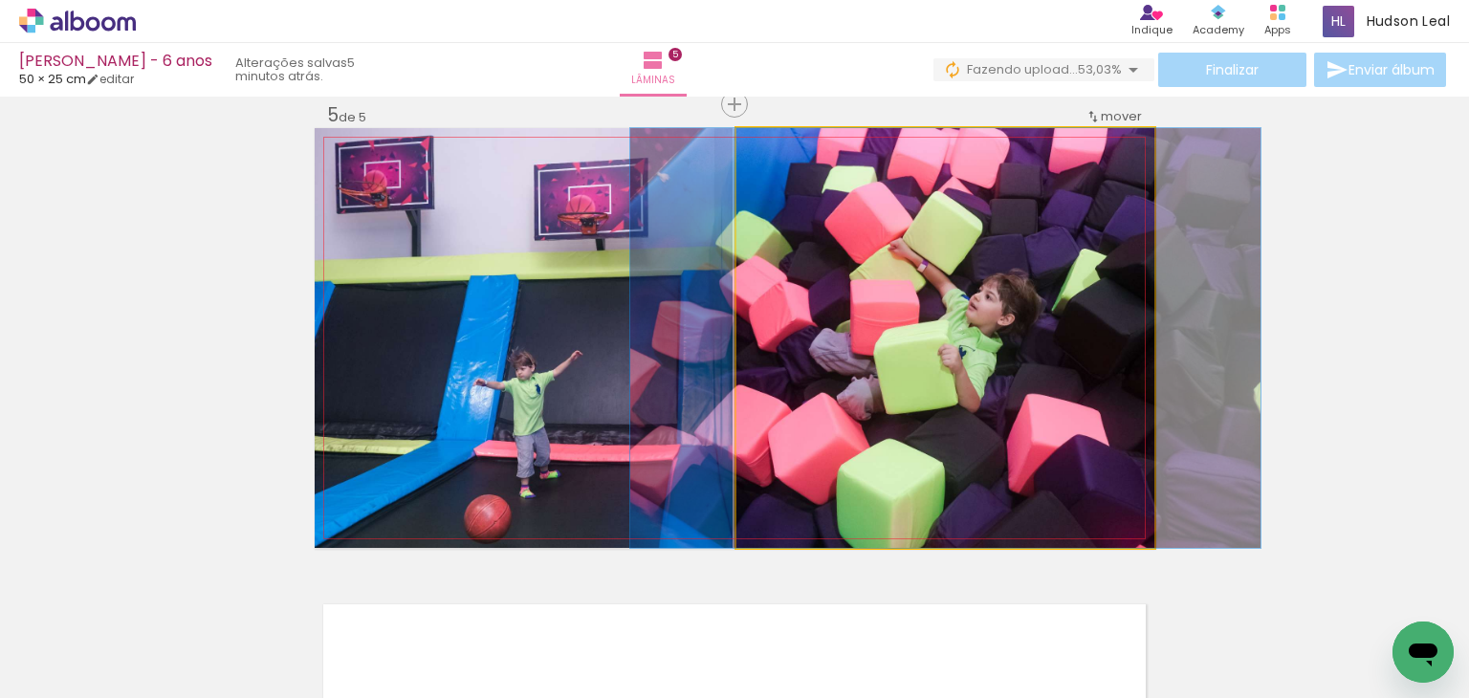
click at [907, 341] on quentale-photo at bounding box center [946, 338] width 418 height 420
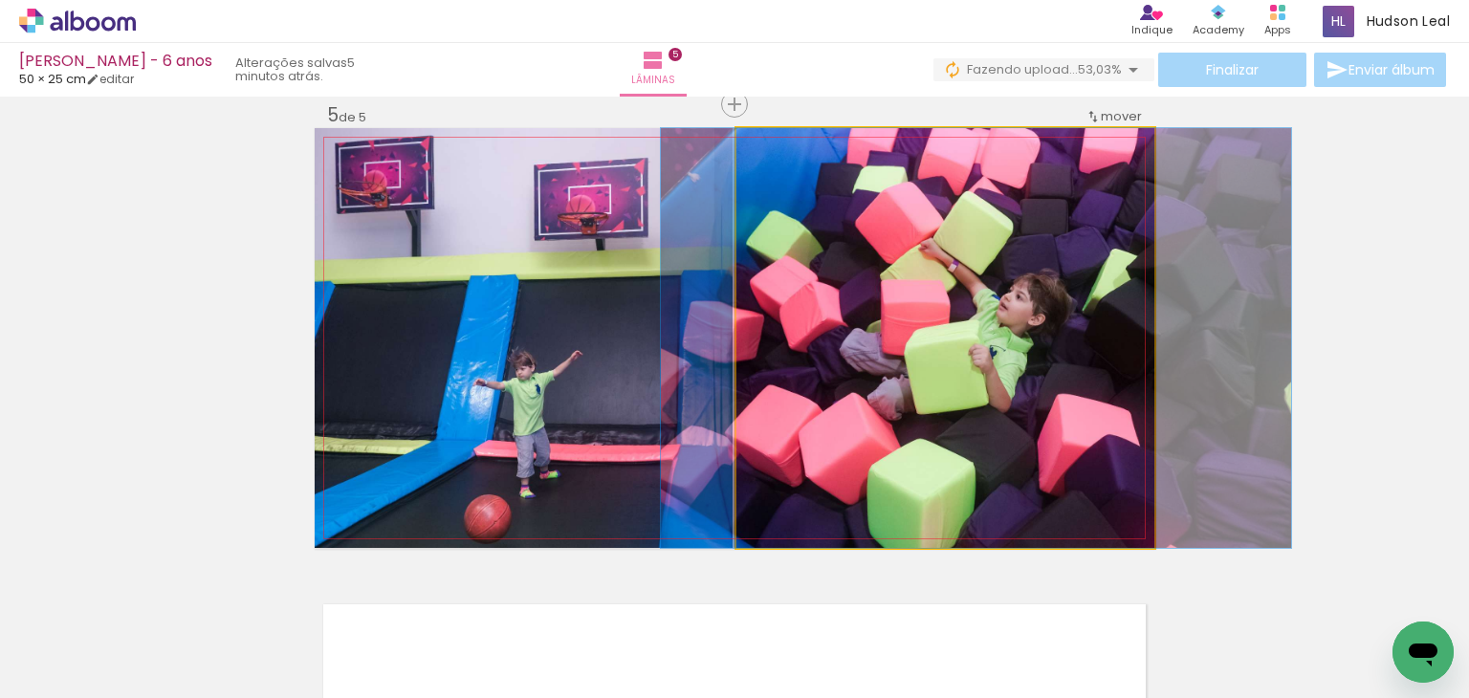
drag, startPoint x: 937, startPoint y: 345, endPoint x: 968, endPoint y: 345, distance: 30.6
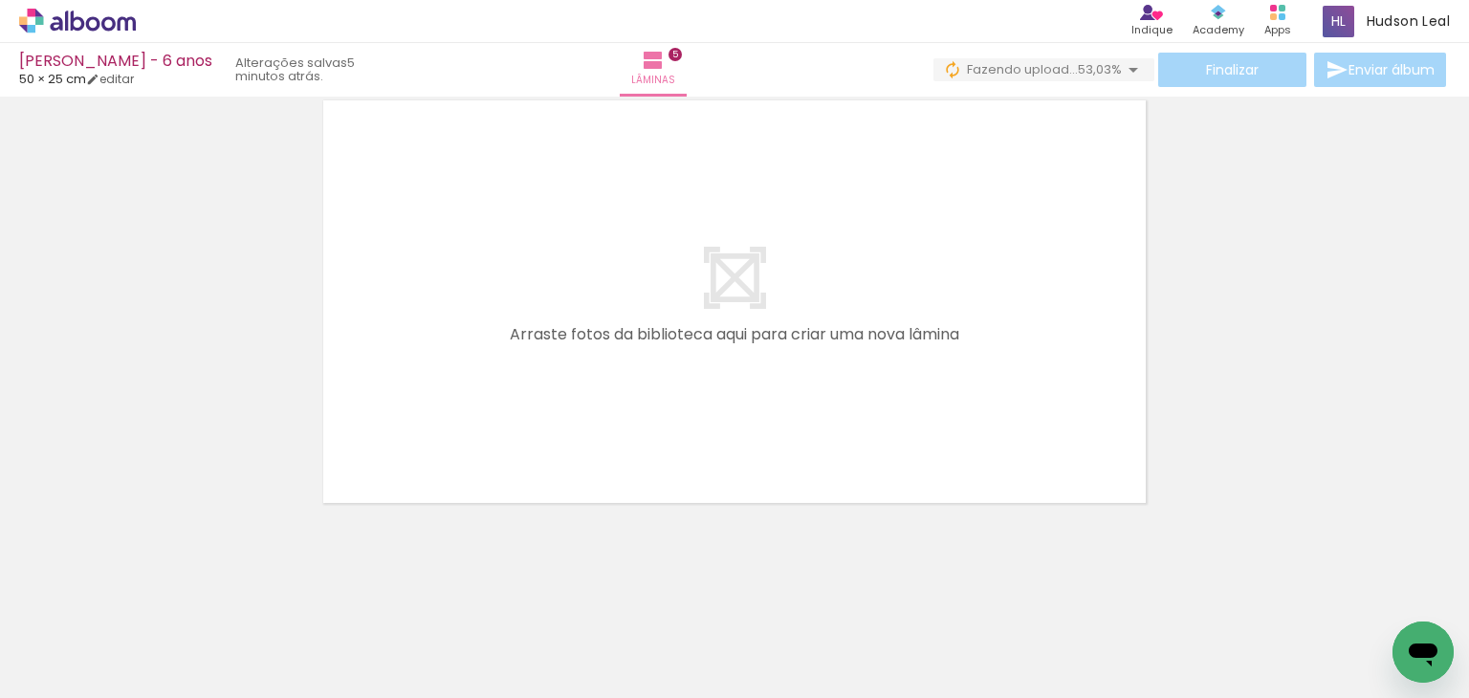
scroll to position [0, 2252]
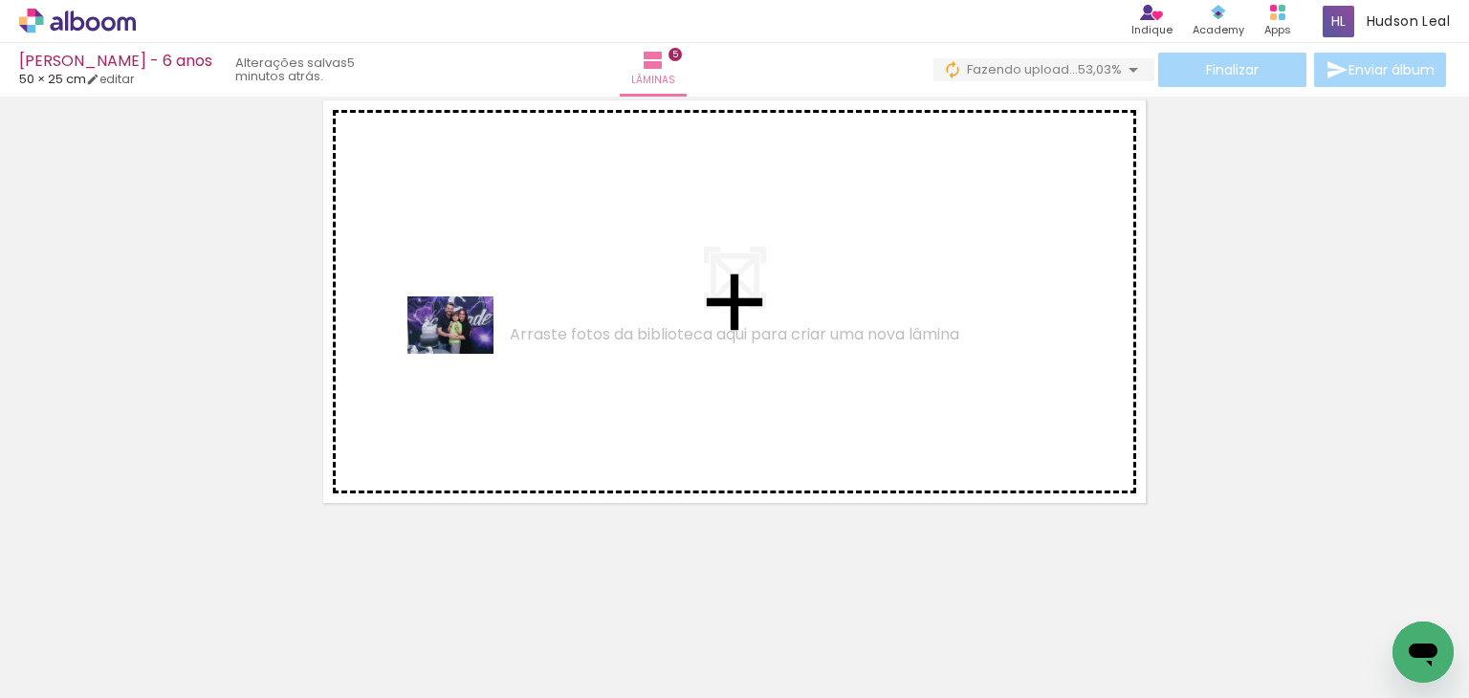
drag, startPoint x: 845, startPoint y: 632, endPoint x: 505, endPoint y: 307, distance: 470.2
click at [505, 307] on quentale-workspace at bounding box center [734, 349] width 1469 height 698
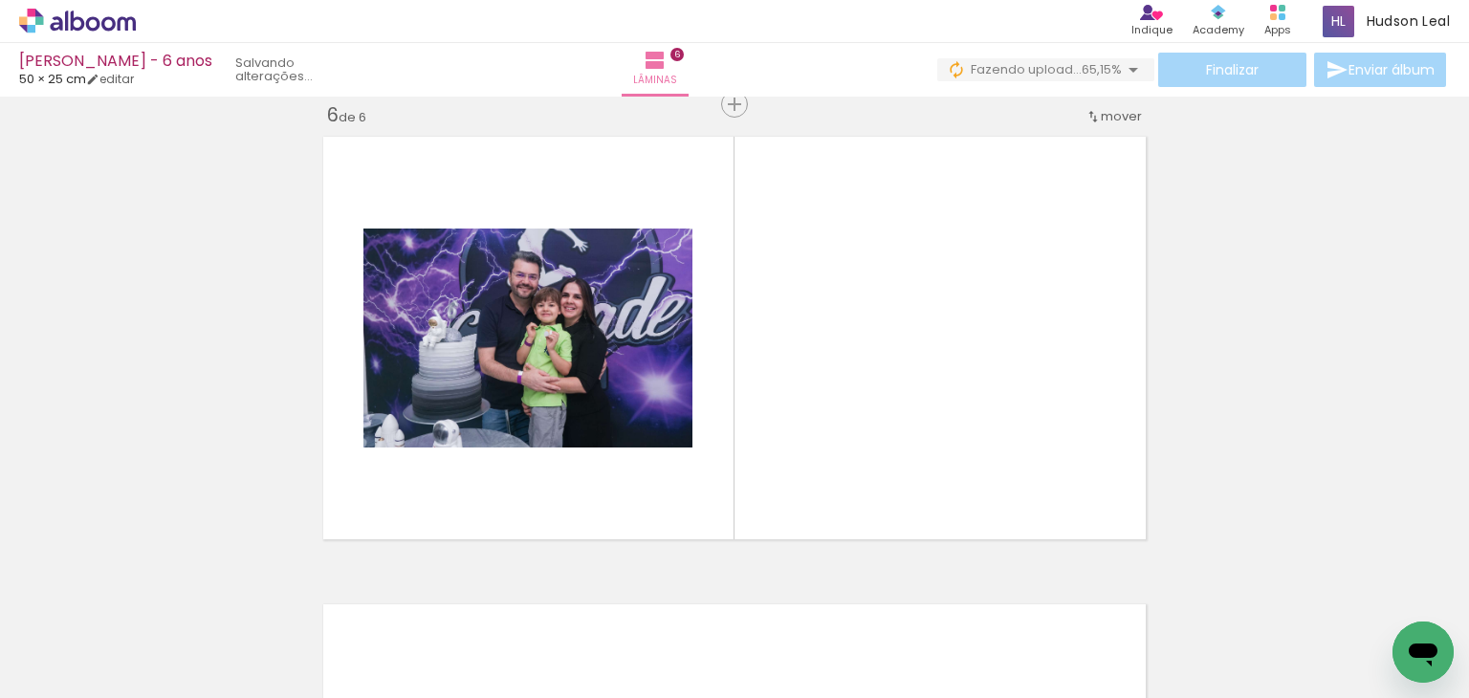
scroll to position [0, 4010]
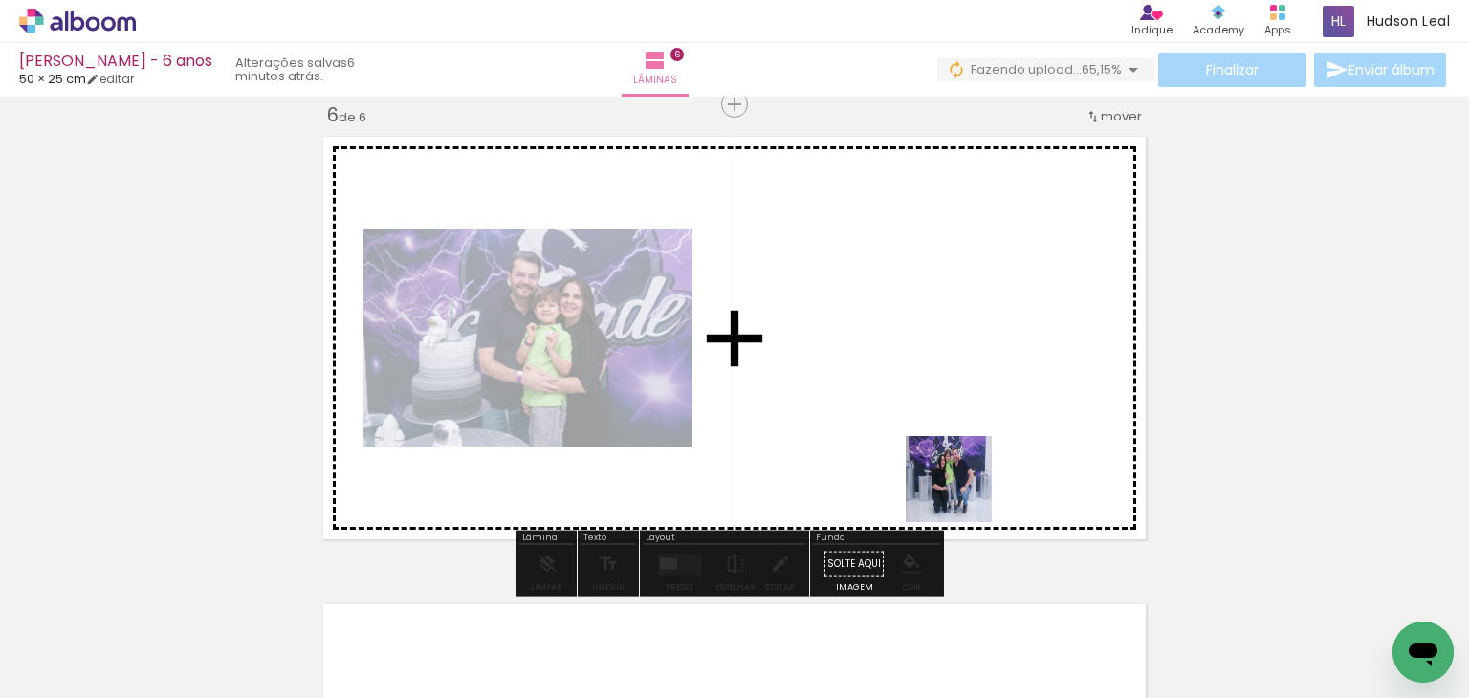
drag, startPoint x: 1022, startPoint y: 641, endPoint x: 952, endPoint y: 437, distance: 215.4
click at [952, 437] on quentale-workspace at bounding box center [734, 349] width 1469 height 698
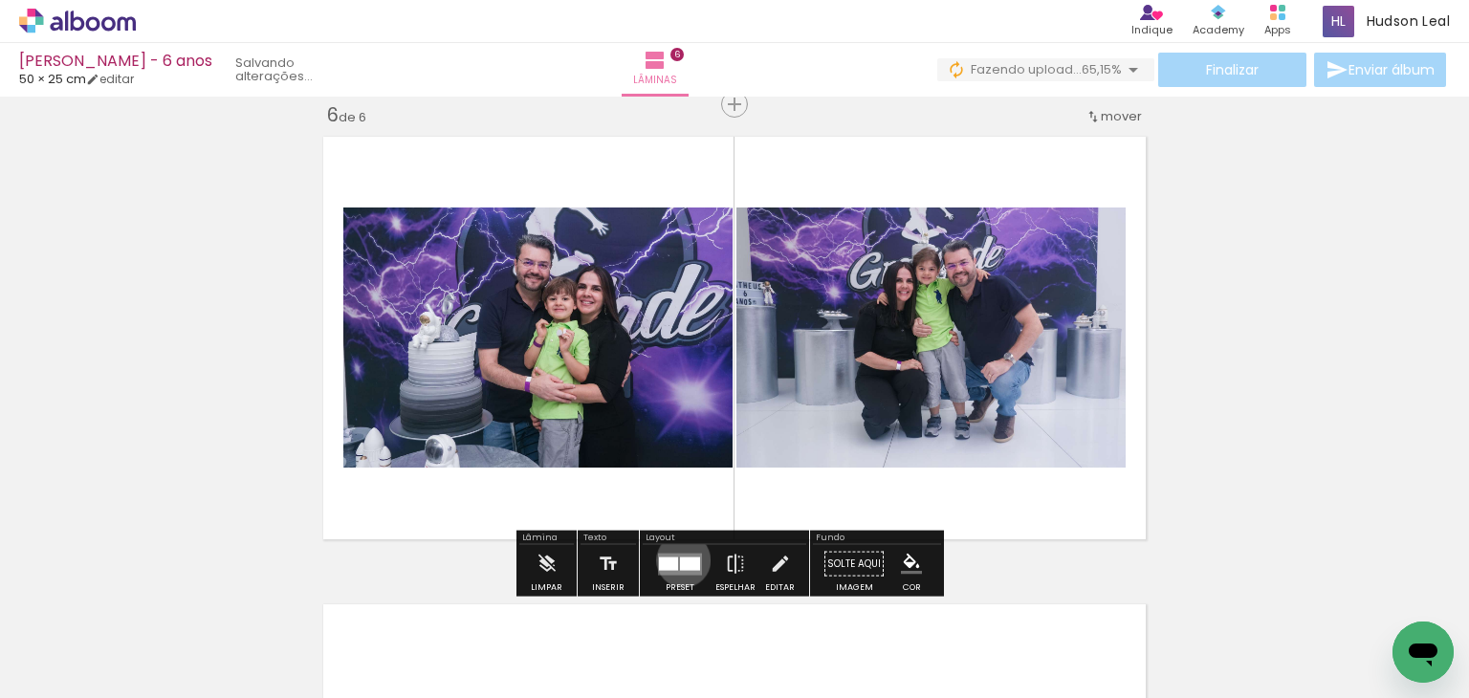
click at [680, 560] on div at bounding box center [690, 563] width 20 height 13
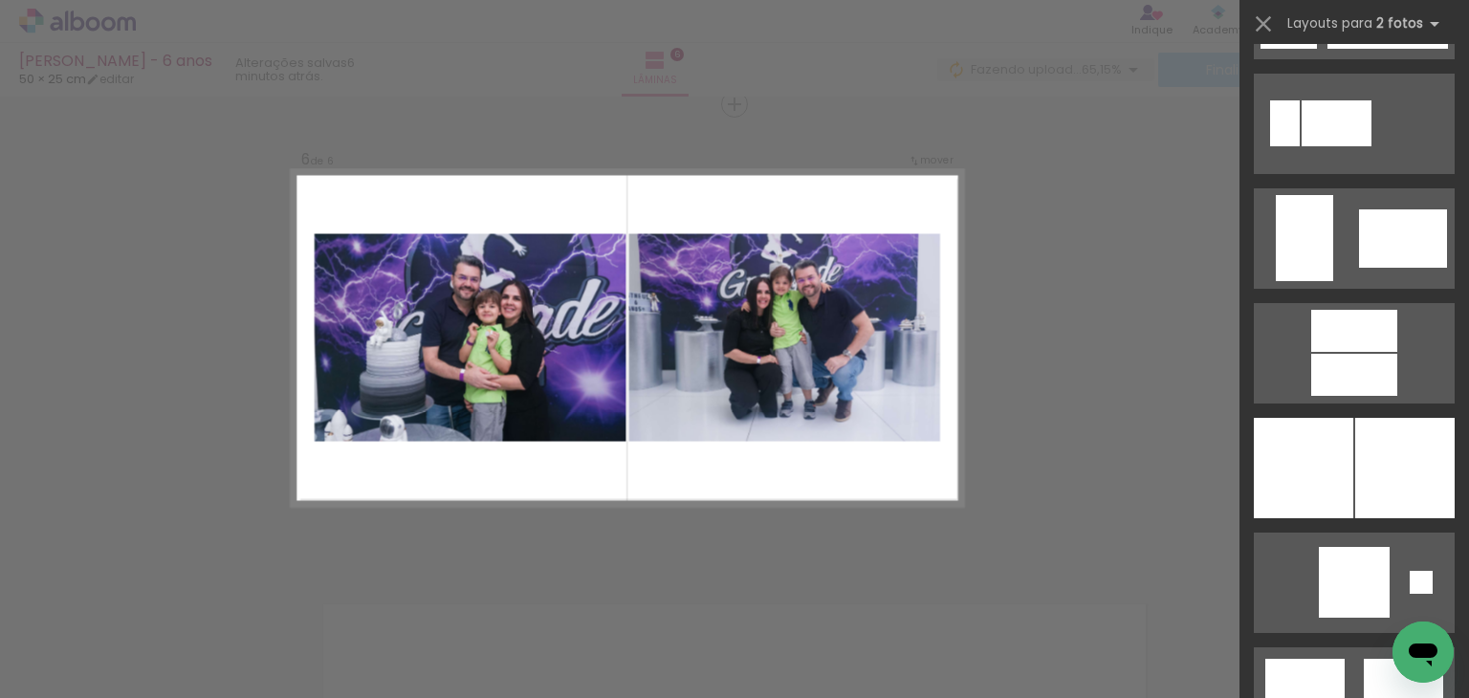
scroll to position [4434, 0]
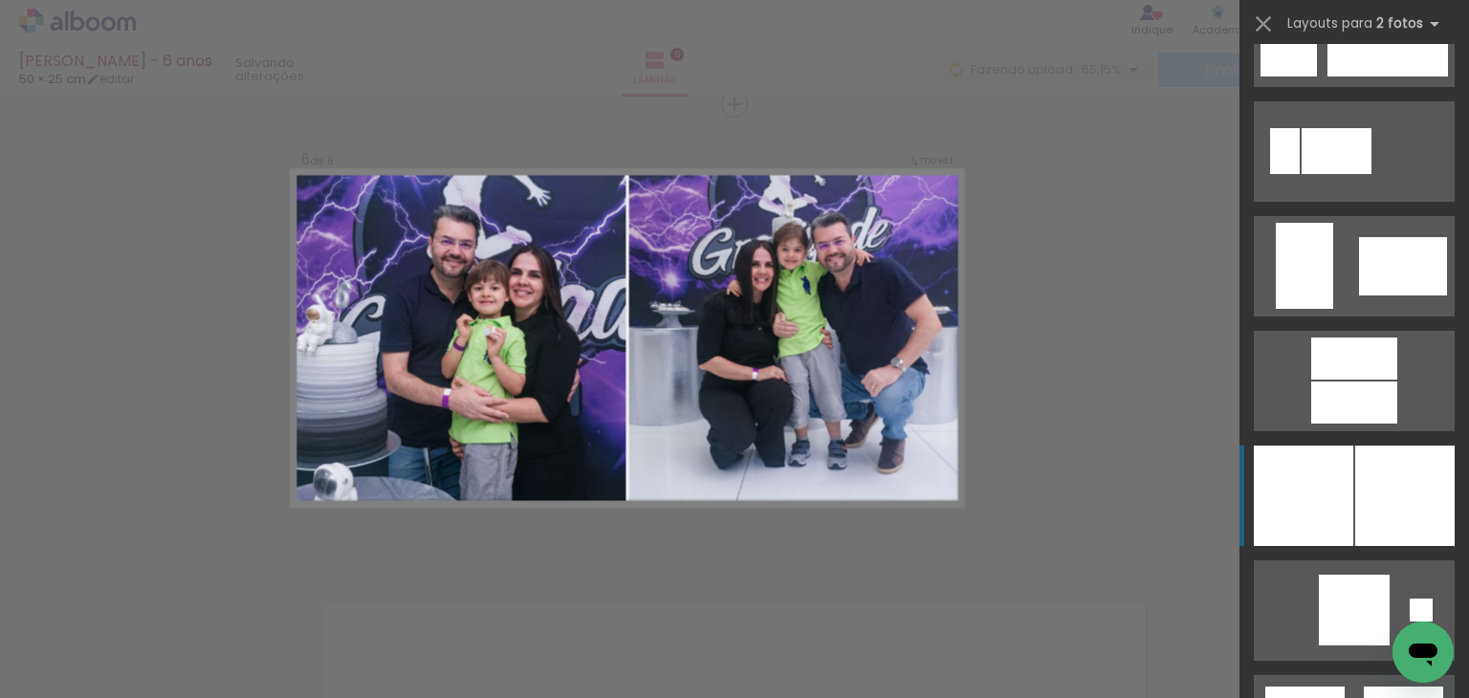
click at [1368, 472] on div at bounding box center [1404, 496] width 99 height 100
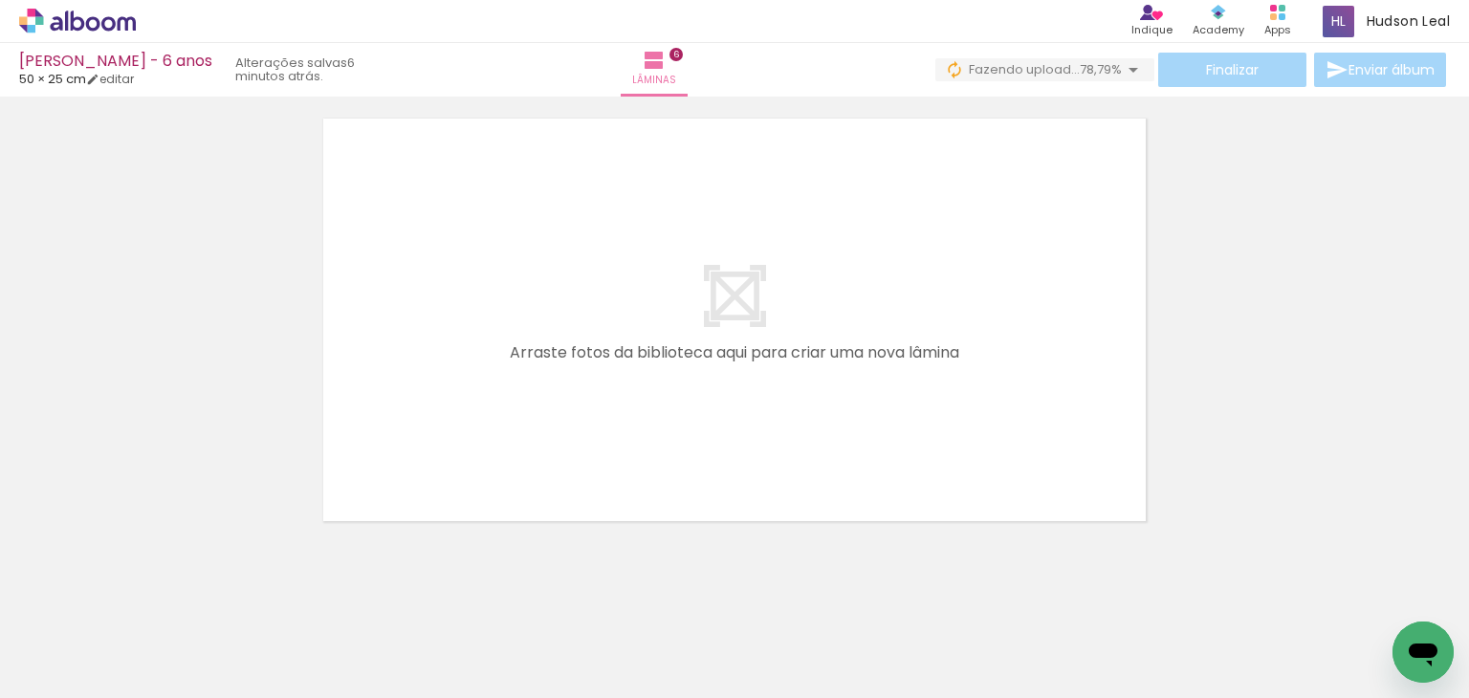
scroll to position [0, 1837]
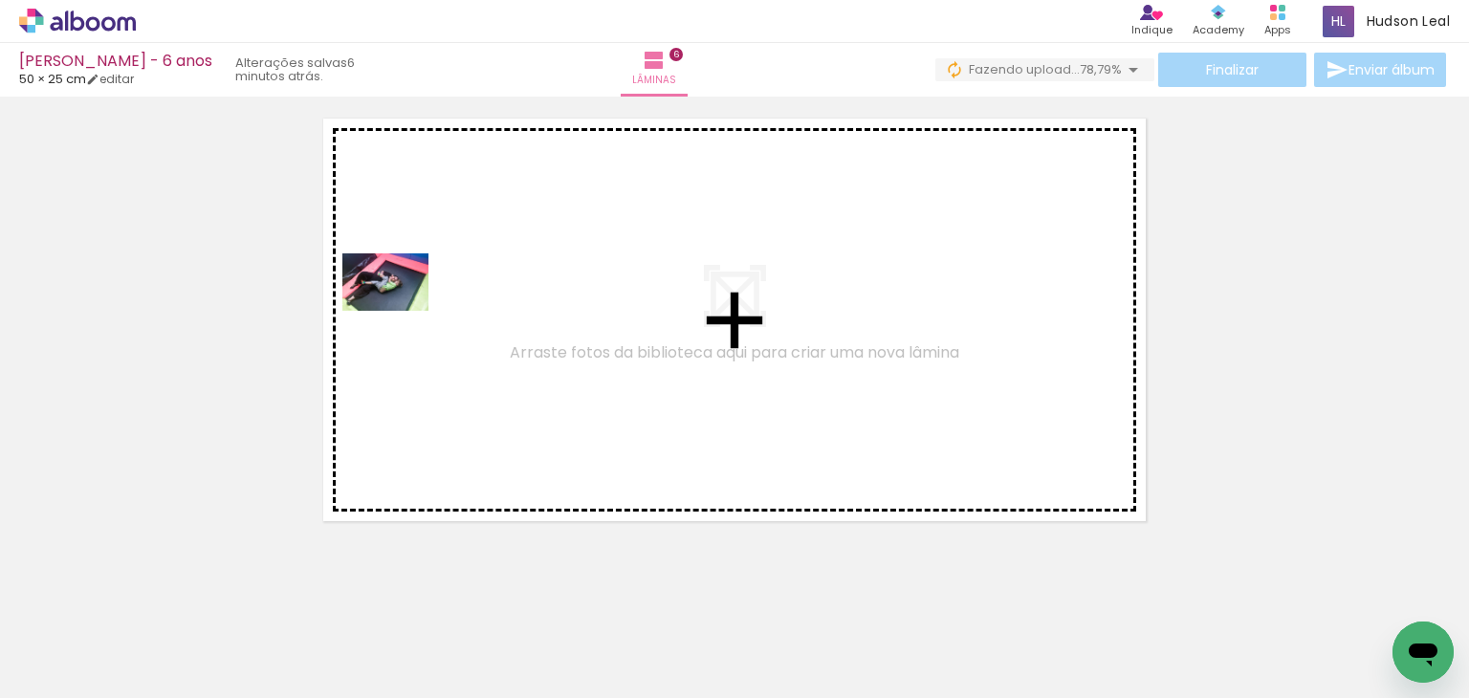
drag, startPoint x: 1353, startPoint y: 617, endPoint x: 400, endPoint y: 311, distance: 1000.7
click at [400, 311] on quentale-workspace at bounding box center [734, 349] width 1469 height 698
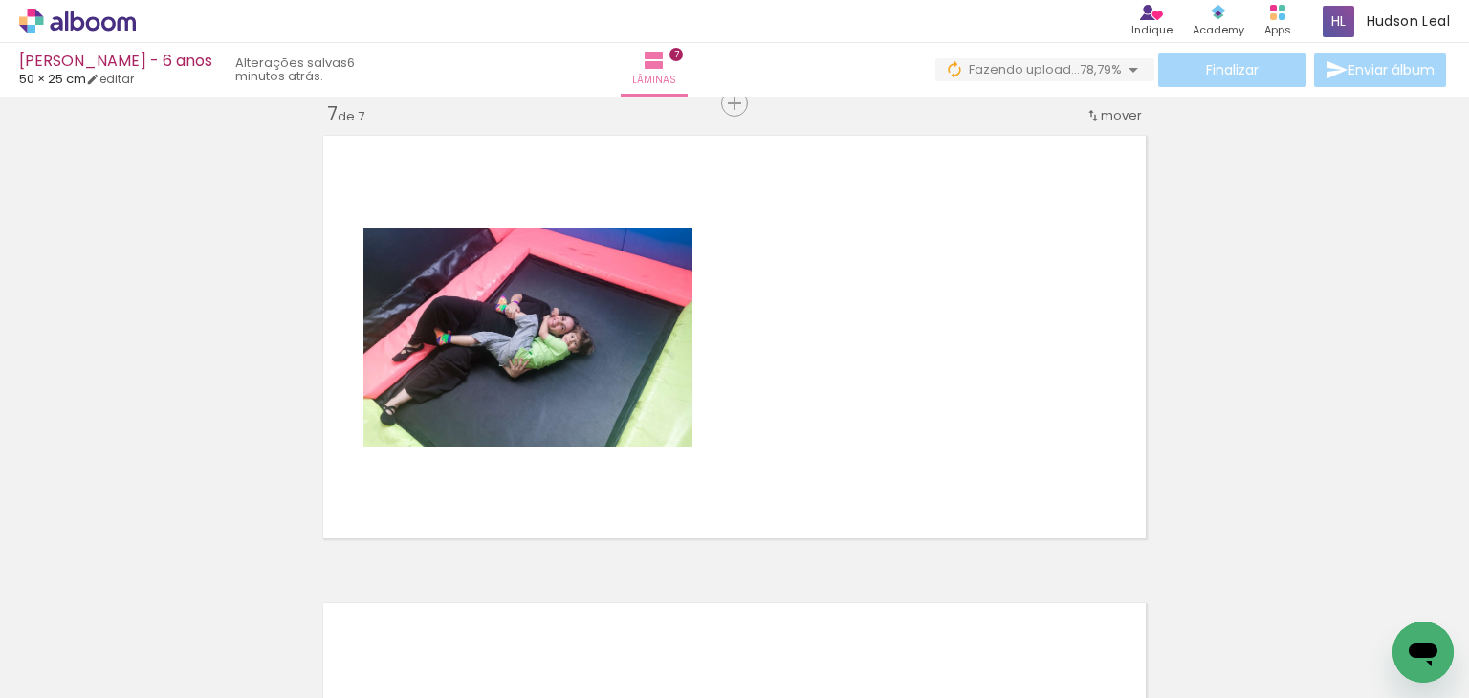
scroll to position [0, 0]
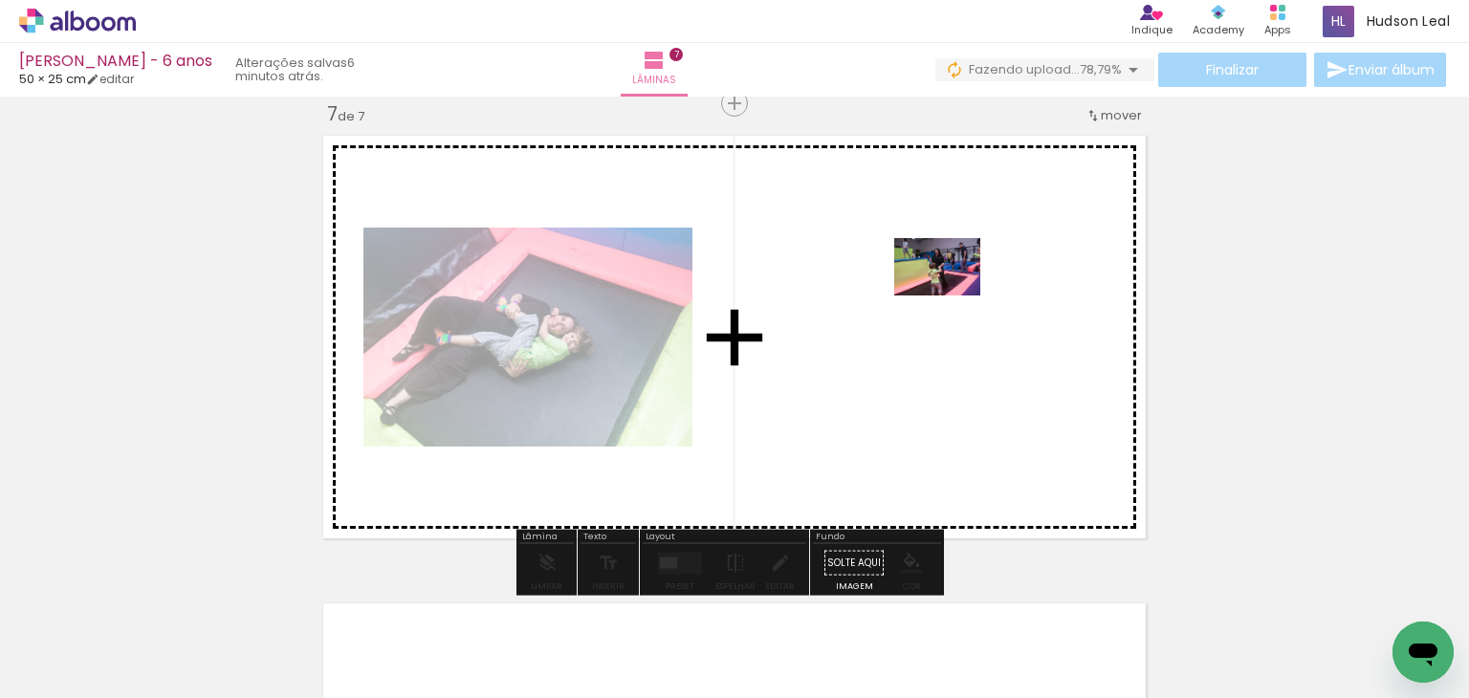
drag, startPoint x: 230, startPoint y: 613, endPoint x: 952, endPoint y: 296, distance: 788.9
click at [952, 296] on quentale-workspace at bounding box center [734, 349] width 1469 height 698
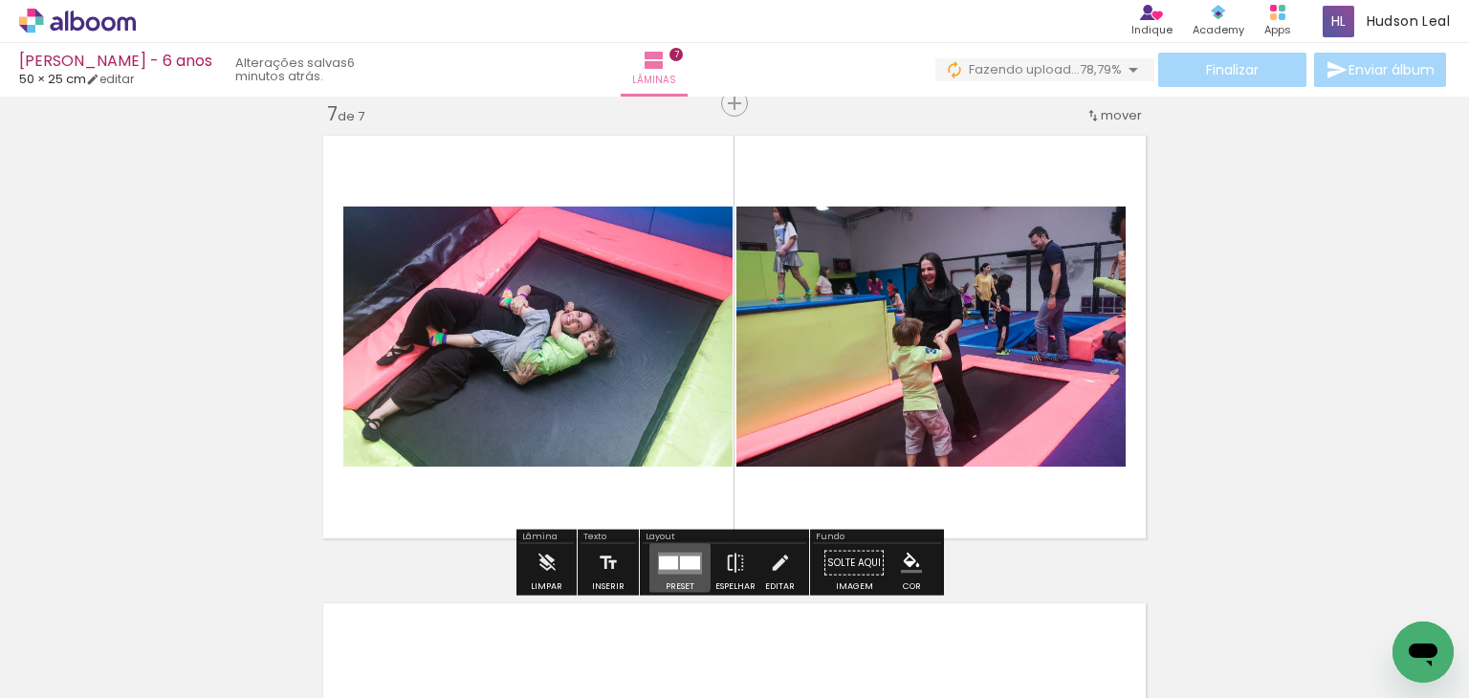
click at [671, 566] on div at bounding box center [668, 562] width 19 height 13
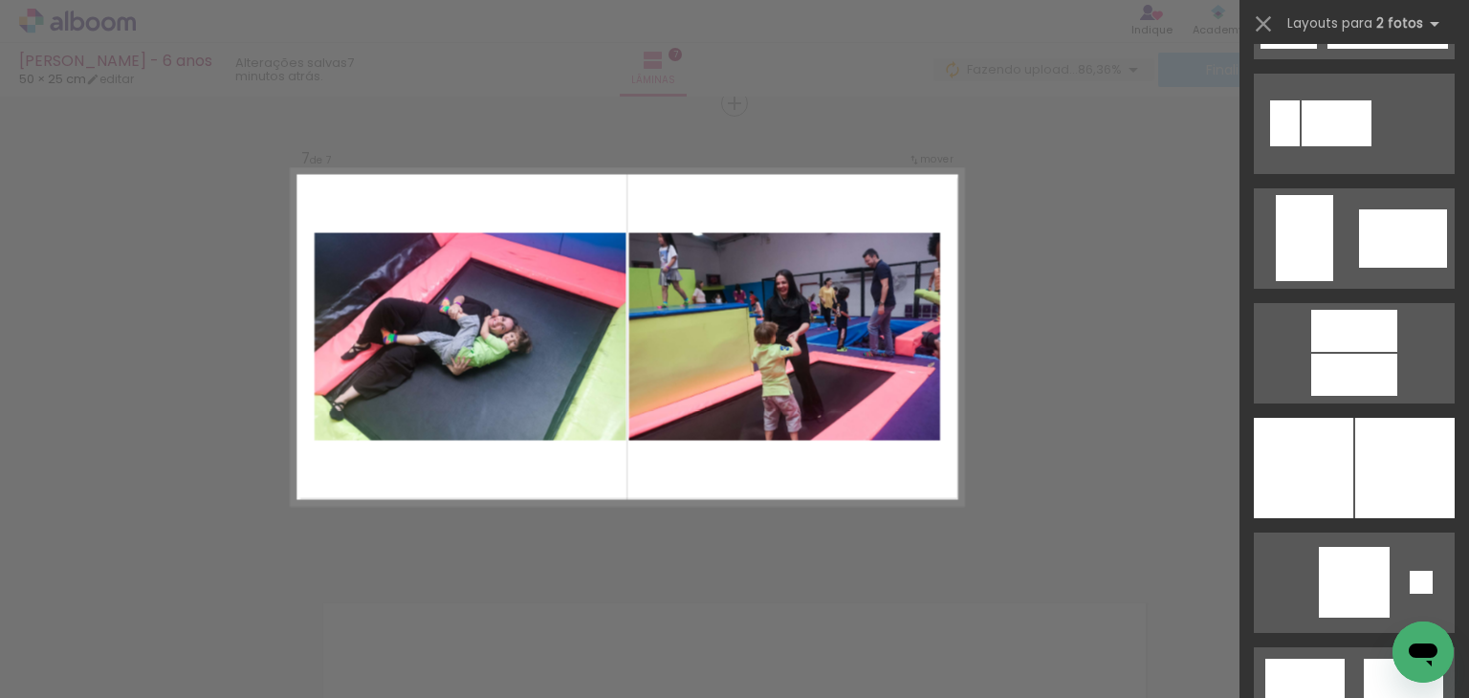
scroll to position [4488, 0]
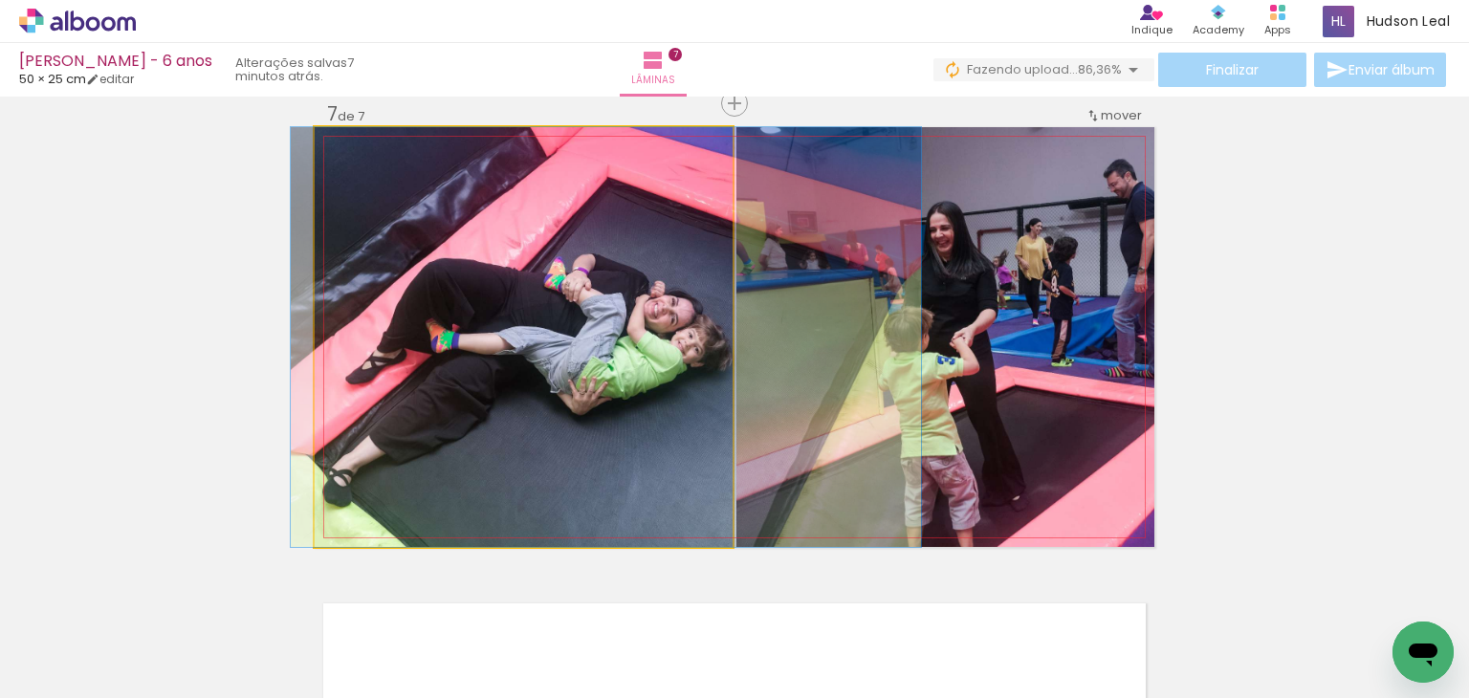
drag, startPoint x: 549, startPoint y: 363, endPoint x: 631, endPoint y: 366, distance: 82.3
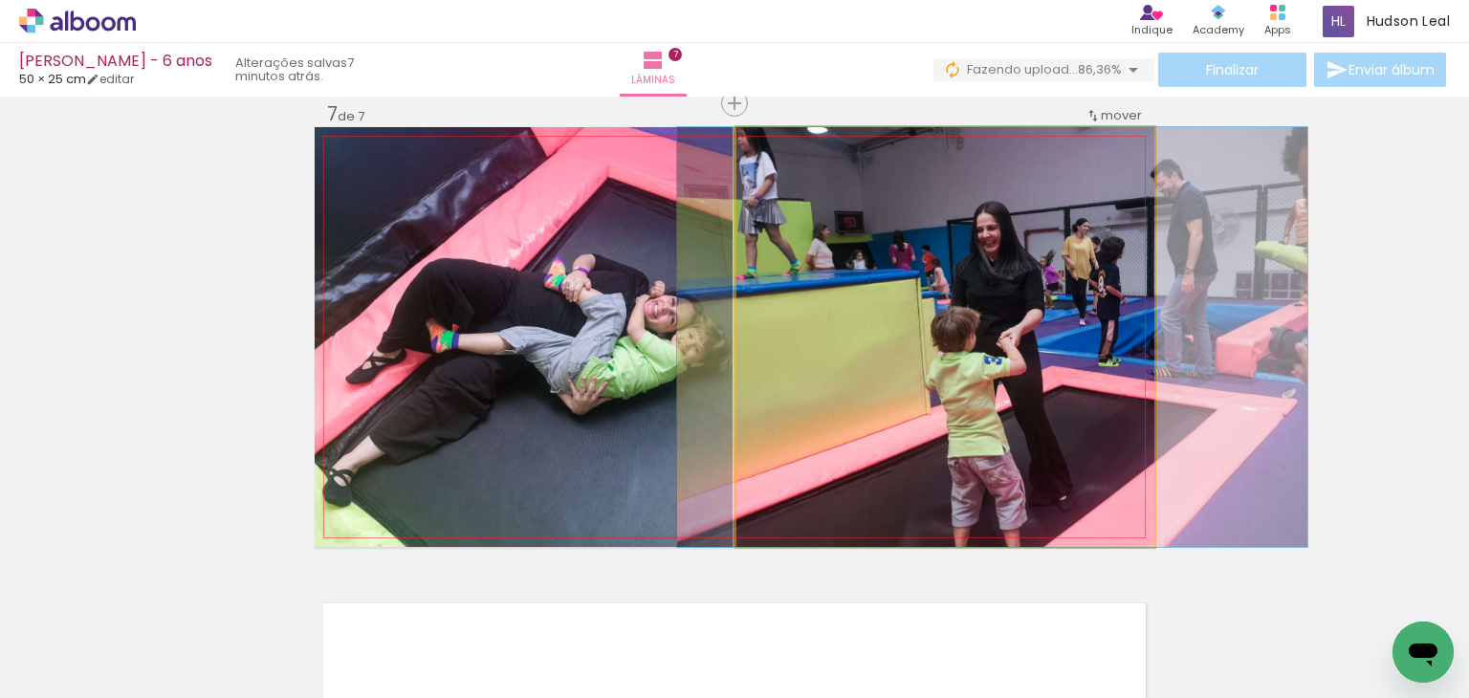
drag, startPoint x: 985, startPoint y: 338, endPoint x: 1032, endPoint y: 340, distance: 46.9
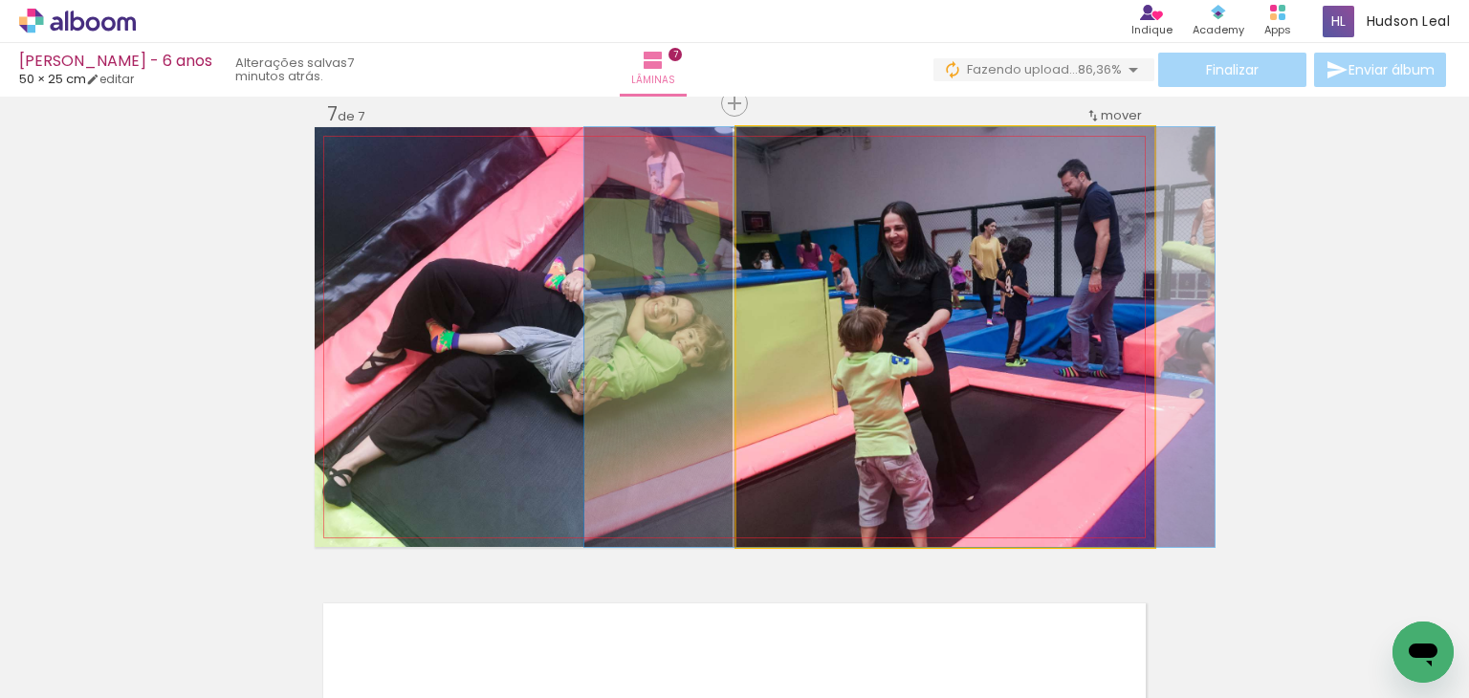
drag, startPoint x: 1032, startPoint y: 340, endPoint x: 939, endPoint y: 326, distance: 93.7
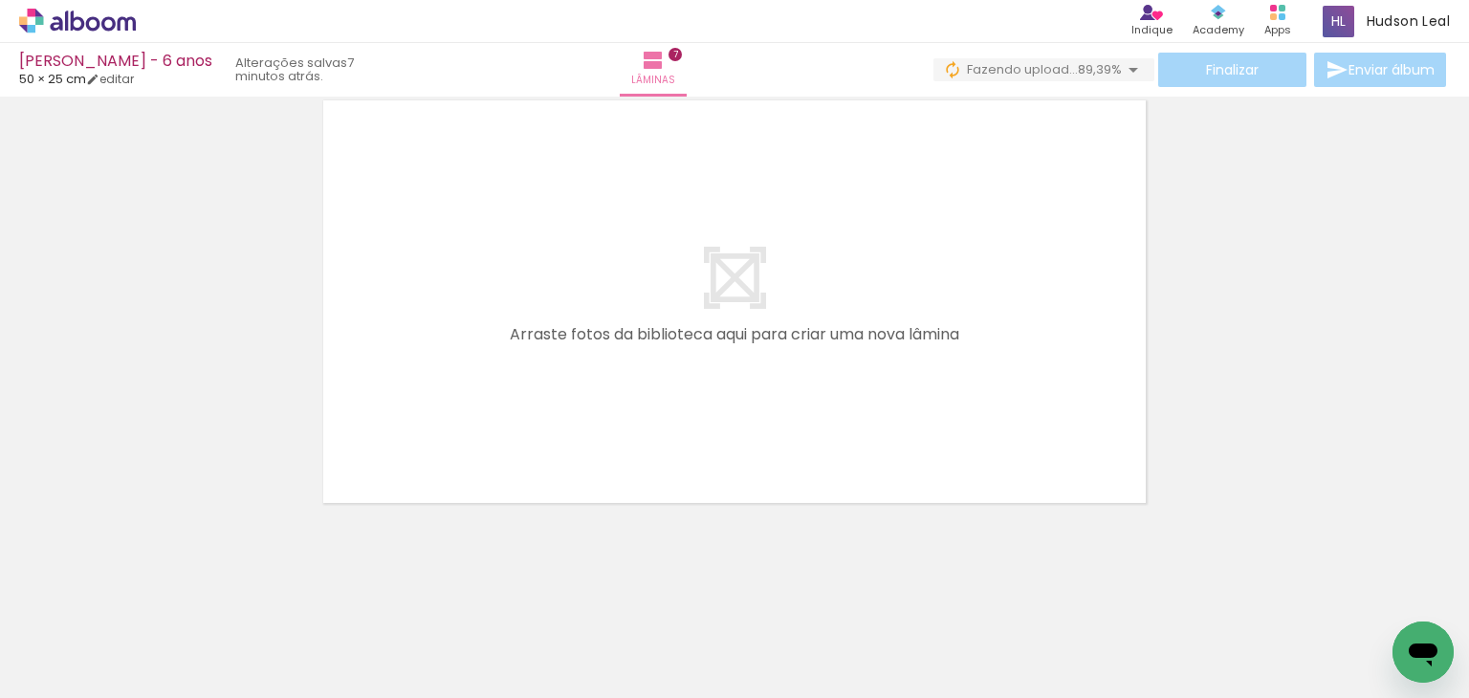
scroll to position [0, 1916]
drag, startPoint x: 747, startPoint y: 633, endPoint x: 961, endPoint y: 316, distance: 383.1
click at [957, 319] on quentale-workspace at bounding box center [734, 349] width 1469 height 698
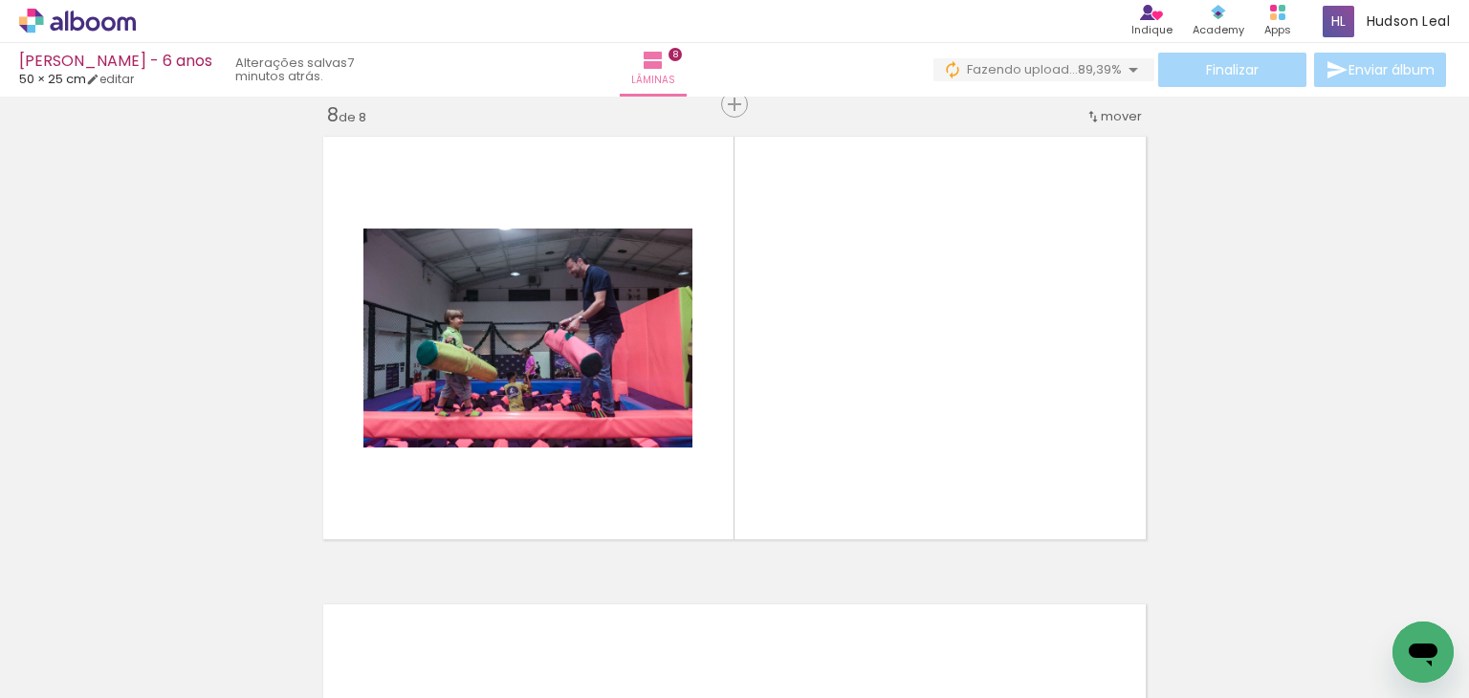
scroll to position [0, 3175]
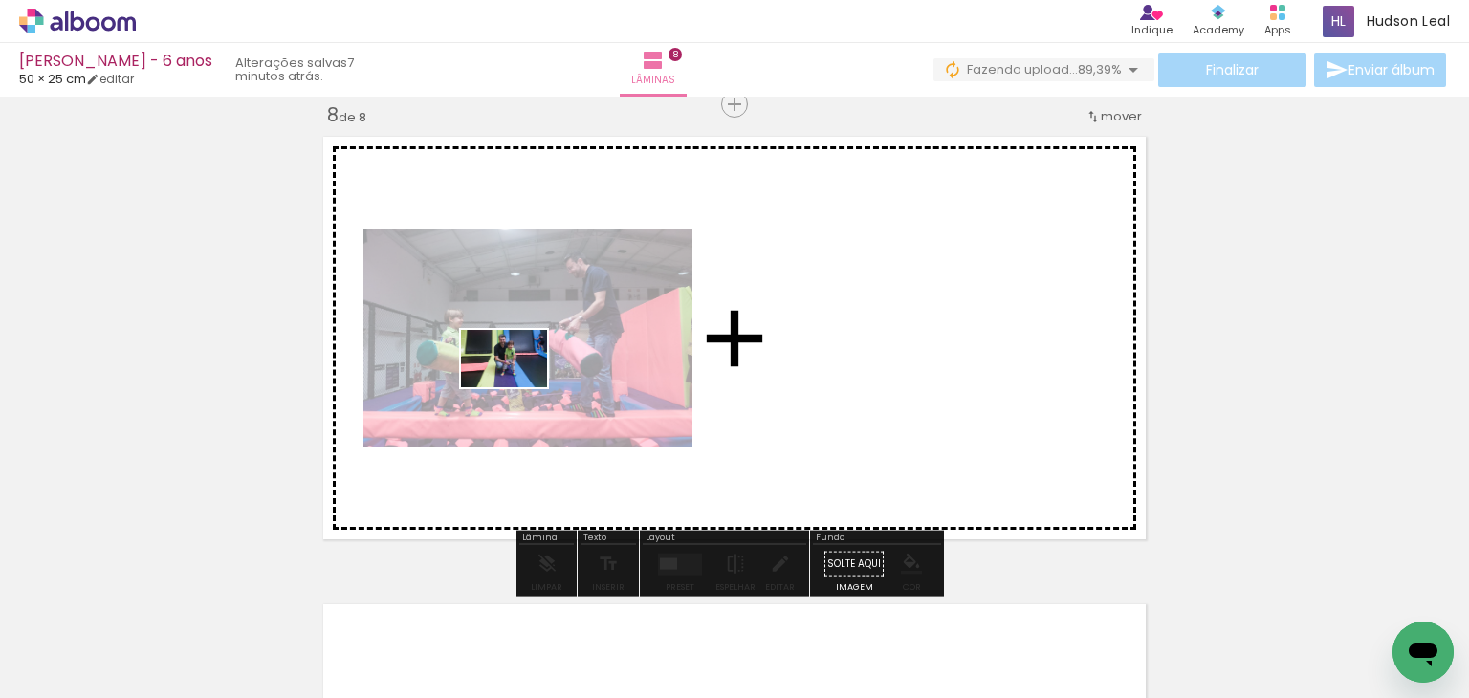
drag, startPoint x: 457, startPoint y: 628, endPoint x: 519, endPoint y: 386, distance: 249.9
click at [519, 386] on quentale-workspace at bounding box center [734, 349] width 1469 height 698
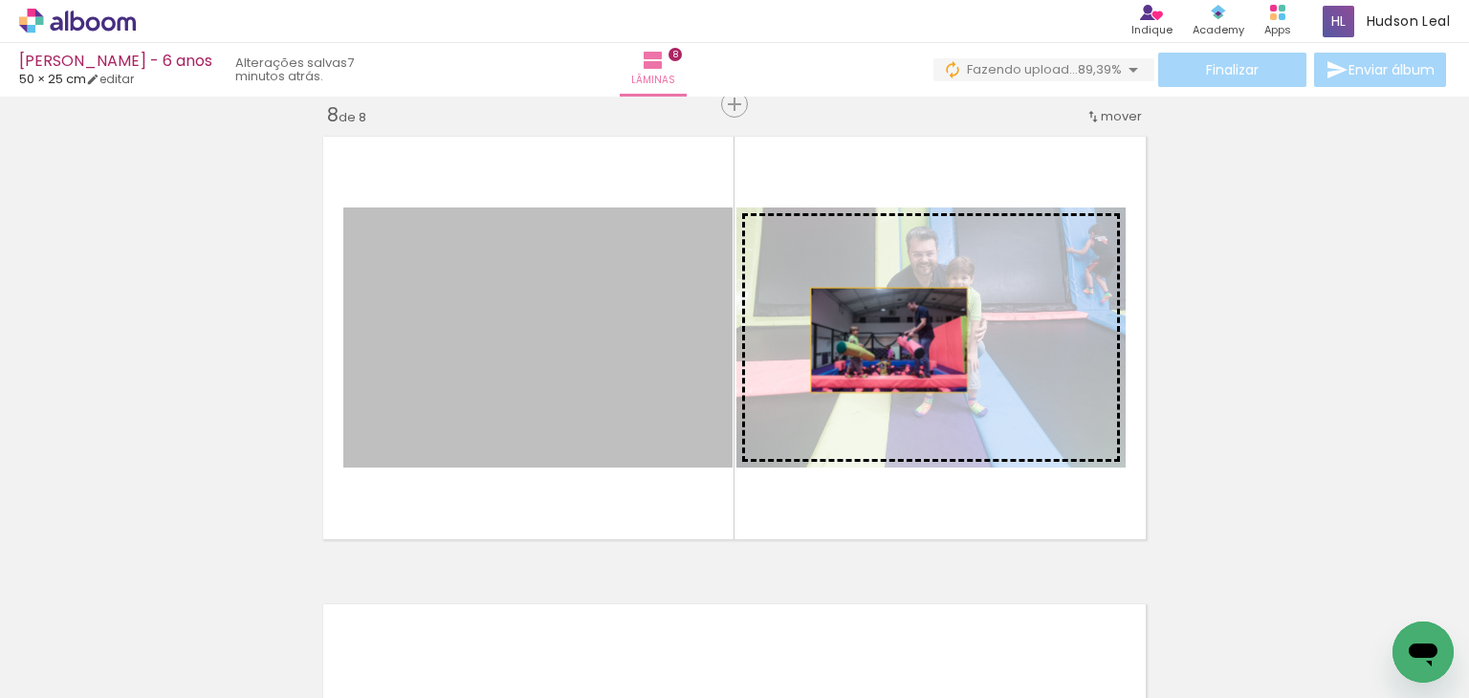
drag, startPoint x: 571, startPoint y: 373, endPoint x: 904, endPoint y: 334, distance: 335.2
click at [0, 0] on slot at bounding box center [0, 0] width 0 height 0
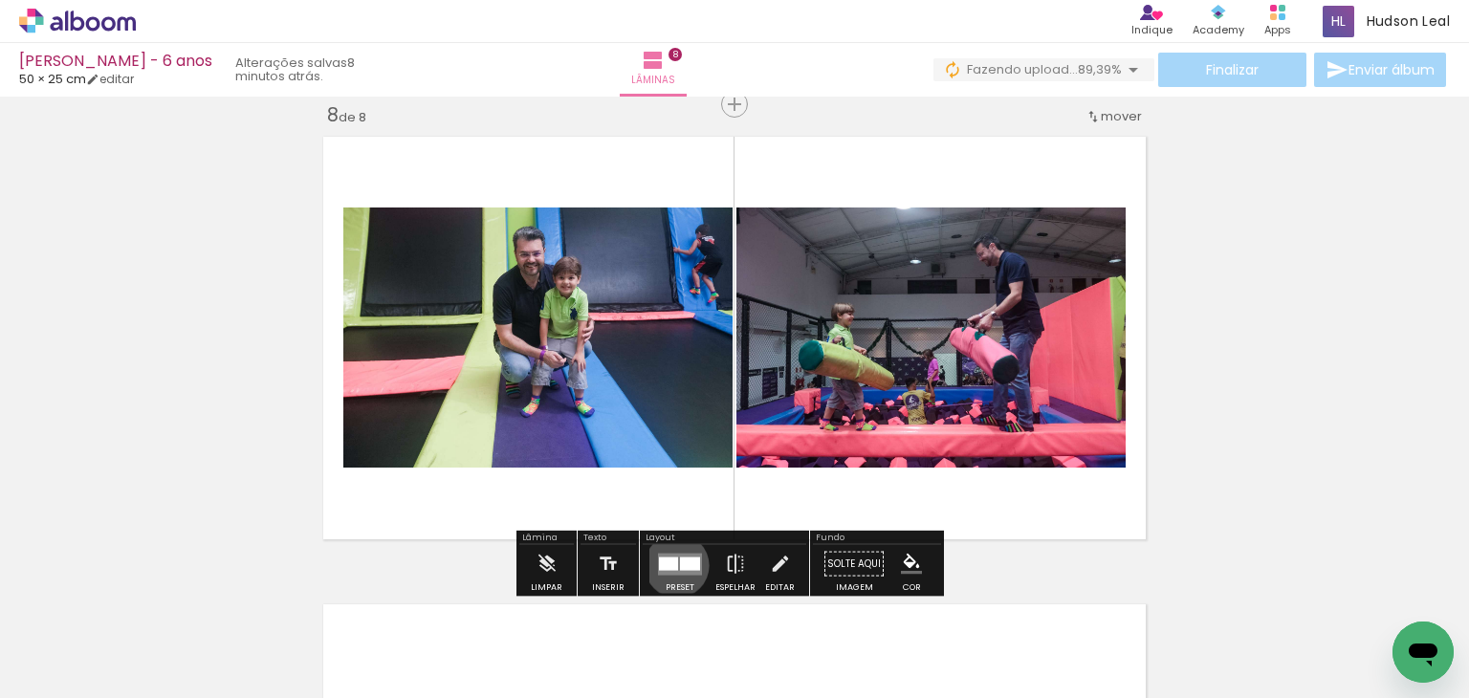
click at [672, 564] on div at bounding box center [668, 563] width 19 height 13
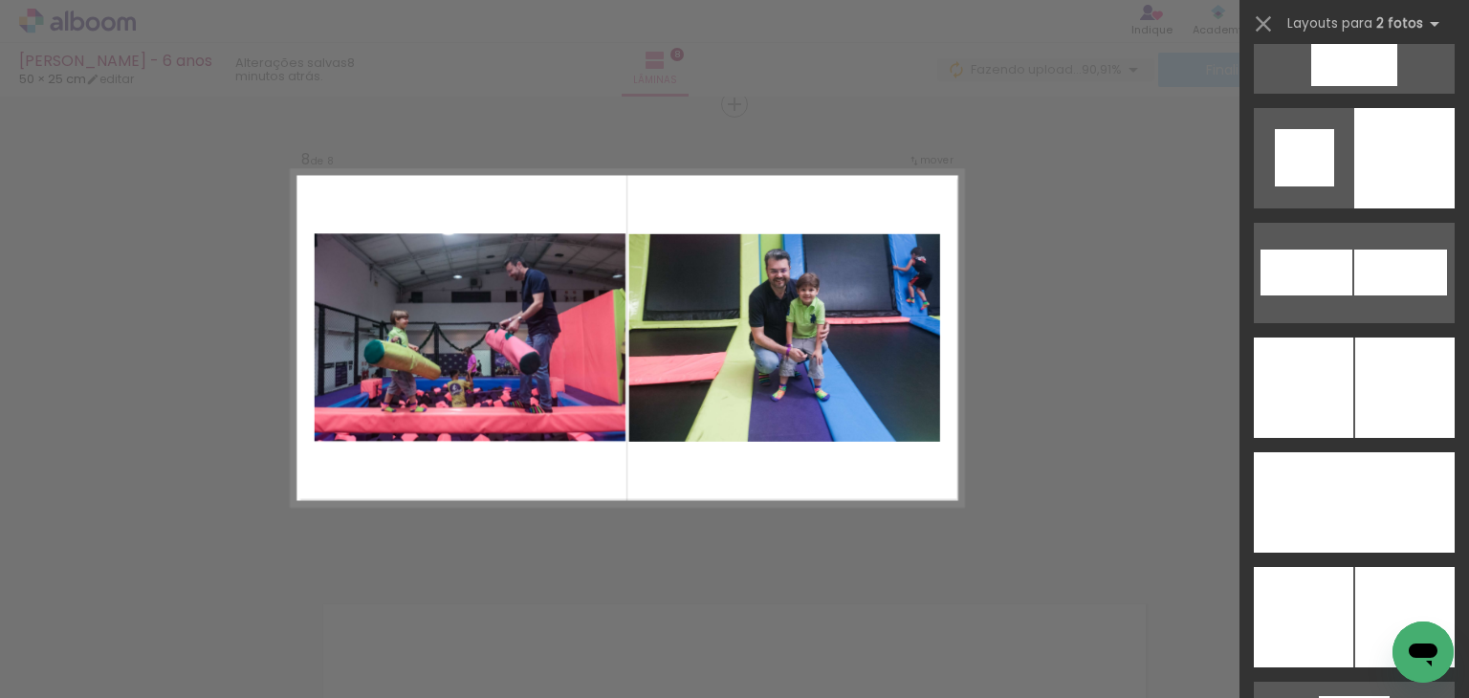
scroll to position [5001, 0]
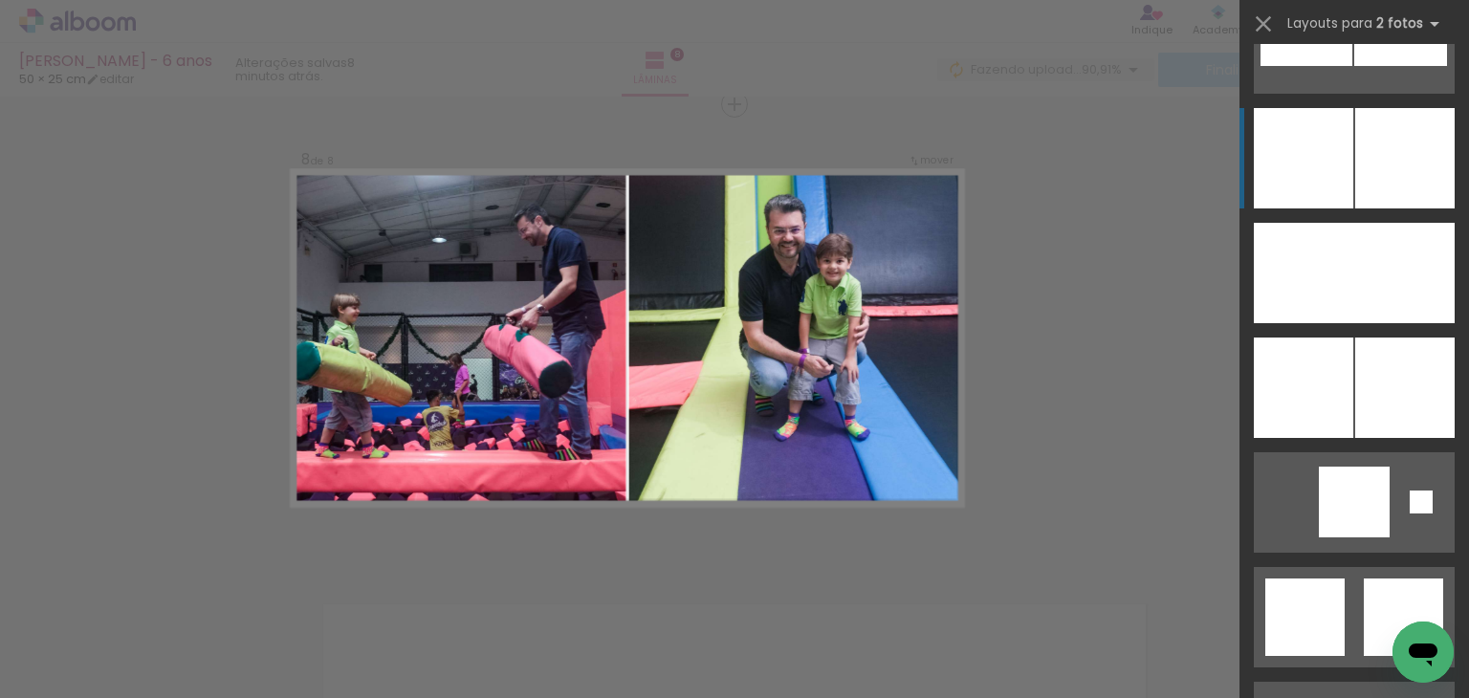
click at [1379, 142] on div at bounding box center [1404, 158] width 99 height 100
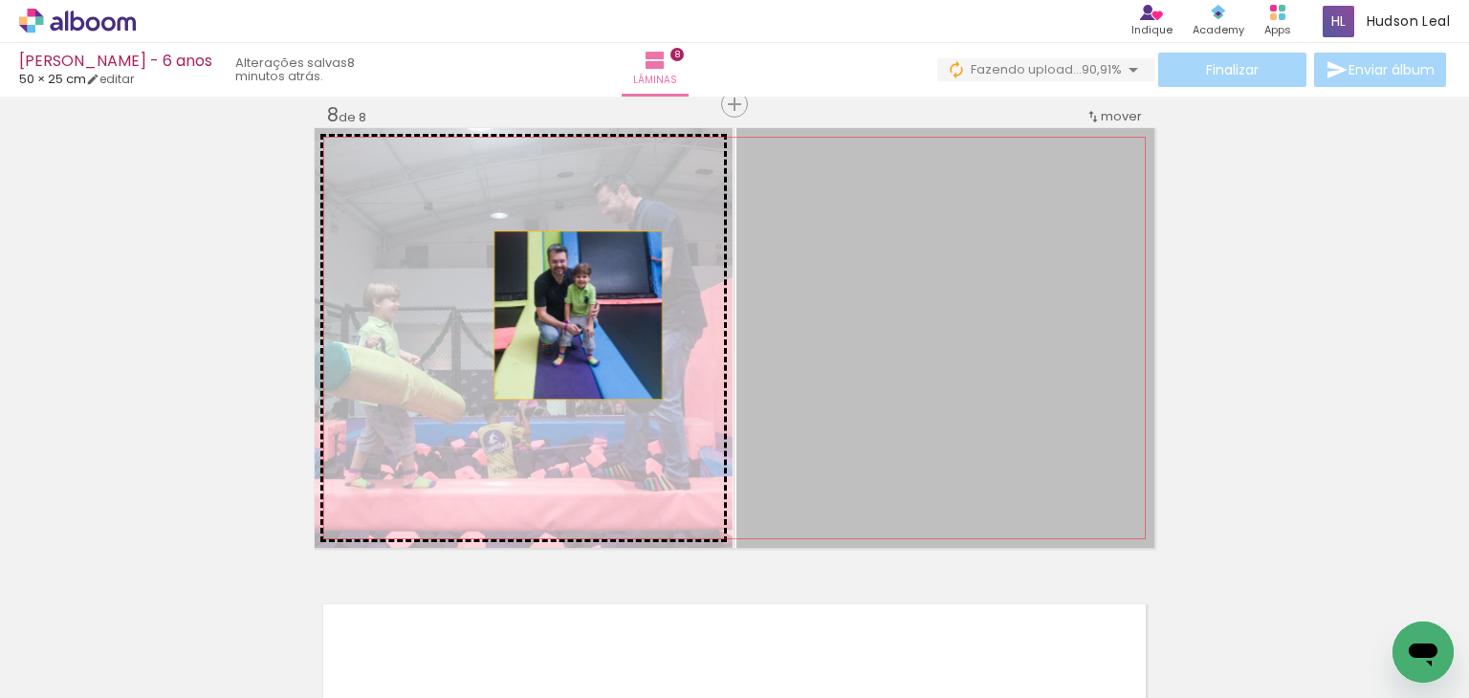
drag, startPoint x: 876, startPoint y: 288, endPoint x: 543, endPoint y: 319, distance: 334.3
click at [0, 0] on slot at bounding box center [0, 0] width 0 height 0
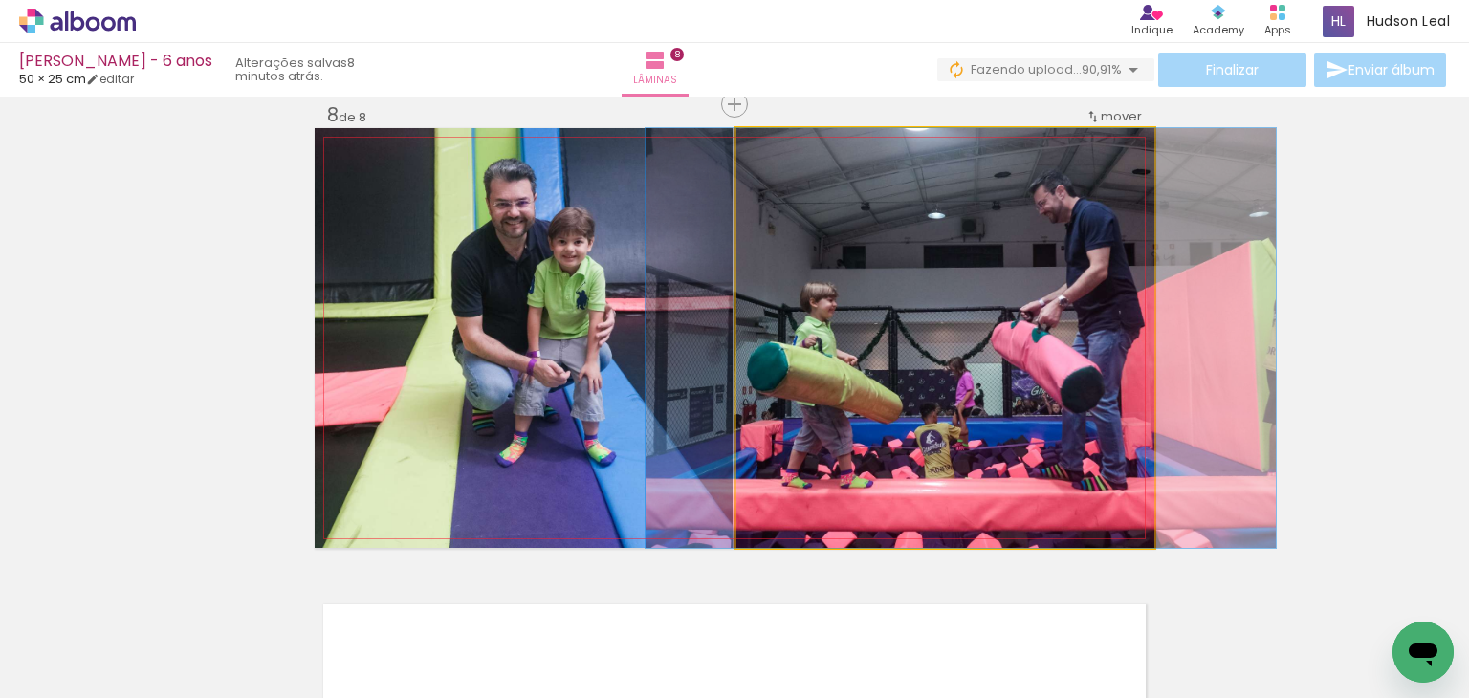
drag, startPoint x: 846, startPoint y: 349, endPoint x: 861, endPoint y: 349, distance: 15.3
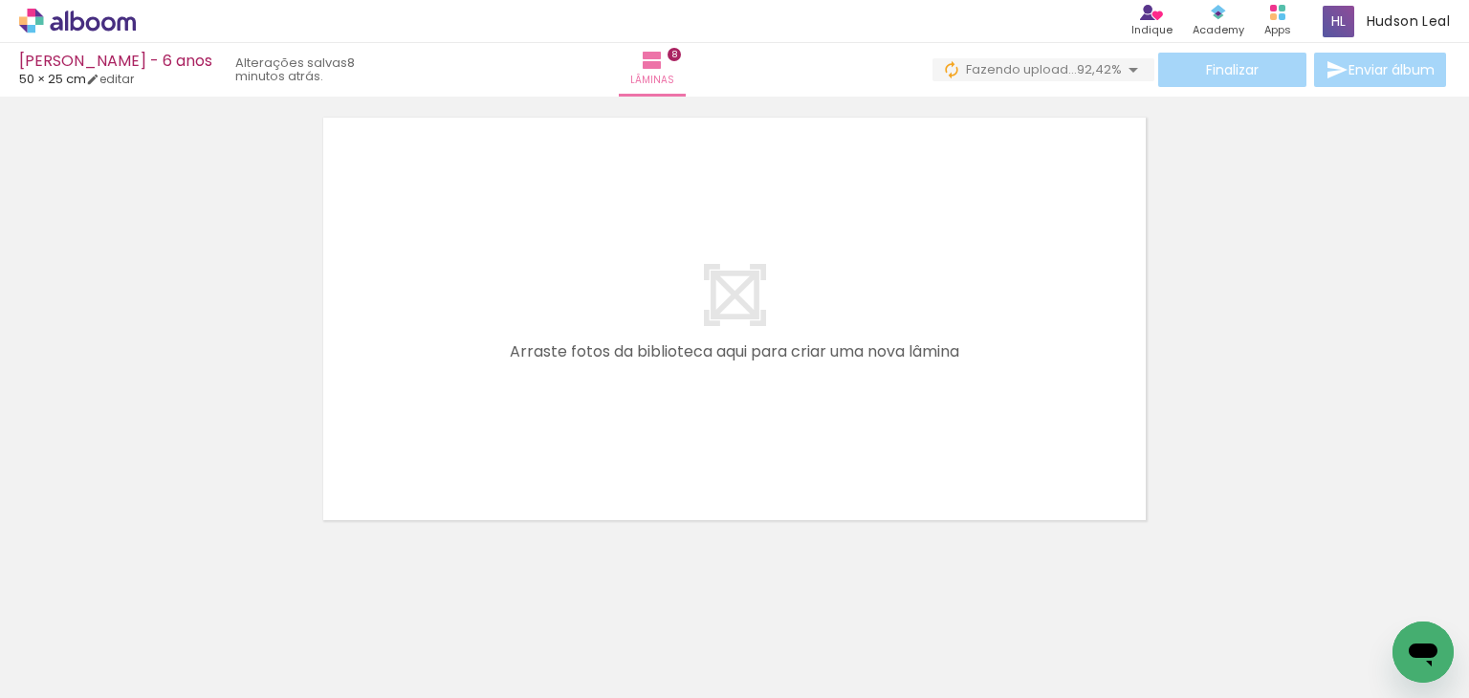
scroll to position [0, 2074]
click at [1234, 667] on quentale-thumb at bounding box center [1224, 634] width 107 height 110
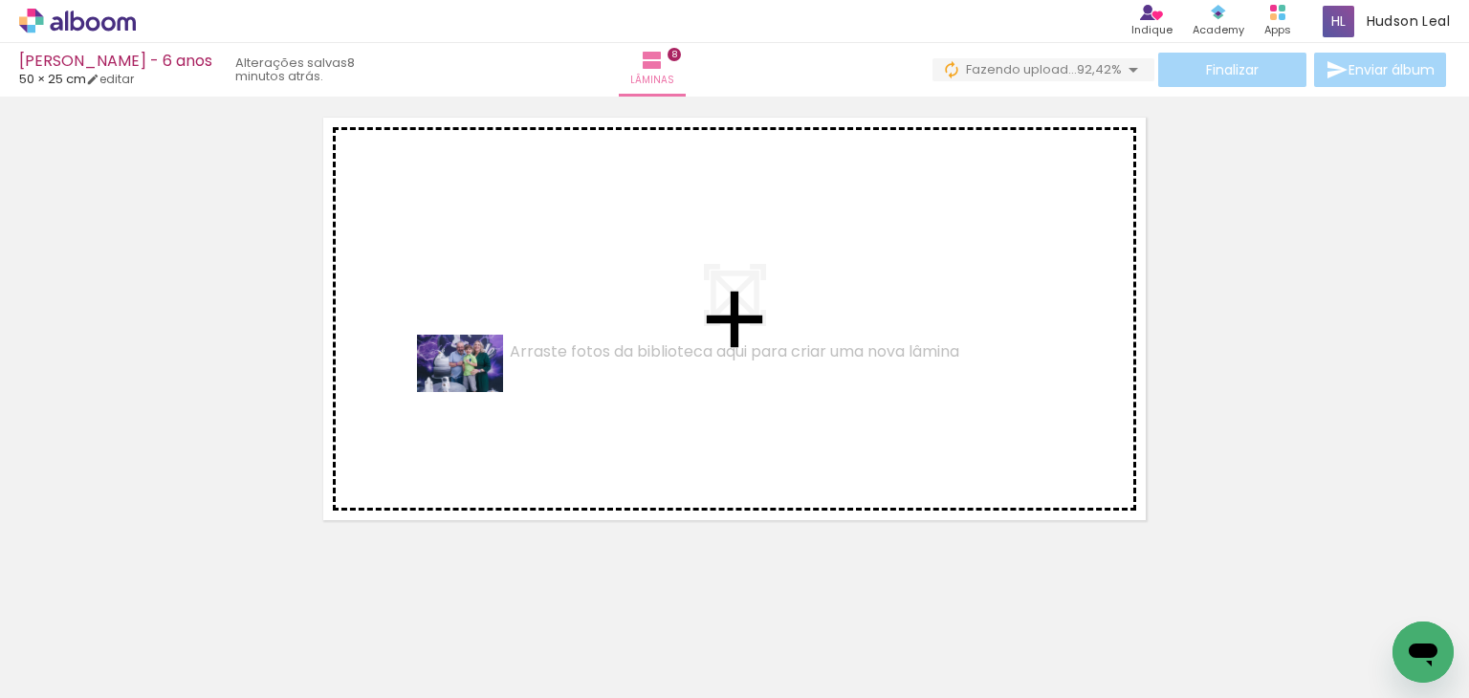
drag, startPoint x: 1241, startPoint y: 637, endPoint x: 475, endPoint y: 390, distance: 804.0
click at [475, 390] on quentale-workspace at bounding box center [734, 349] width 1469 height 698
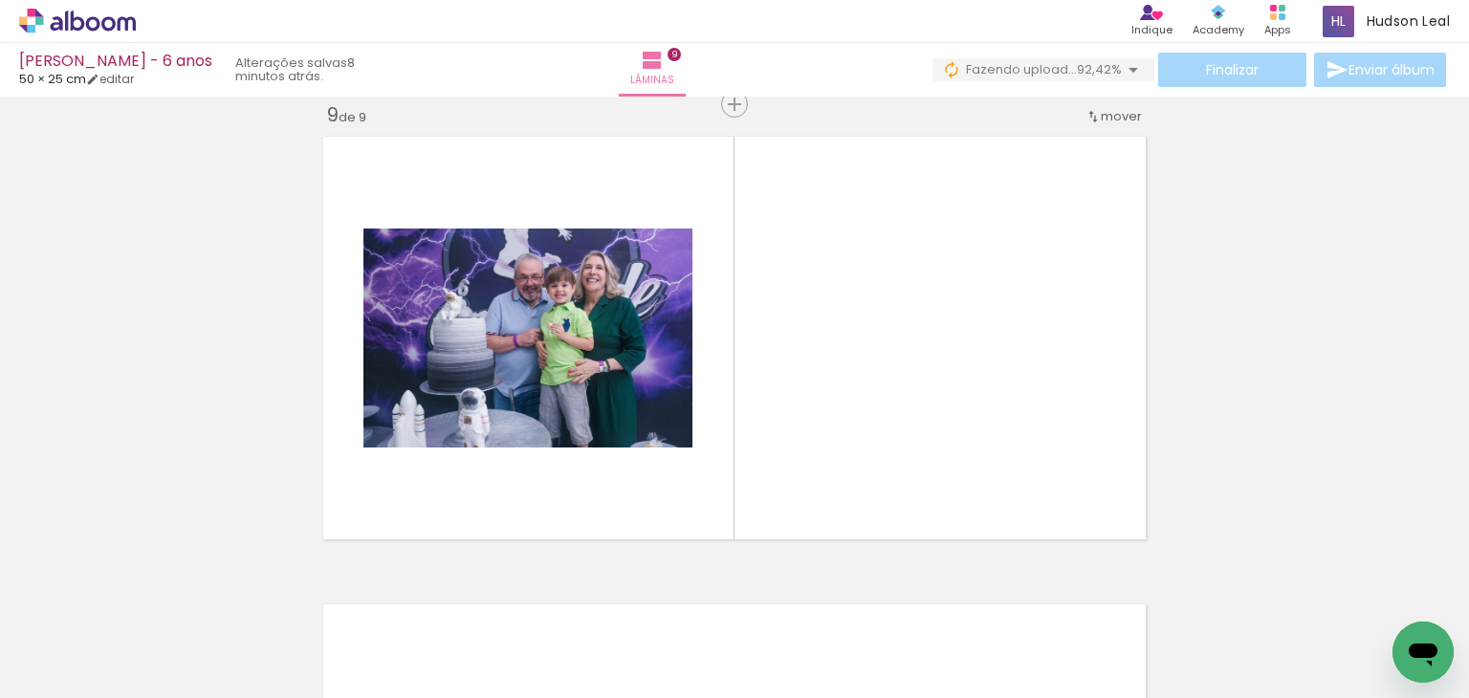
scroll to position [0, 4126]
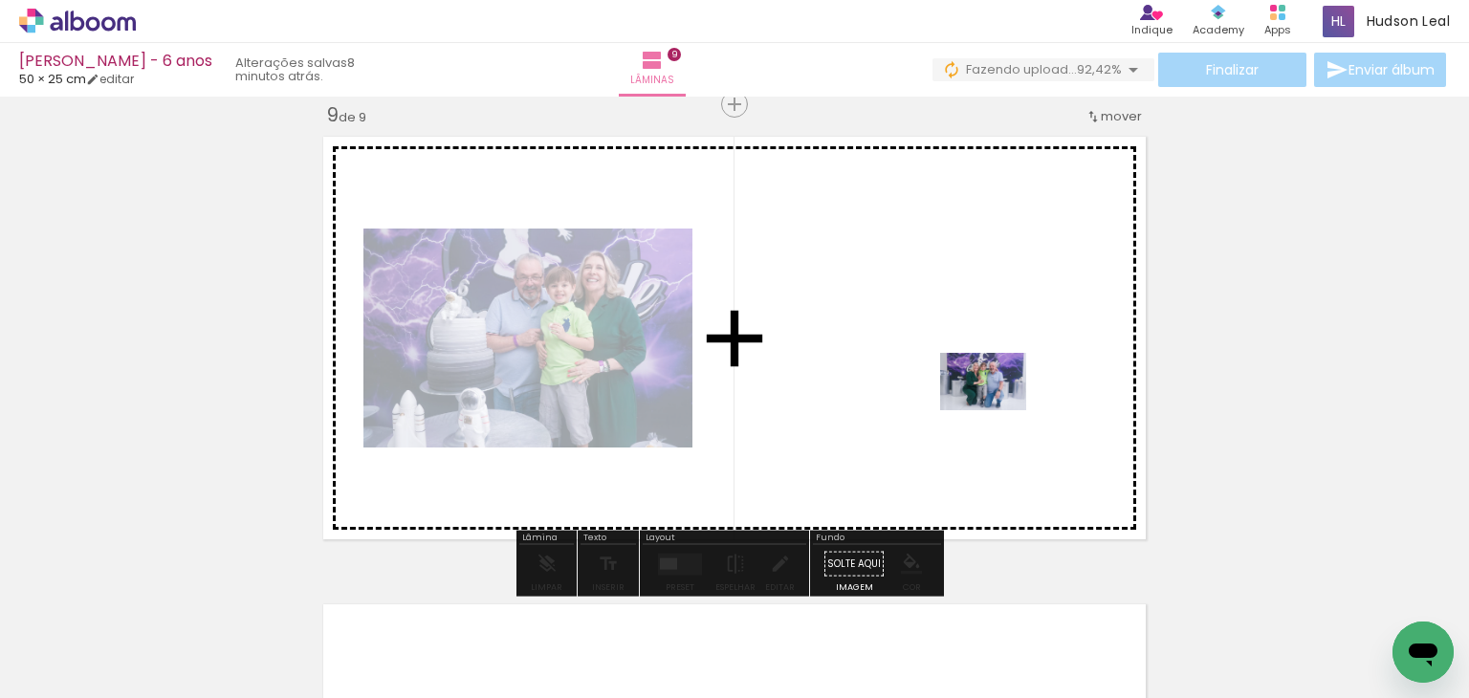
drag, startPoint x: 1005, startPoint y: 605, endPoint x: 998, endPoint y: 410, distance: 195.3
click at [998, 410] on quentale-workspace at bounding box center [734, 349] width 1469 height 698
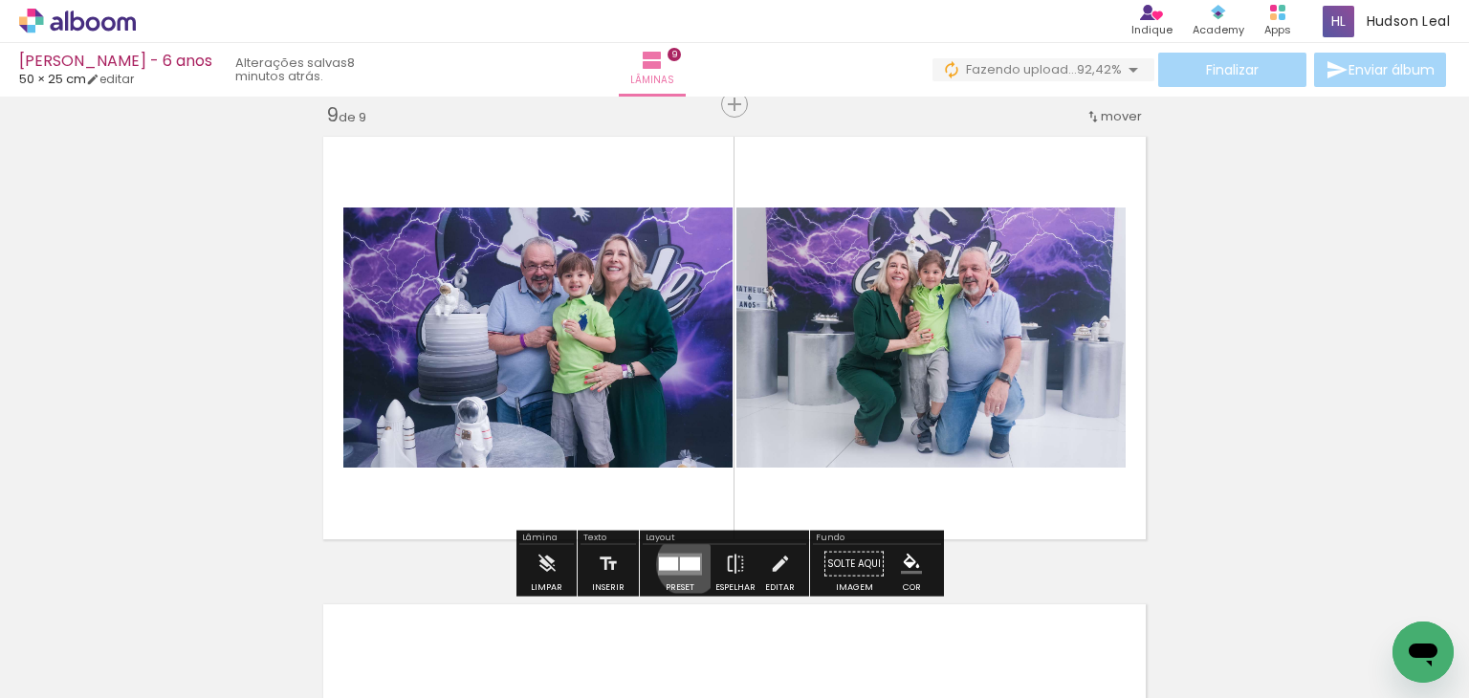
click at [684, 563] on div at bounding box center [690, 563] width 20 height 13
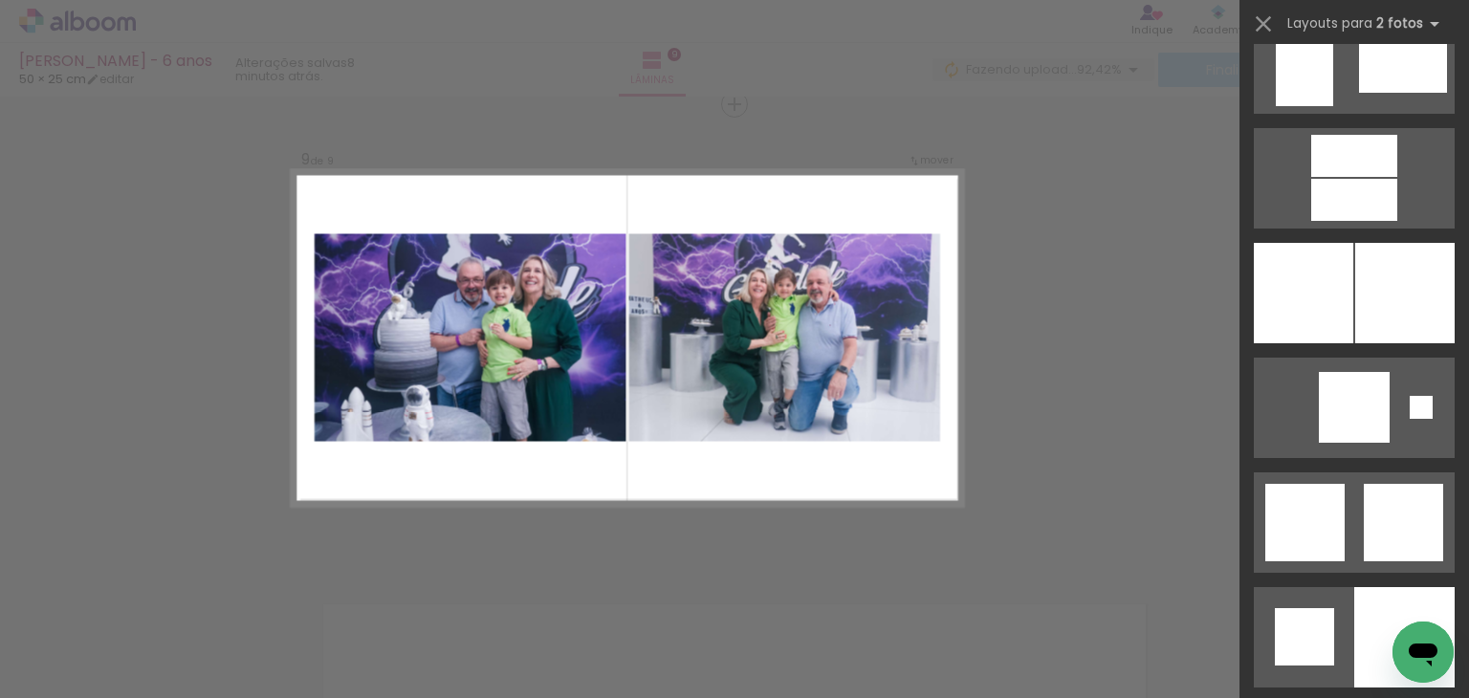
scroll to position [4663, 0]
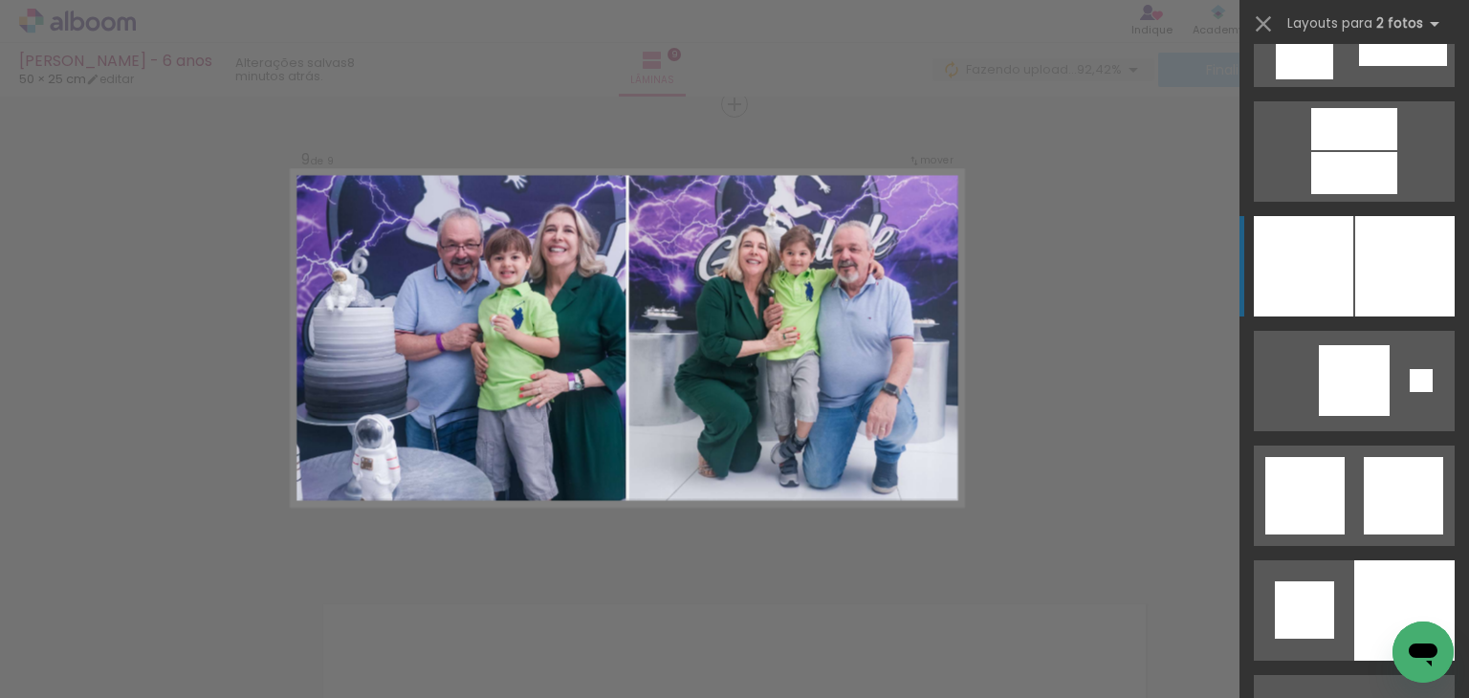
click at [1339, 267] on div at bounding box center [1303, 266] width 99 height 100
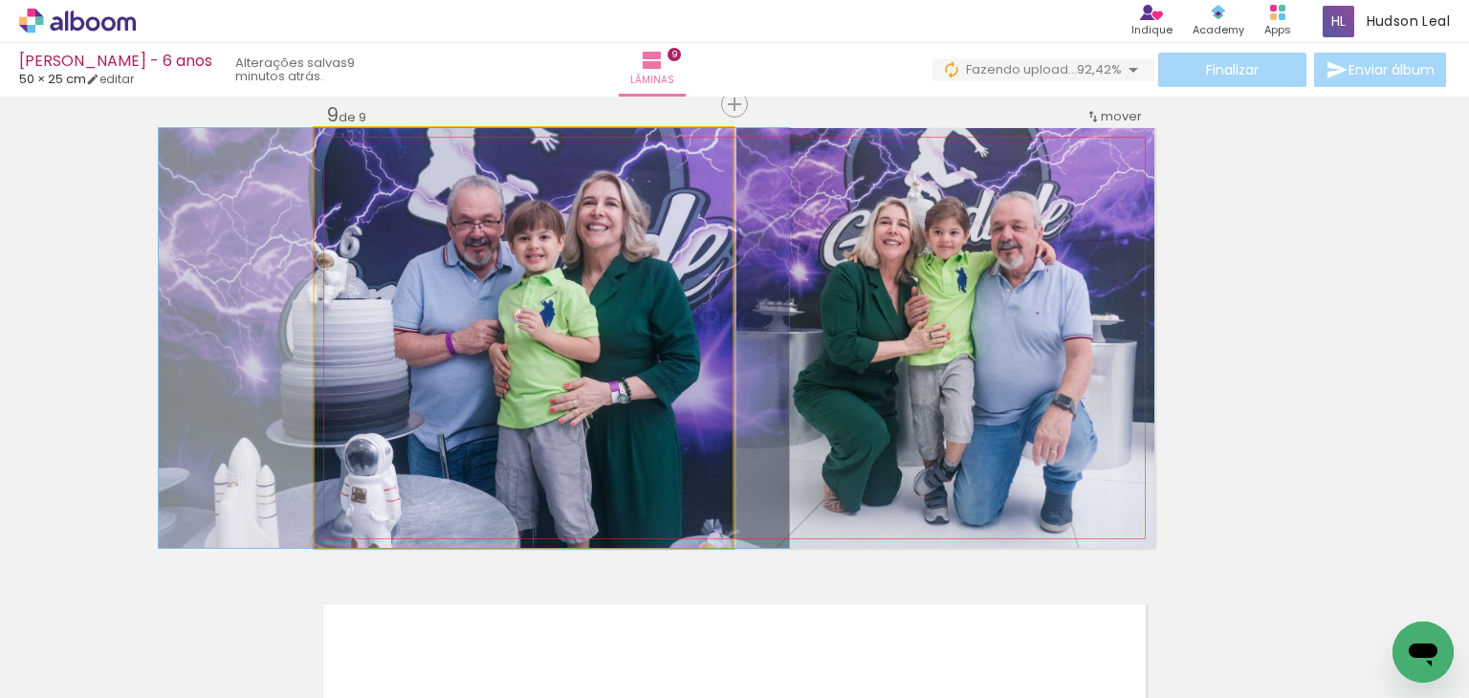
drag, startPoint x: 641, startPoint y: 367, endPoint x: 591, endPoint y: 376, distance: 50.5
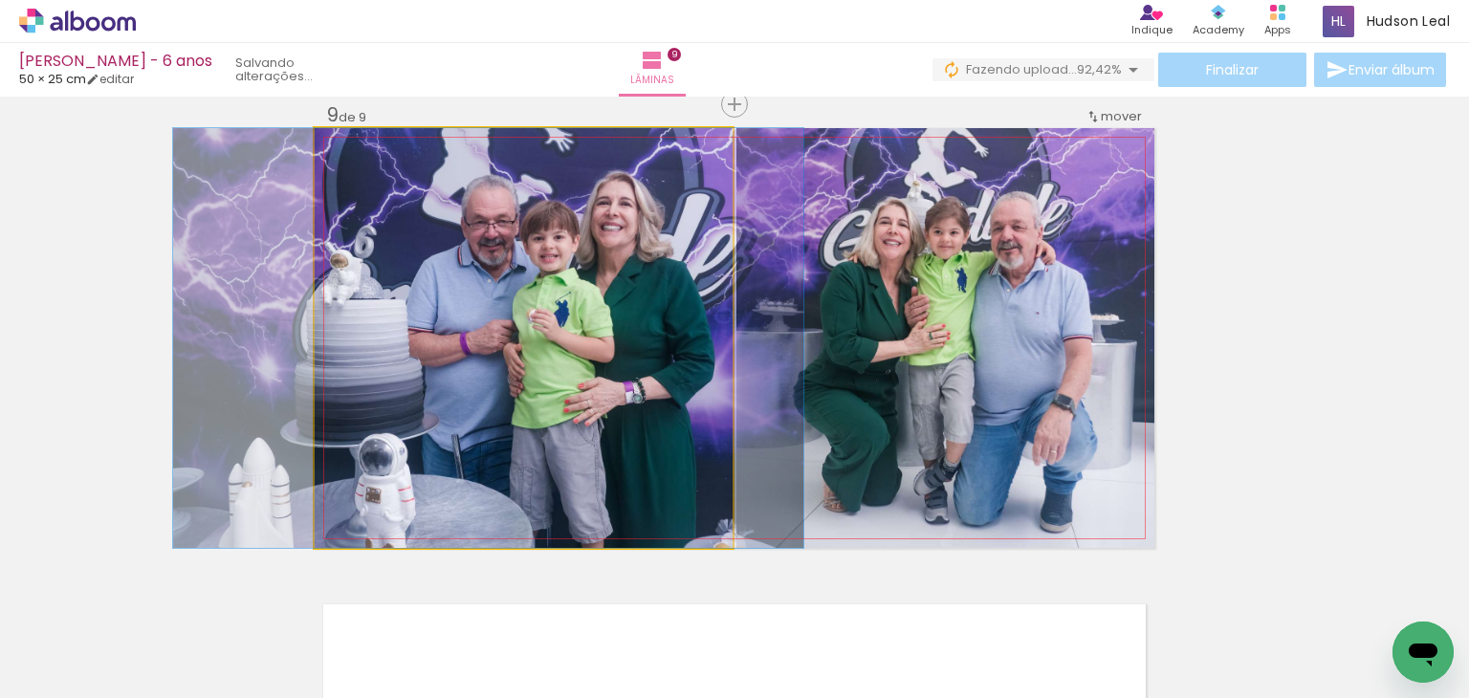
drag, startPoint x: 591, startPoint y: 376, endPoint x: 605, endPoint y: 383, distance: 15.8
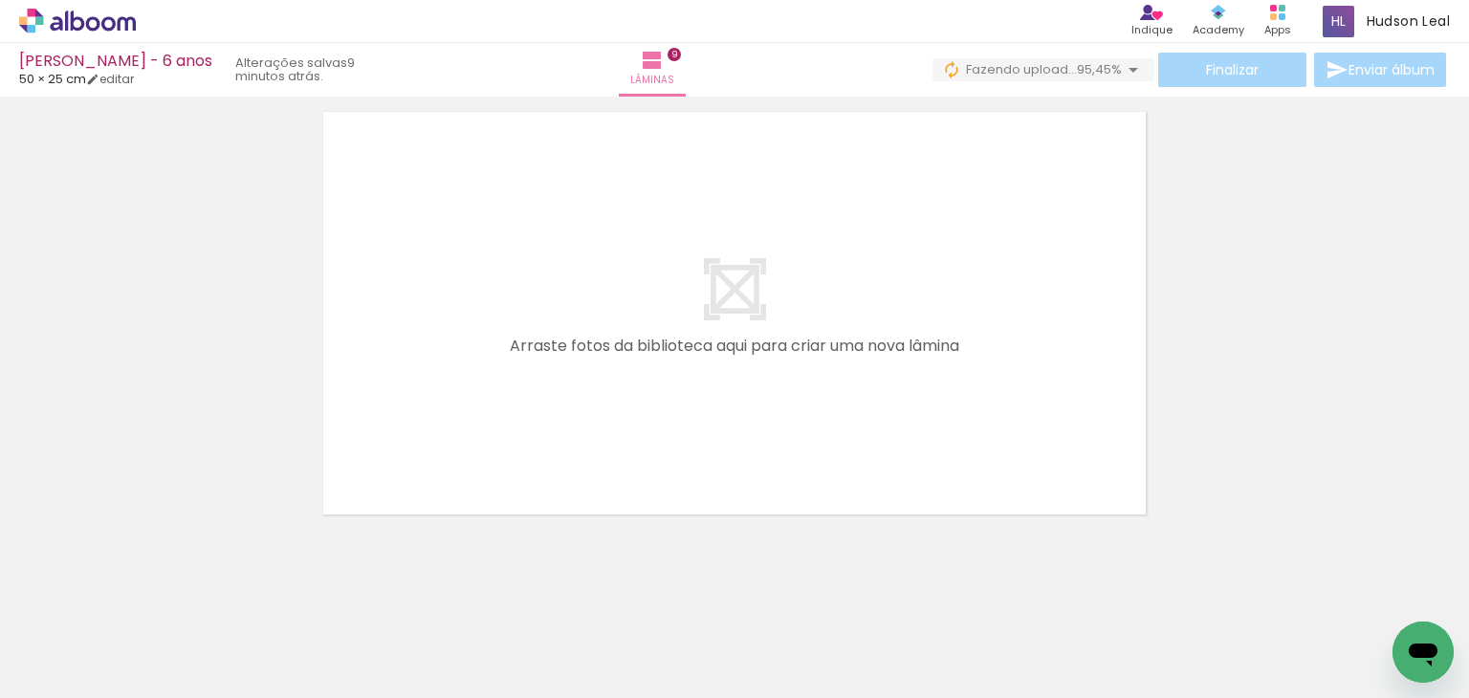
scroll to position [4270, 0]
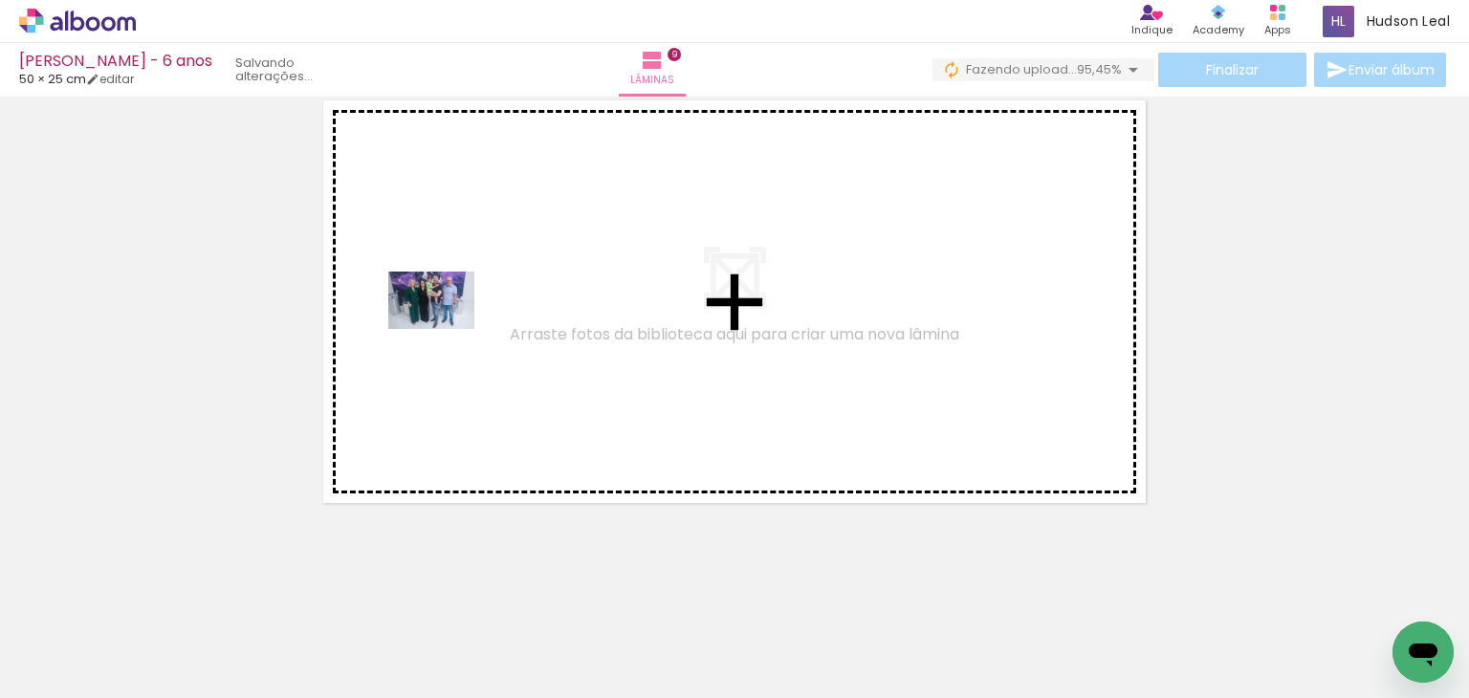
drag, startPoint x: 1113, startPoint y: 636, endPoint x: 448, endPoint y: 324, distance: 735.2
click at [448, 324] on quentale-workspace at bounding box center [734, 349] width 1469 height 698
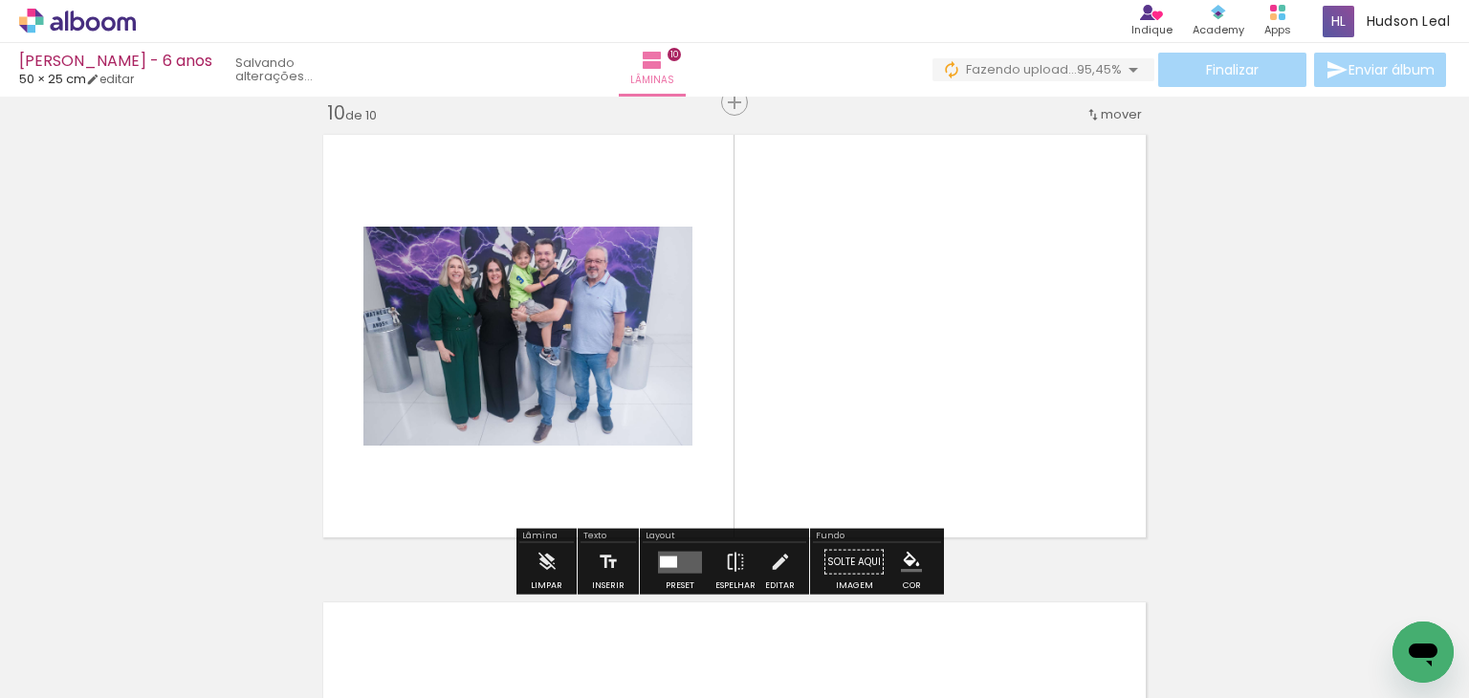
scroll to position [4234, 0]
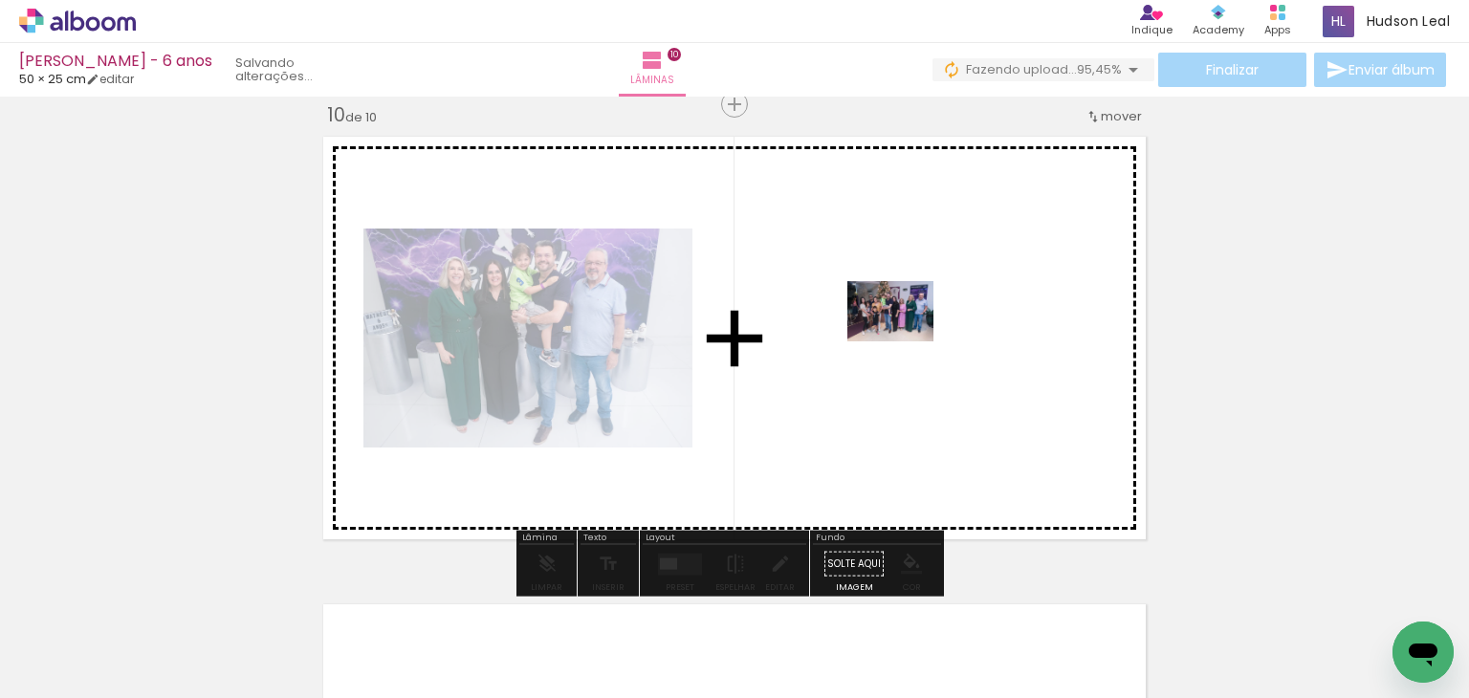
drag, startPoint x: 675, startPoint y: 627, endPoint x: 905, endPoint y: 338, distance: 369.0
click at [905, 338] on quentale-workspace at bounding box center [734, 349] width 1469 height 698
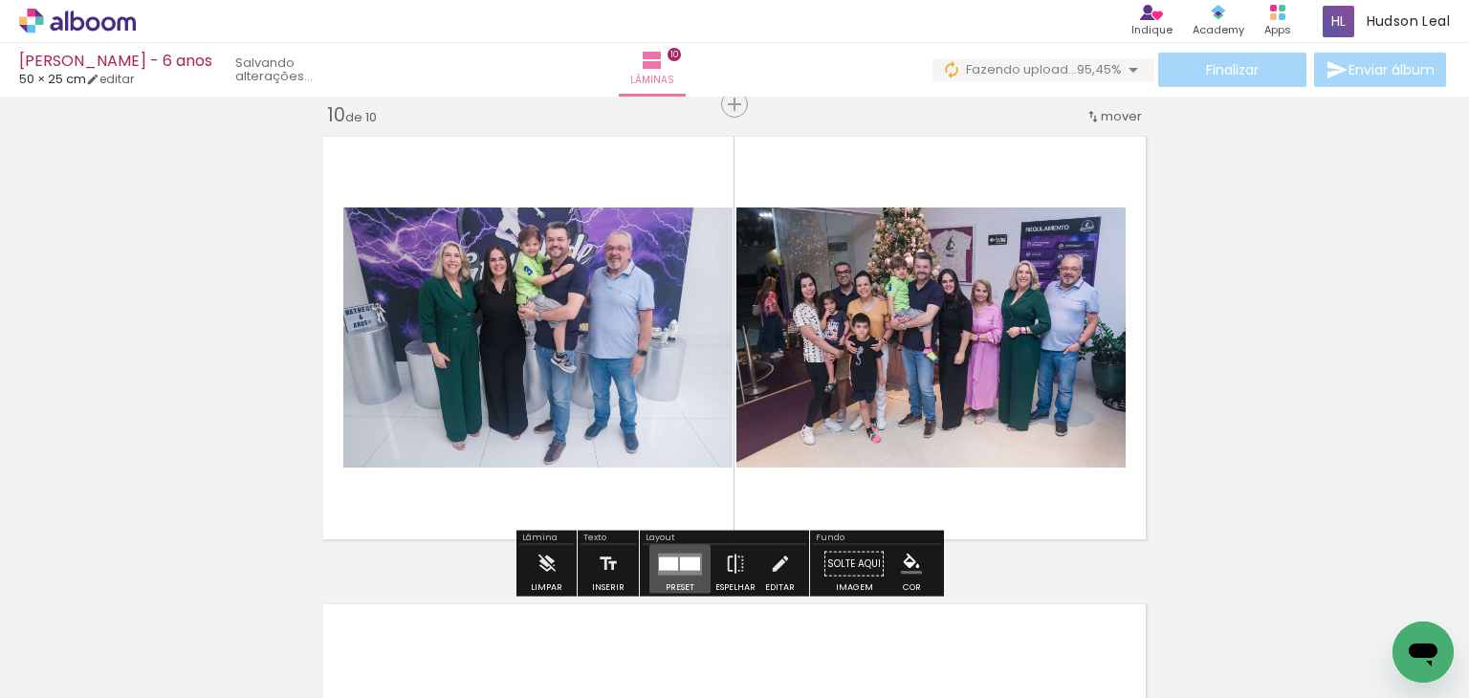
click at [671, 564] on div at bounding box center [668, 563] width 19 height 13
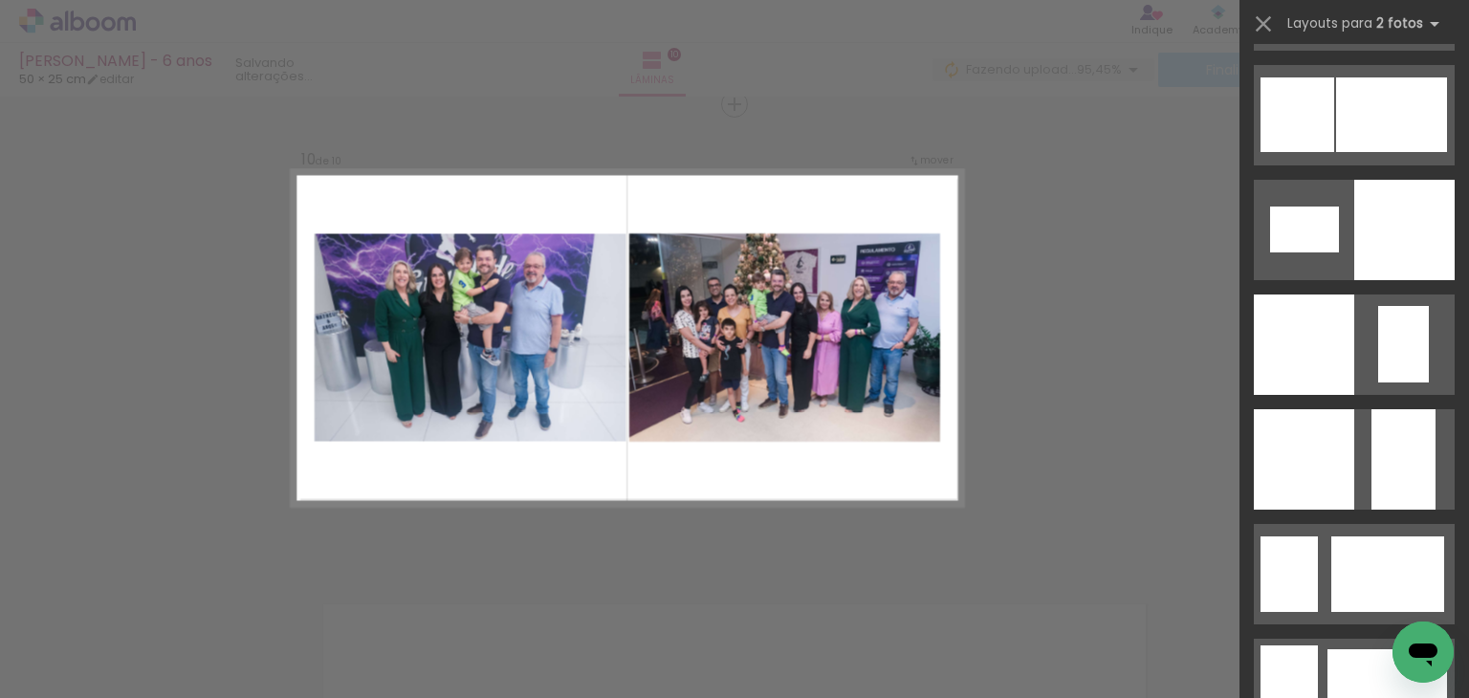
scroll to position [2613, 0]
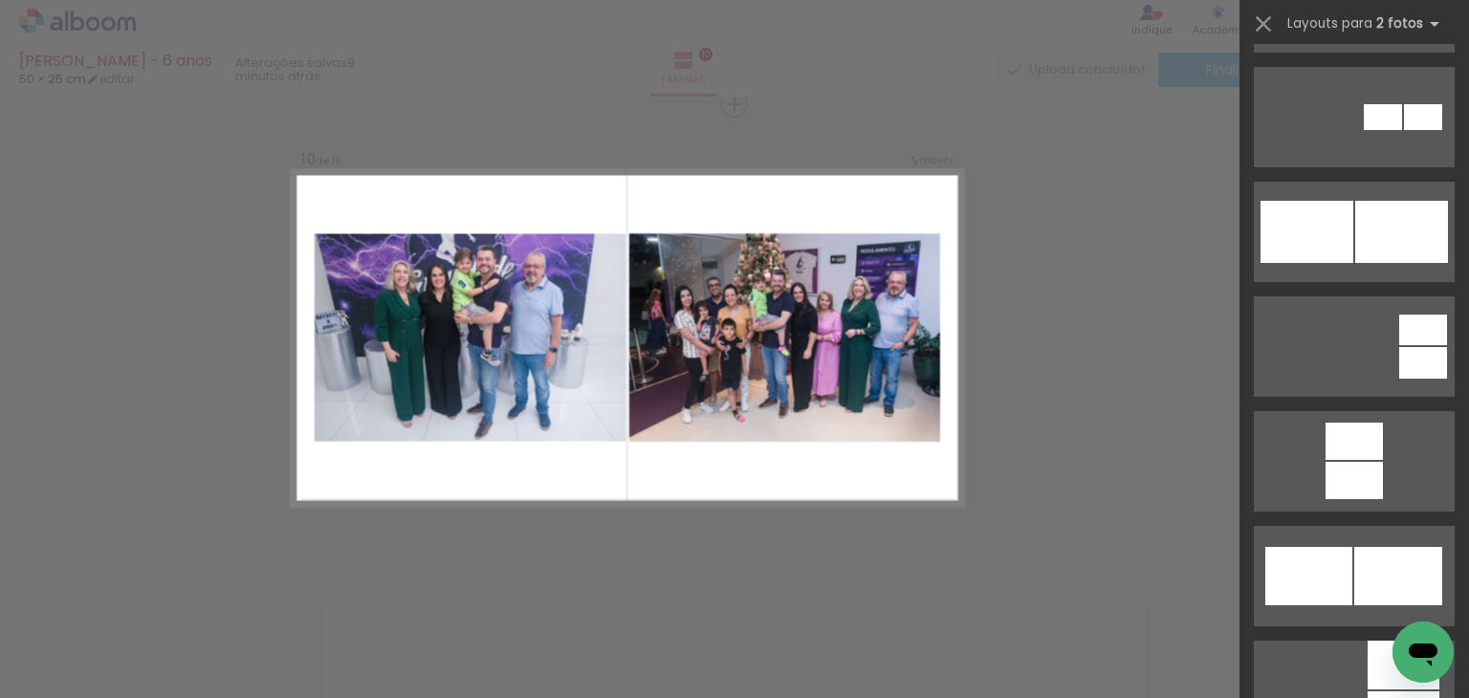
scroll to position [1429, 0]
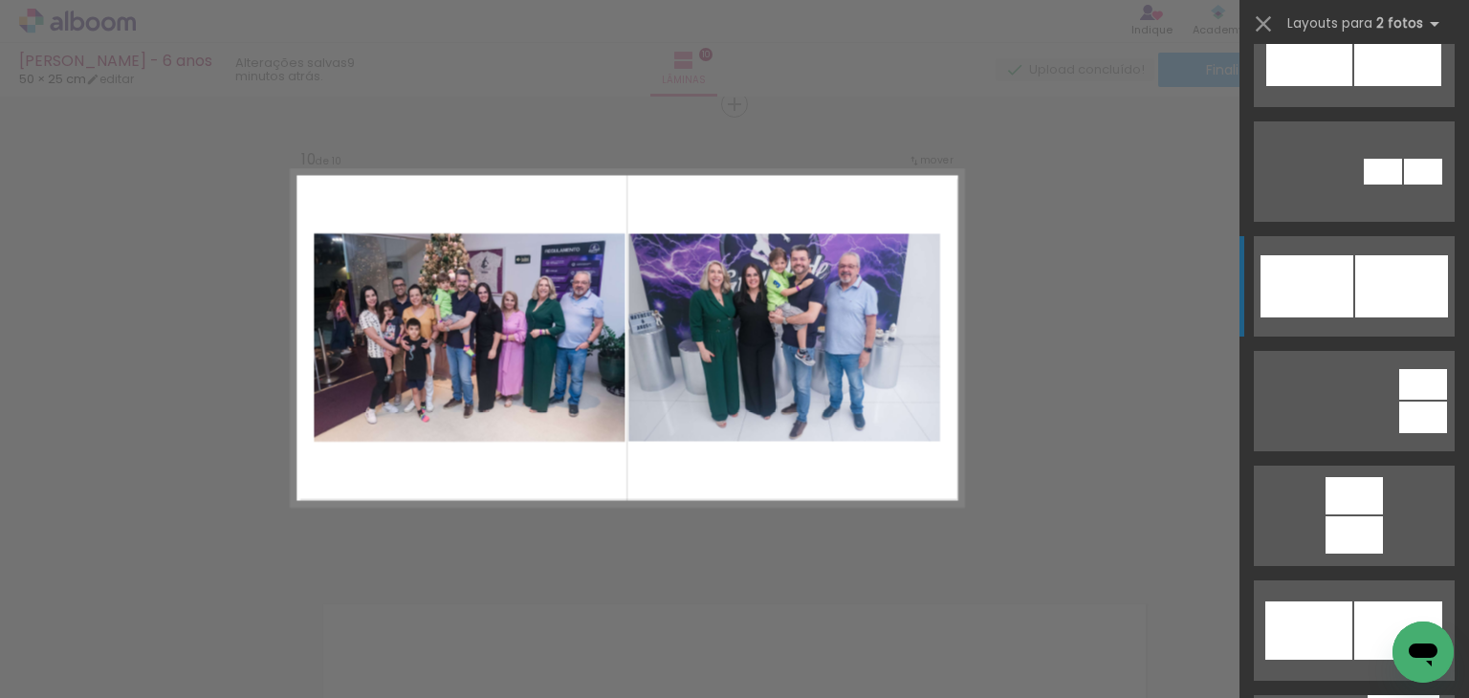
click at [1394, 276] on div at bounding box center [1401, 286] width 93 height 62
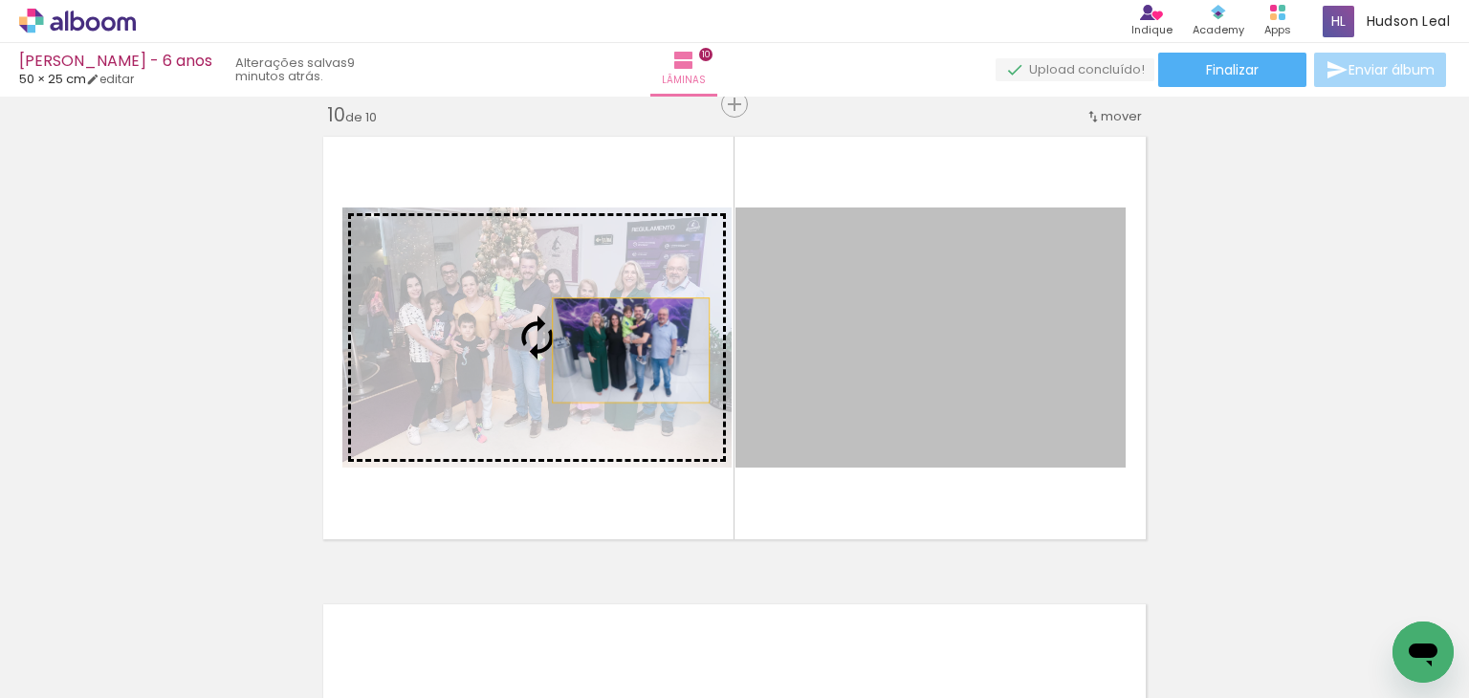
drag, startPoint x: 979, startPoint y: 320, endPoint x: 570, endPoint y: 354, distance: 410.8
click at [0, 0] on slot at bounding box center [0, 0] width 0 height 0
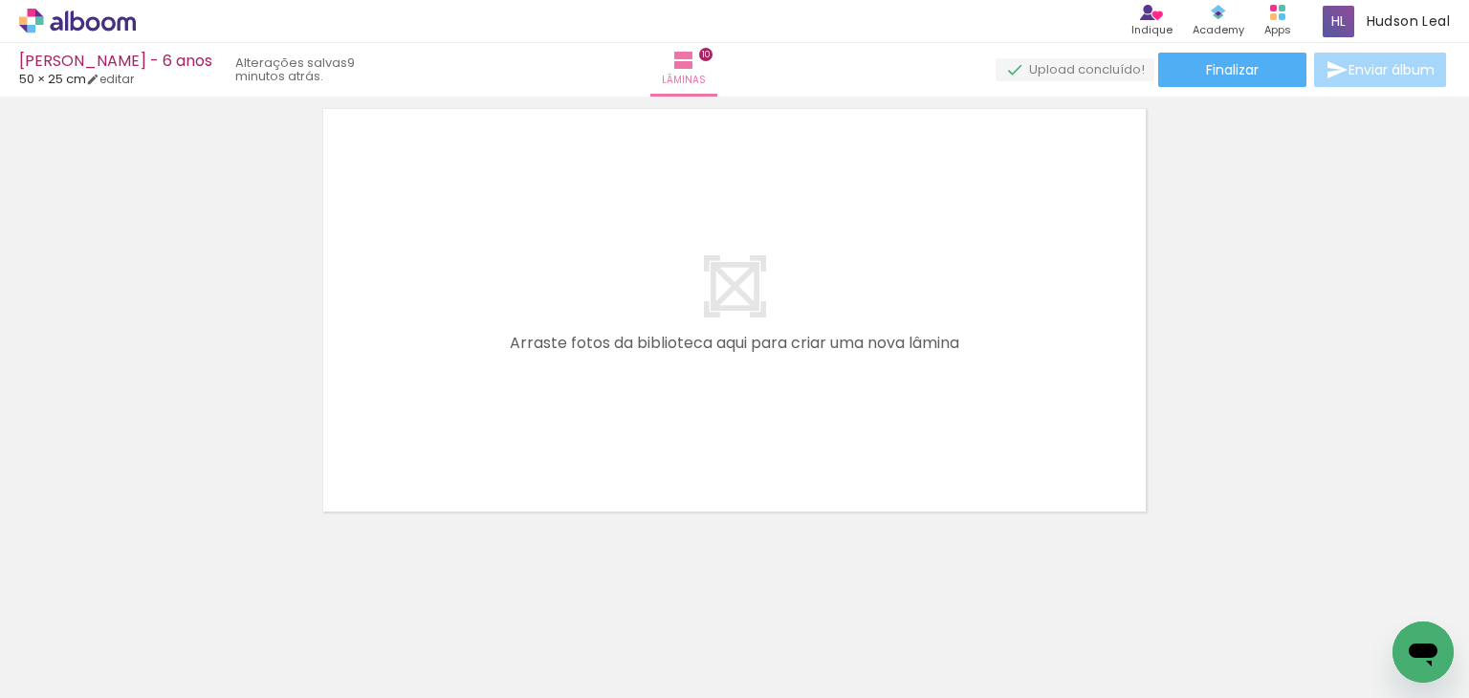
scroll to position [4738, 0]
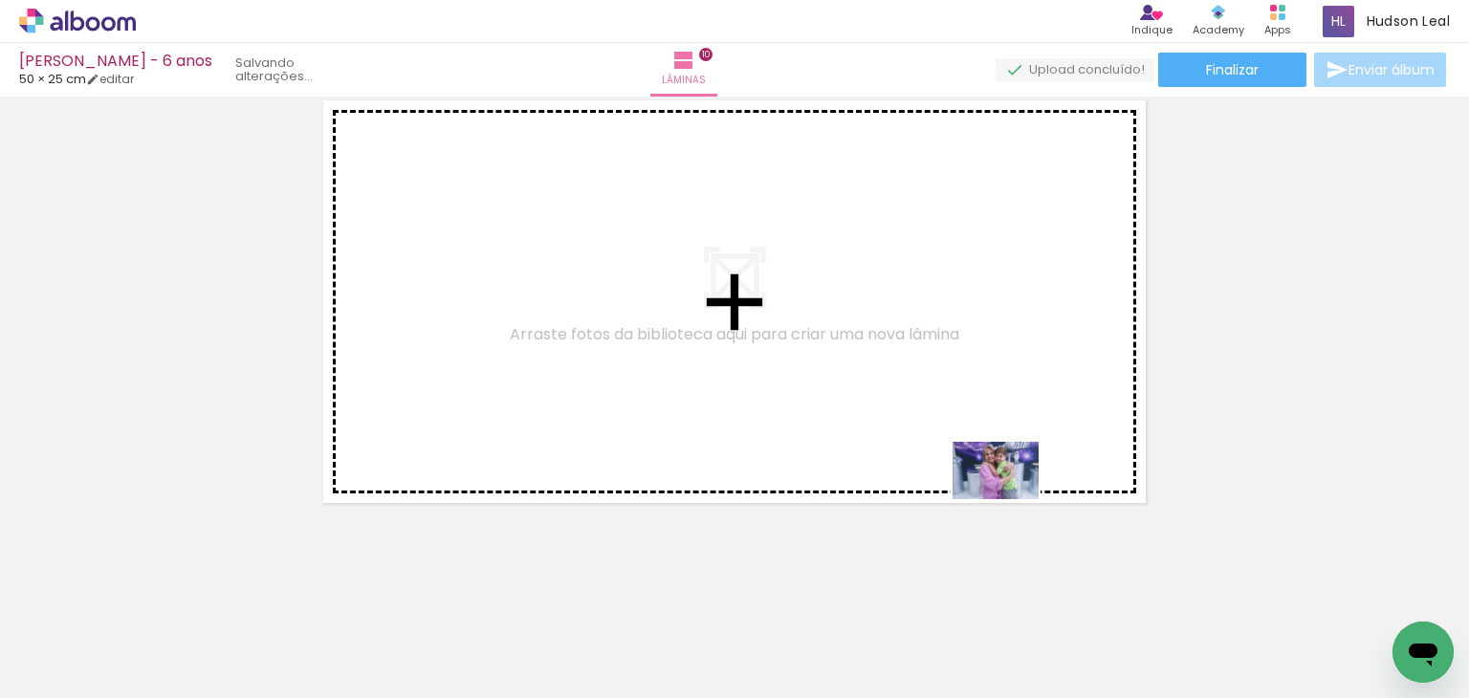
drag, startPoint x: 1221, startPoint y: 636, endPoint x: 1044, endPoint y: 336, distance: 349.1
click at [1044, 336] on quentale-workspace at bounding box center [734, 349] width 1469 height 698
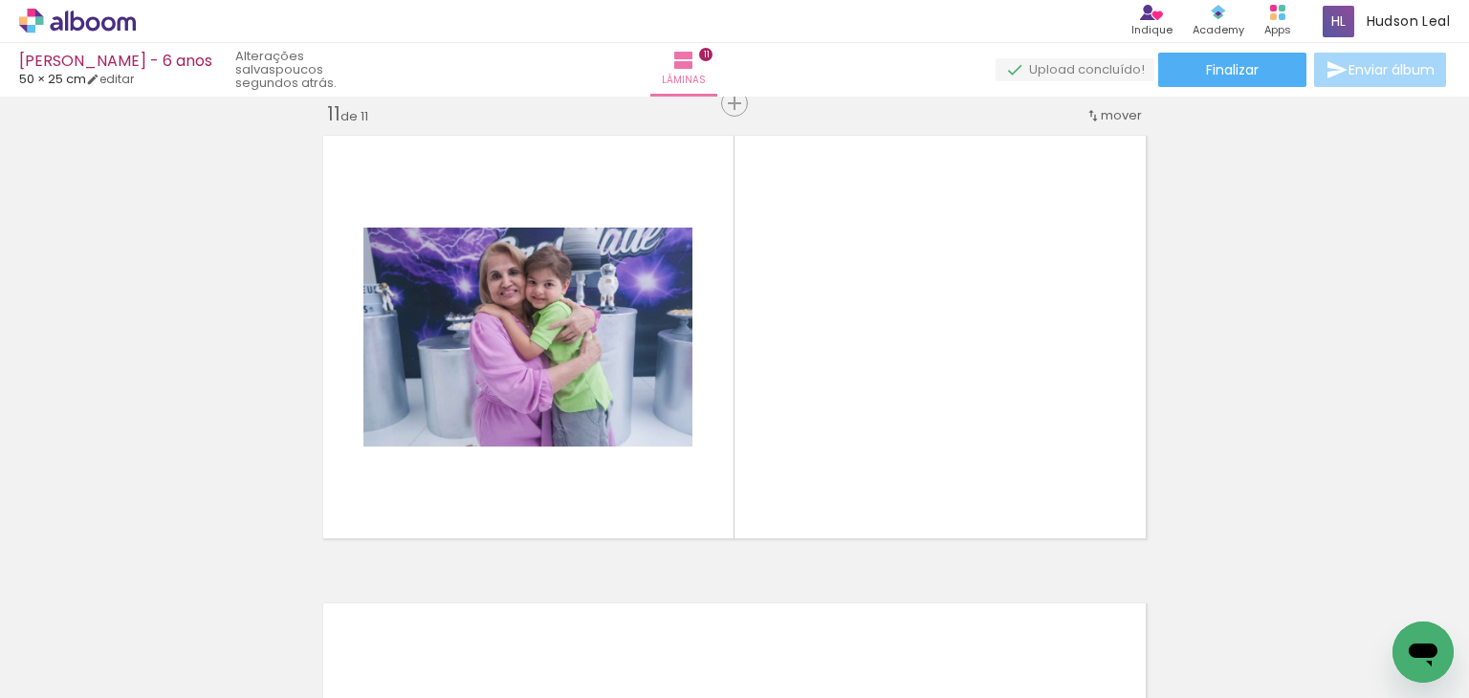
scroll to position [0, 5640]
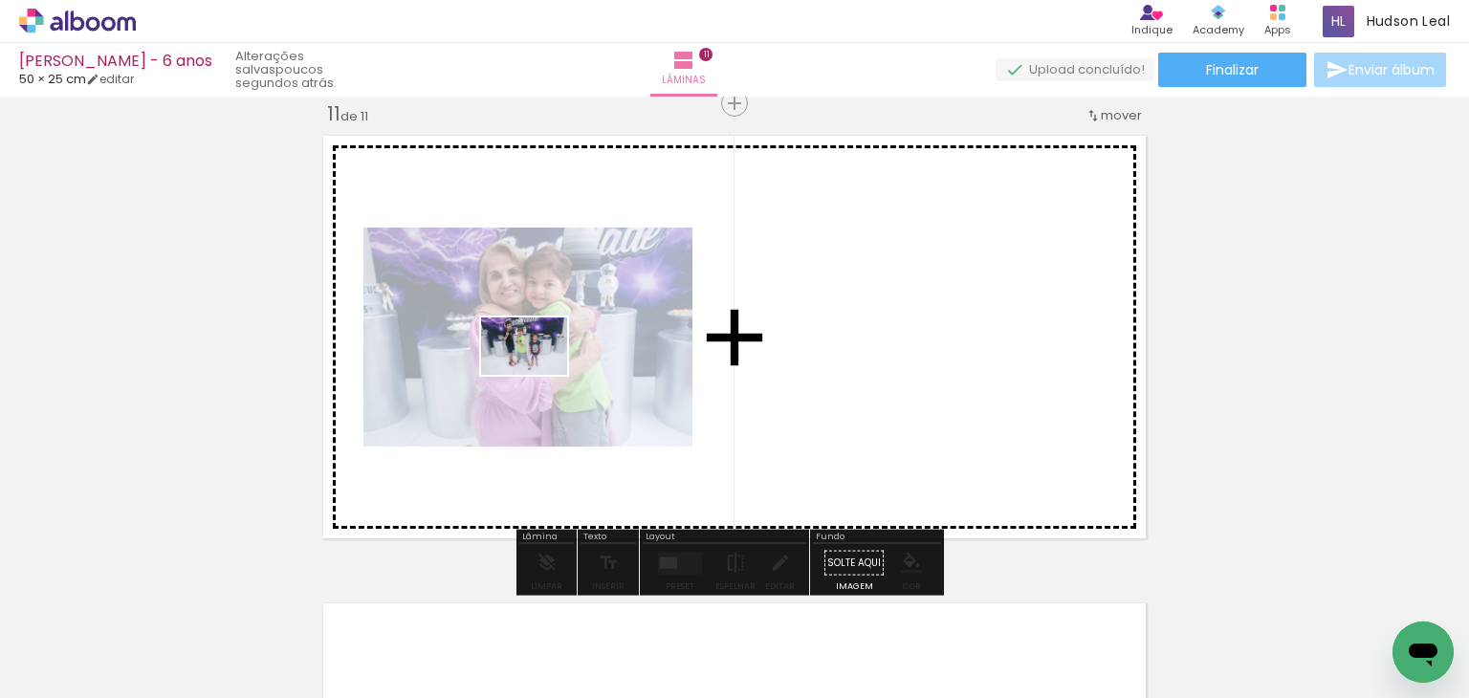
drag, startPoint x: 1101, startPoint y: 628, endPoint x: 538, endPoint y: 284, distance: 660.3
click at [538, 284] on quentale-workspace at bounding box center [734, 349] width 1469 height 698
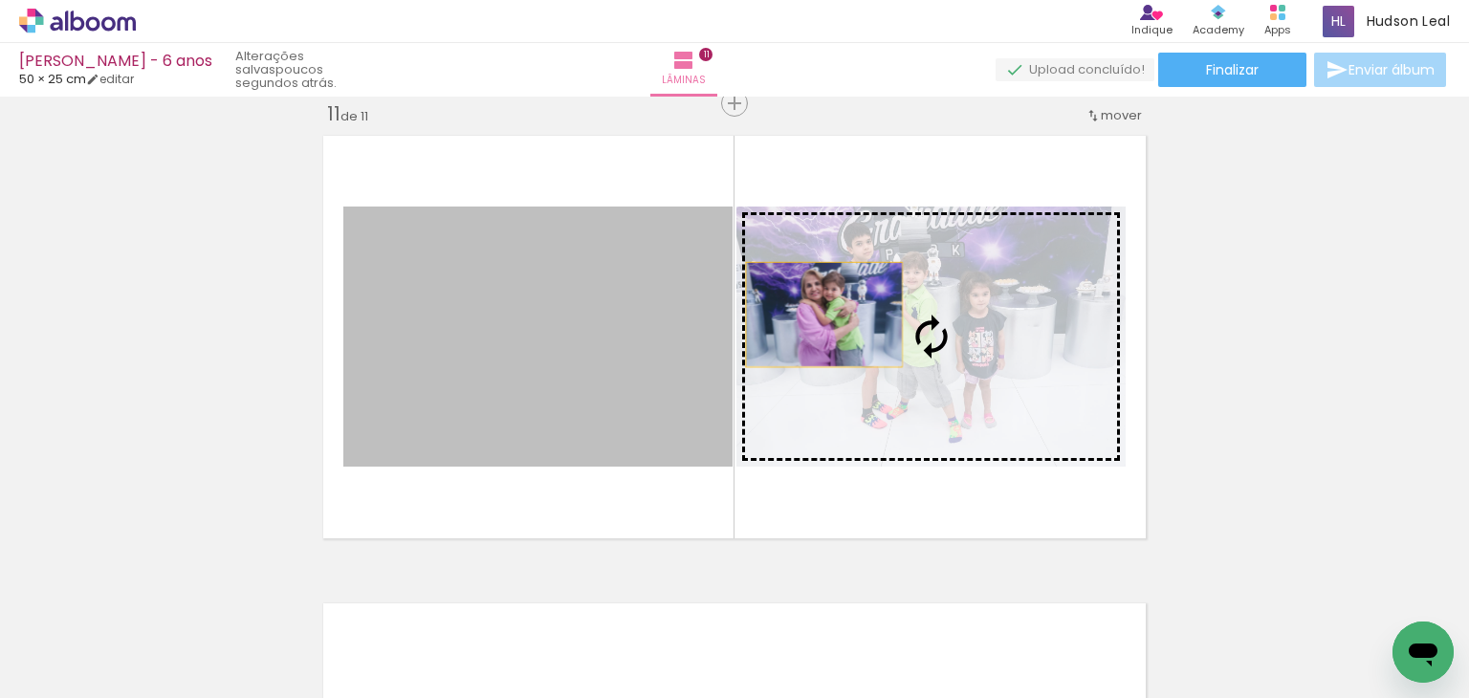
drag, startPoint x: 602, startPoint y: 331, endPoint x: 877, endPoint y: 307, distance: 276.5
click at [0, 0] on slot at bounding box center [0, 0] width 0 height 0
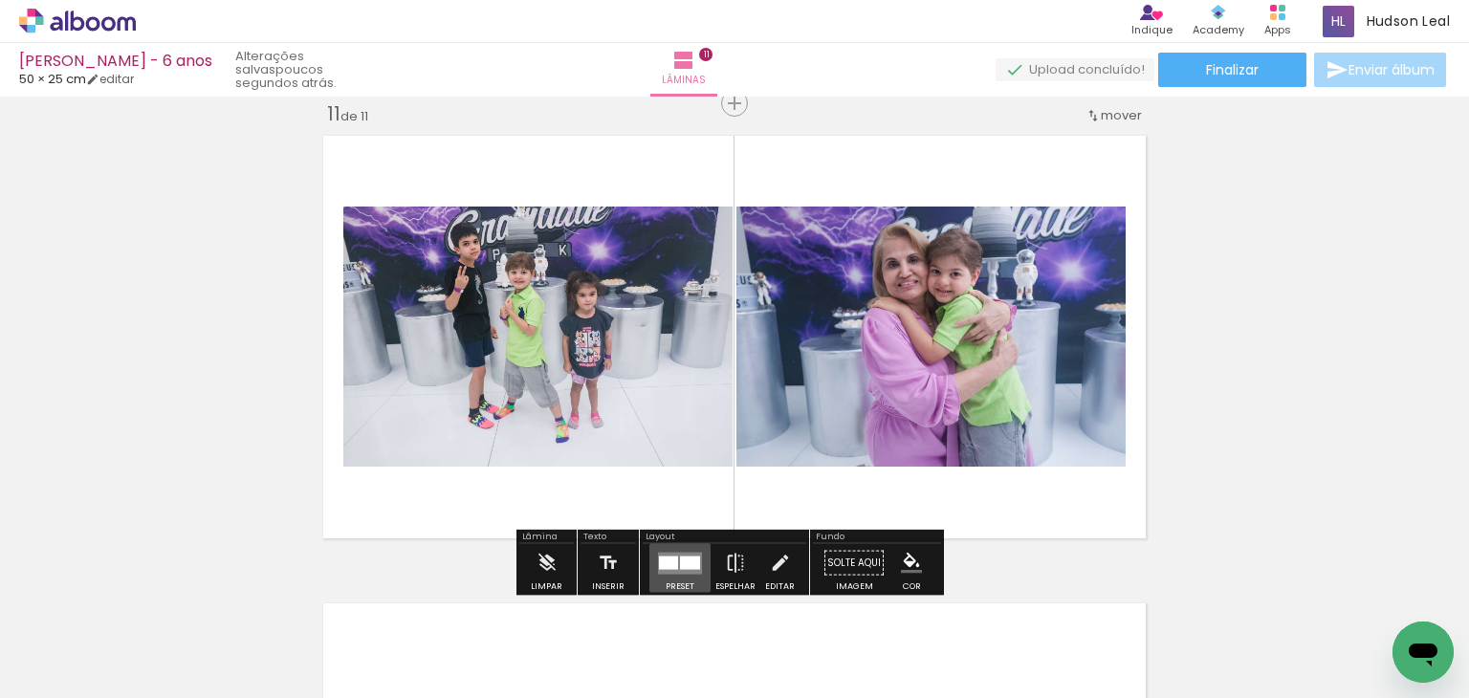
click at [673, 572] on quentale-layouter at bounding box center [680, 563] width 44 height 22
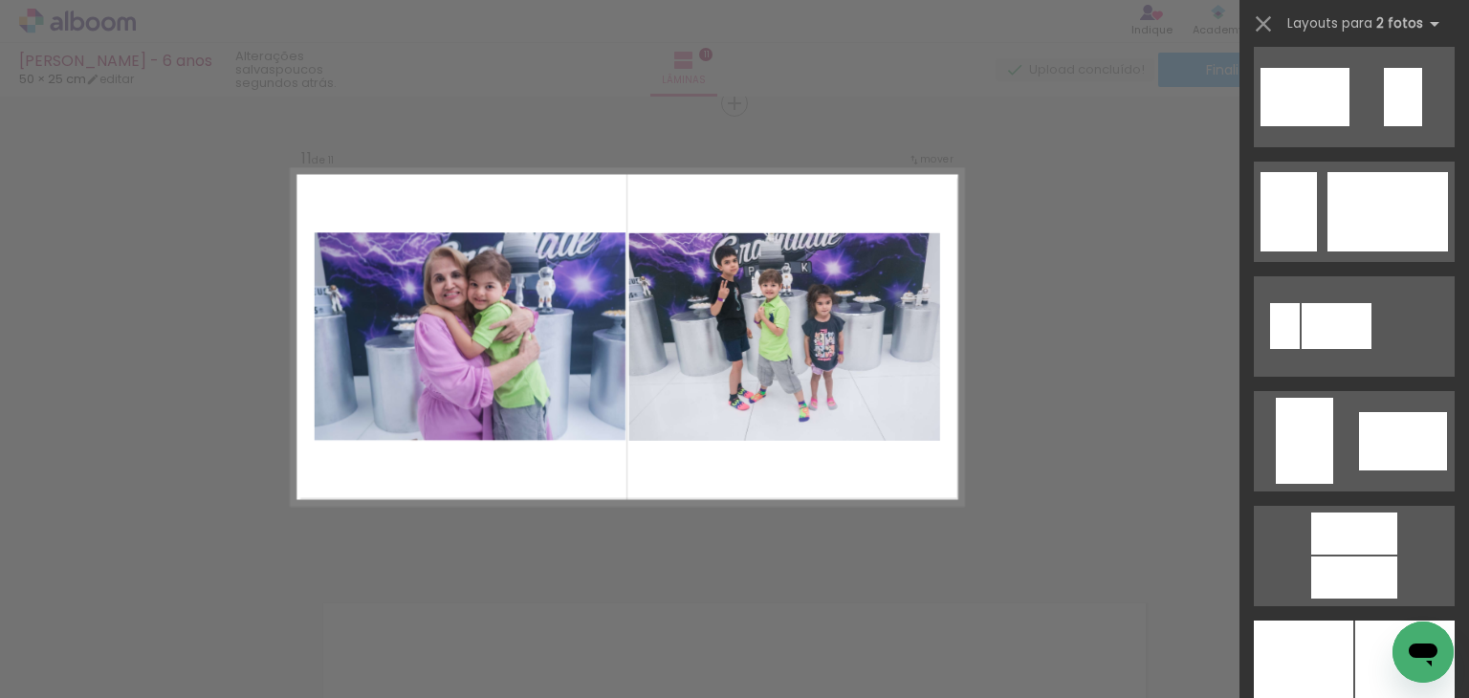
scroll to position [4408, 0]
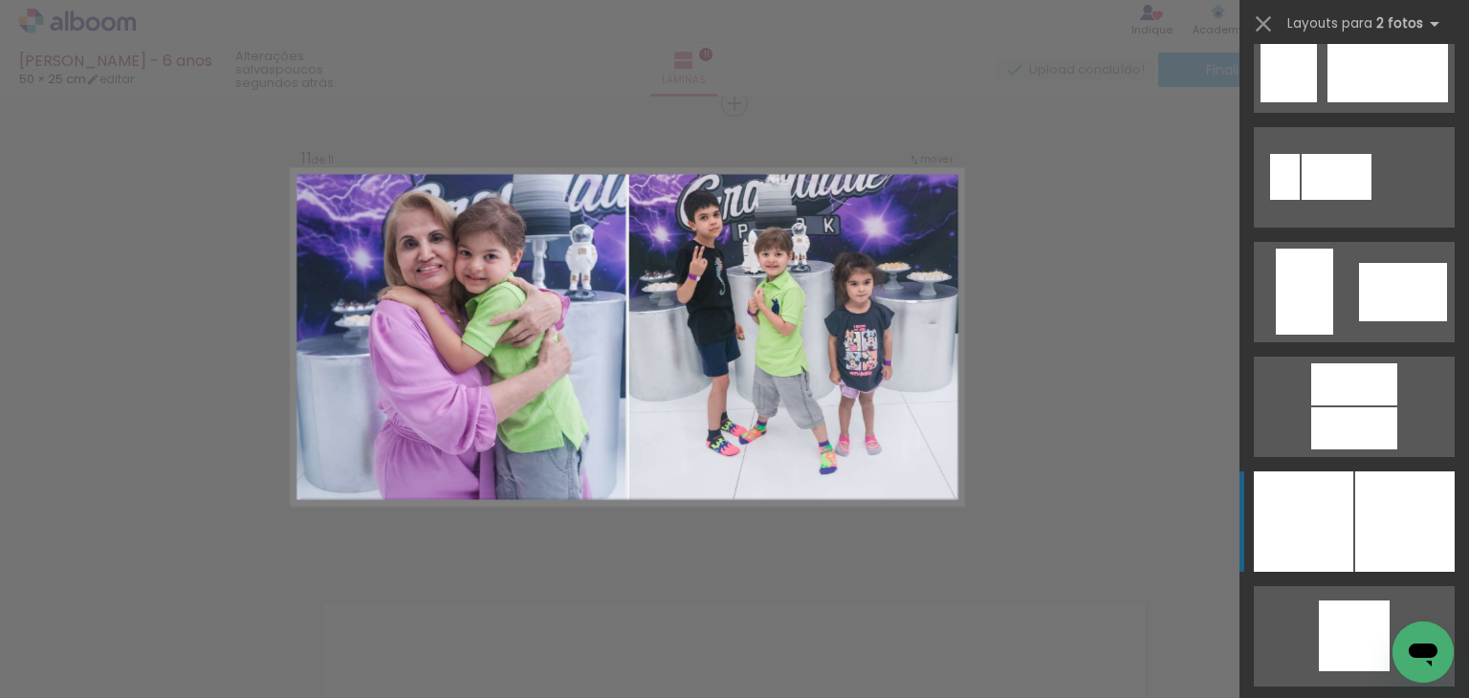
click at [1346, 502] on div at bounding box center [1303, 522] width 99 height 100
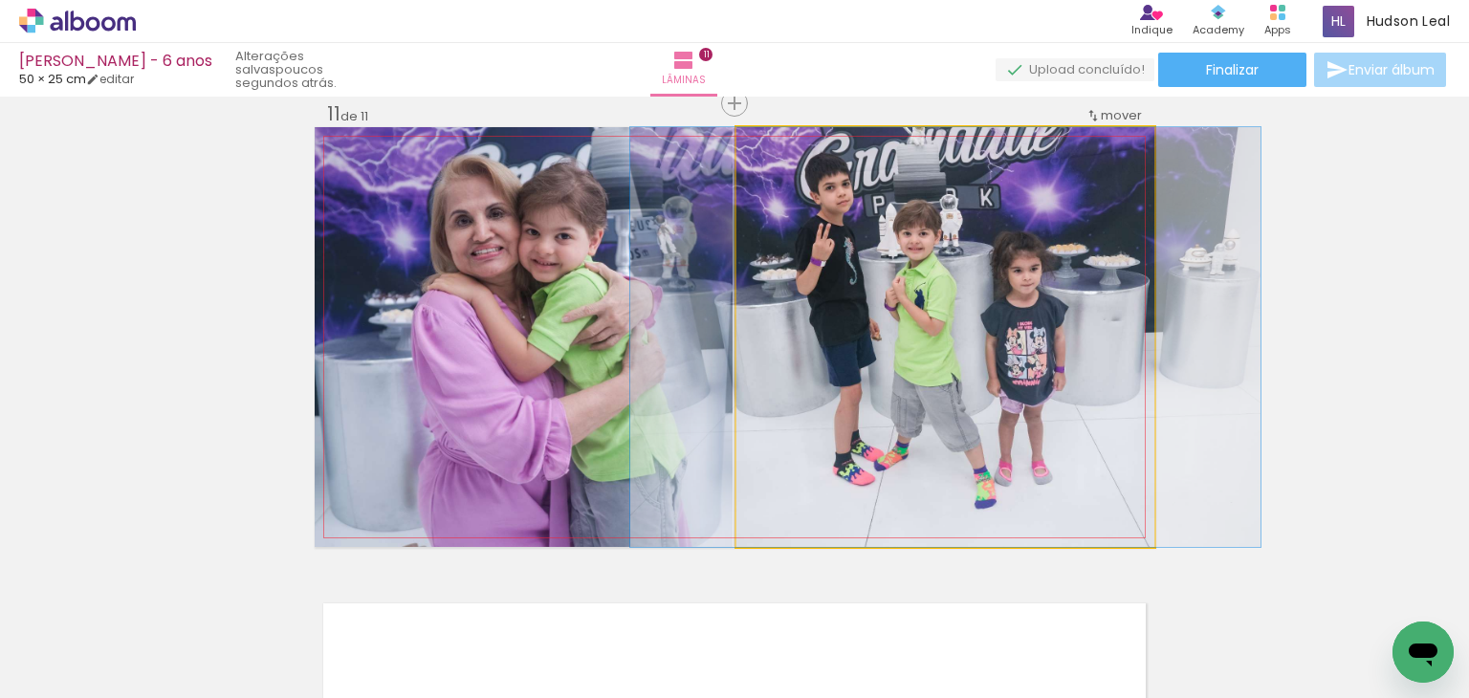
click at [972, 387] on quentale-photo at bounding box center [946, 337] width 418 height 420
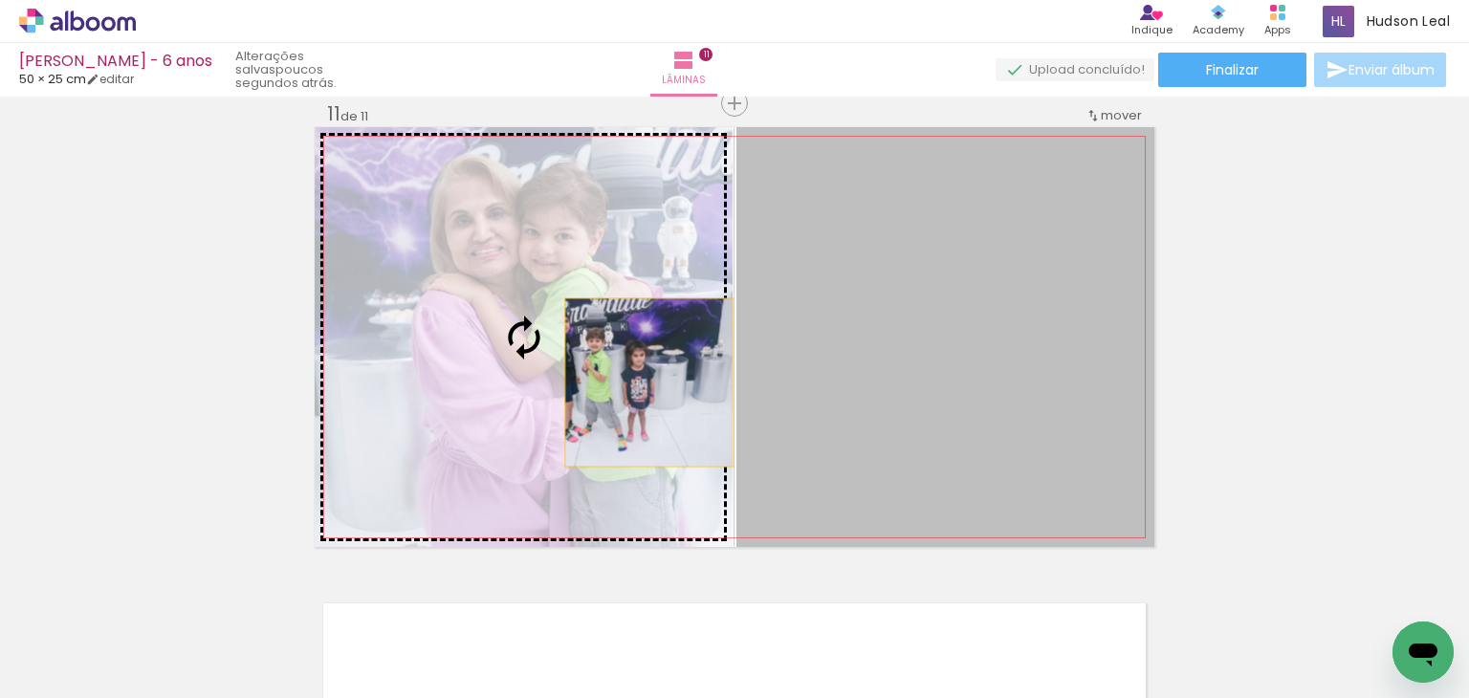
drag, startPoint x: 972, startPoint y: 387, endPoint x: 613, endPoint y: 391, distance: 358.7
click at [0, 0] on slot at bounding box center [0, 0] width 0 height 0
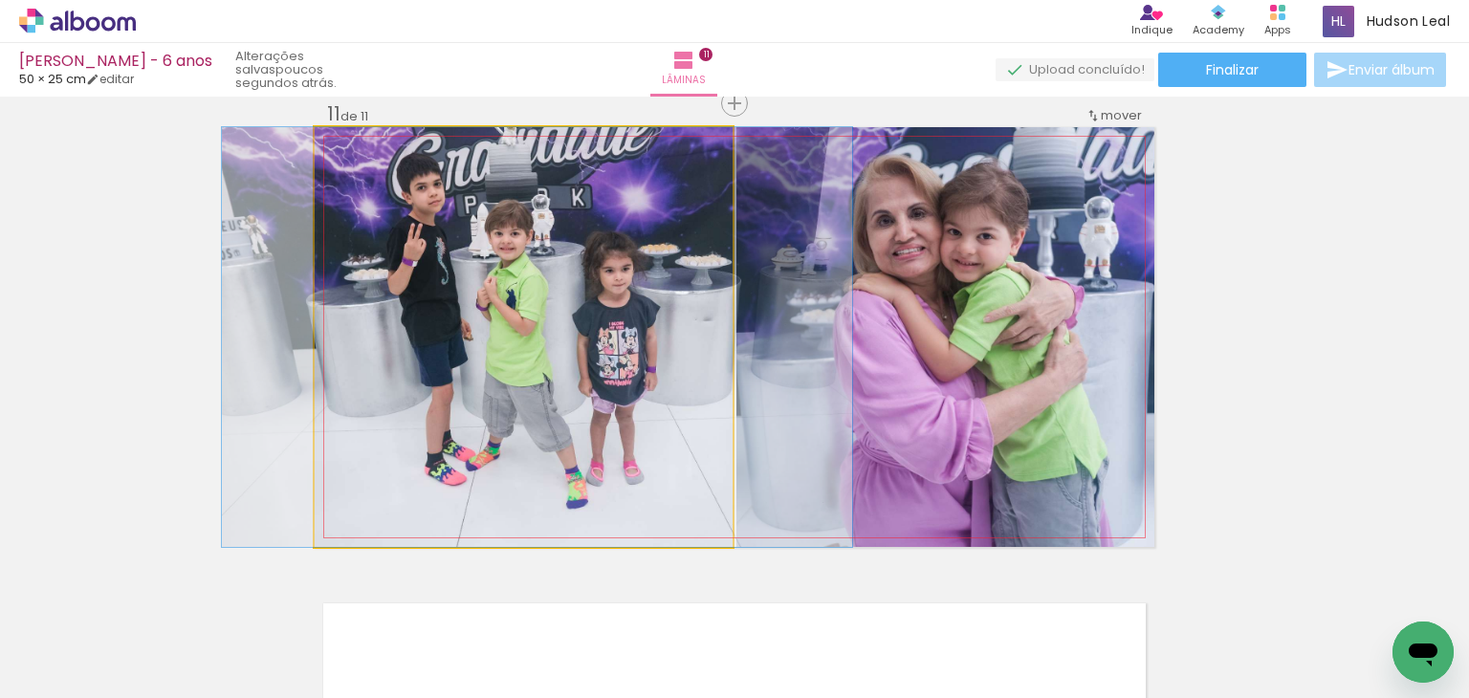
drag, startPoint x: 546, startPoint y: 344, endPoint x: 560, endPoint y: 348, distance: 13.9
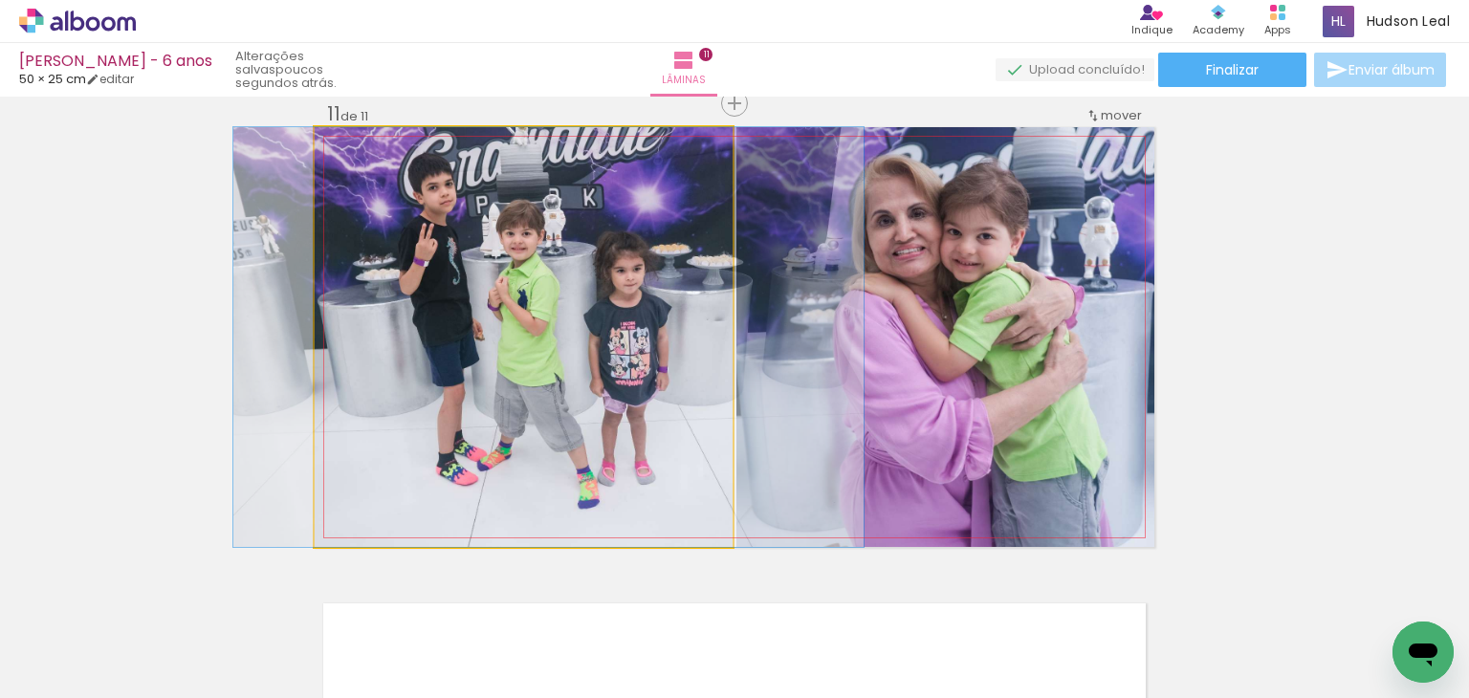
drag, startPoint x: 560, startPoint y: 348, endPoint x: 571, endPoint y: 353, distance: 12.4
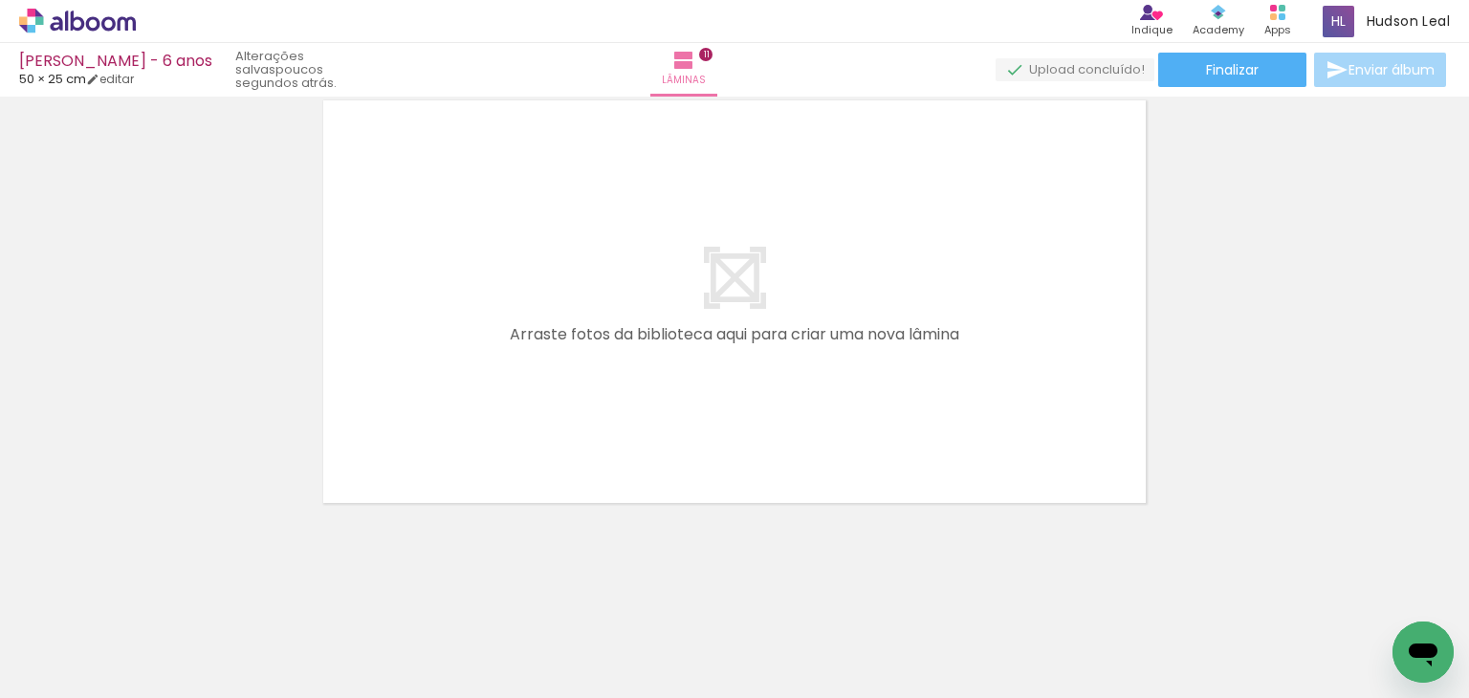
scroll to position [0, 4658]
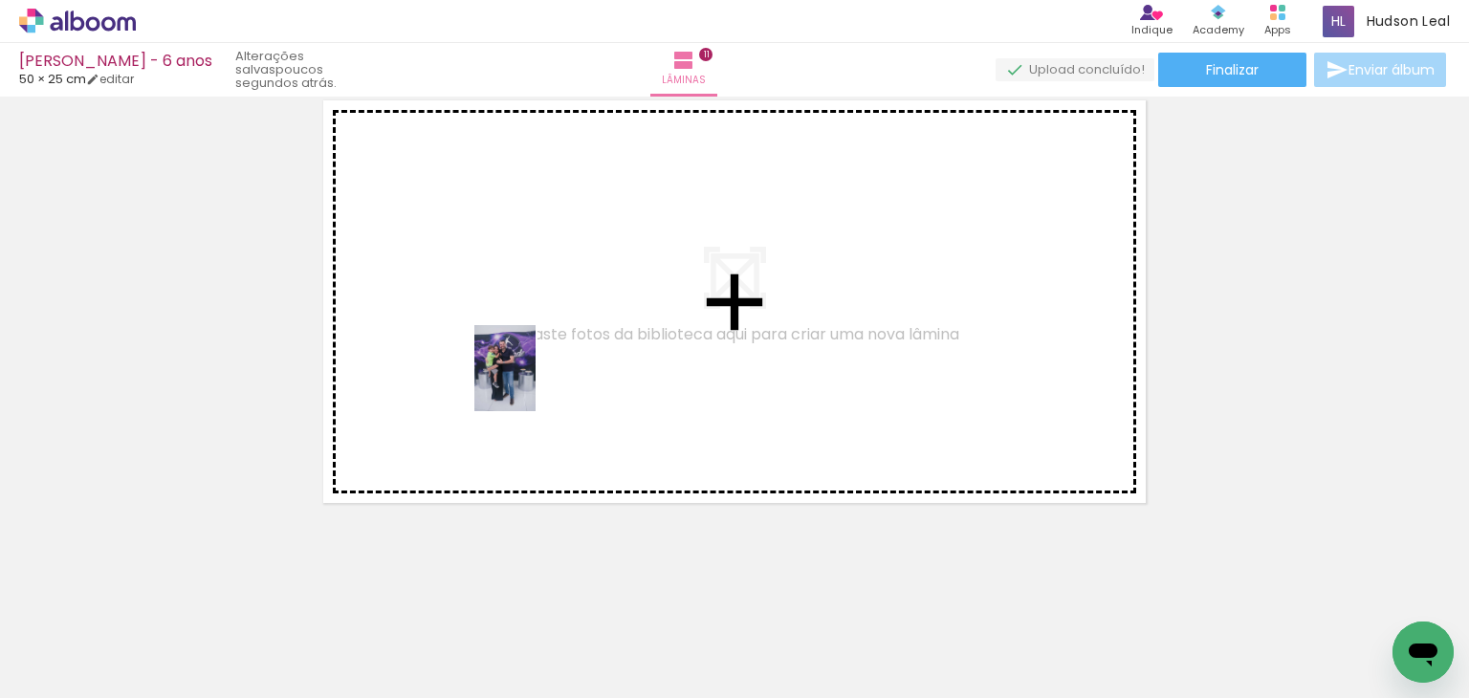
drag, startPoint x: 792, startPoint y: 640, endPoint x: 517, endPoint y: 355, distance: 395.7
click at [517, 355] on quentale-workspace at bounding box center [734, 349] width 1469 height 698
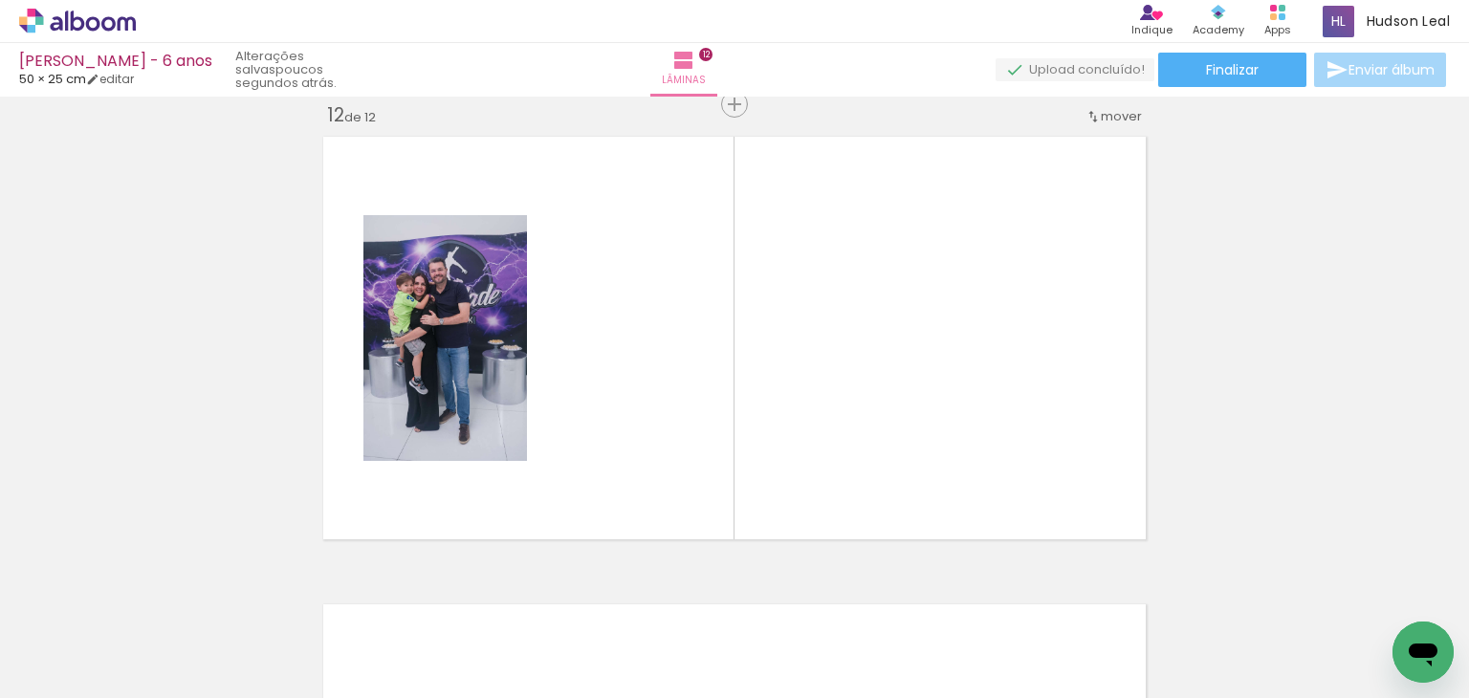
scroll to position [0, 1649]
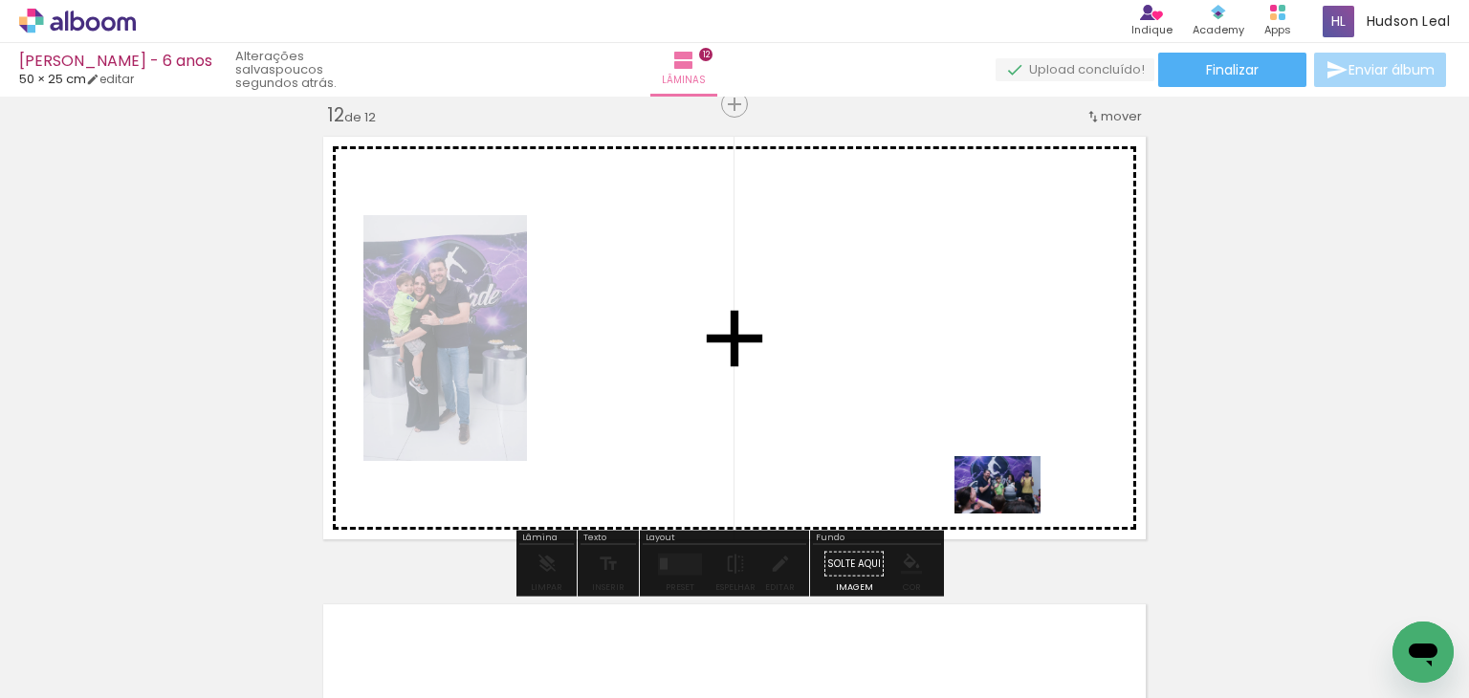
drag, startPoint x: 897, startPoint y: 657, endPoint x: 1013, endPoint y: 511, distance: 186.6
click at [1013, 511] on quentale-workspace at bounding box center [734, 349] width 1469 height 698
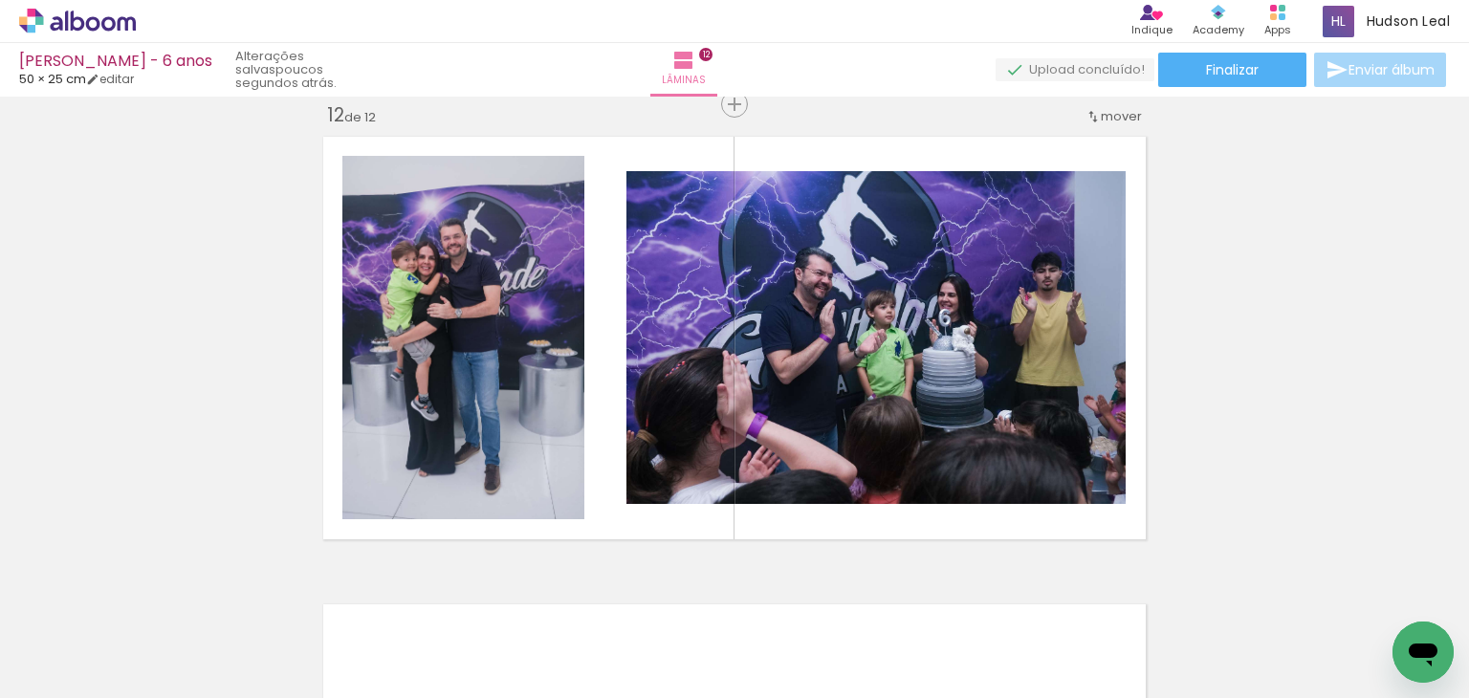
scroll to position [0, 0]
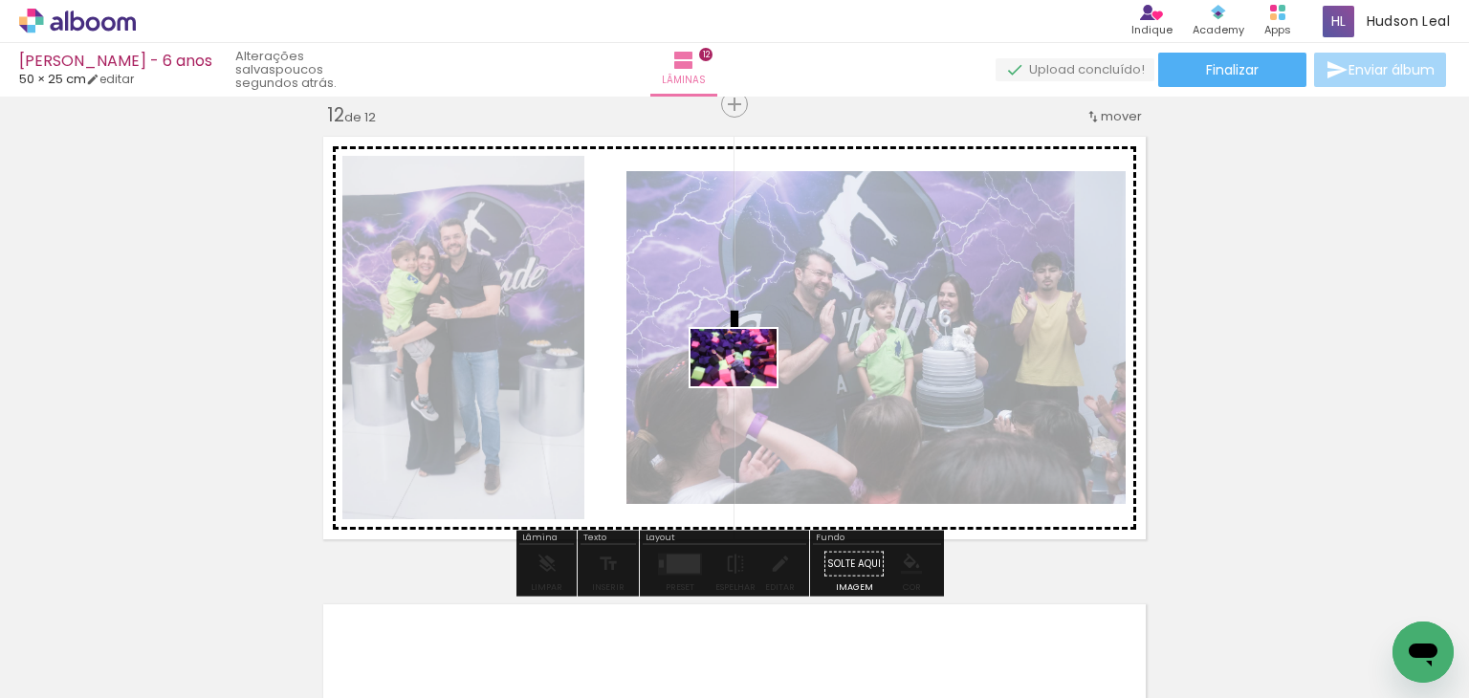
drag, startPoint x: 741, startPoint y: 636, endPoint x: 748, endPoint y: 386, distance: 249.7
click at [748, 386] on quentale-workspace at bounding box center [734, 349] width 1469 height 698
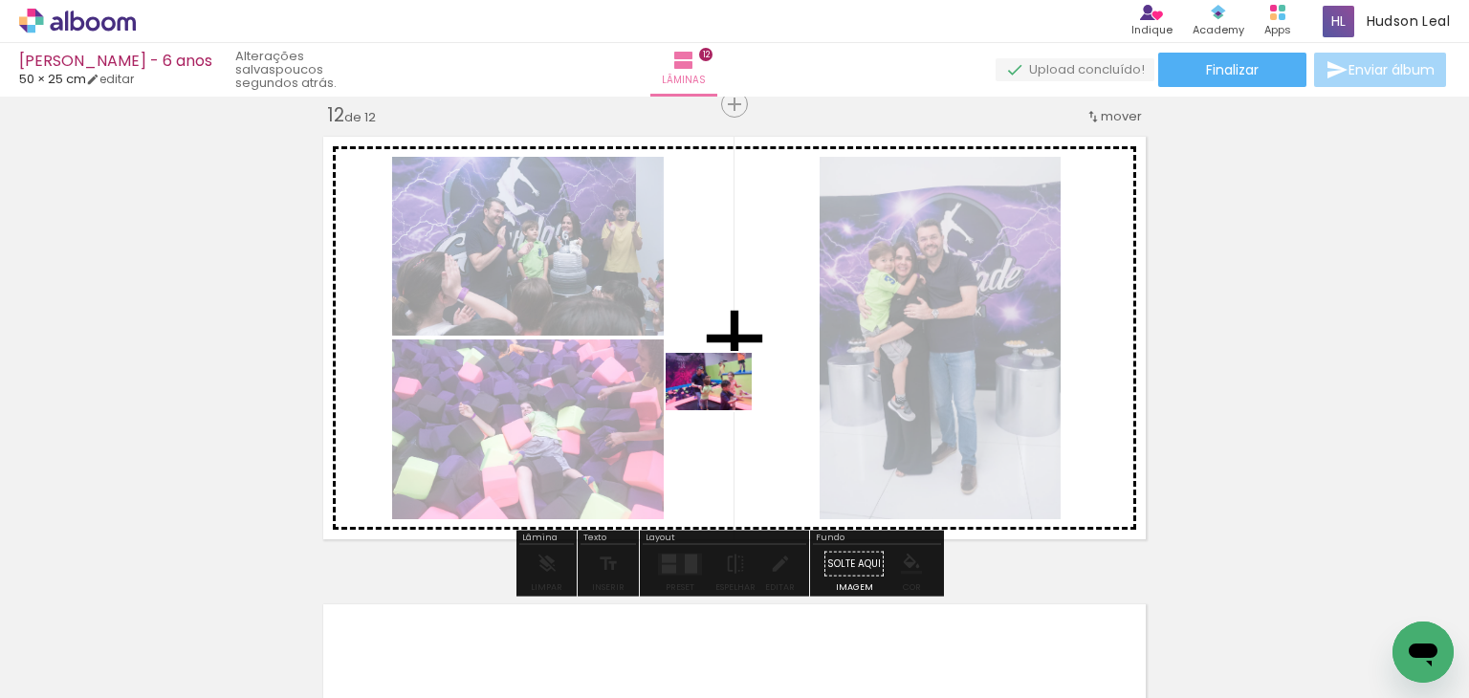
drag, startPoint x: 436, startPoint y: 633, endPoint x: 807, endPoint y: 349, distance: 467.4
click at [807, 349] on quentale-workspace at bounding box center [734, 349] width 1469 height 698
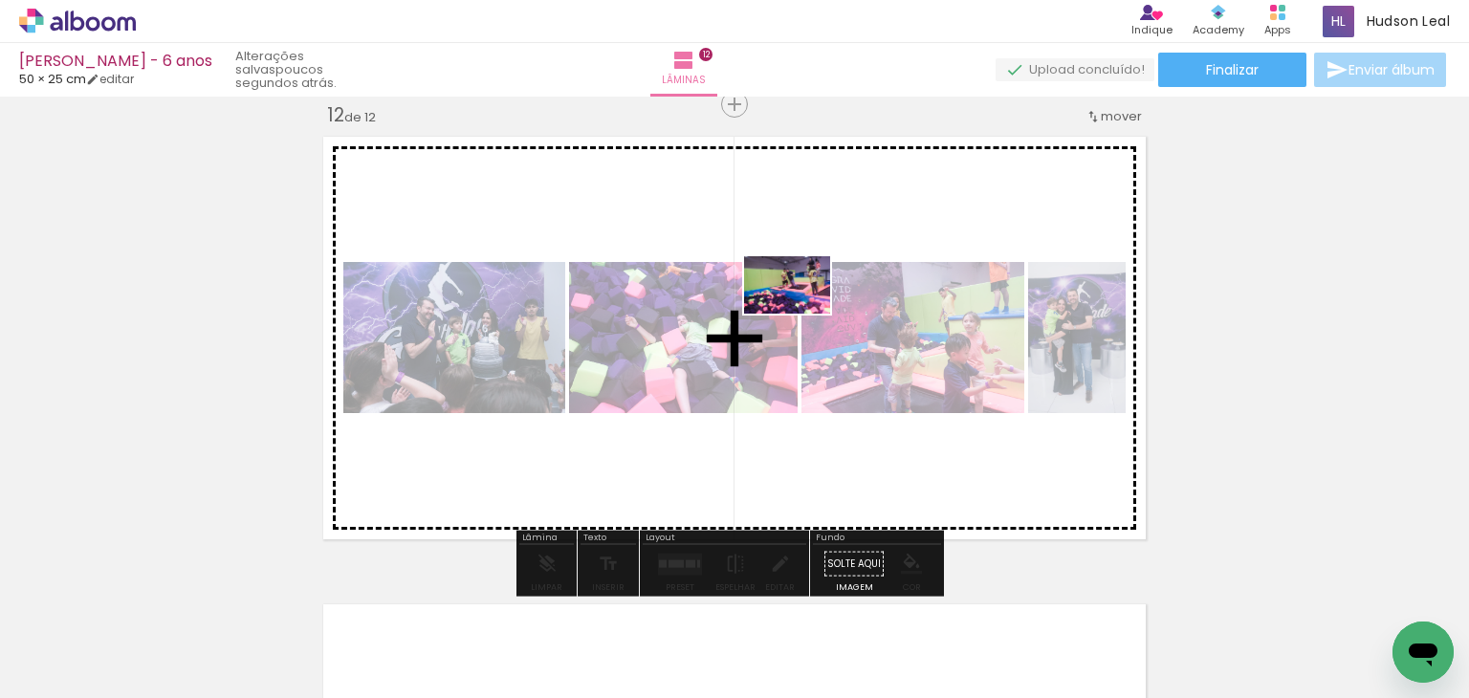
drag, startPoint x: 301, startPoint y: 655, endPoint x: 802, endPoint y: 313, distance: 606.2
click at [802, 313] on quentale-workspace at bounding box center [734, 349] width 1469 height 698
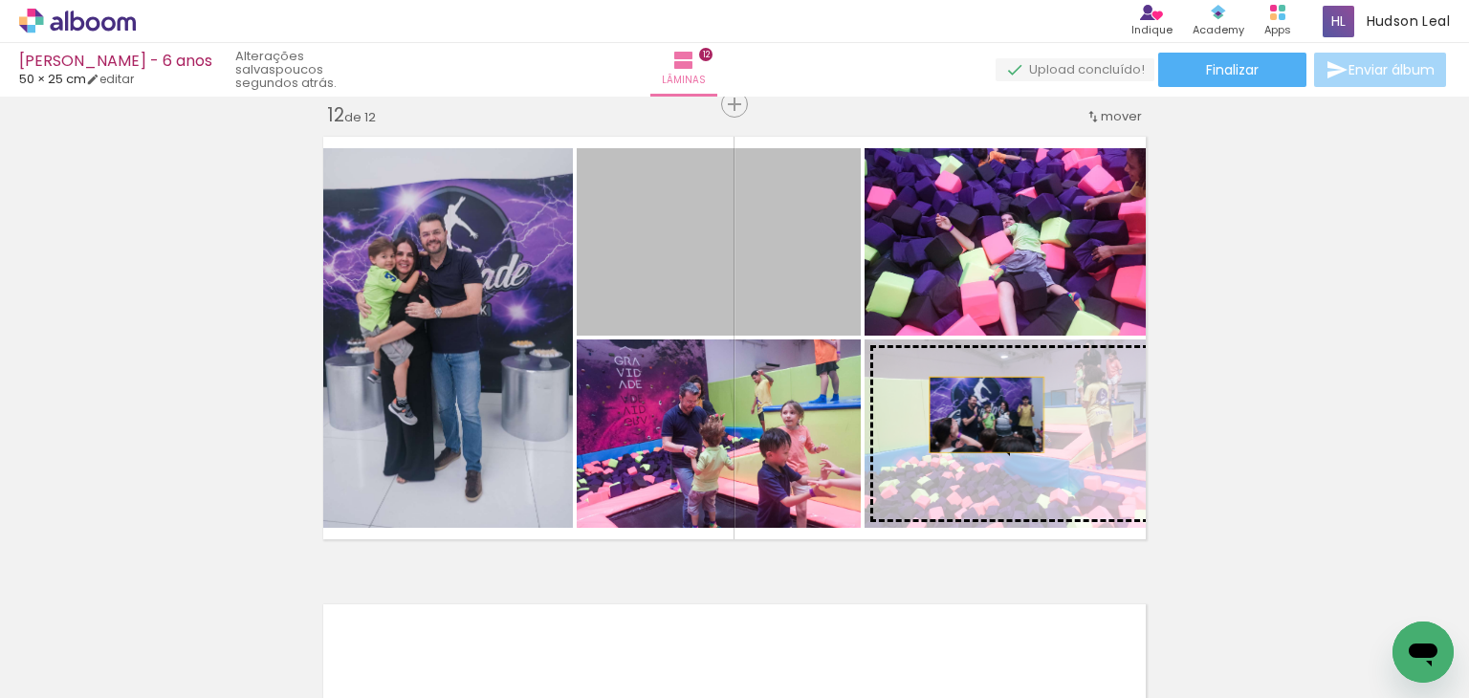
drag, startPoint x: 803, startPoint y: 264, endPoint x: 980, endPoint y: 415, distance: 232.7
click at [0, 0] on slot at bounding box center [0, 0] width 0 height 0
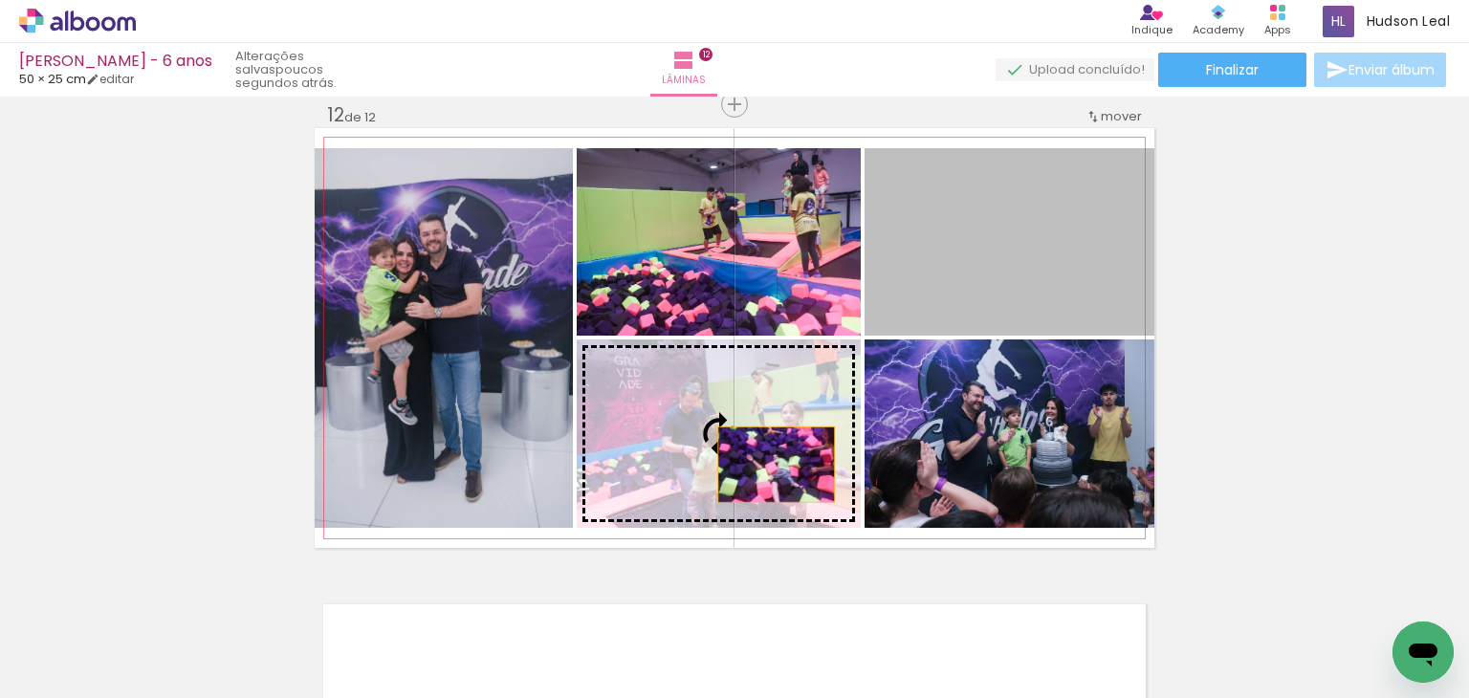
drag, startPoint x: 1034, startPoint y: 242, endPoint x: 769, endPoint y: 464, distance: 345.6
click at [0, 0] on slot at bounding box center [0, 0] width 0 height 0
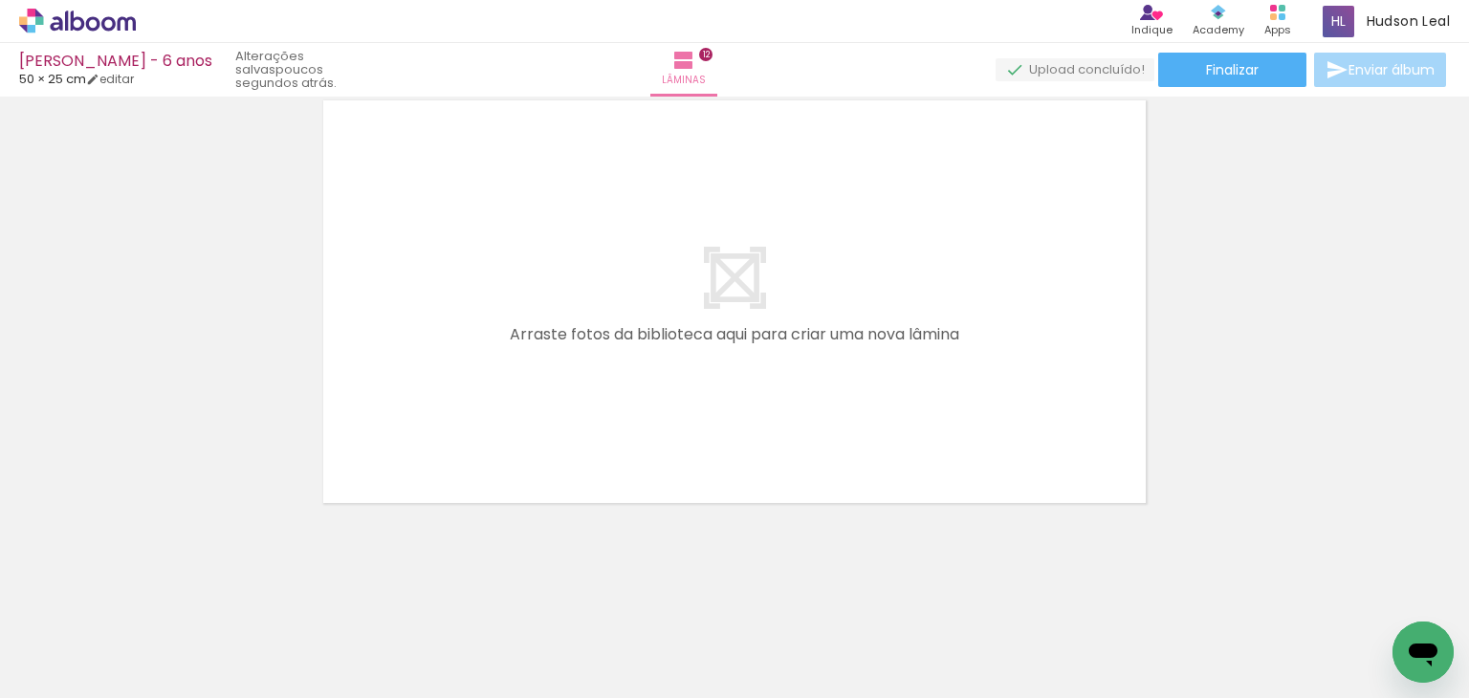
scroll to position [0, 2801]
drag, startPoint x: 612, startPoint y: 627, endPoint x: 455, endPoint y: 313, distance: 350.8
click at [455, 313] on quentale-workspace at bounding box center [734, 349] width 1469 height 698
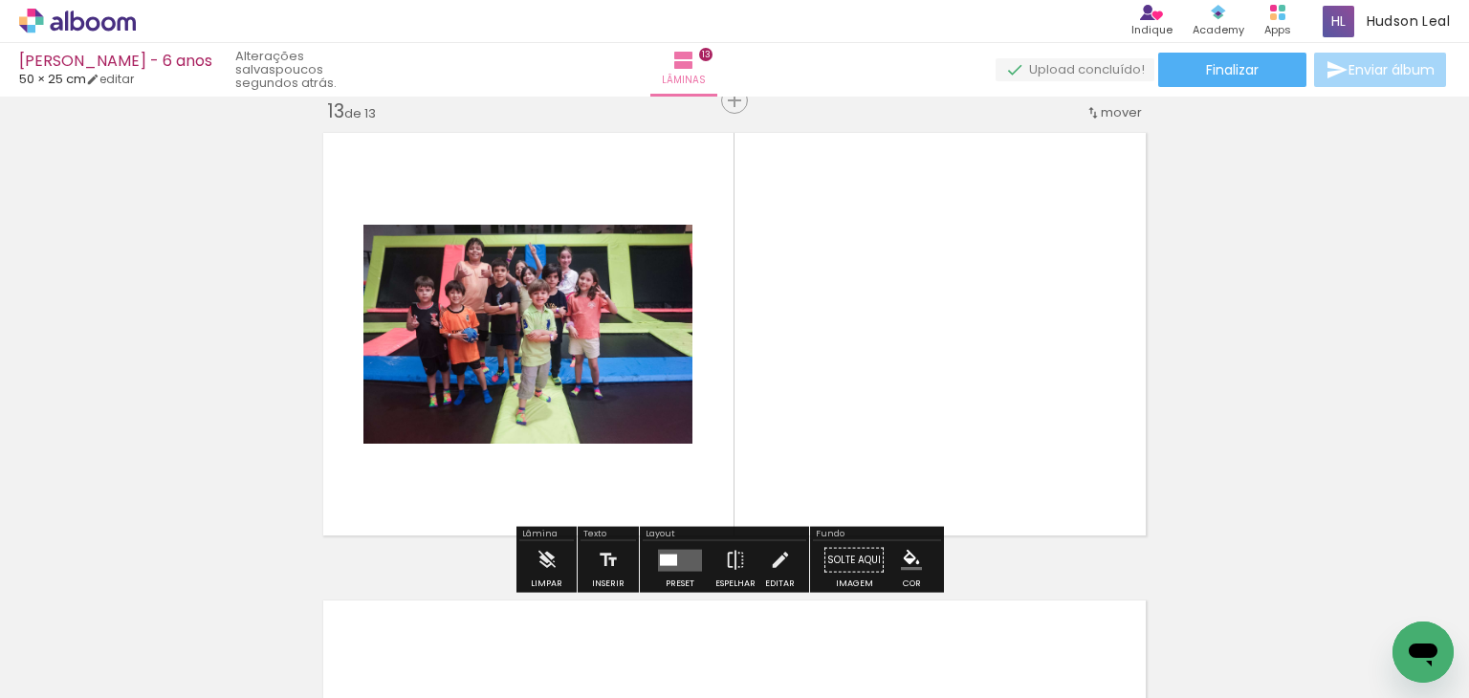
scroll to position [5637, 0]
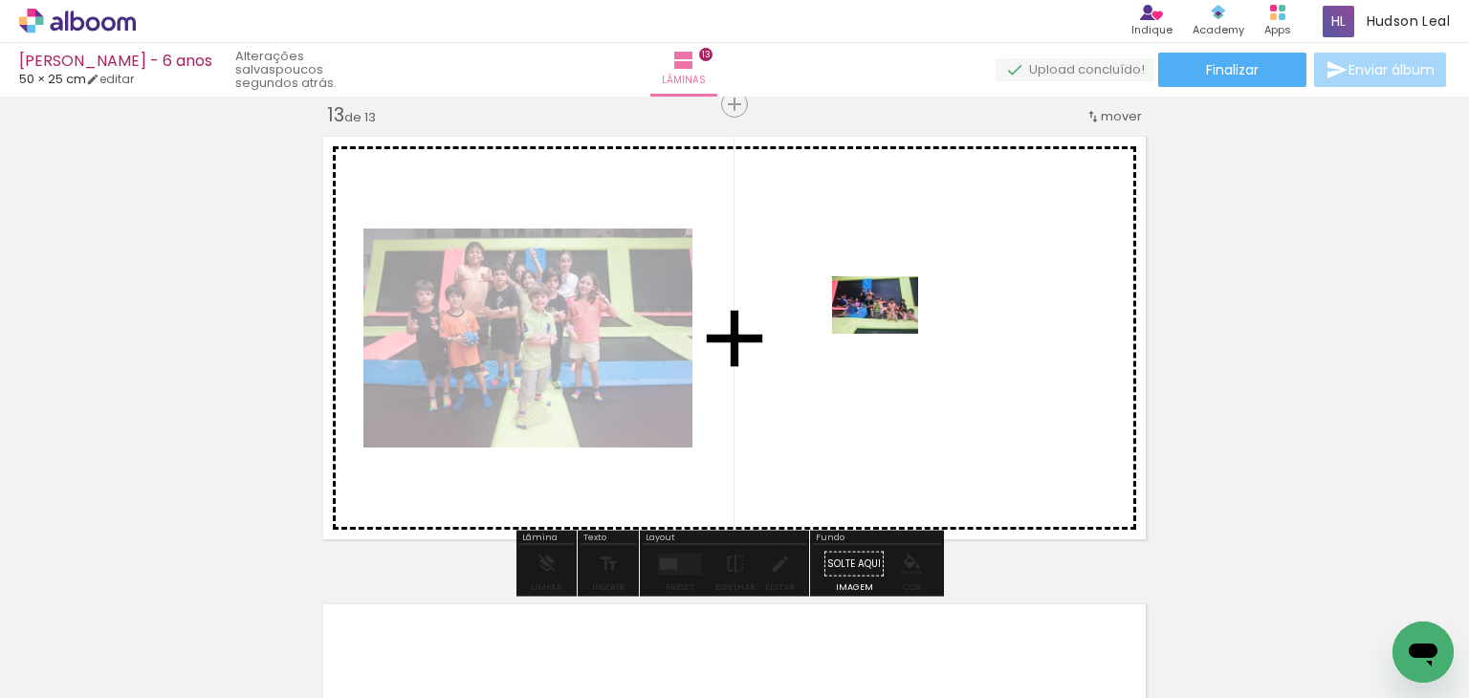
drag, startPoint x: 165, startPoint y: 609, endPoint x: 897, endPoint y: 334, distance: 782.8
click at [897, 334] on quentale-workspace at bounding box center [734, 349] width 1469 height 698
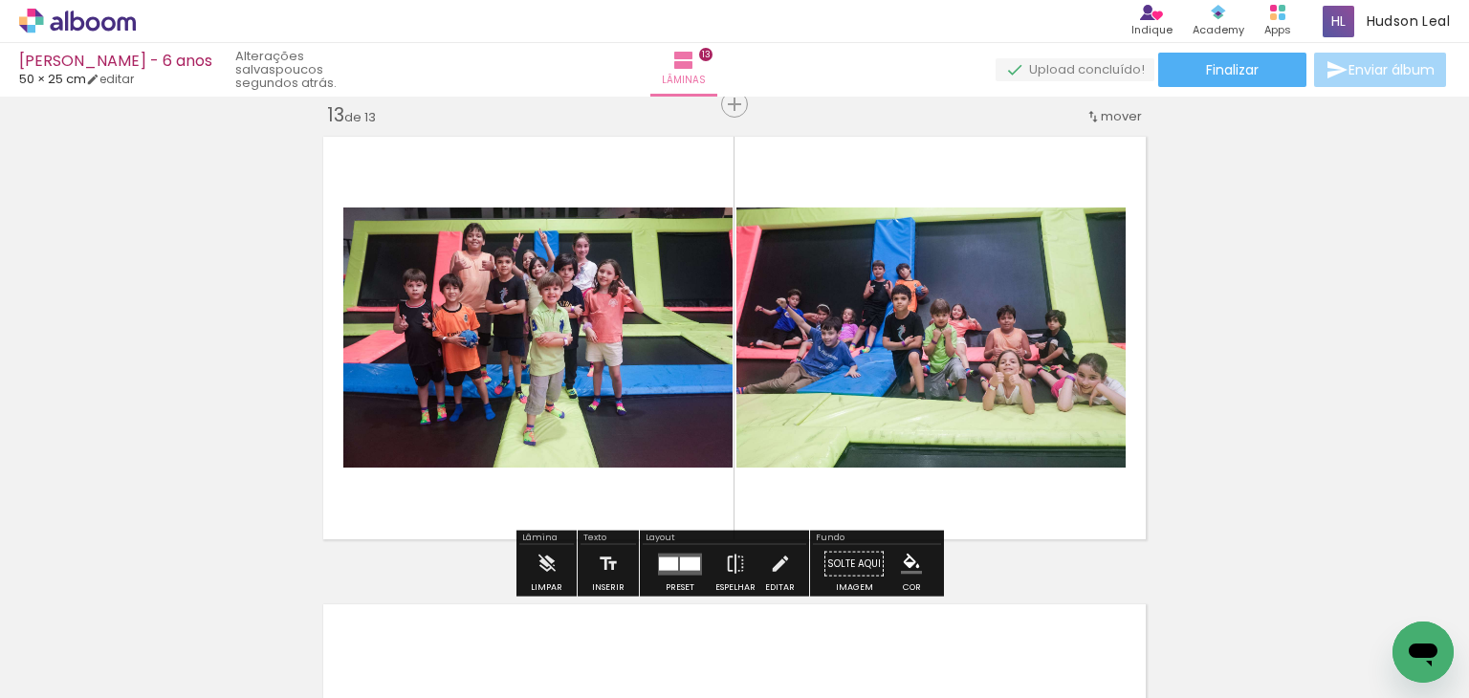
click at [674, 579] on quentale-thumb at bounding box center [711, 634] width 107 height 110
click at [673, 560] on div at bounding box center [668, 563] width 19 height 13
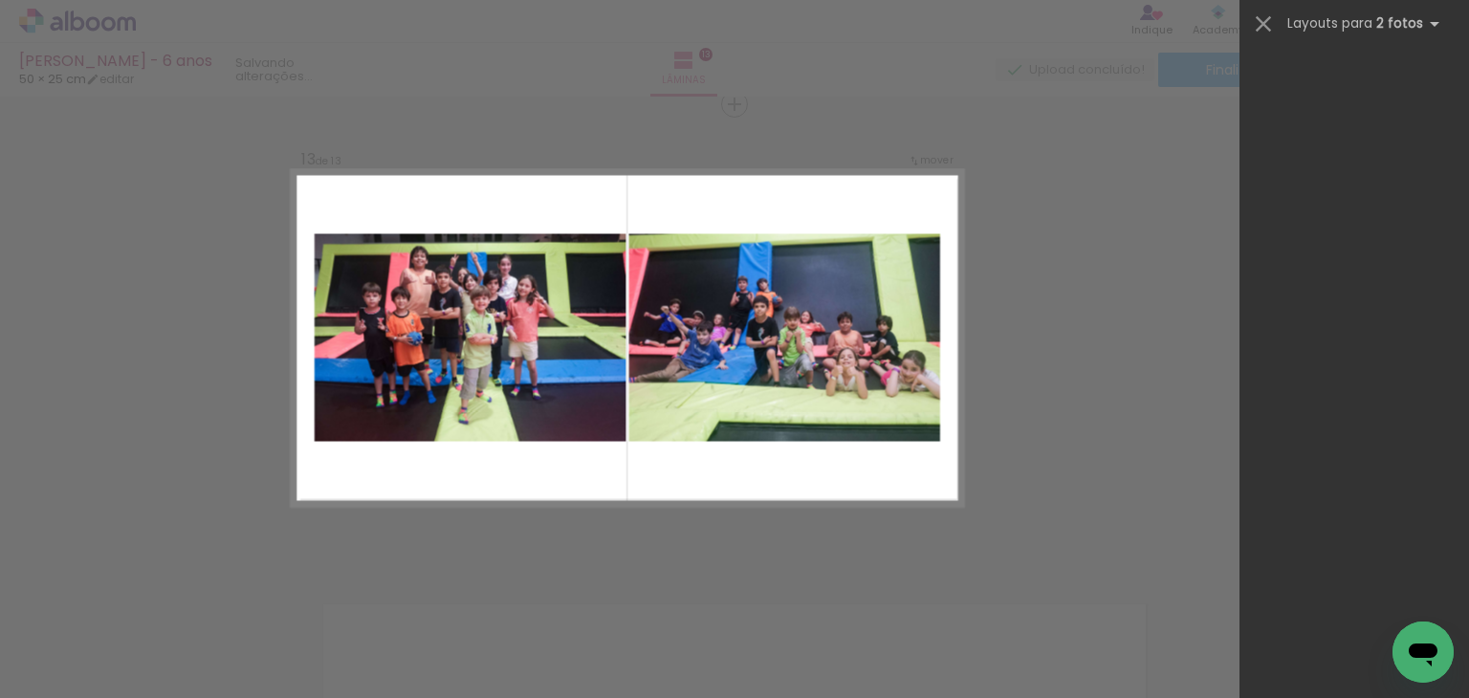
scroll to position [0, 0]
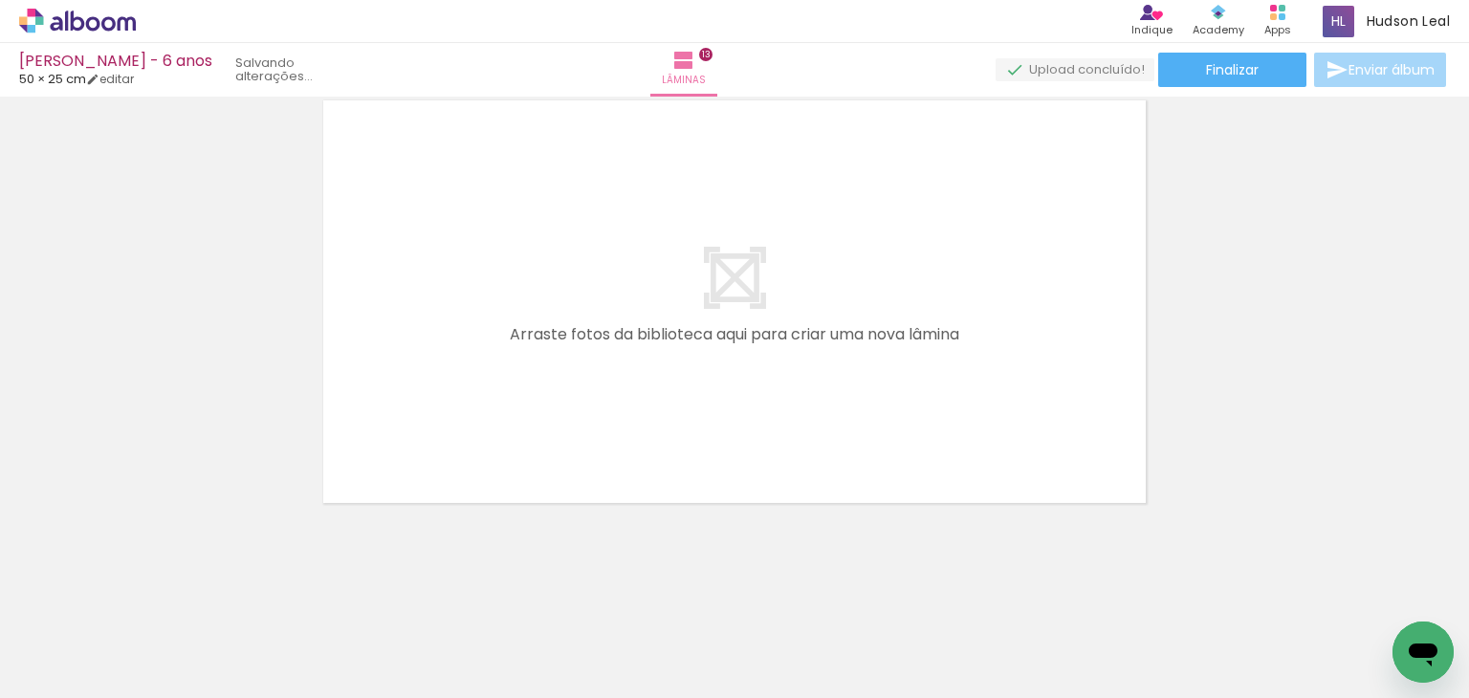
drag, startPoint x: 505, startPoint y: 632, endPoint x: 605, endPoint y: 361, distance: 289.3
click at [605, 361] on quentale-workspace at bounding box center [734, 349] width 1469 height 698
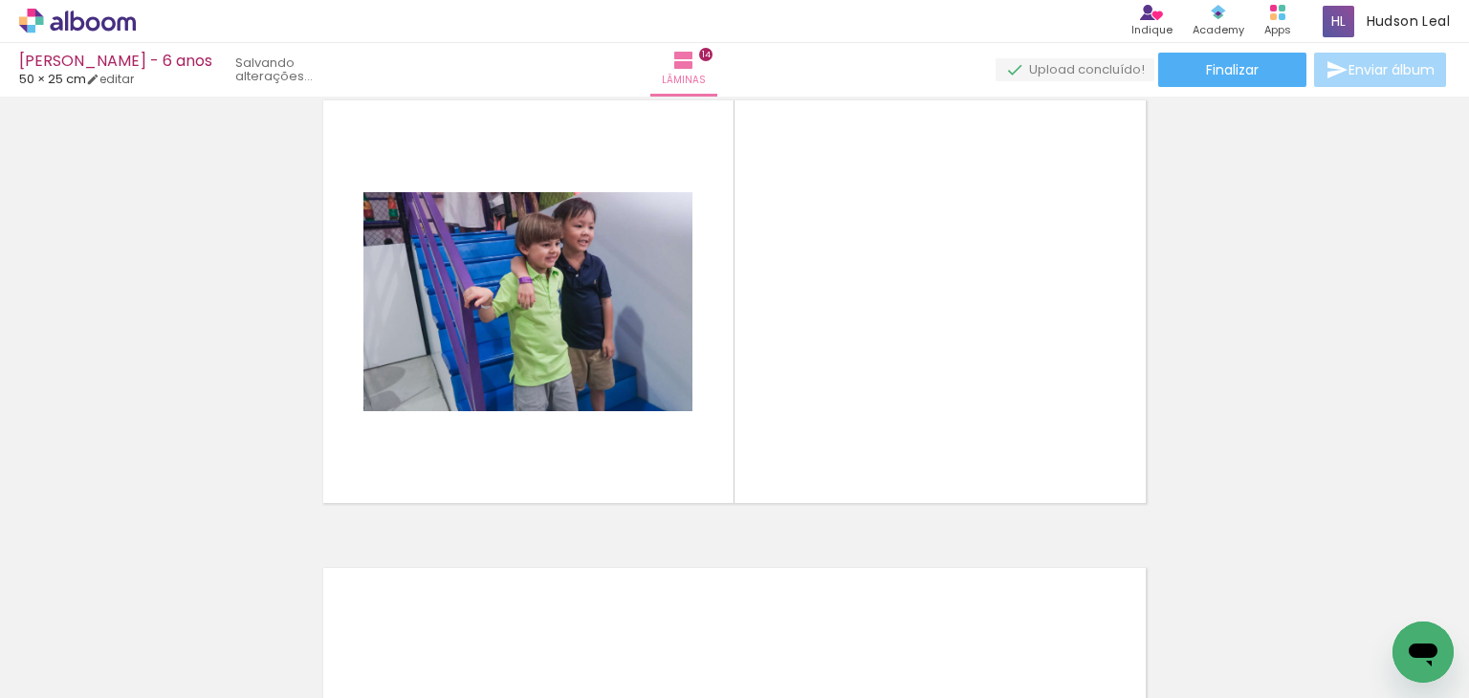
drag, startPoint x: 539, startPoint y: 635, endPoint x: 675, endPoint y: 275, distance: 384.5
click at [675, 275] on quentale-workspace at bounding box center [734, 349] width 1469 height 698
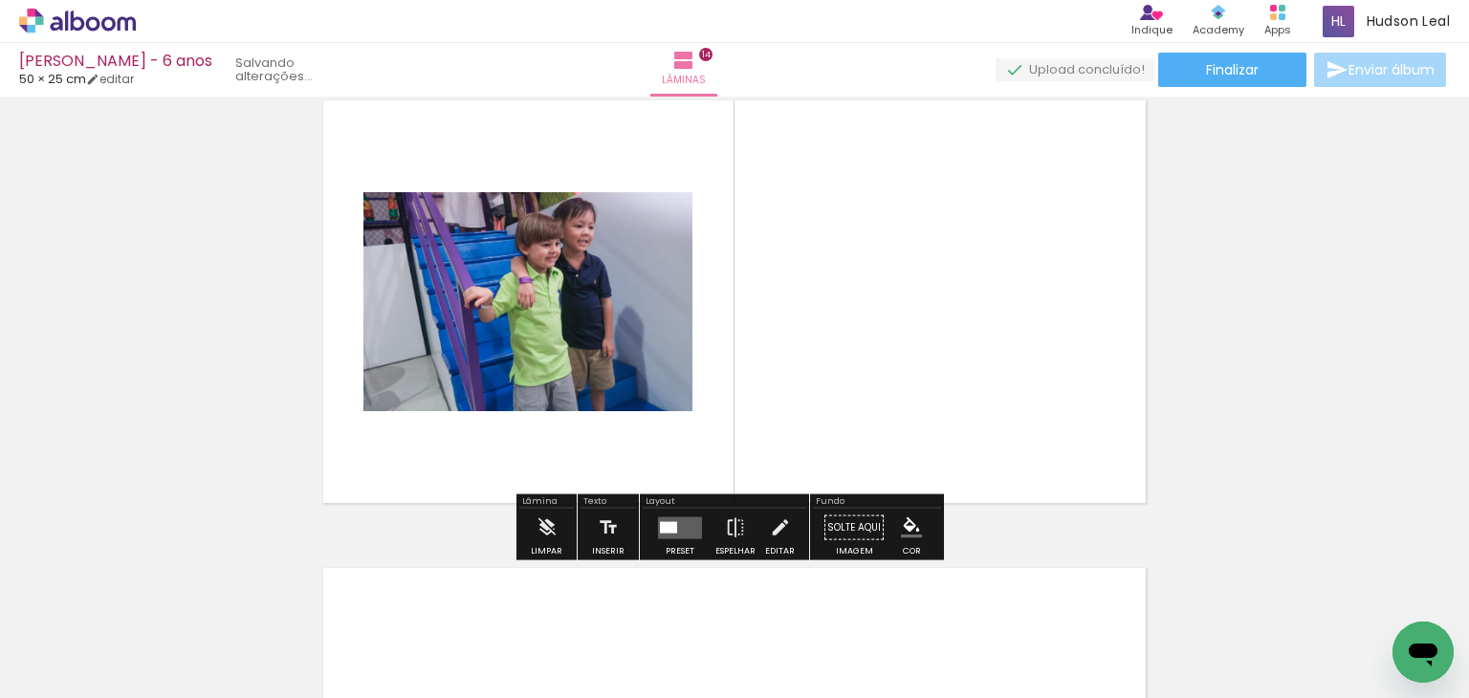
scroll to position [6105, 0]
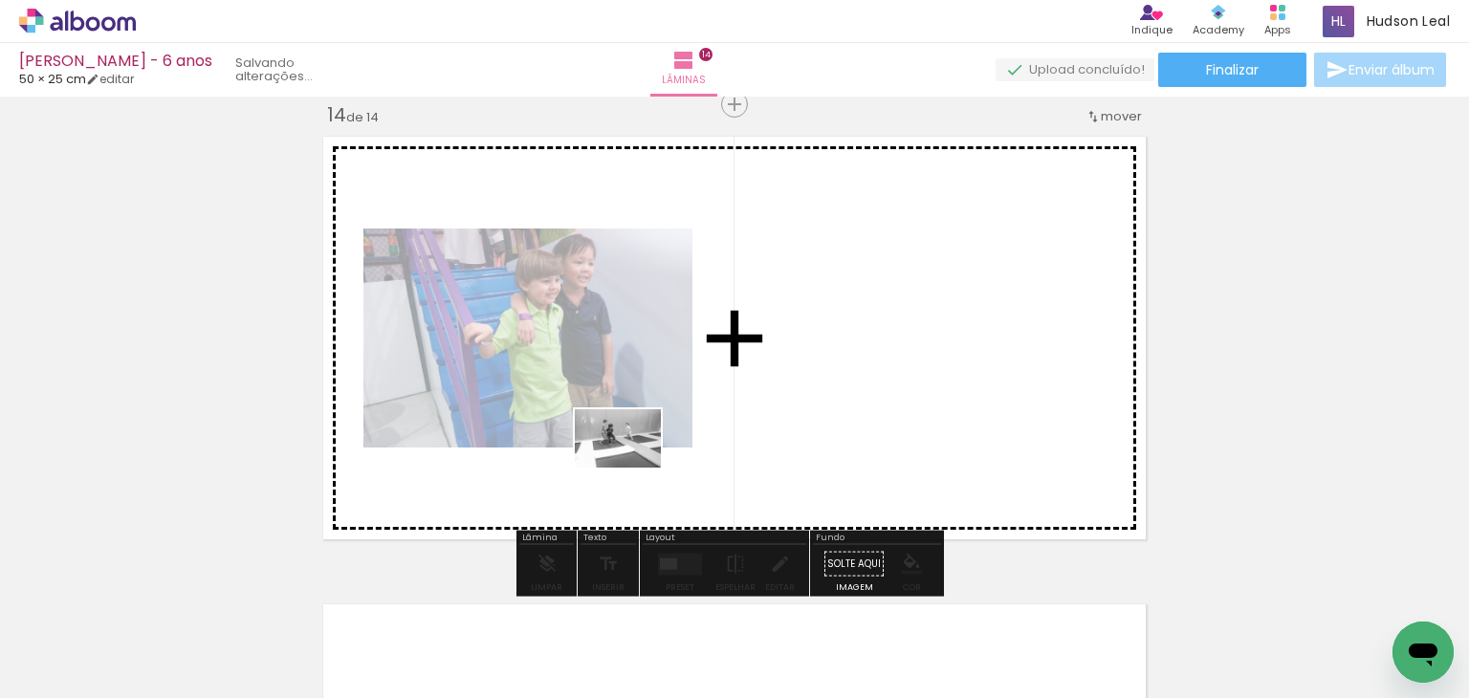
drag, startPoint x: 639, startPoint y: 639, endPoint x: 632, endPoint y: 467, distance: 172.3
click at [632, 467] on quentale-workspace at bounding box center [734, 349] width 1469 height 698
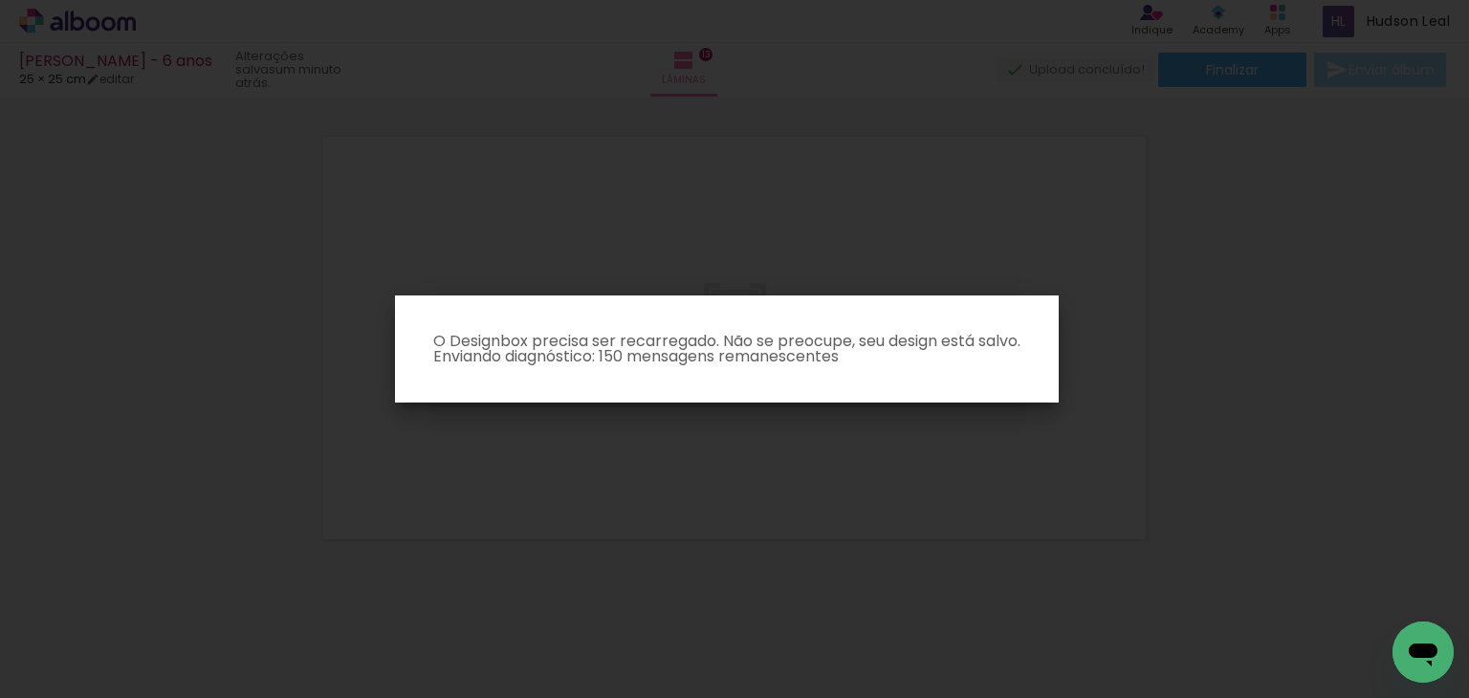
scroll to position [5637, 0]
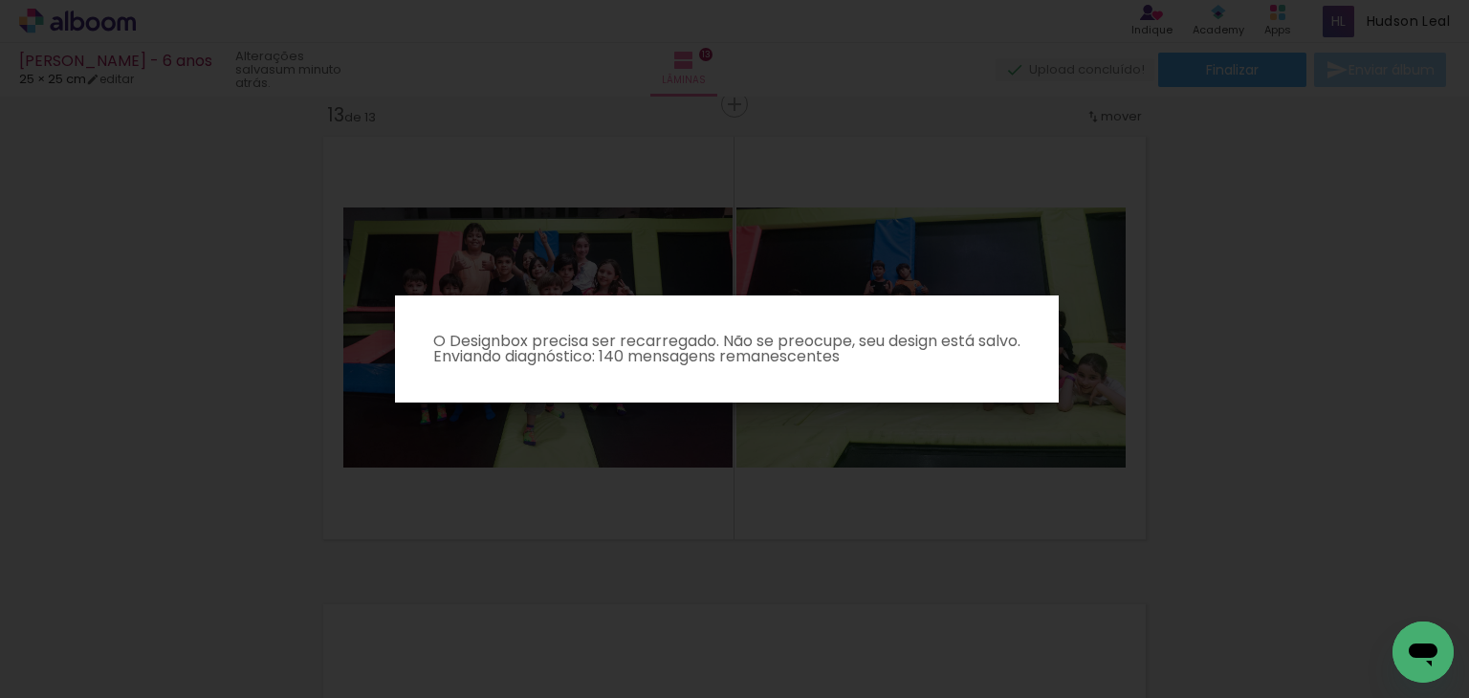
click at [779, 484] on iron-overlay-backdrop at bounding box center [734, 349] width 1469 height 698
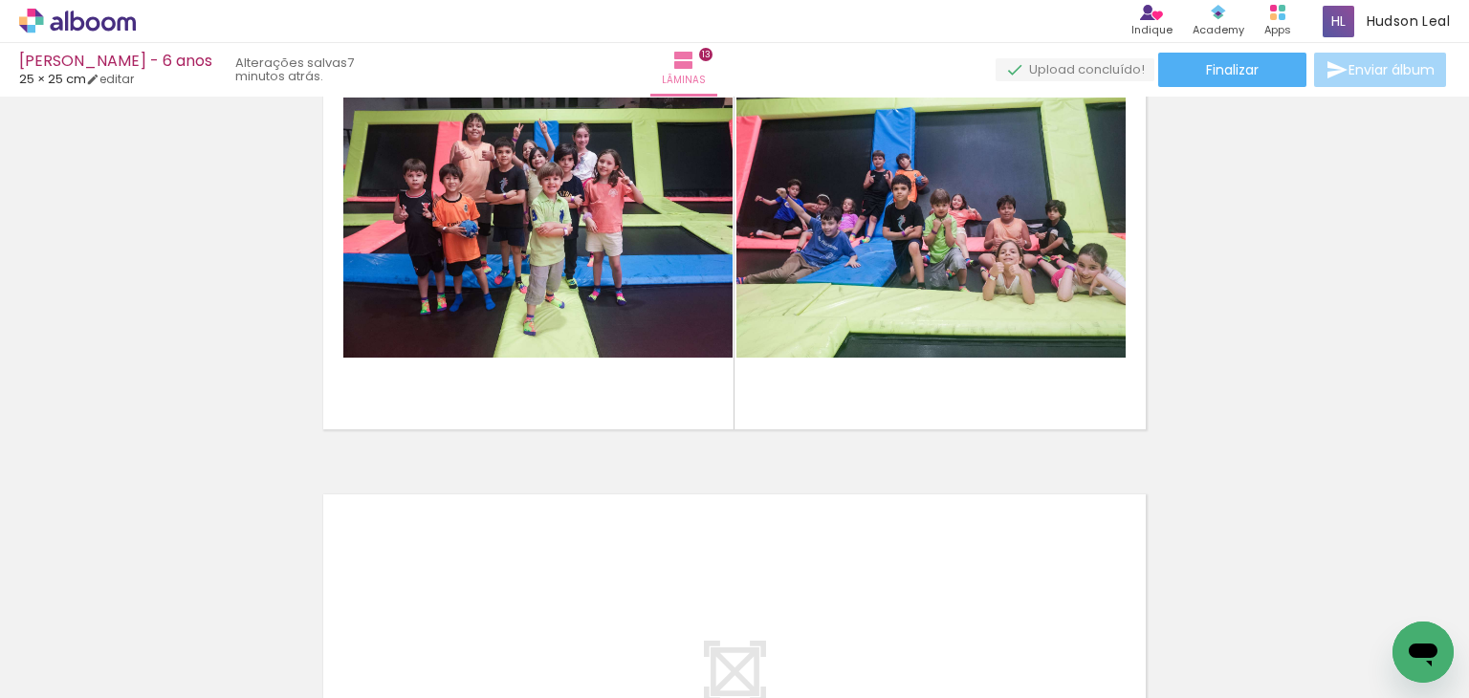
scroll to position [5738, 0]
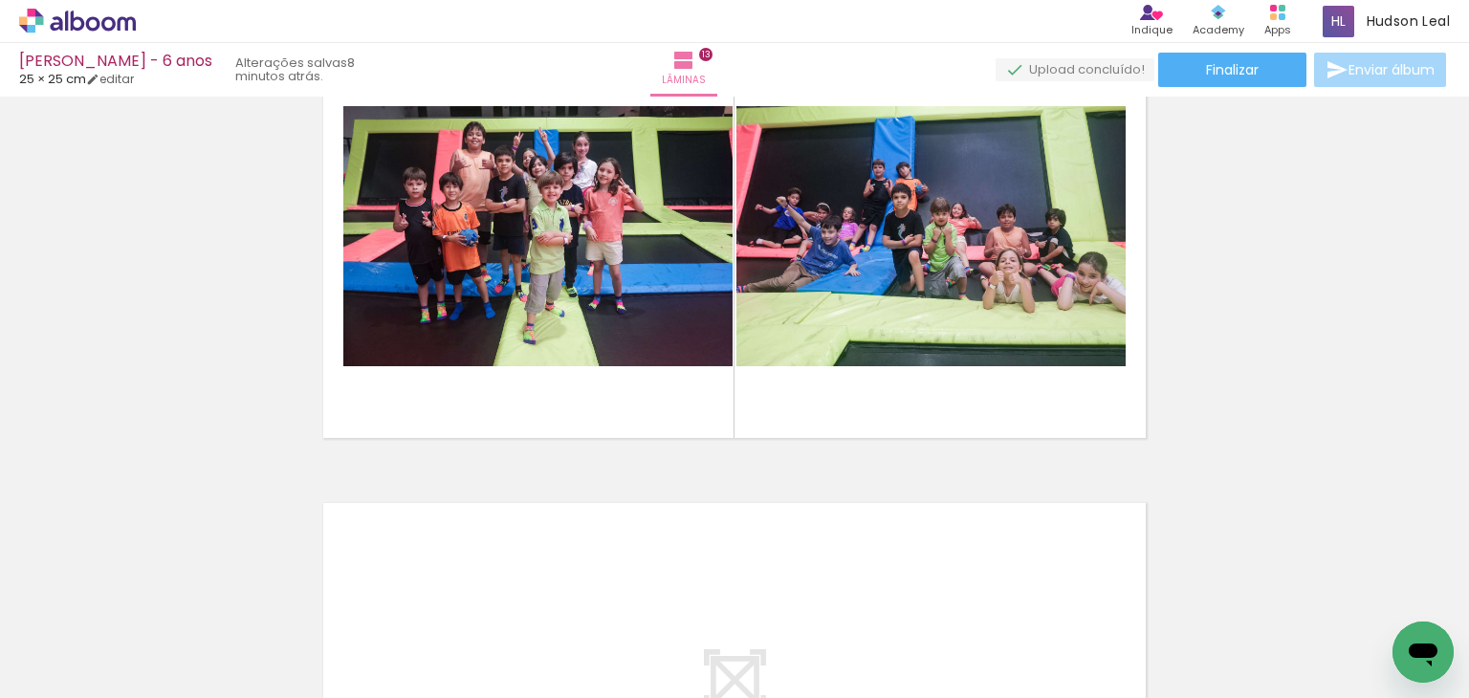
click at [234, 610] on div at bounding box center [191, 633] width 86 height 57
drag, startPoint x: 554, startPoint y: 610, endPoint x: 566, endPoint y: 535, distance: 76.6
click at [566, 535] on quentale-workspace at bounding box center [734, 349] width 1469 height 698
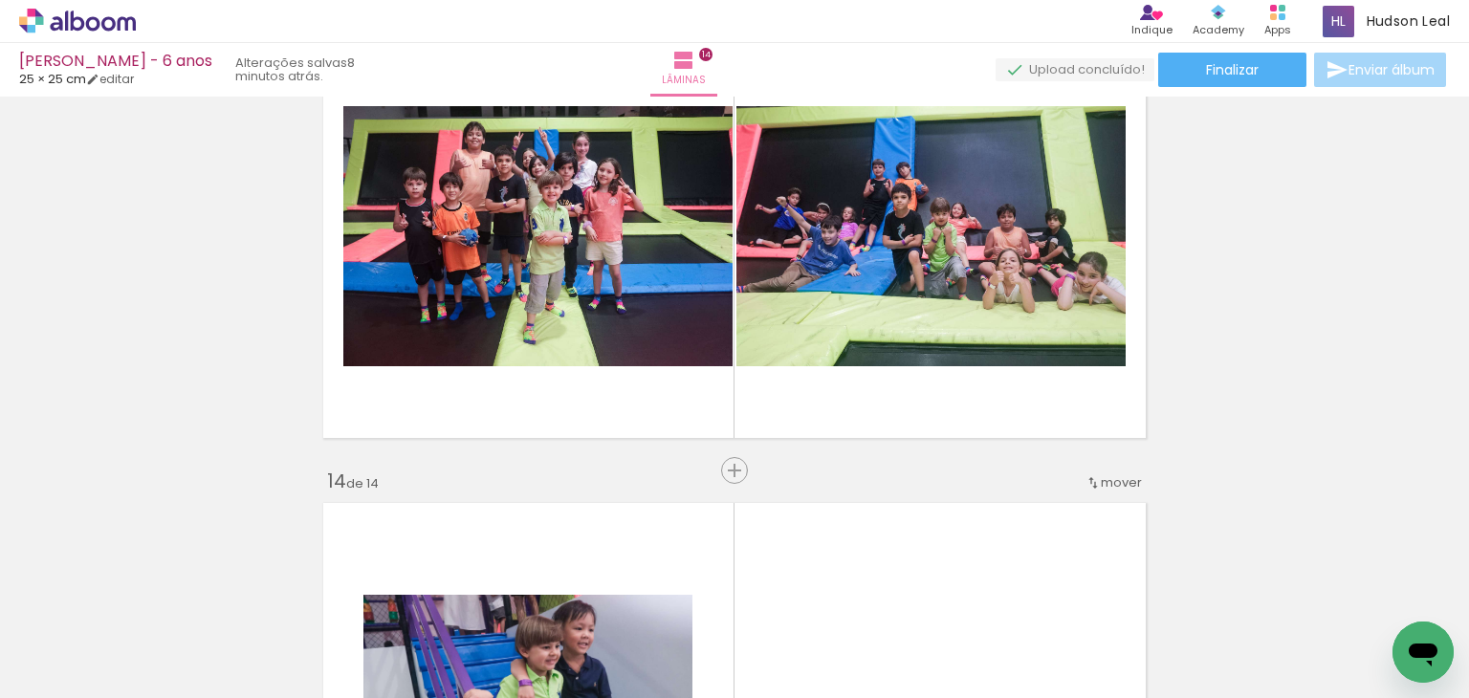
scroll to position [6105, 0]
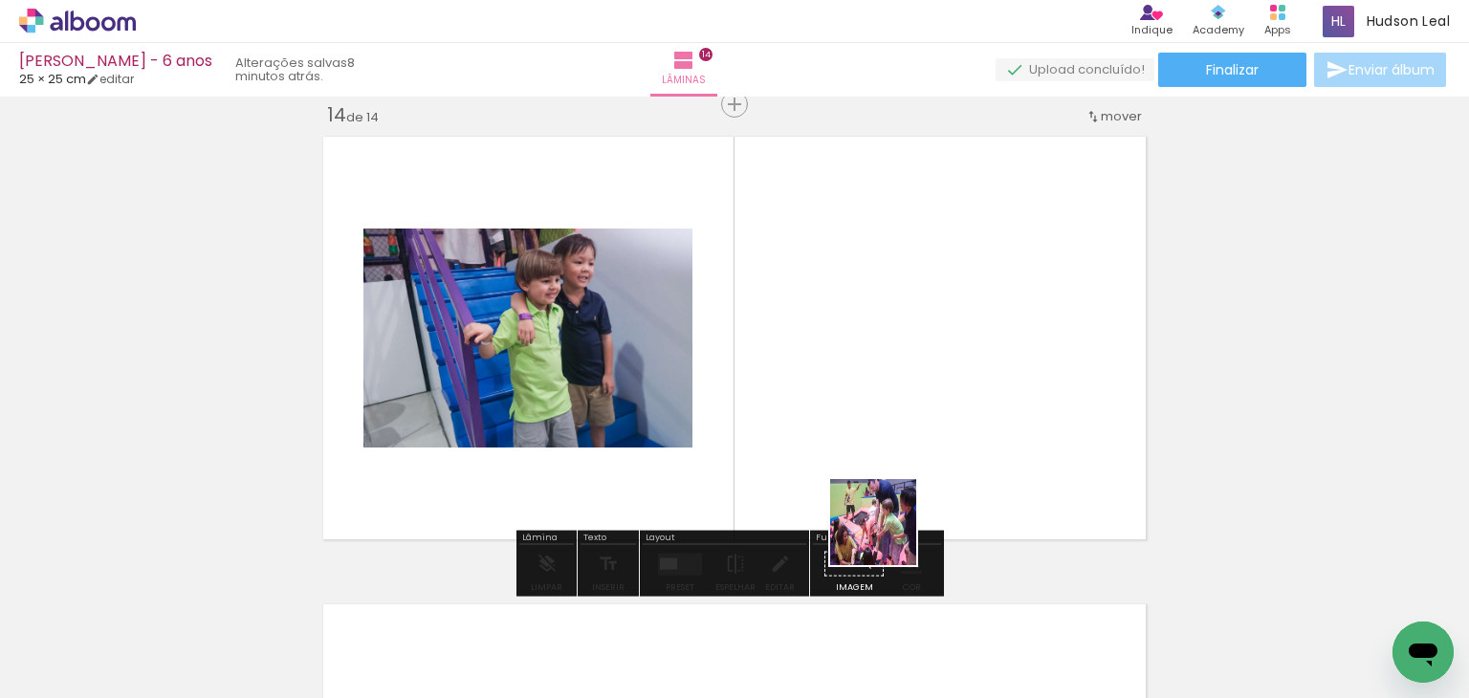
drag, startPoint x: 937, startPoint y: 651, endPoint x: 860, endPoint y: 372, distance: 289.9
click at [860, 372] on quentale-workspace at bounding box center [734, 349] width 1469 height 698
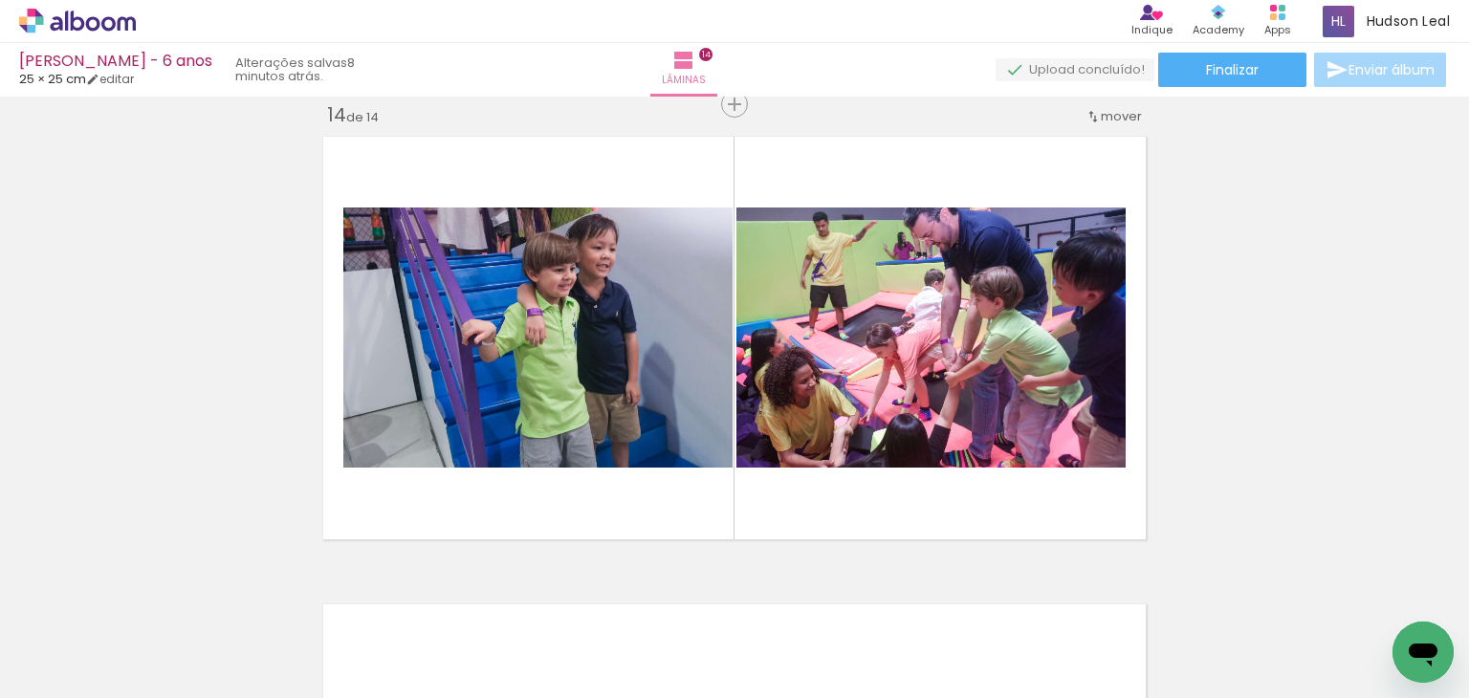
scroll to position [0, 1347]
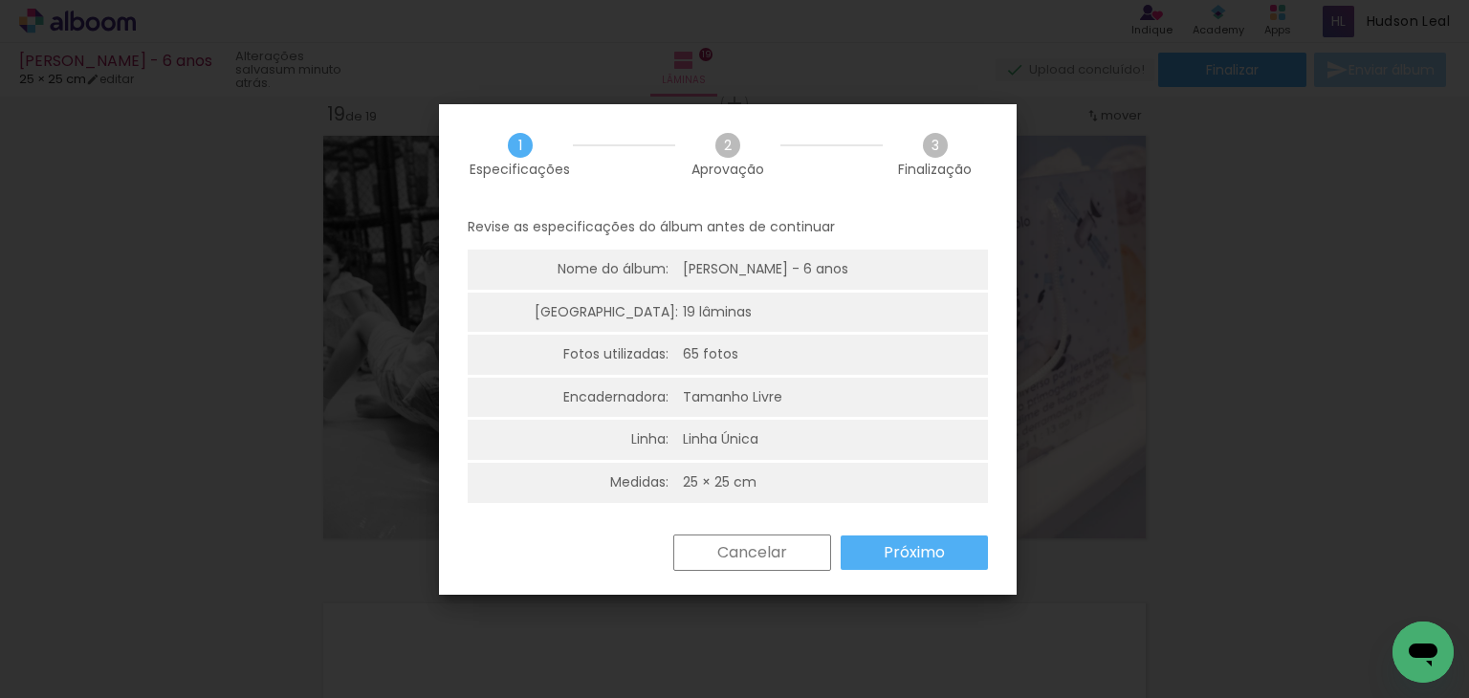
scroll to position [0, 5763]
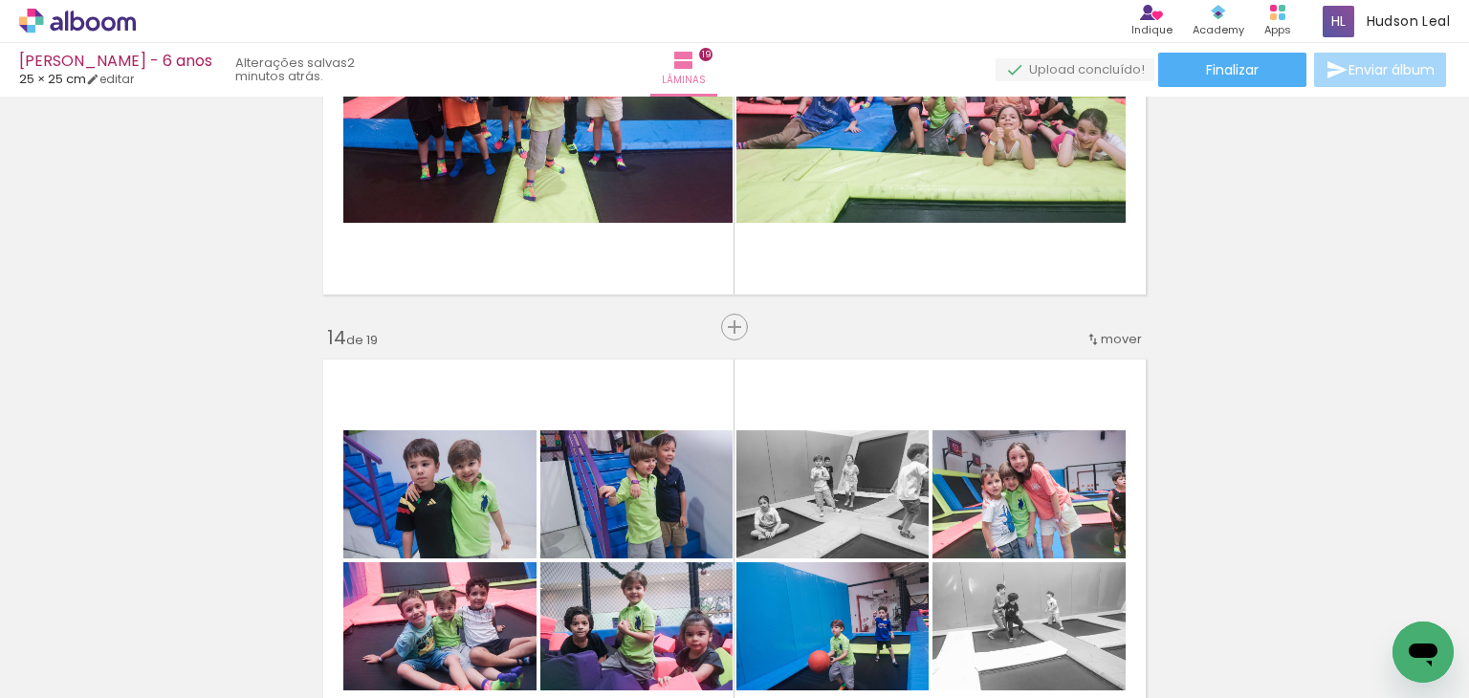
scroll to position [0, 5870]
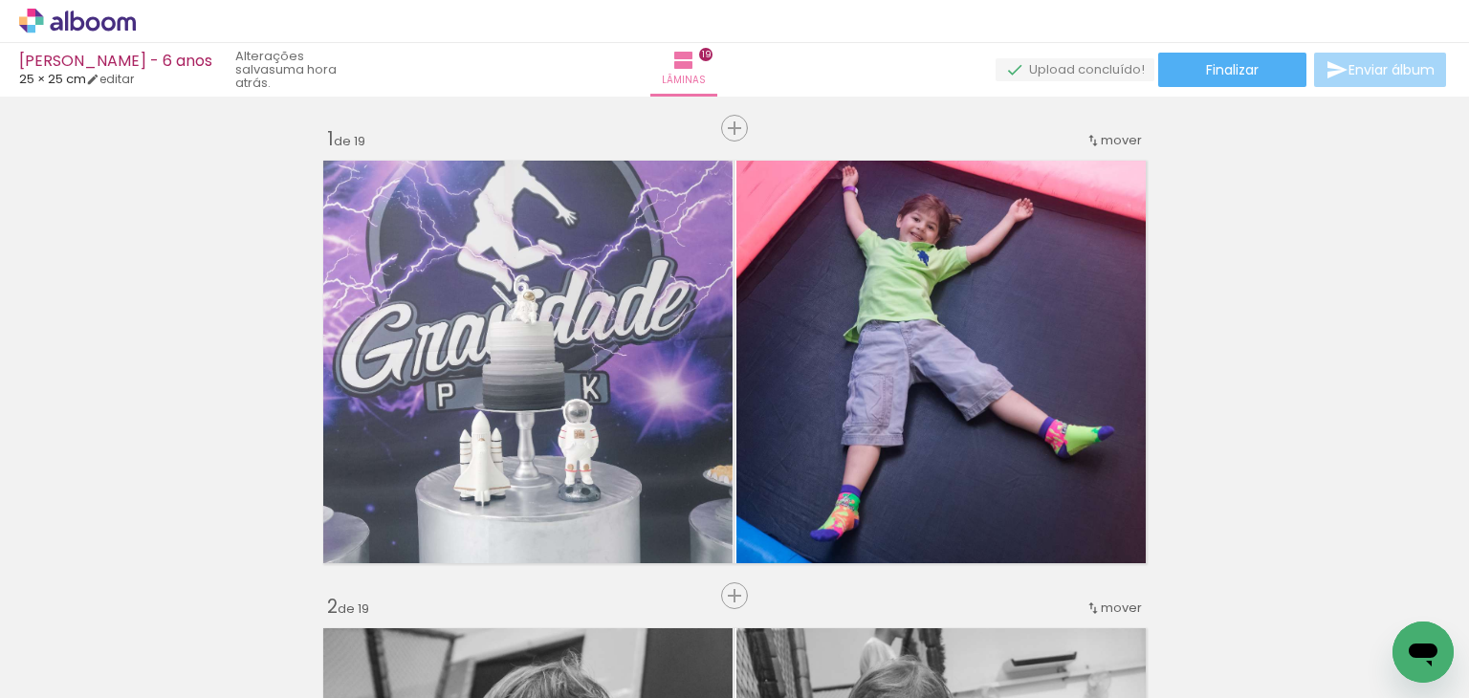
scroll to position [8337, 0]
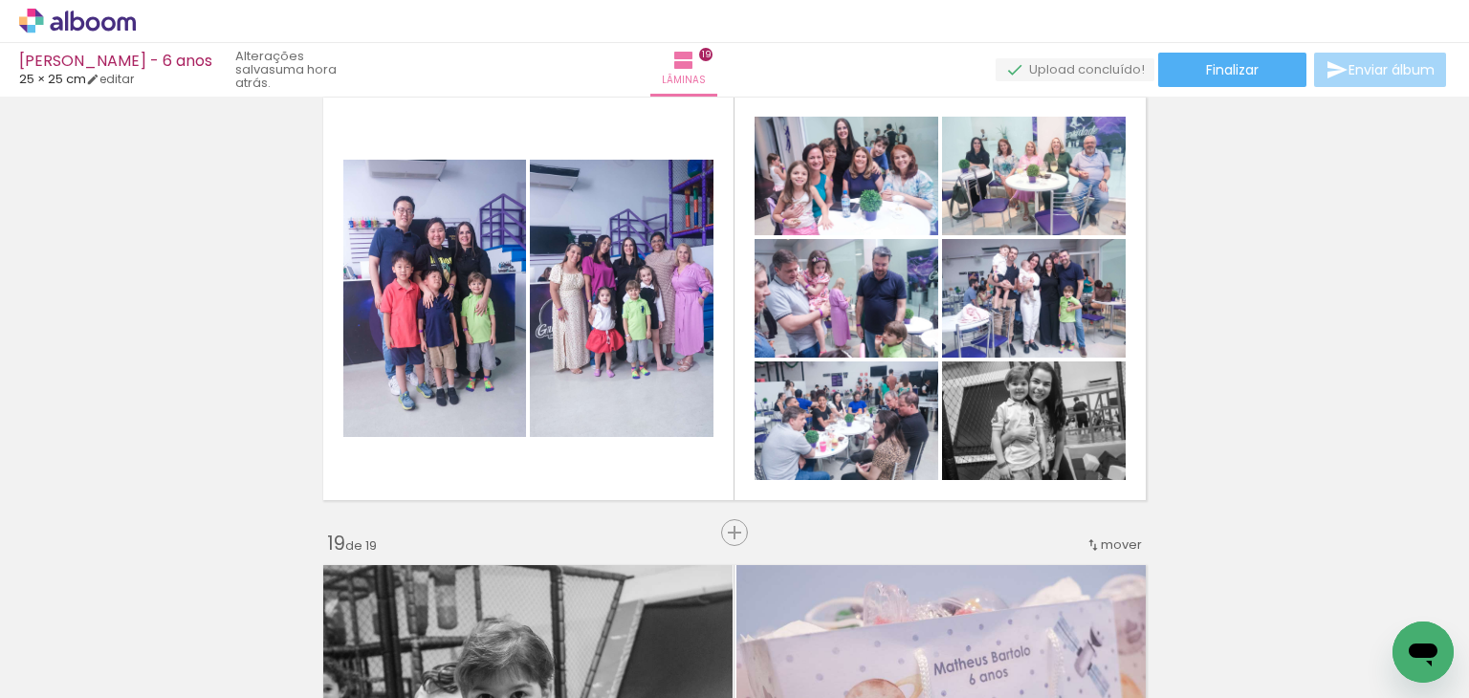
scroll to position [8001, 0]
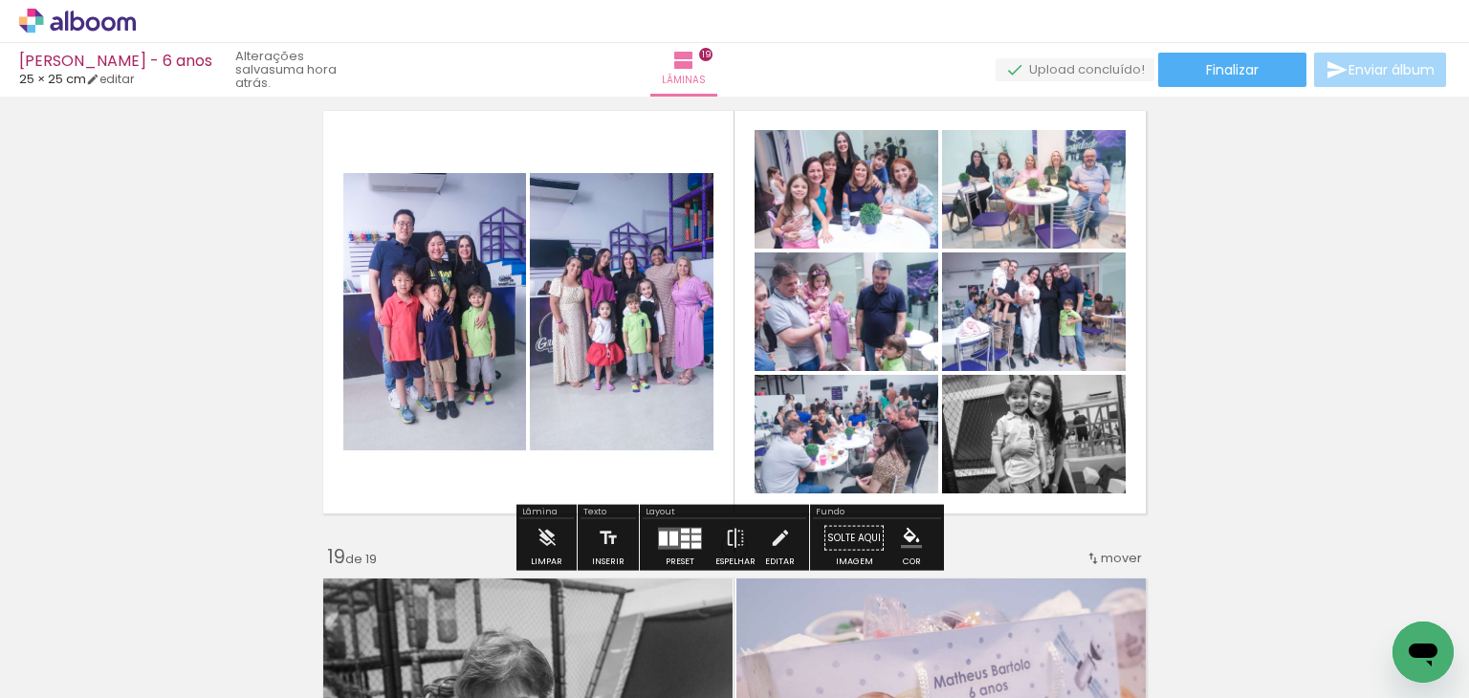
click at [670, 539] on div at bounding box center [674, 538] width 9 height 14
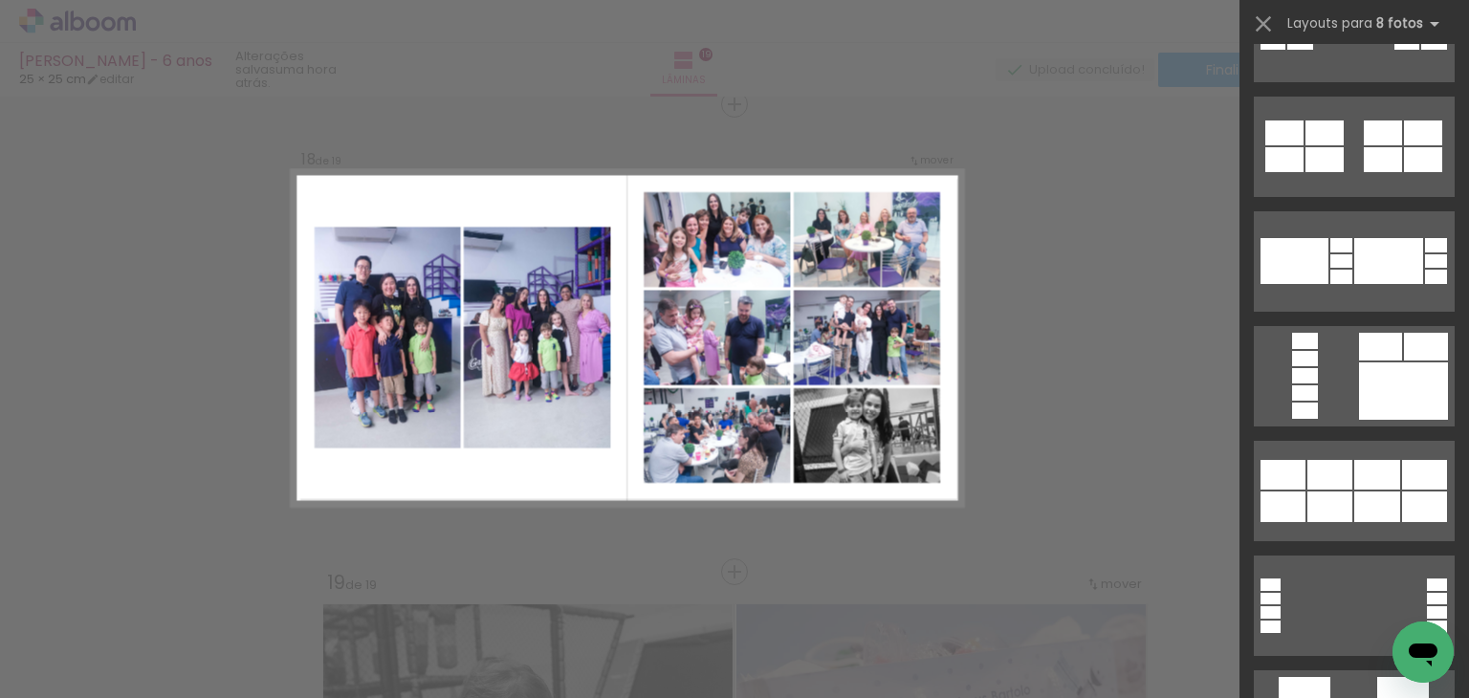
scroll to position [3789, 0]
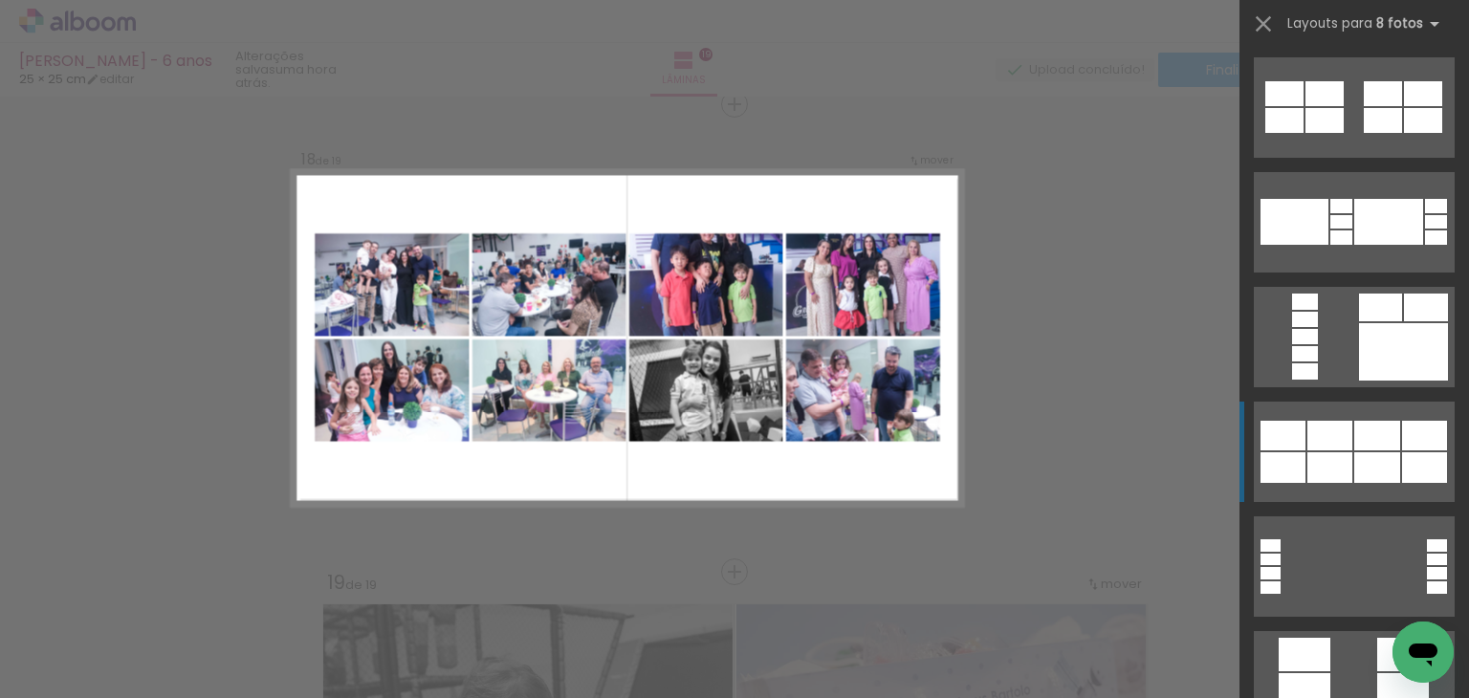
click at [1281, 567] on div at bounding box center [1271, 573] width 20 height 12
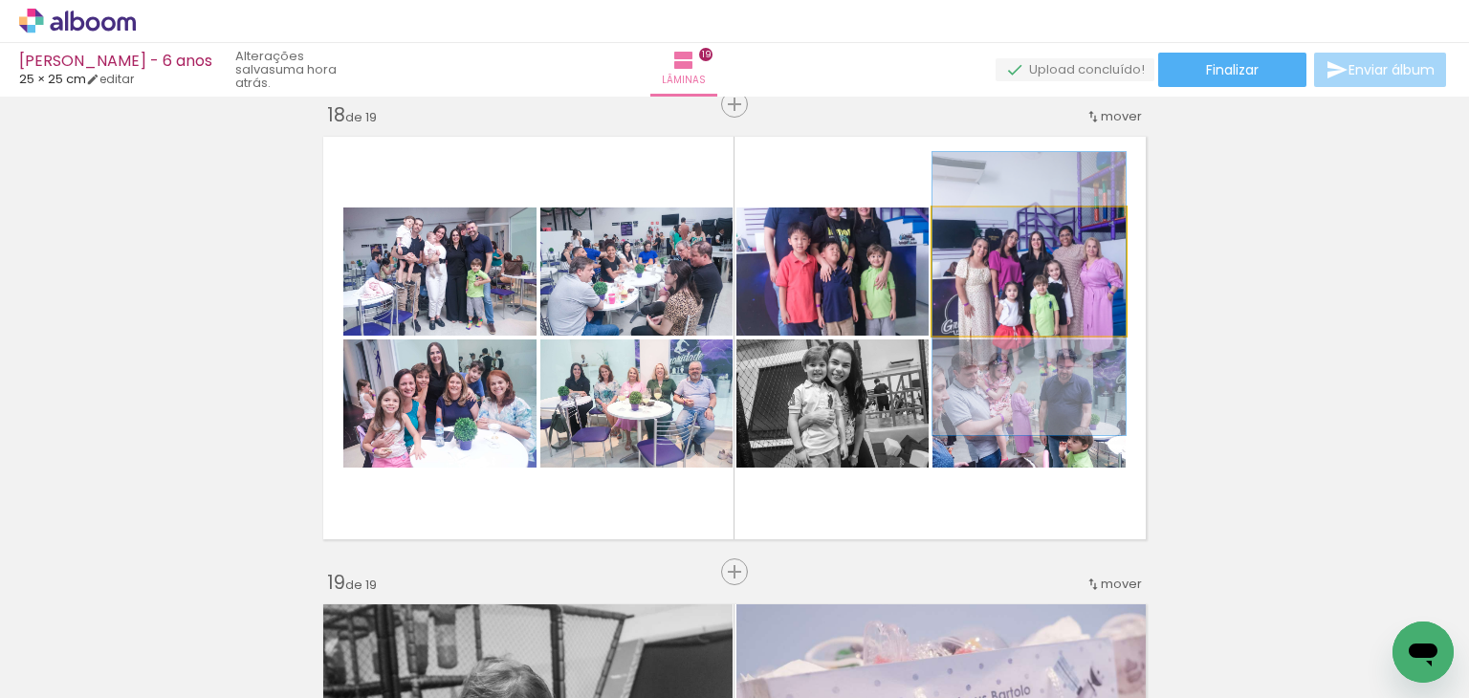
drag, startPoint x: 1052, startPoint y: 253, endPoint x: 1053, endPoint y: 275, distance: 22.0
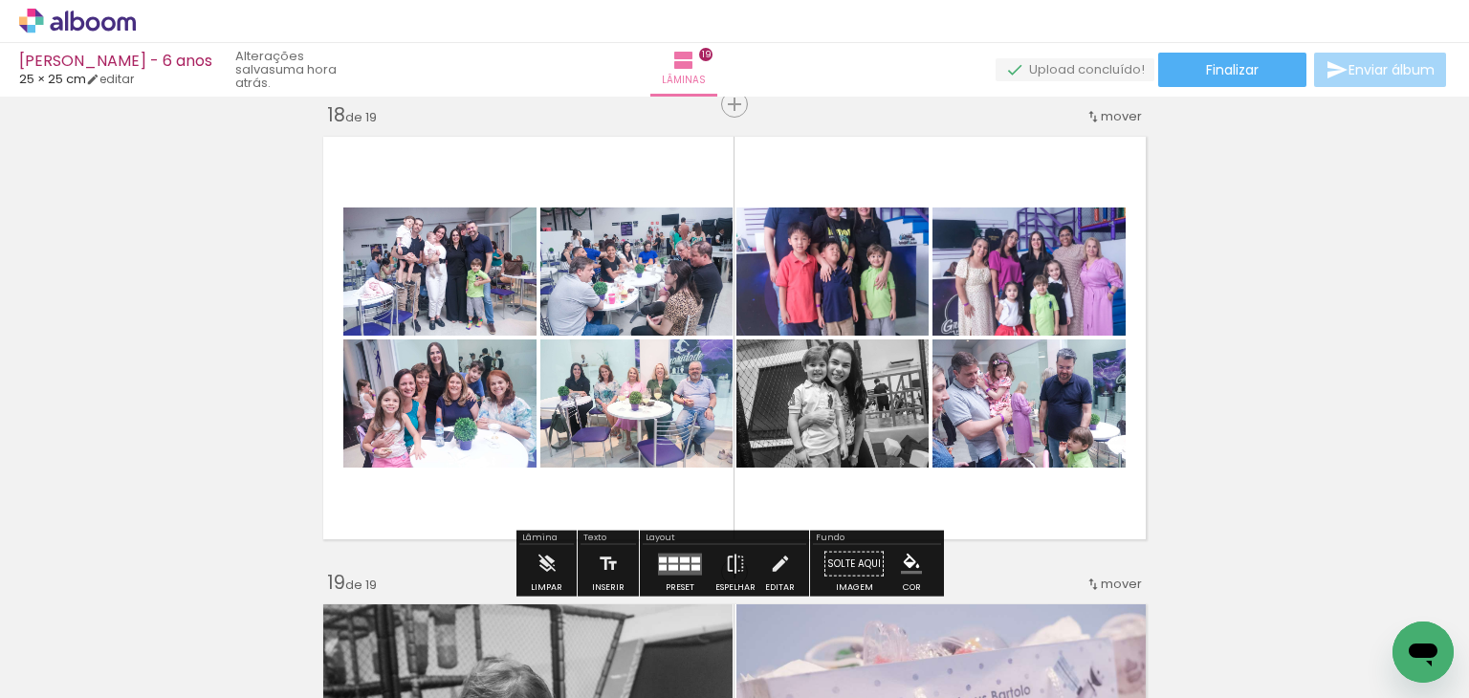
scroll to position [3789, 0]
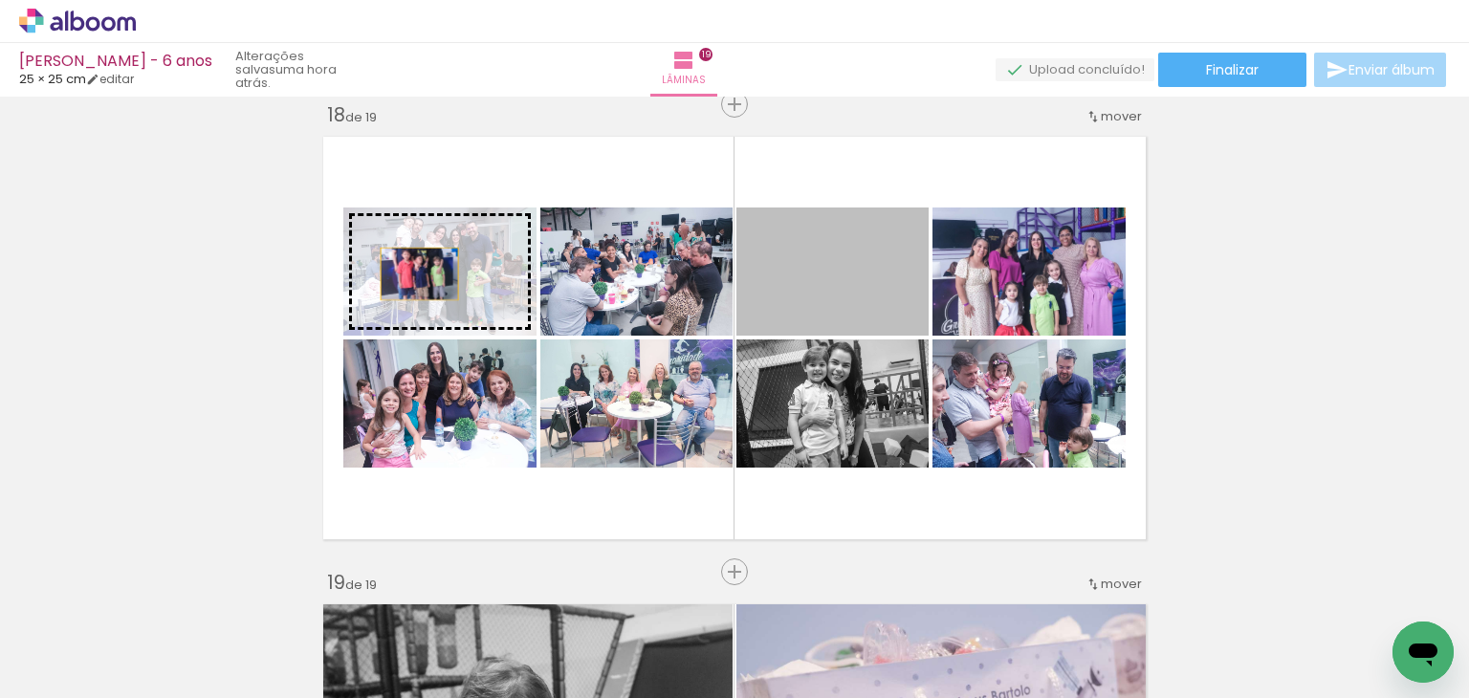
drag, startPoint x: 854, startPoint y: 296, endPoint x: 411, endPoint y: 275, distance: 443.4
click at [0, 0] on slot at bounding box center [0, 0] width 0 height 0
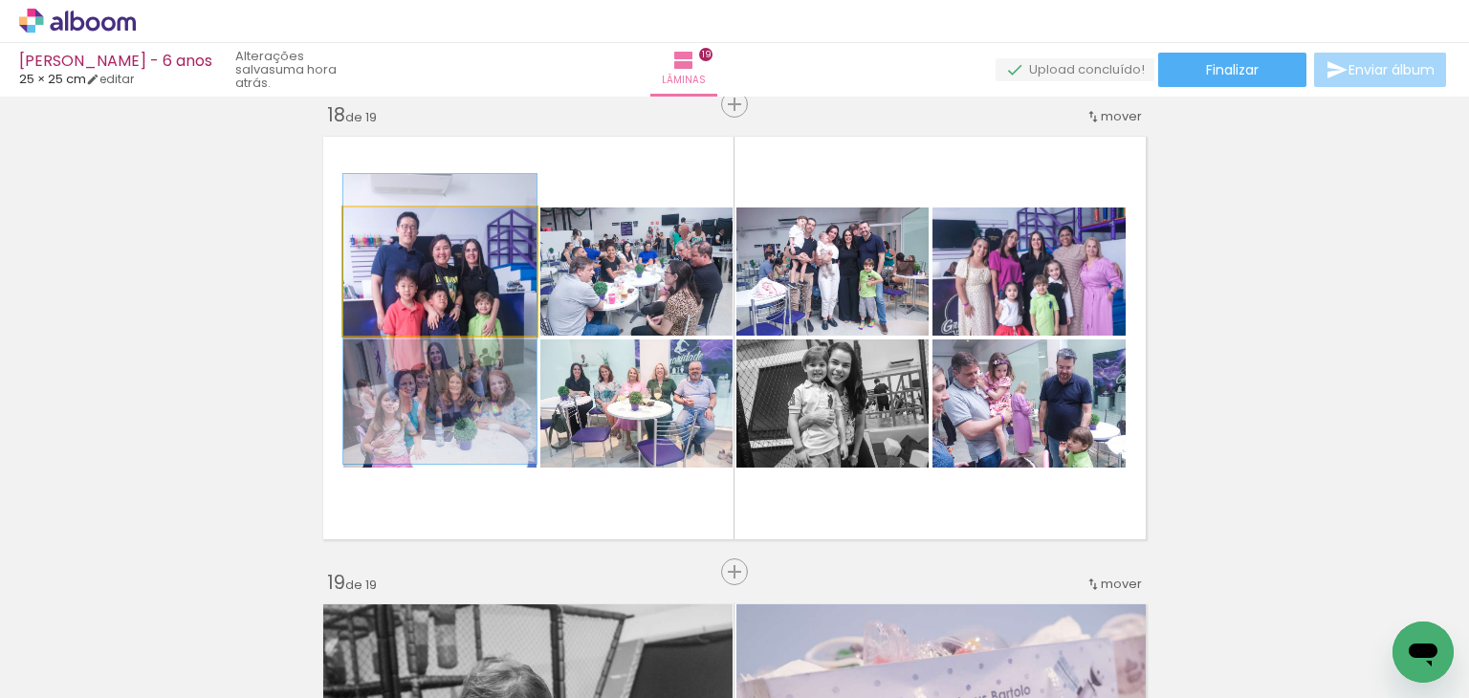
drag, startPoint x: 473, startPoint y: 255, endPoint x: 478, endPoint y: 303, distance: 48.1
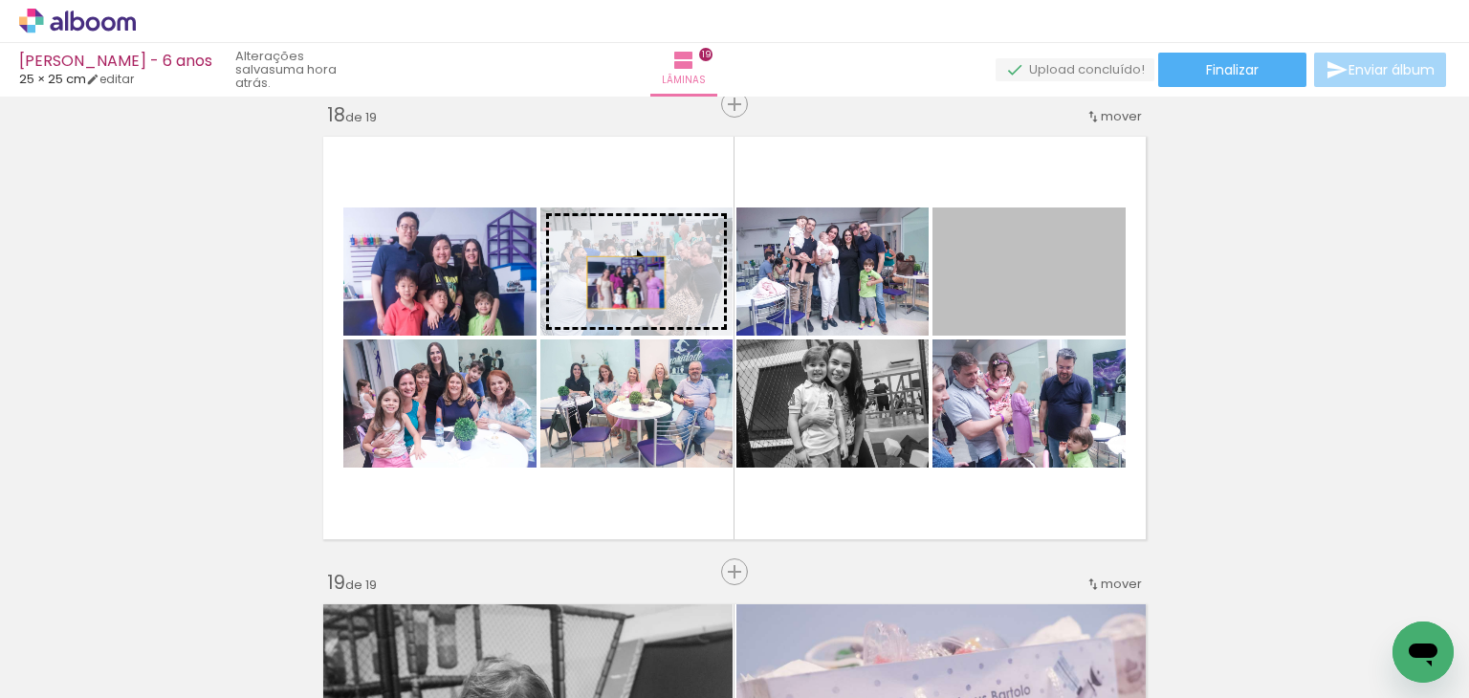
drag, startPoint x: 1023, startPoint y: 288, endPoint x: 618, endPoint y: 280, distance: 405.6
click at [0, 0] on slot at bounding box center [0, 0] width 0 height 0
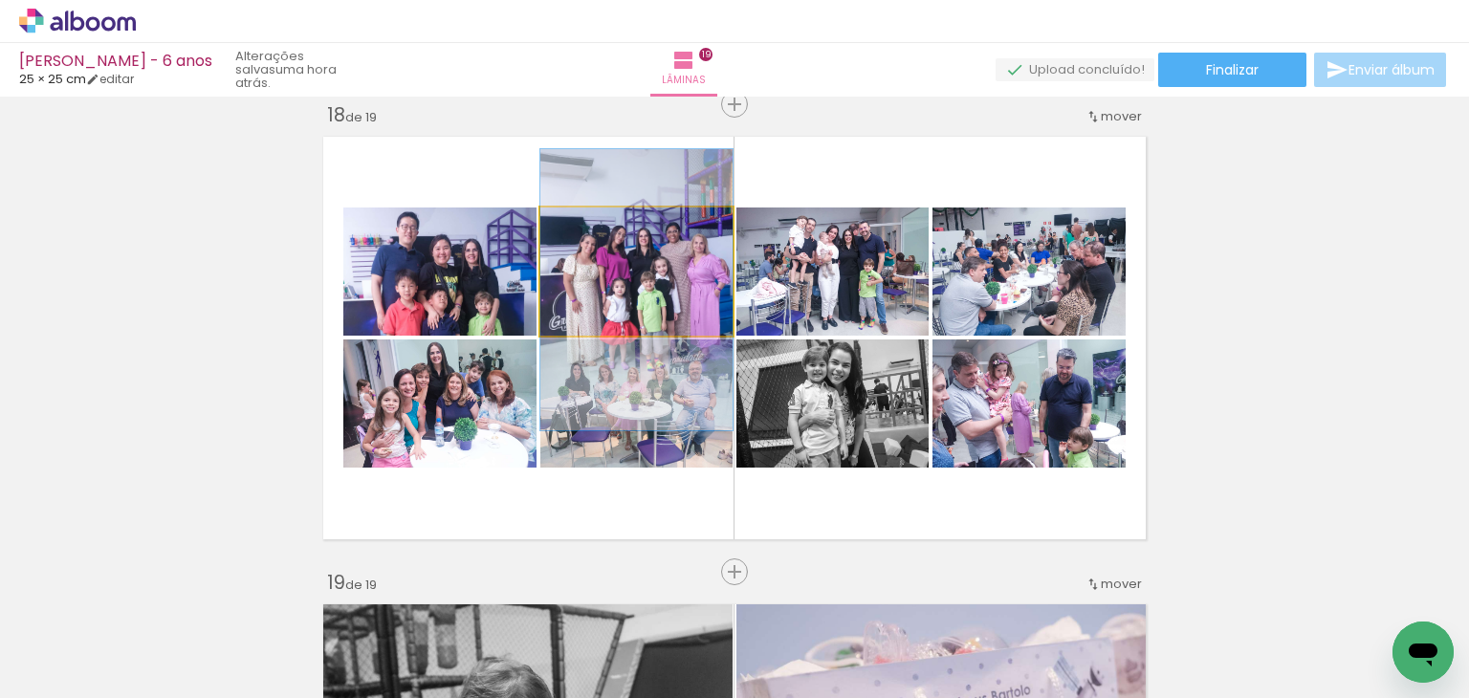
drag, startPoint x: 661, startPoint y: 251, endPoint x: 659, endPoint y: 263, distance: 12.6
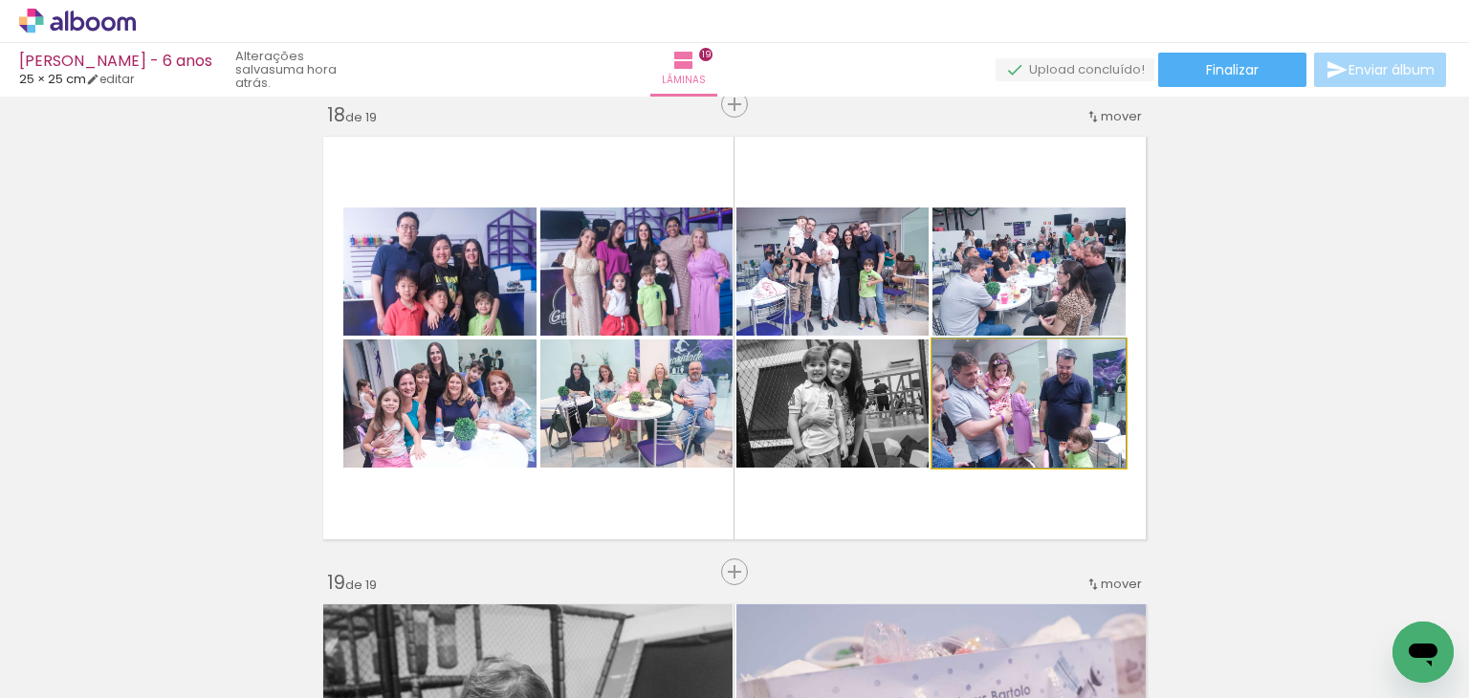
drag, startPoint x: 1006, startPoint y: 380, endPoint x: 837, endPoint y: 280, distance: 196.4
click at [0, 0] on slot at bounding box center [0, 0] width 0 height 0
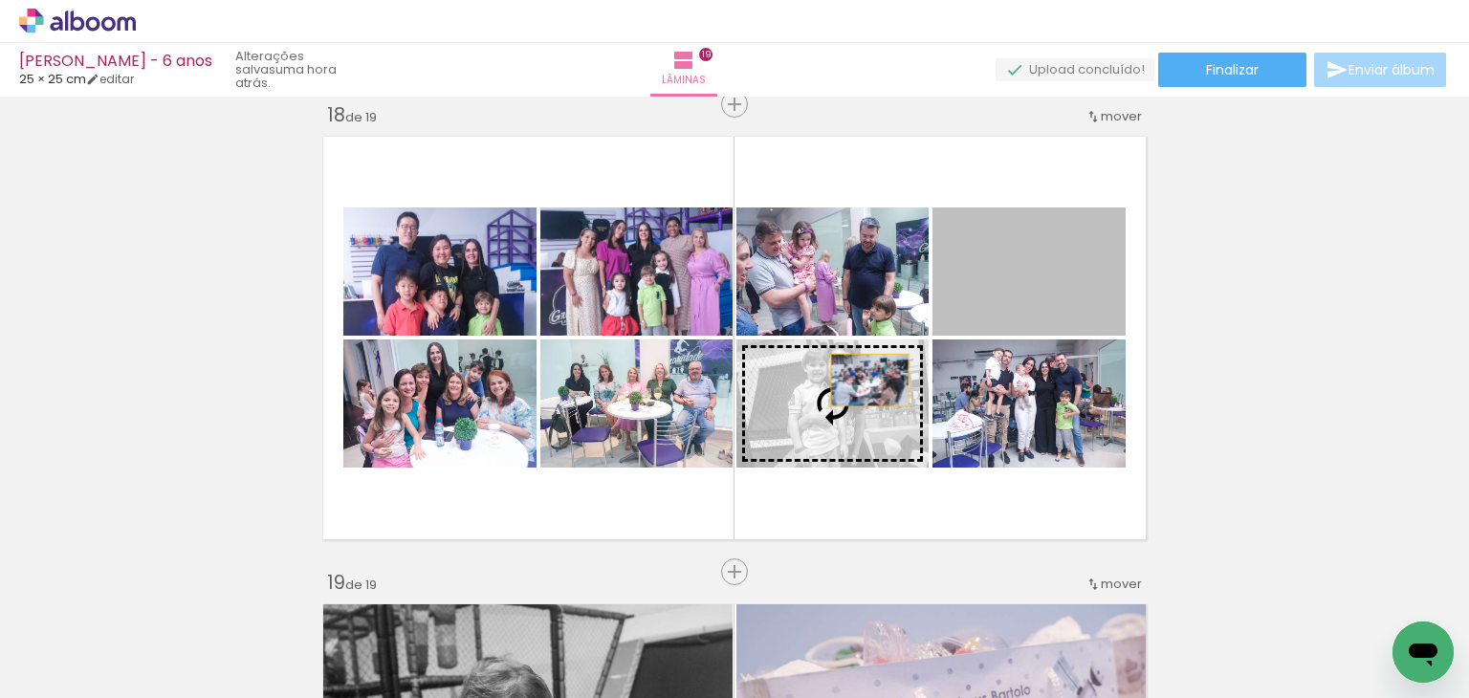
drag, startPoint x: 1068, startPoint y: 276, endPoint x: 863, endPoint y: 380, distance: 230.1
click at [0, 0] on slot at bounding box center [0, 0] width 0 height 0
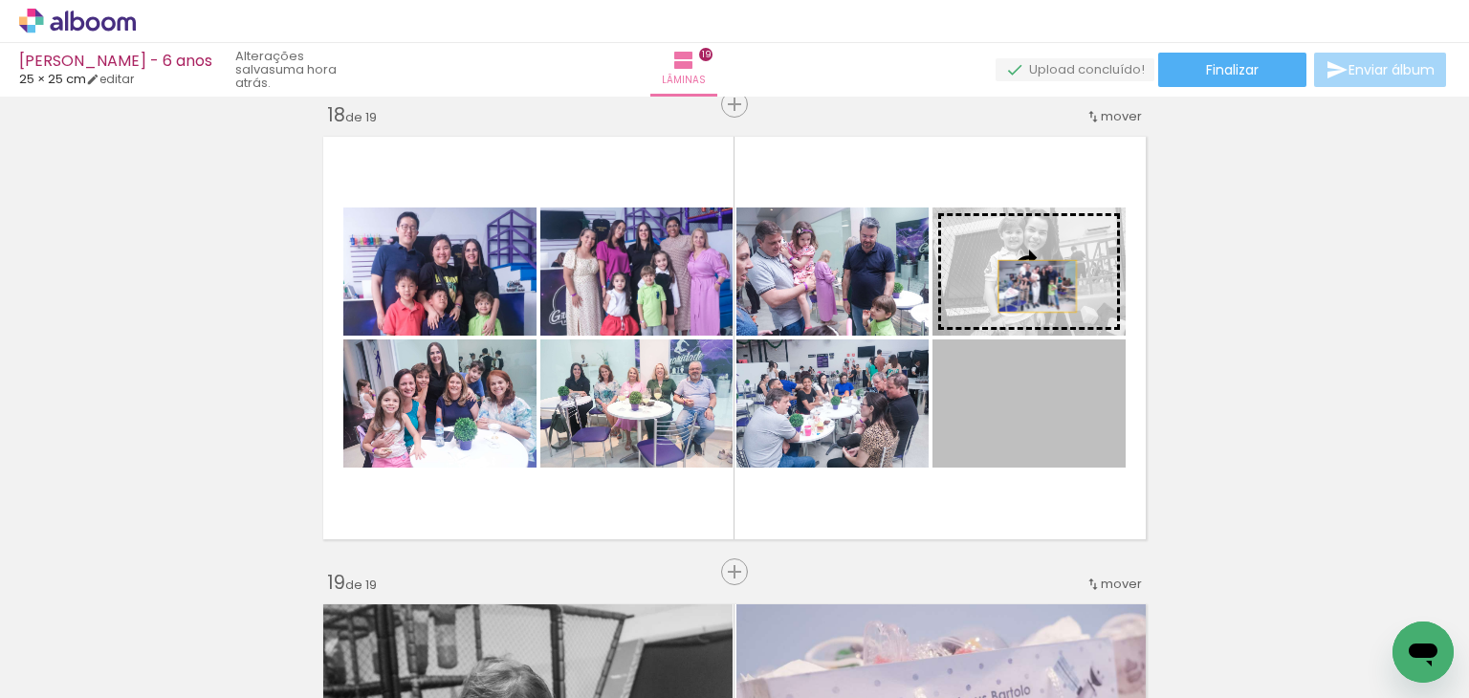
drag, startPoint x: 1034, startPoint y: 414, endPoint x: 1032, endPoint y: 280, distance: 133.9
click at [0, 0] on slot at bounding box center [0, 0] width 0 height 0
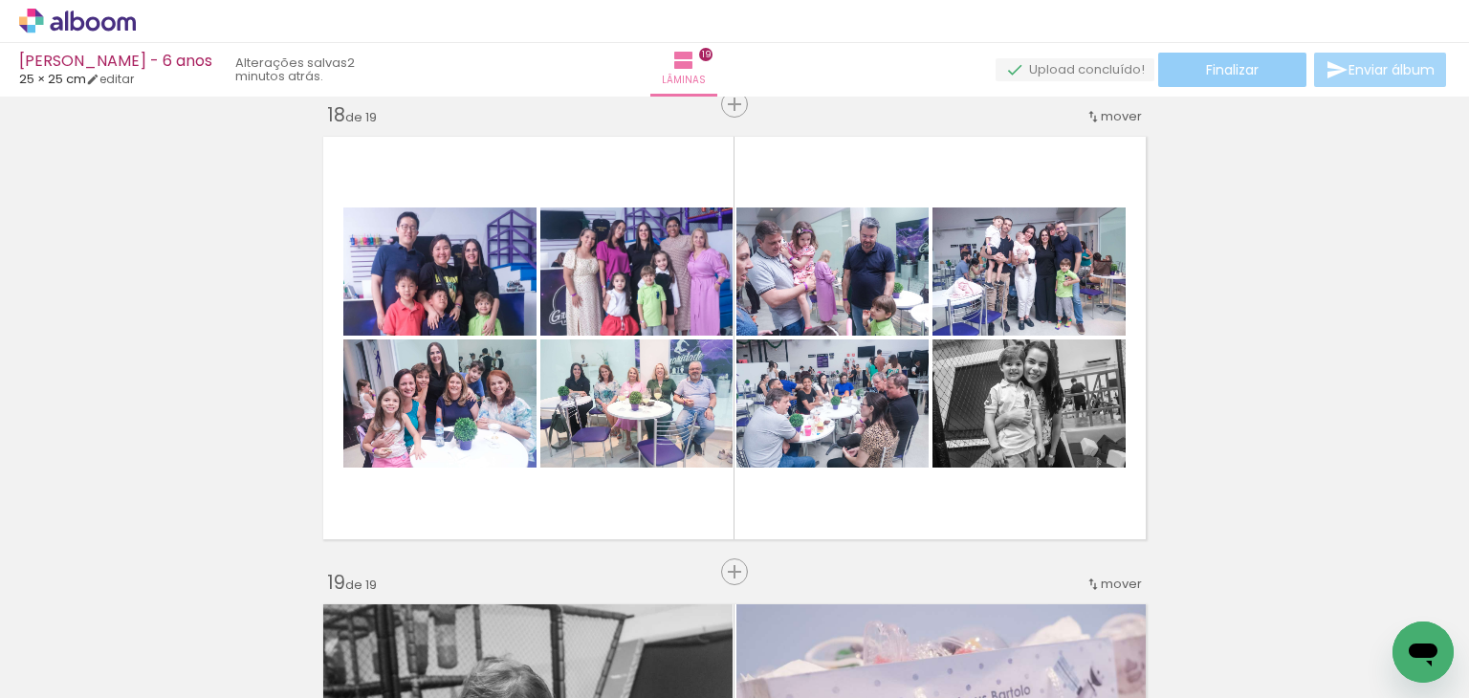
click at [1236, 63] on span "Finalizar" at bounding box center [1232, 69] width 53 height 13
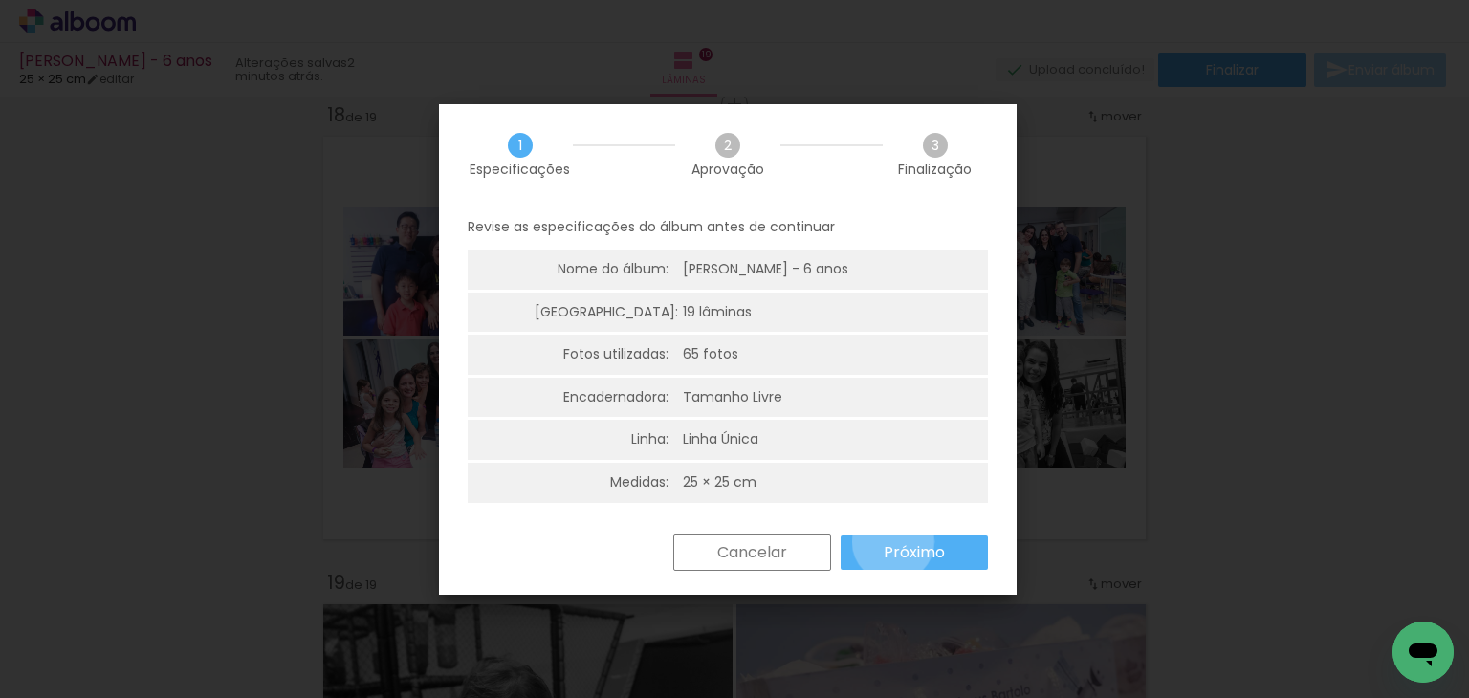
click at [0, 0] on slot "Próximo" at bounding box center [0, 0] width 0 height 0
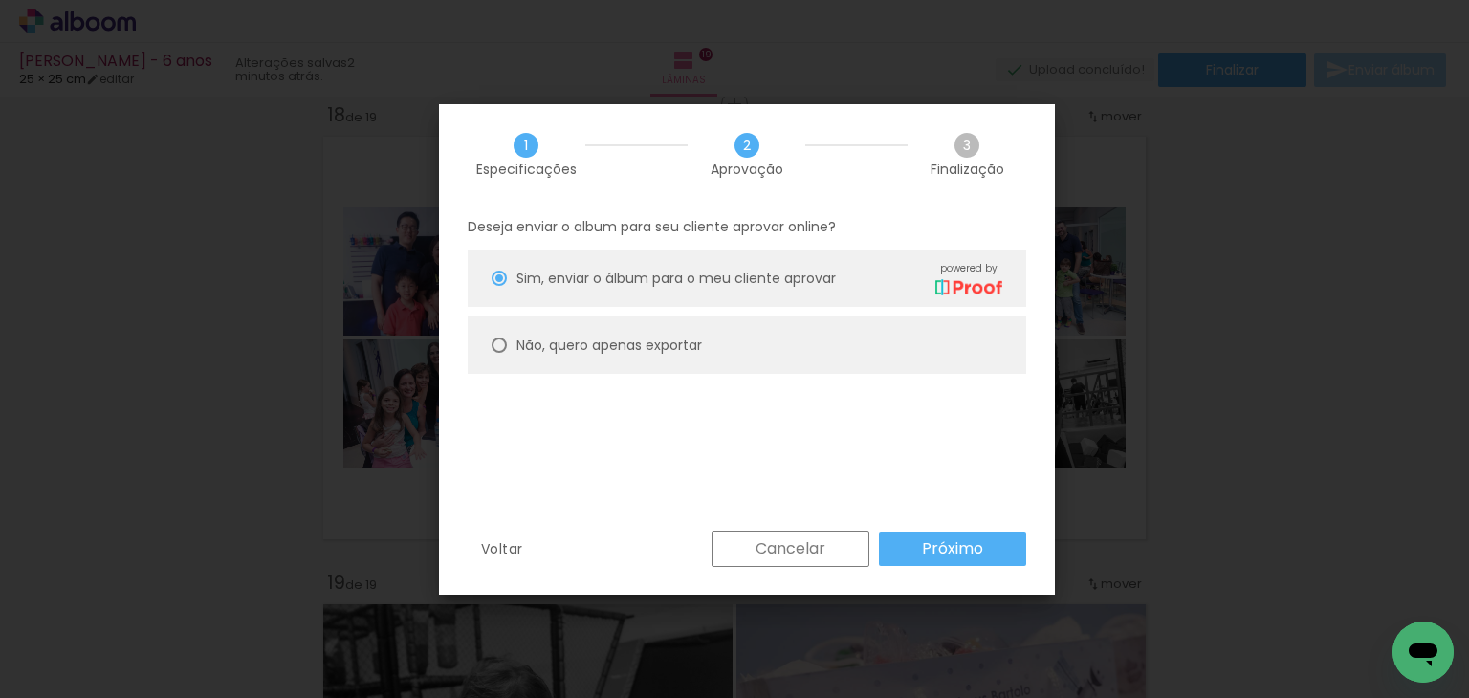
click at [709, 348] on paper-radio-button "Não, quero apenas exportar" at bounding box center [747, 345] width 559 height 57
type paper-radio-button "on"
click at [0, 0] on slot "Próximo" at bounding box center [0, 0] width 0 height 0
type input "Alta, 300 DPI"
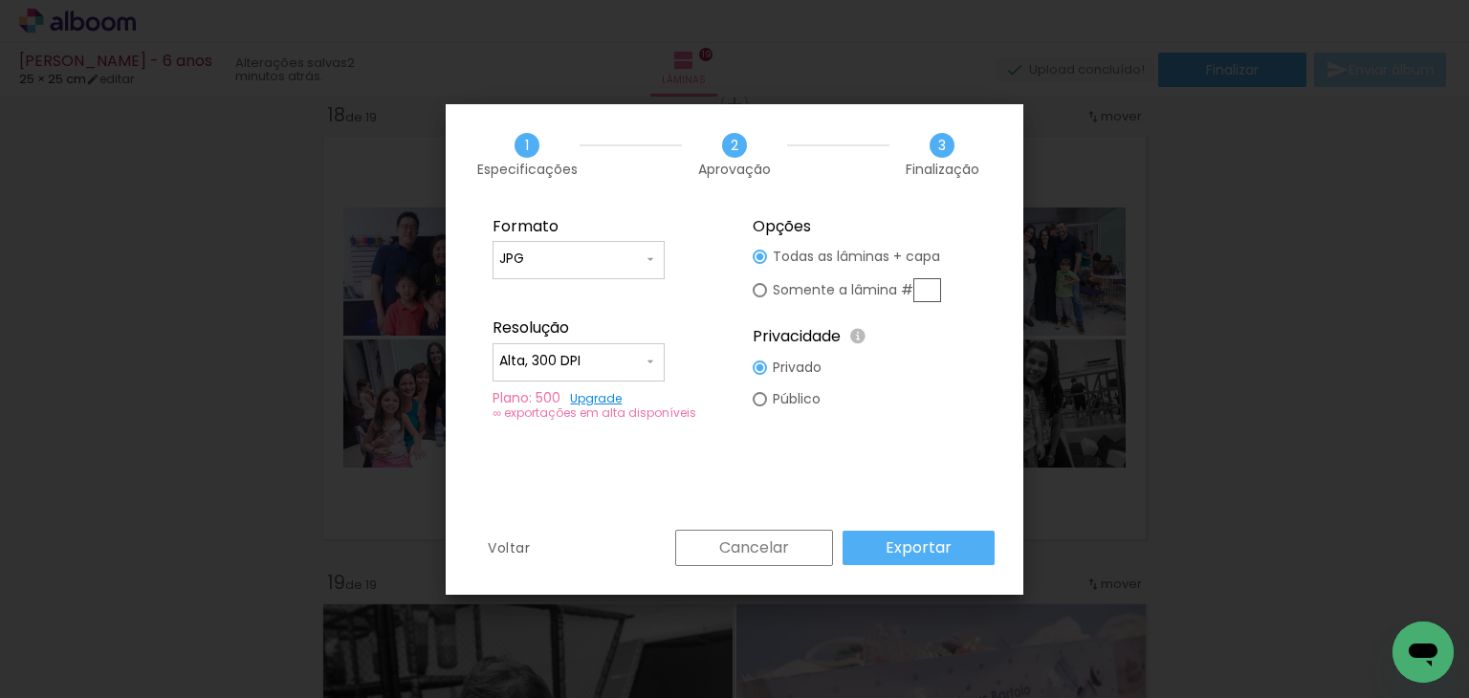
click at [934, 289] on input "text" at bounding box center [927, 290] width 28 height 24
type paper-radio-button "on"
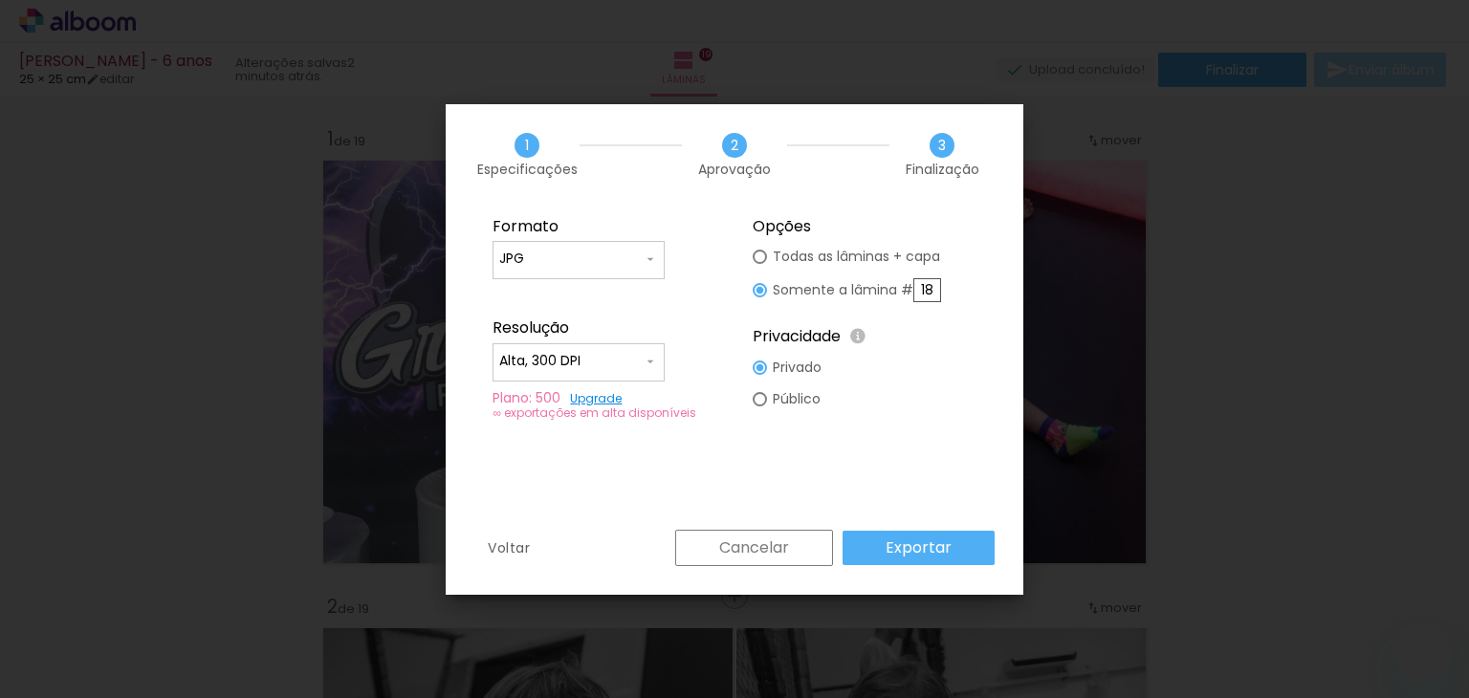
type input "18"
click at [0, 0] on slot "Exportar" at bounding box center [0, 0] width 0 height 0
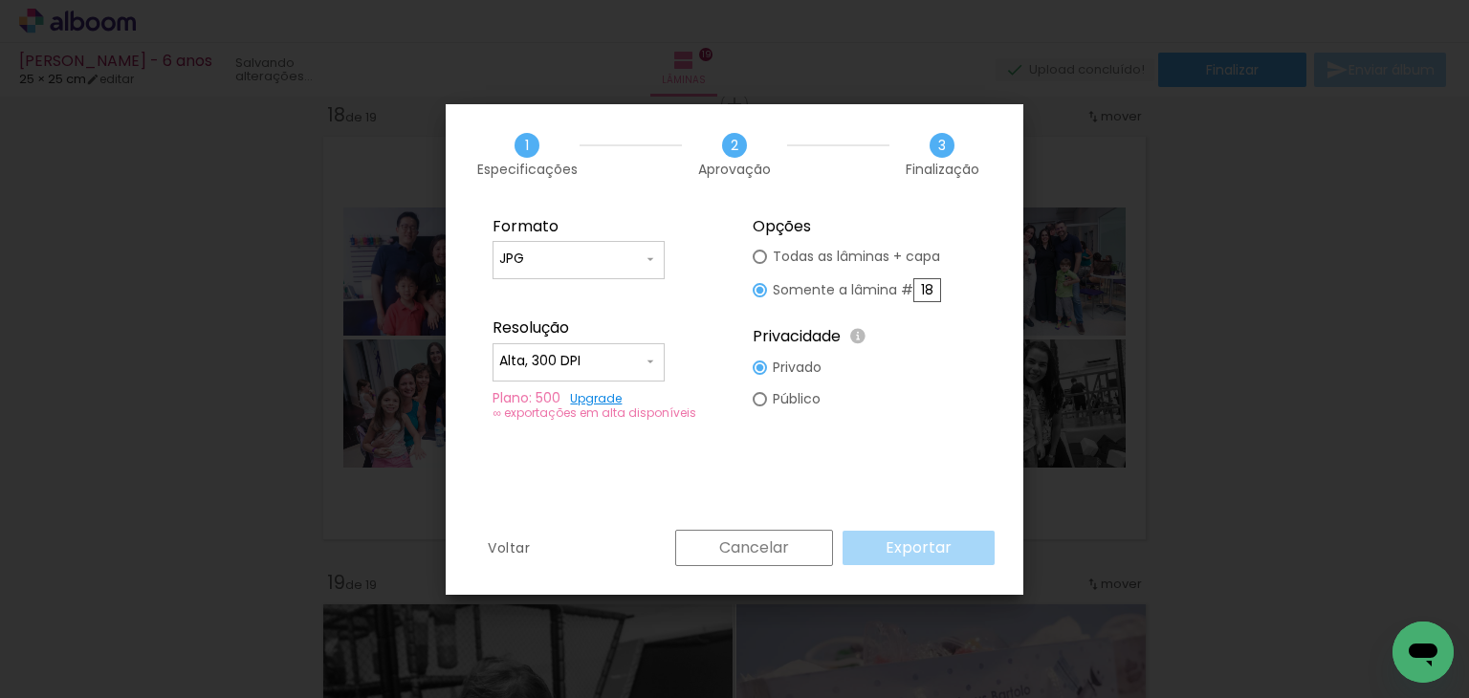
scroll to position [3789, 0]
